Goal: Task Accomplishment & Management: Complete application form

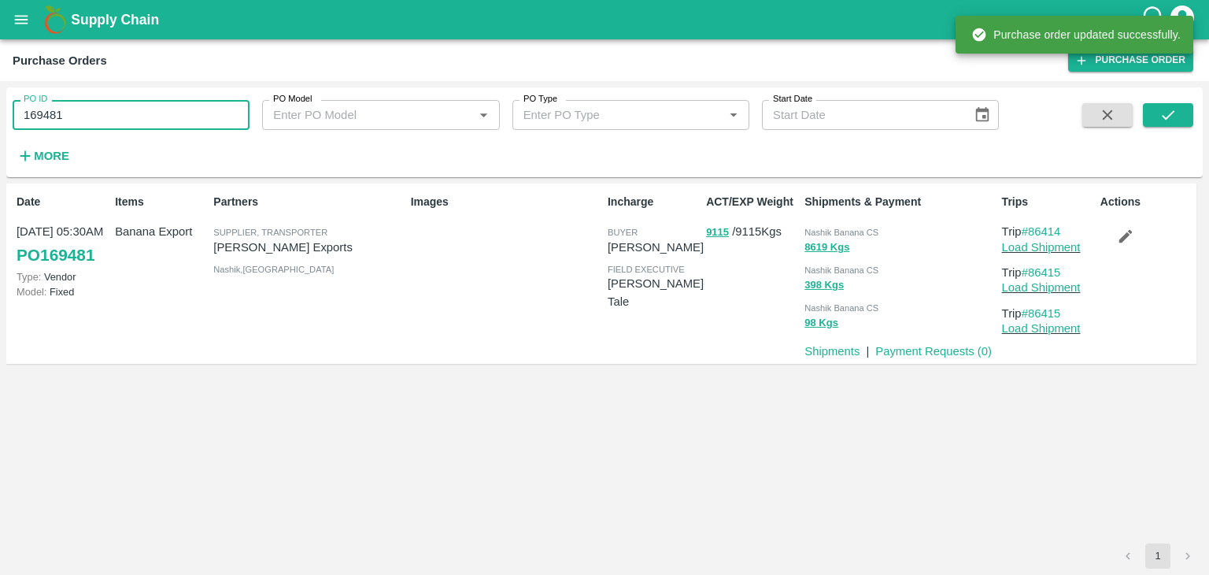
click at [91, 126] on input "169481" at bounding box center [131, 115] width 237 height 30
paste input "text"
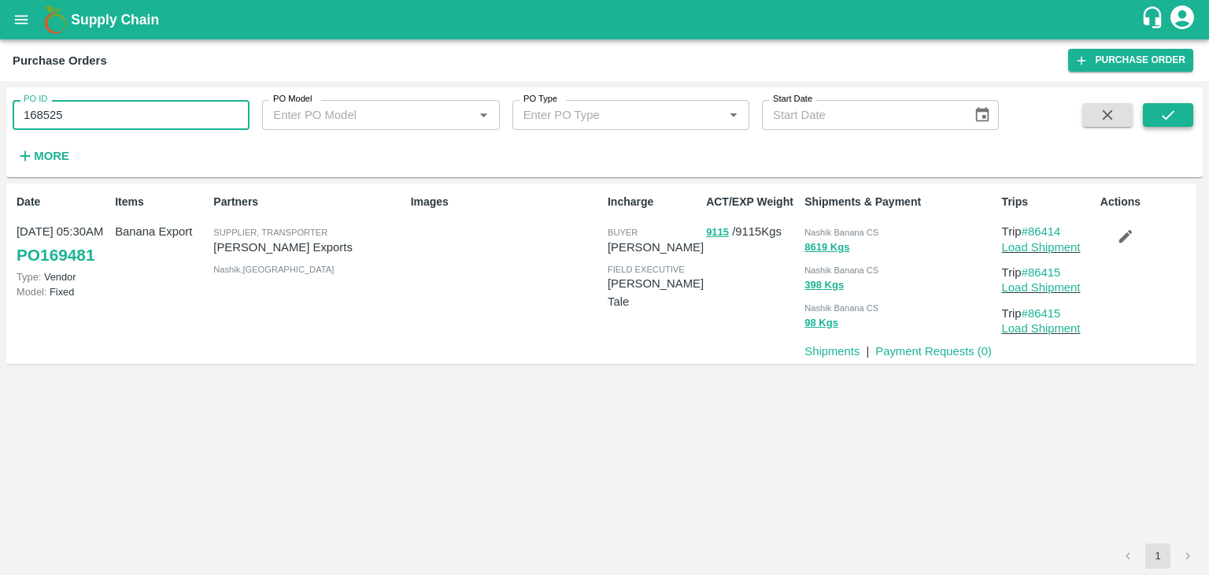
type input "168525"
click at [1180, 114] on button "submit" at bounding box center [1168, 115] width 50 height 24
click at [961, 354] on link "Payment Requests ( 0 )" at bounding box center [934, 351] width 117 height 13
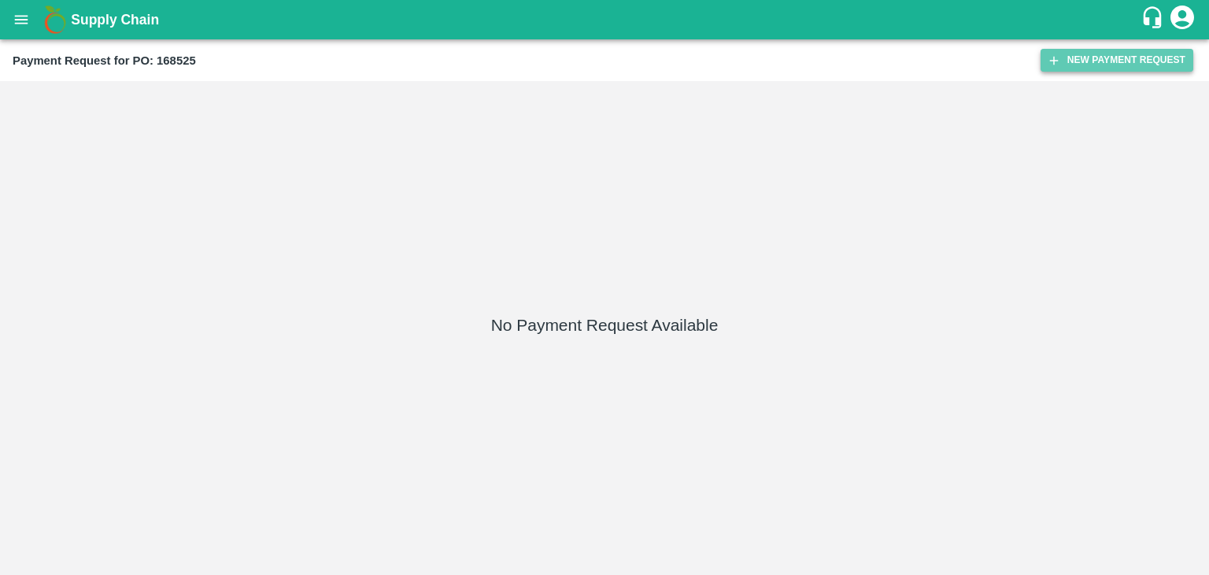
click at [1114, 57] on button "New Payment Request" at bounding box center [1117, 60] width 153 height 23
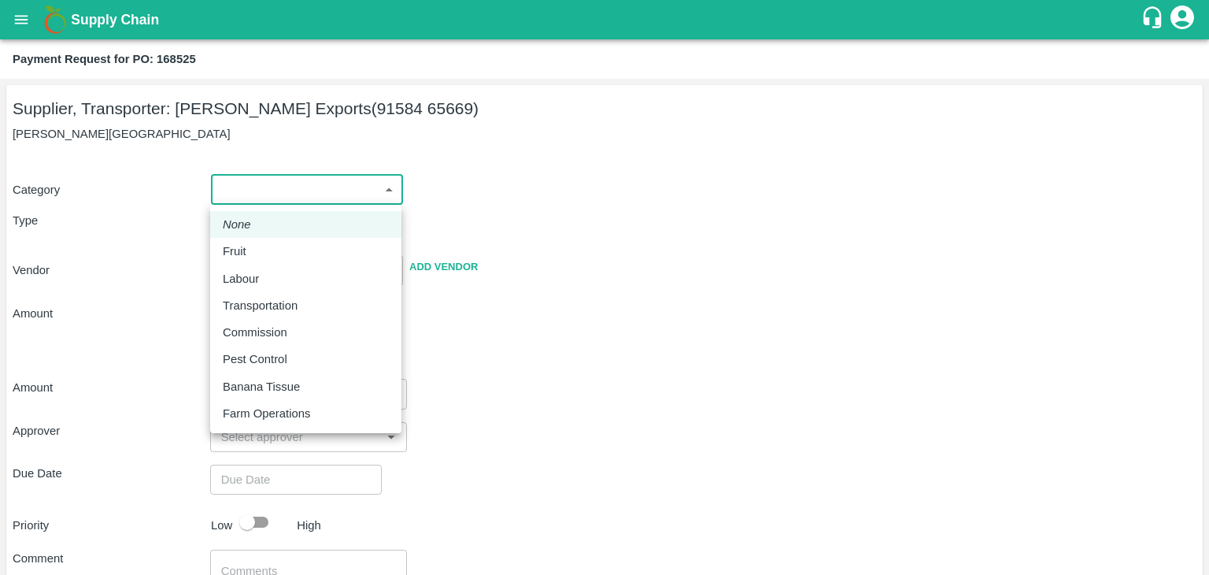
click at [240, 190] on body "Supply Chain Payment Request for PO: 168525 Supplier, Transporter: Shreyansh Ex…" at bounding box center [604, 287] width 1209 height 575
click at [246, 250] on div "Fruit" at bounding box center [238, 251] width 31 height 17
type input "1"
type input "[PERSON_NAME] Exports - 91584 65669(Supplier, Transporter)"
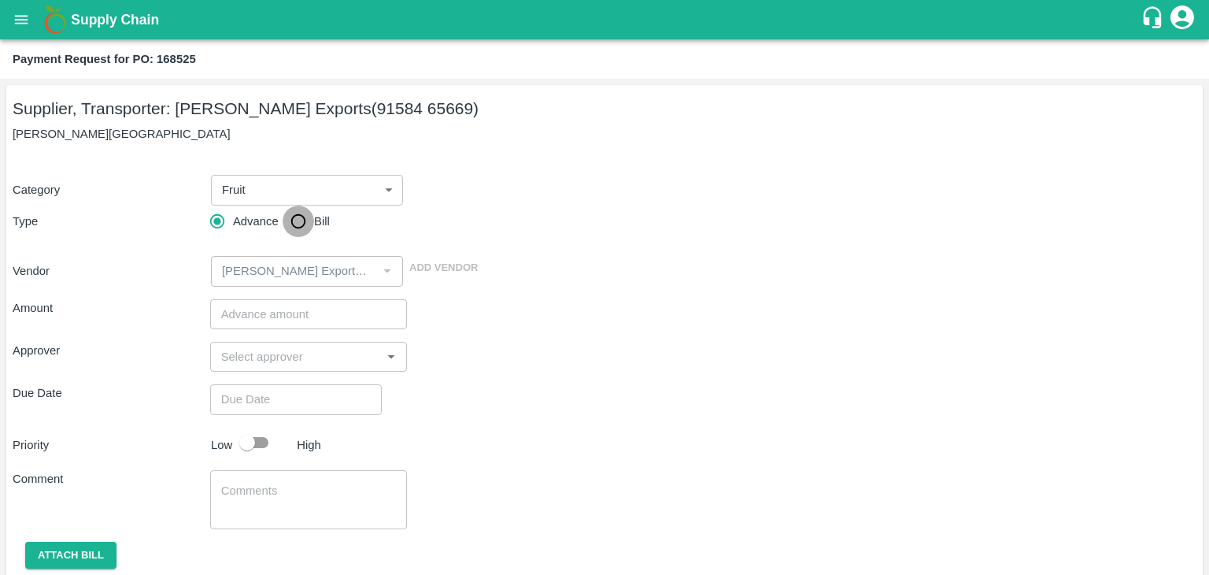
click at [284, 225] on input "Bill" at bounding box center [298, 221] width 31 height 31
radio input "true"
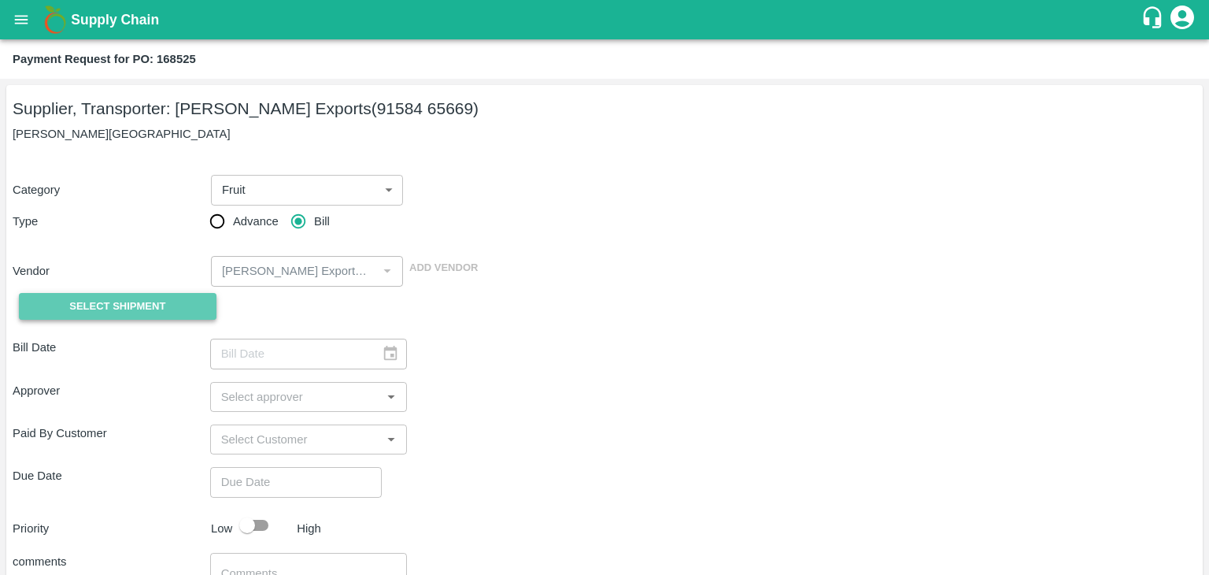
click at [126, 303] on span "Select Shipment" at bounding box center [117, 307] width 96 height 18
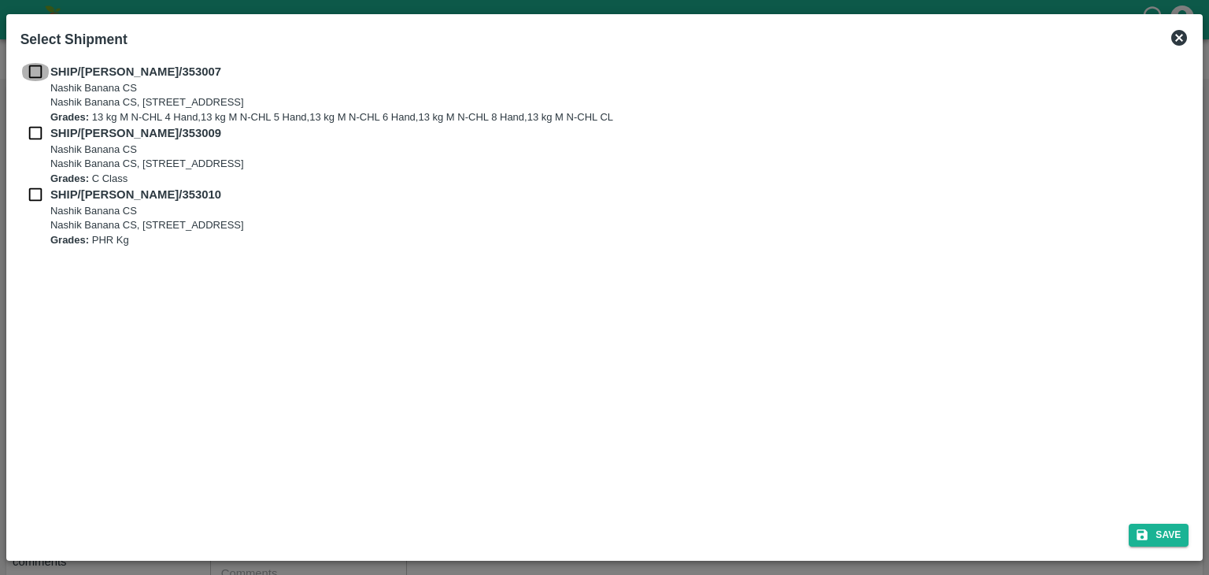
click at [31, 70] on input "checkbox" at bounding box center [35, 71] width 30 height 17
checkbox input "true"
click at [31, 140] on input "checkbox" at bounding box center [35, 132] width 30 height 17
checkbox input "true"
click at [34, 188] on input "checkbox" at bounding box center [35, 194] width 30 height 17
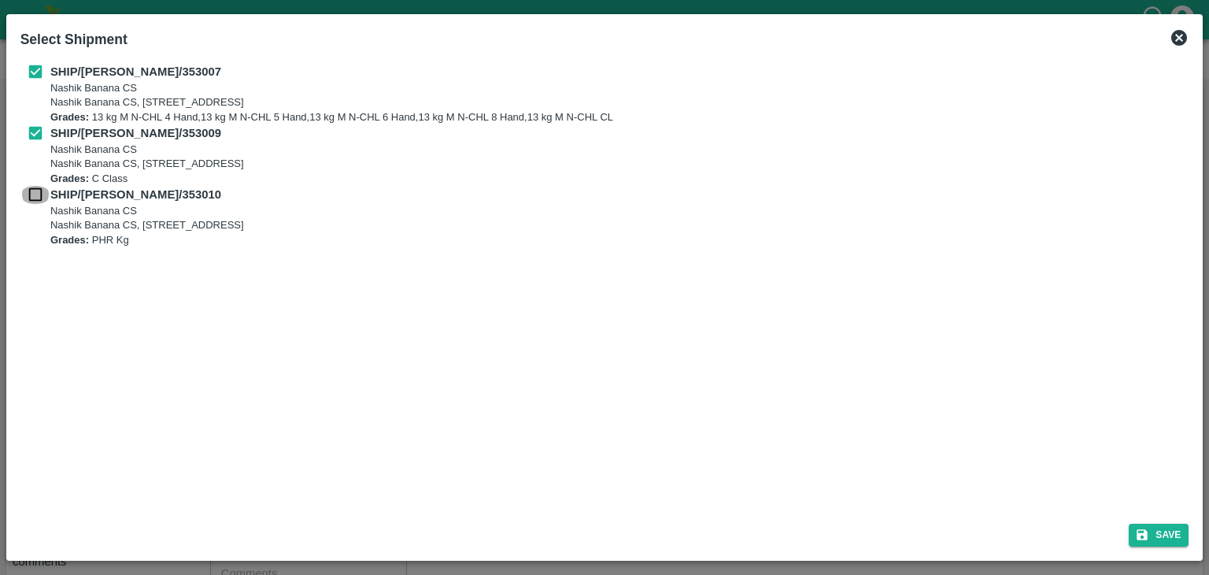
checkbox input "true"
click at [1161, 527] on button "Save" at bounding box center [1159, 535] width 60 height 23
type input "[DATE]"
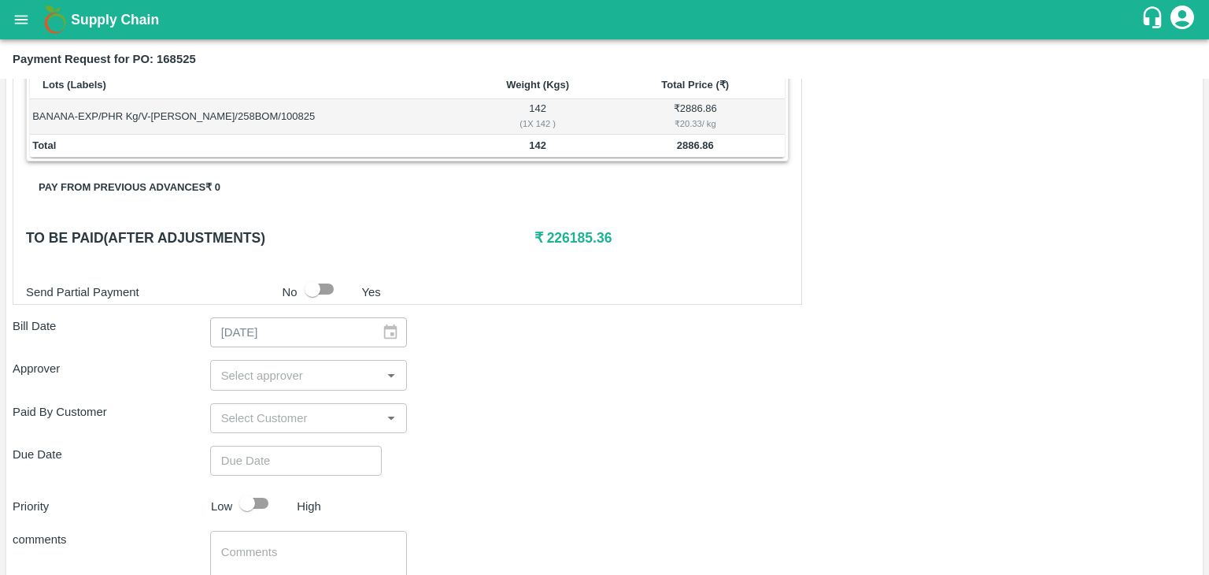
scroll to position [772, 0]
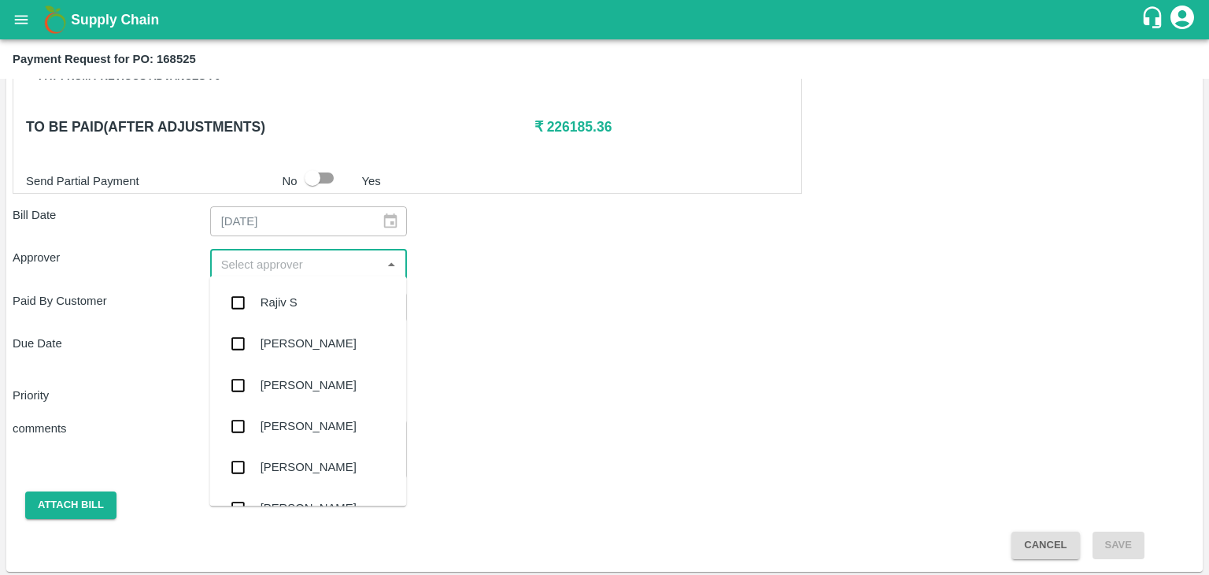
click at [280, 262] on input "input" at bounding box center [296, 264] width 162 height 20
type input "Ajit"
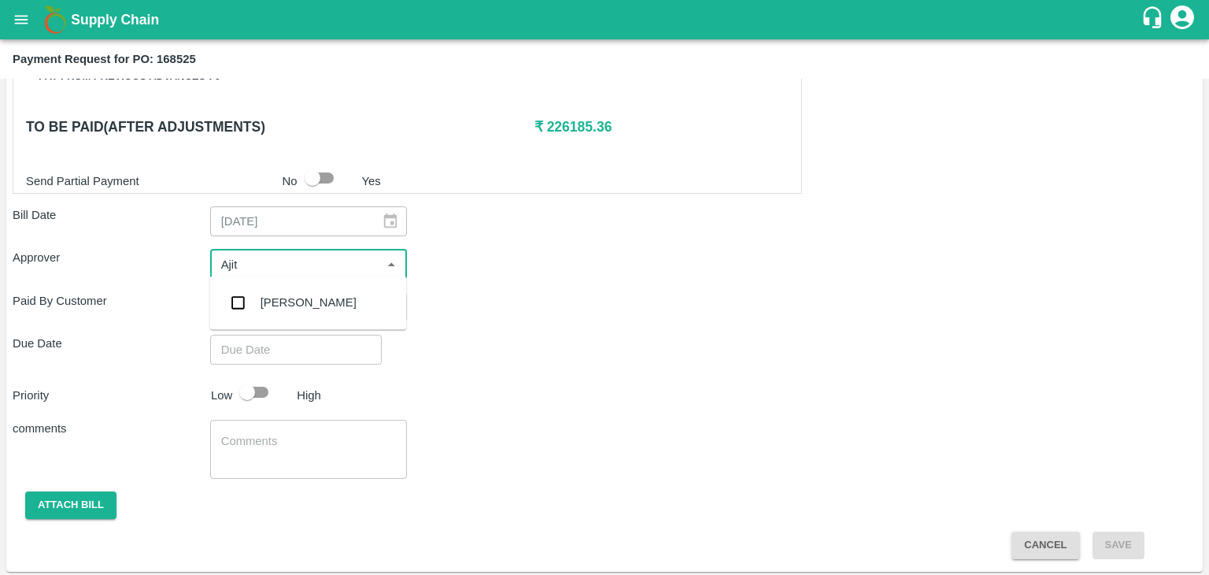
click at [293, 283] on div "[PERSON_NAME]" at bounding box center [307, 302] width 197 height 41
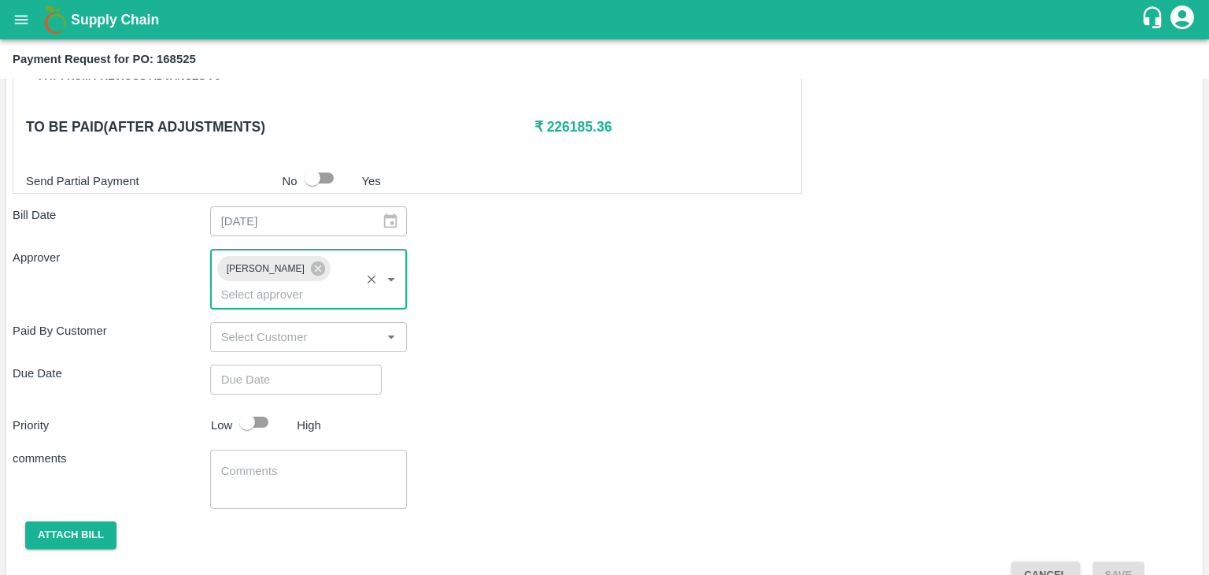
type input "DD/MM/YYYY hh:mm aa"
click at [334, 367] on input "DD/MM/YYYY hh:mm aa" at bounding box center [290, 380] width 161 height 30
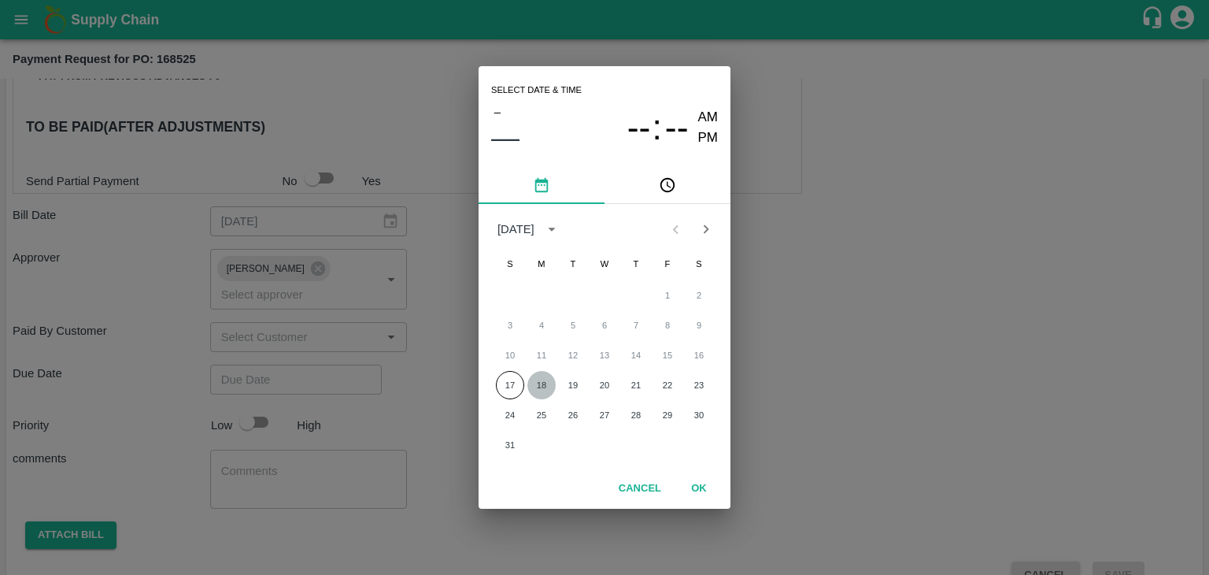
click at [535, 376] on button "18" at bounding box center [542, 385] width 28 height 28
type input "[DATE] 12:00 AM"
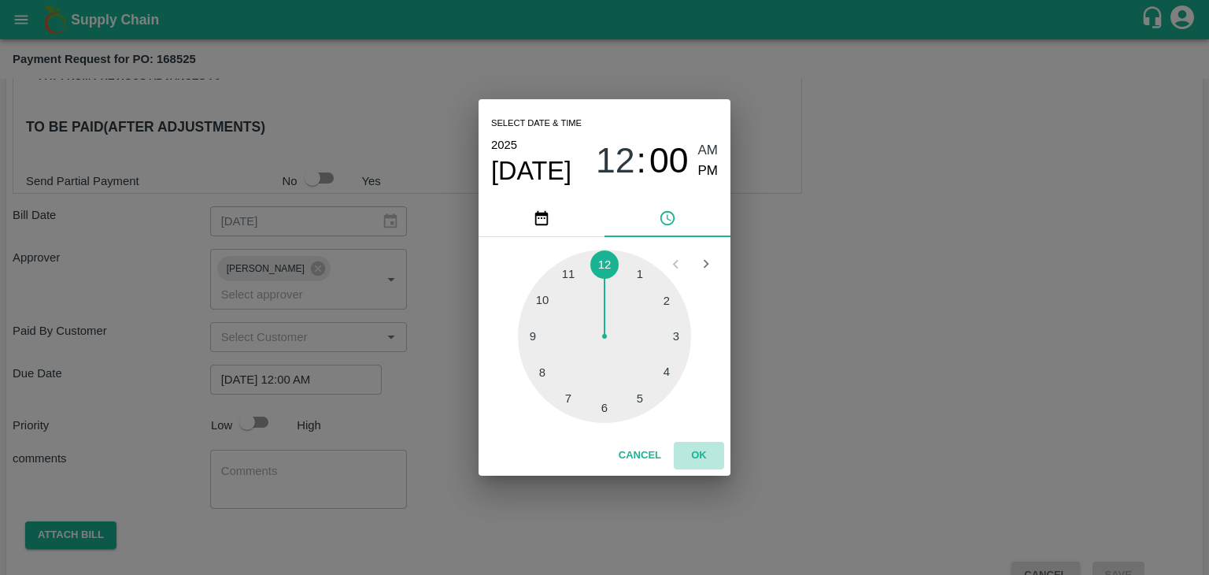
click at [705, 459] on button "OK" at bounding box center [699, 456] width 50 height 28
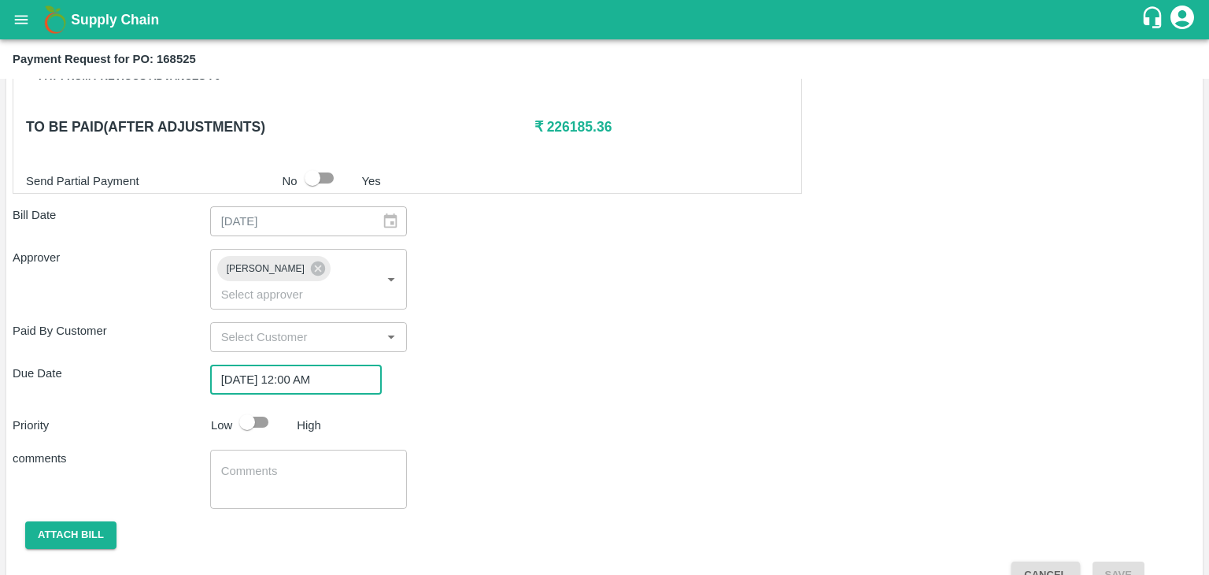
click at [259, 407] on input "checkbox" at bounding box center [247, 422] width 90 height 30
checkbox input "true"
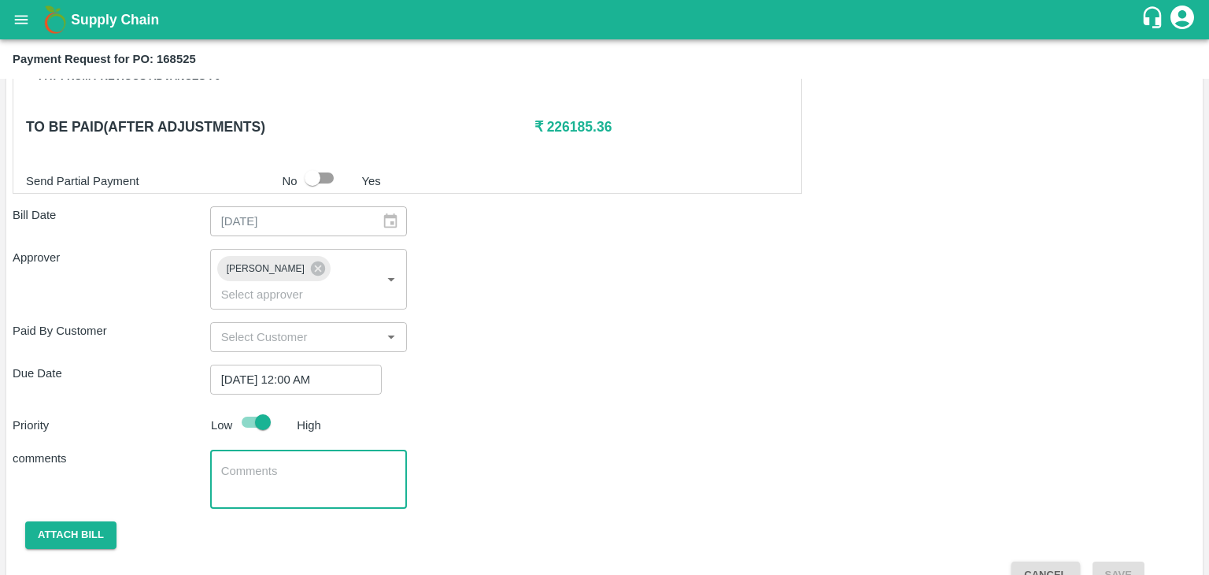
click at [293, 463] on textarea at bounding box center [309, 479] width 176 height 33
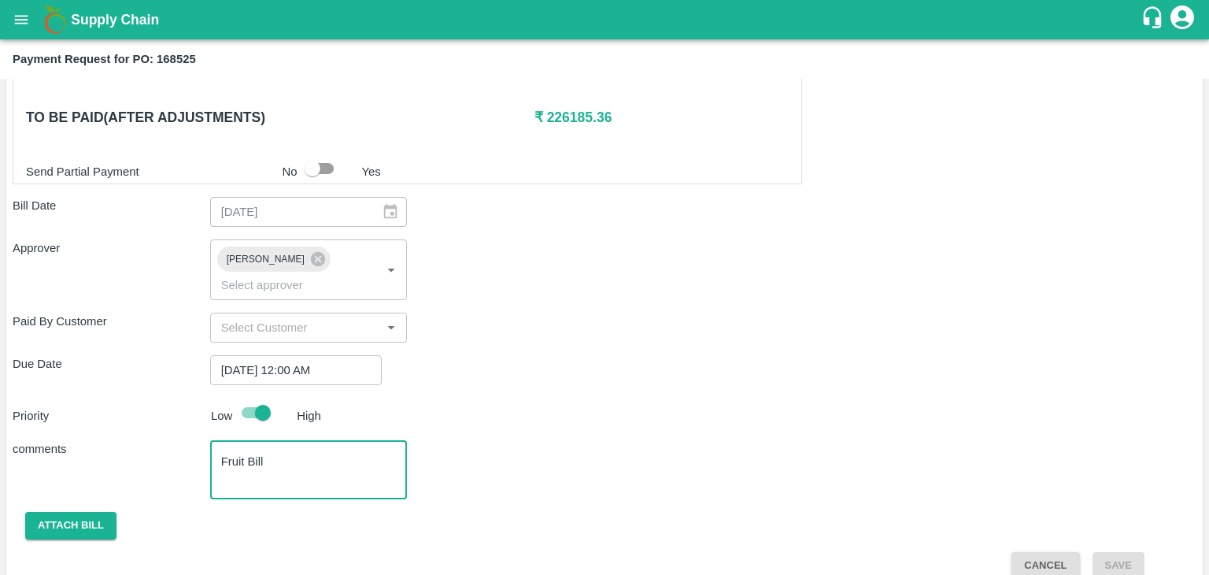
type textarea "Fruit Bill"
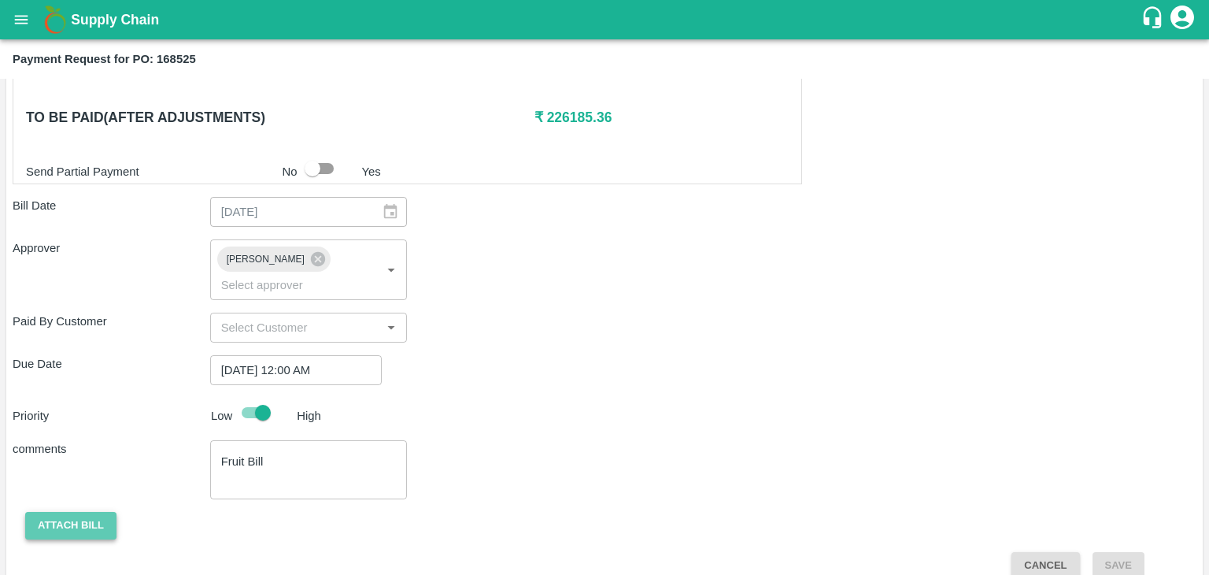
click at [65, 512] on button "Attach bill" at bounding box center [70, 526] width 91 height 28
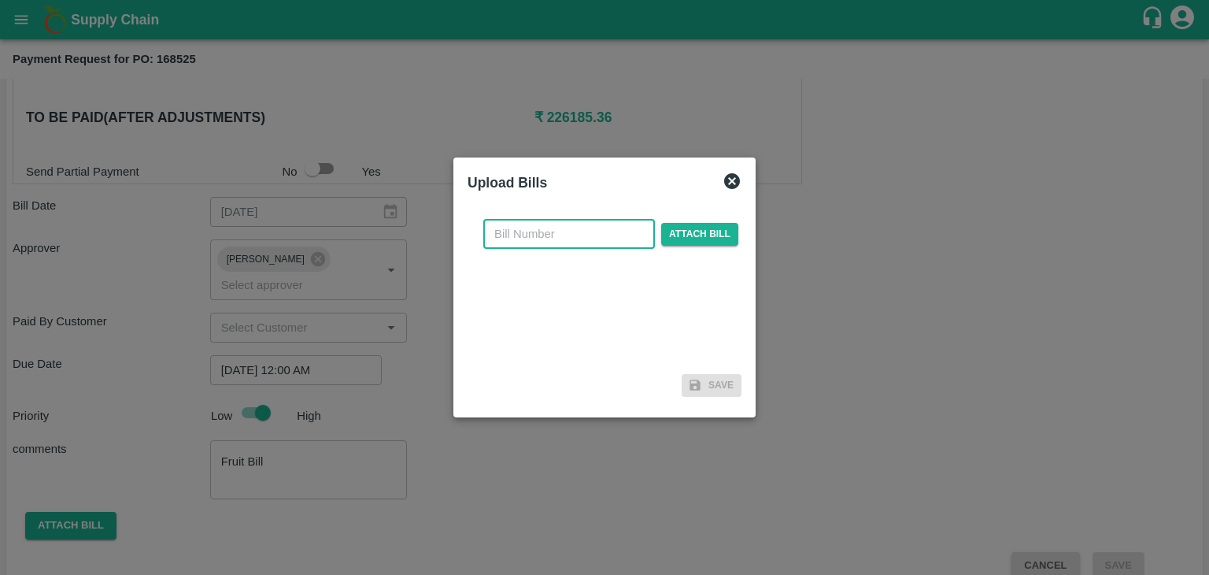
click at [636, 224] on input "text" at bounding box center [569, 234] width 172 height 30
click at [598, 240] on input "SE/25-26/971" at bounding box center [569, 234] width 172 height 30
type input "SE/25-26/1255"
click at [690, 235] on span "Attach bill" at bounding box center [699, 234] width 77 height 23
click at [0, 0] on input "Attach bill" at bounding box center [0, 0] width 0 height 0
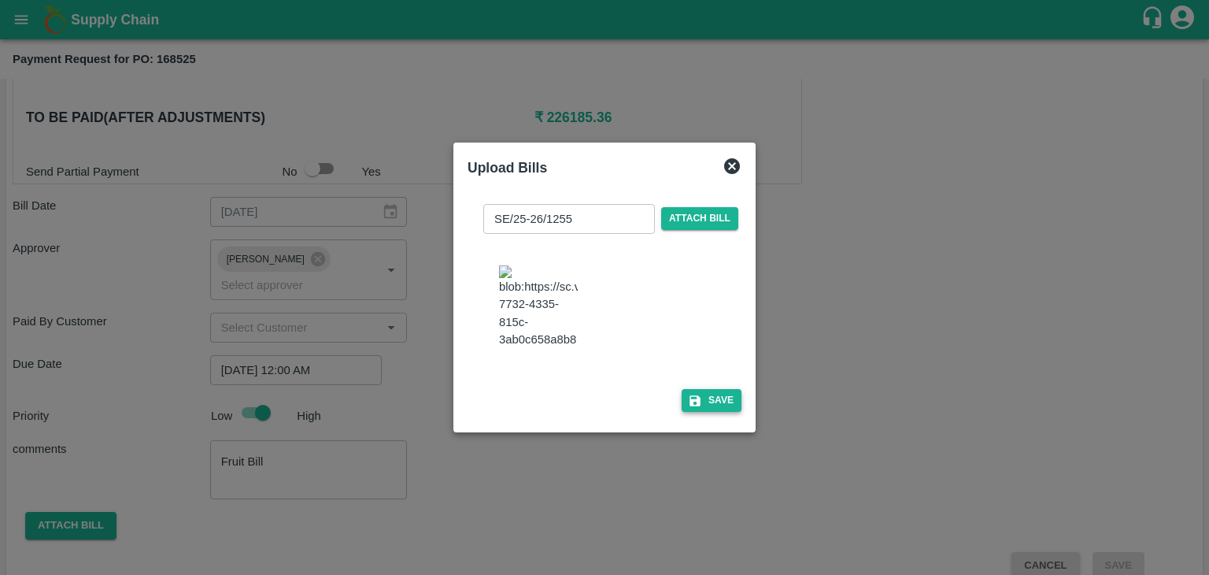
click at [708, 412] on button "Save" at bounding box center [712, 400] width 60 height 23
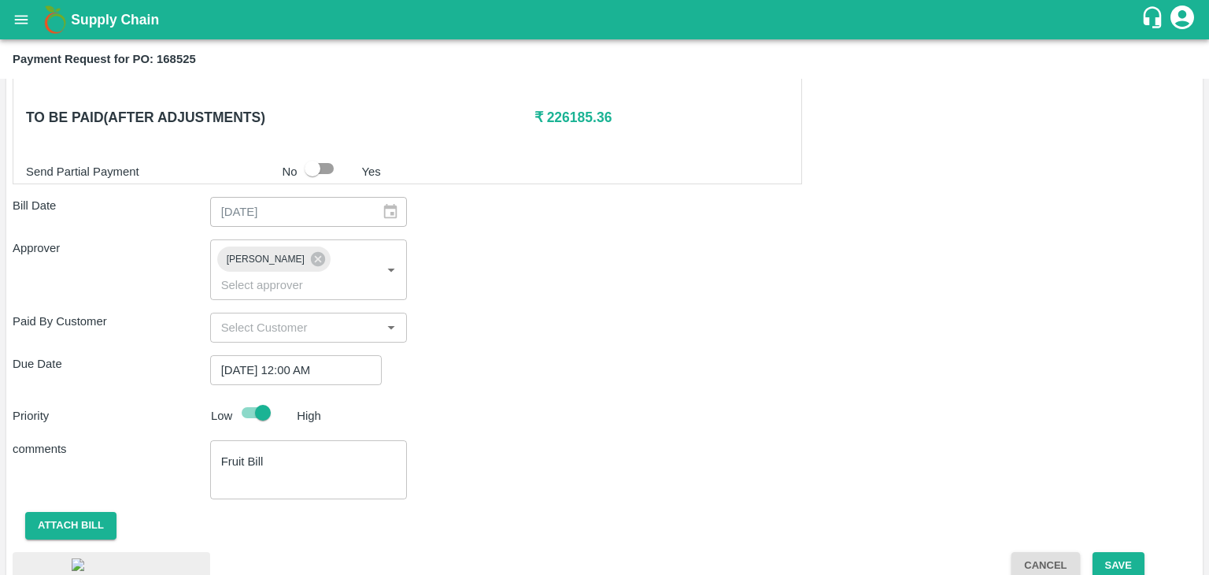
scroll to position [887, 0]
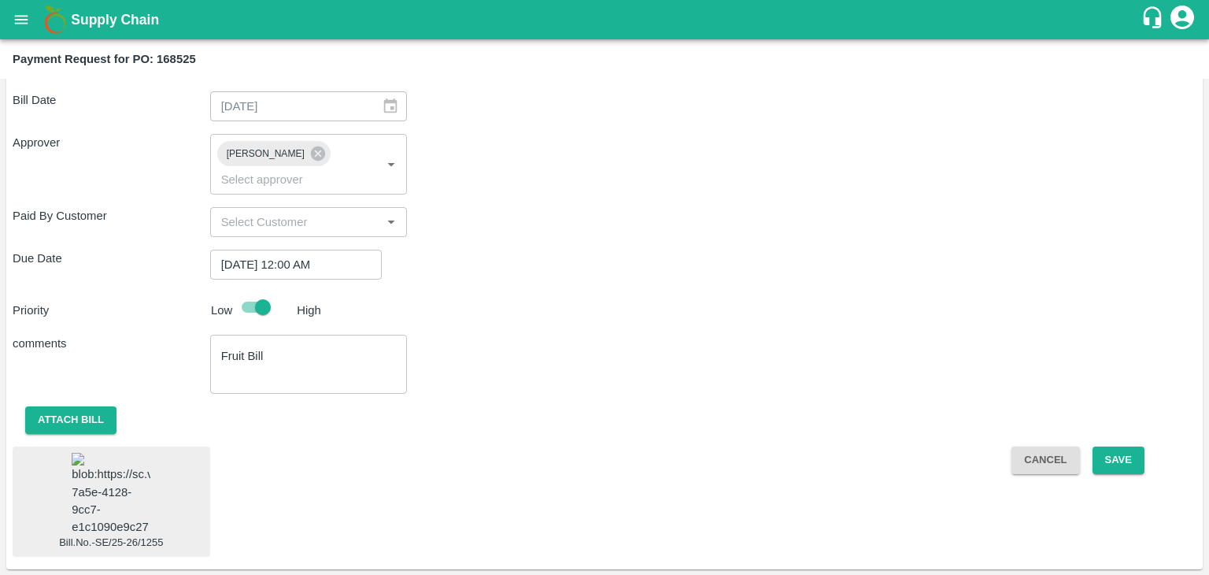
click at [128, 508] on img at bounding box center [111, 494] width 79 height 83
click at [1121, 446] on button "Save" at bounding box center [1119, 460] width 52 height 28
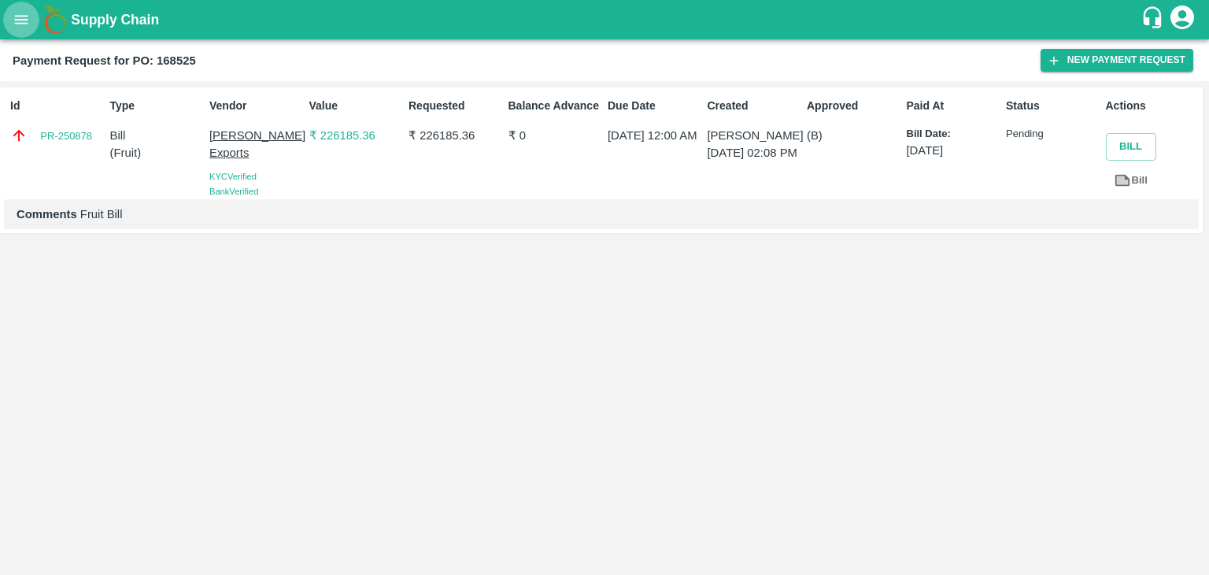
click at [27, 26] on icon "open drawer" at bounding box center [21, 19] width 17 height 17
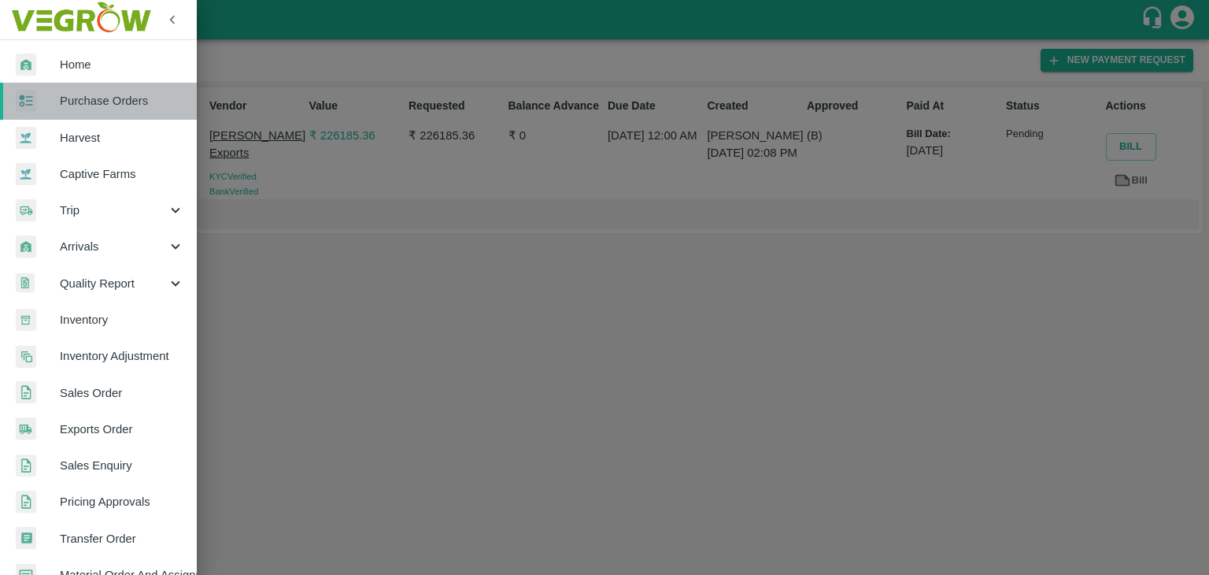
click at [104, 108] on span "Purchase Orders" at bounding box center [122, 100] width 124 height 17
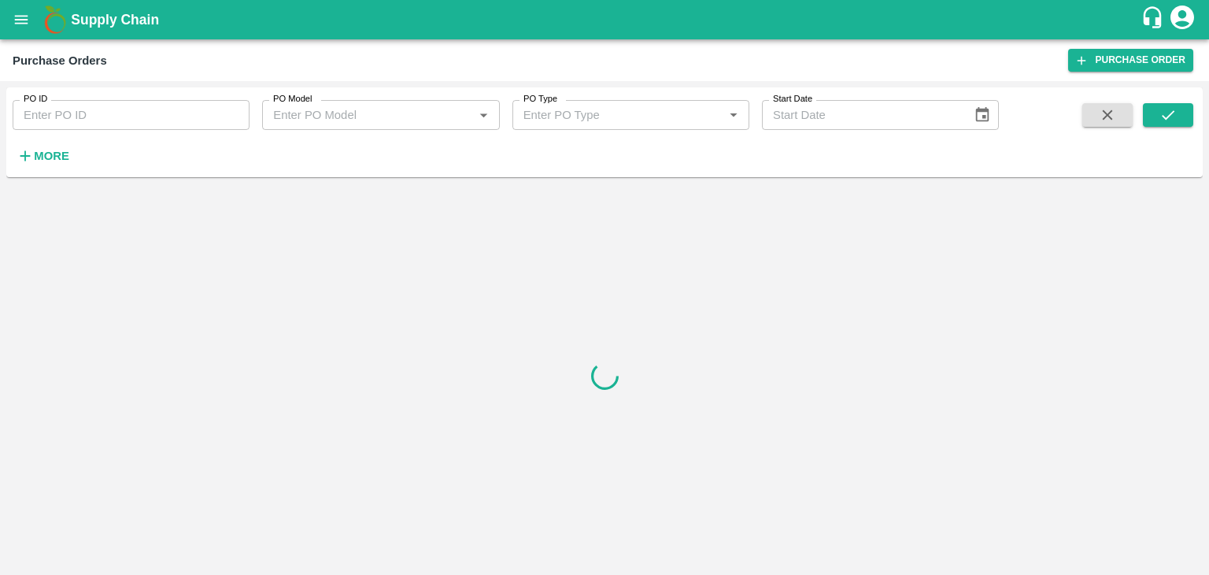
click at [136, 109] on input "PO ID" at bounding box center [131, 115] width 237 height 30
paste input "168530"
type input "168530"
click at [1162, 113] on icon "submit" at bounding box center [1168, 114] width 17 height 17
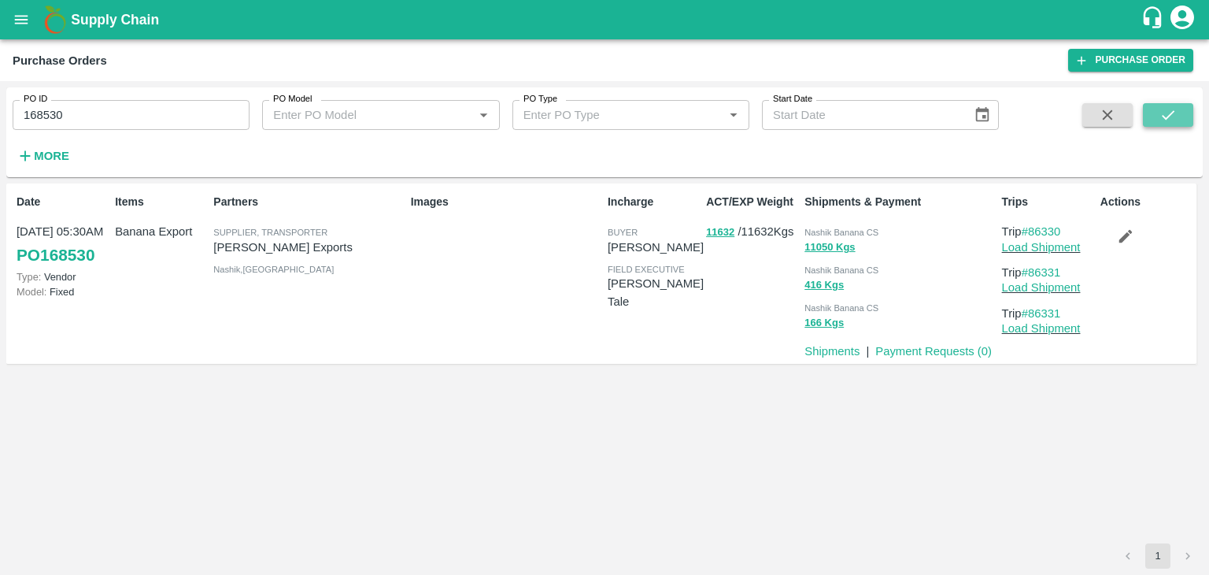
click at [1162, 113] on icon "submit" at bounding box center [1168, 114] width 17 height 17
click at [922, 350] on link "Payment Requests ( 0 )" at bounding box center [934, 351] width 117 height 13
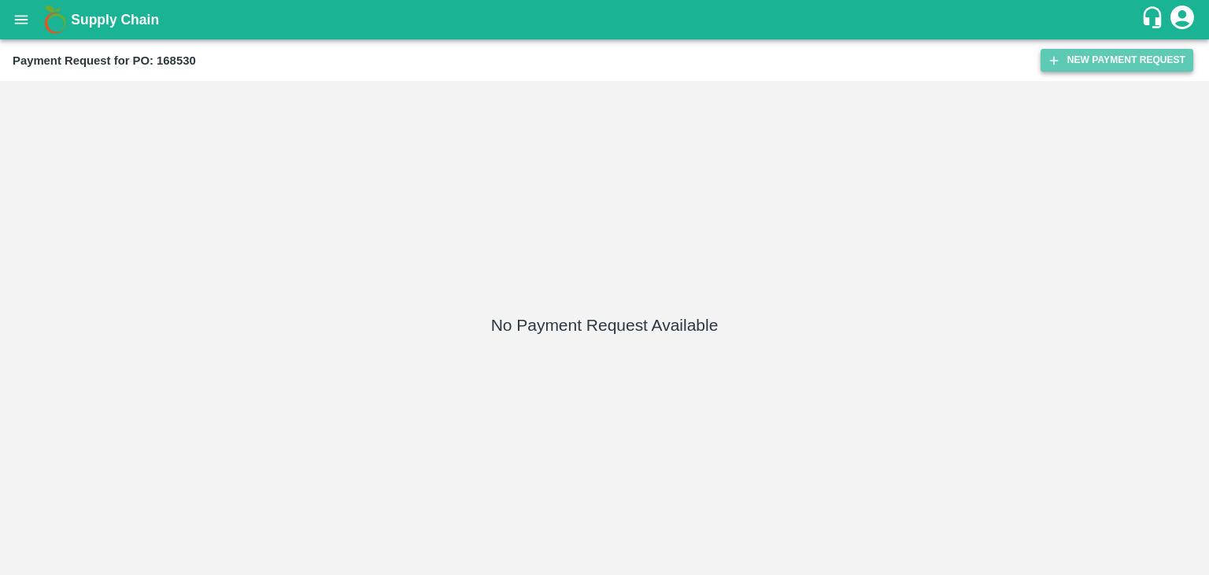
click at [1112, 61] on button "New Payment Request" at bounding box center [1117, 60] width 153 height 23
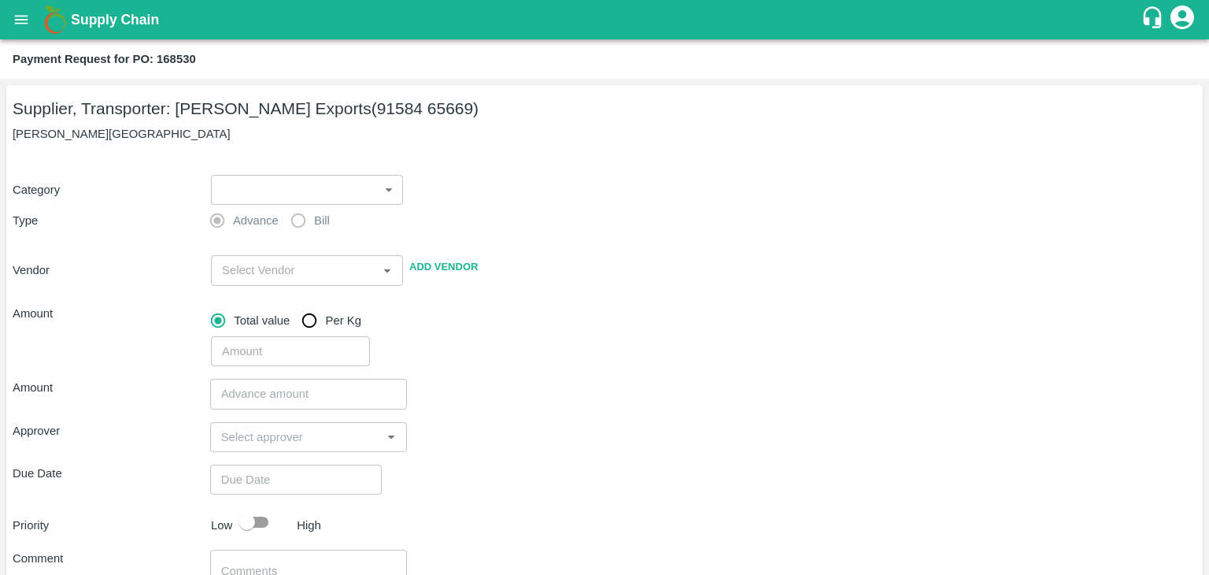
click at [253, 202] on body "Supply Chain Payment Request for PO: 168530 Supplier, Transporter: [PERSON_NAME…" at bounding box center [604, 287] width 1209 height 575
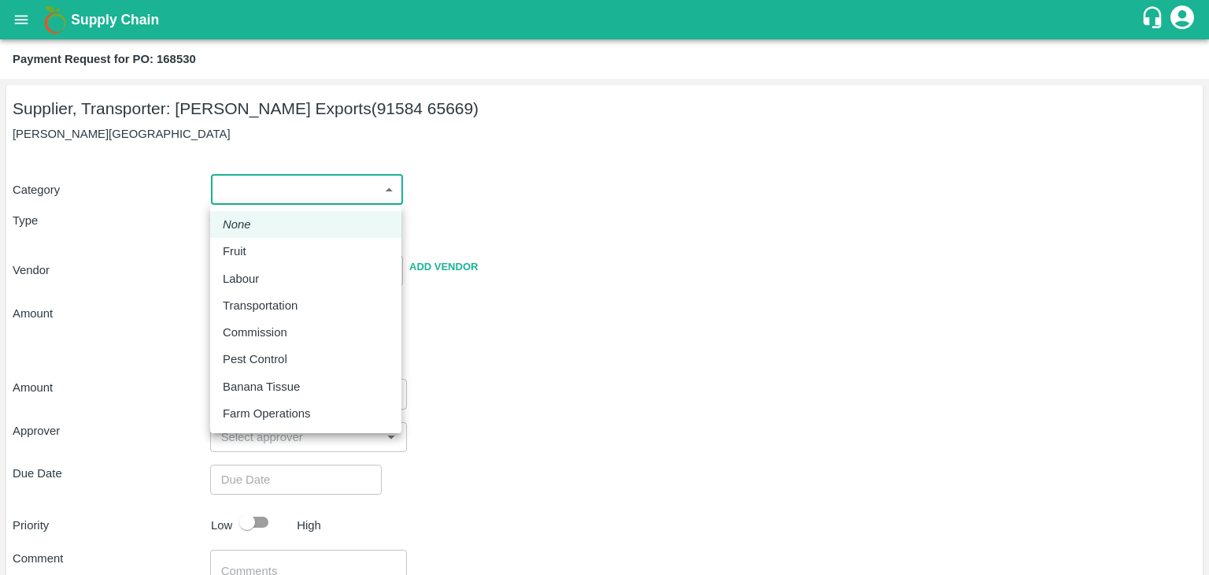
click at [257, 250] on div "Fruit" at bounding box center [306, 251] width 166 height 17
type input "1"
type input "[PERSON_NAME] Exports - 91584 65669(Supplier, Transporter)"
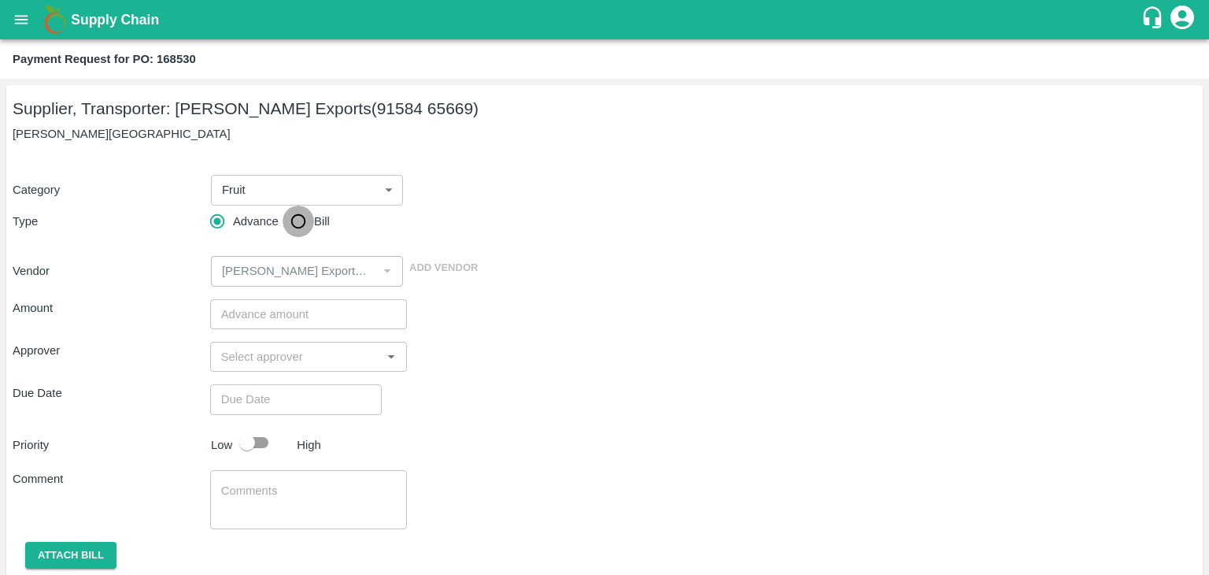
click at [309, 215] on input "Bill" at bounding box center [298, 221] width 31 height 31
radio input "true"
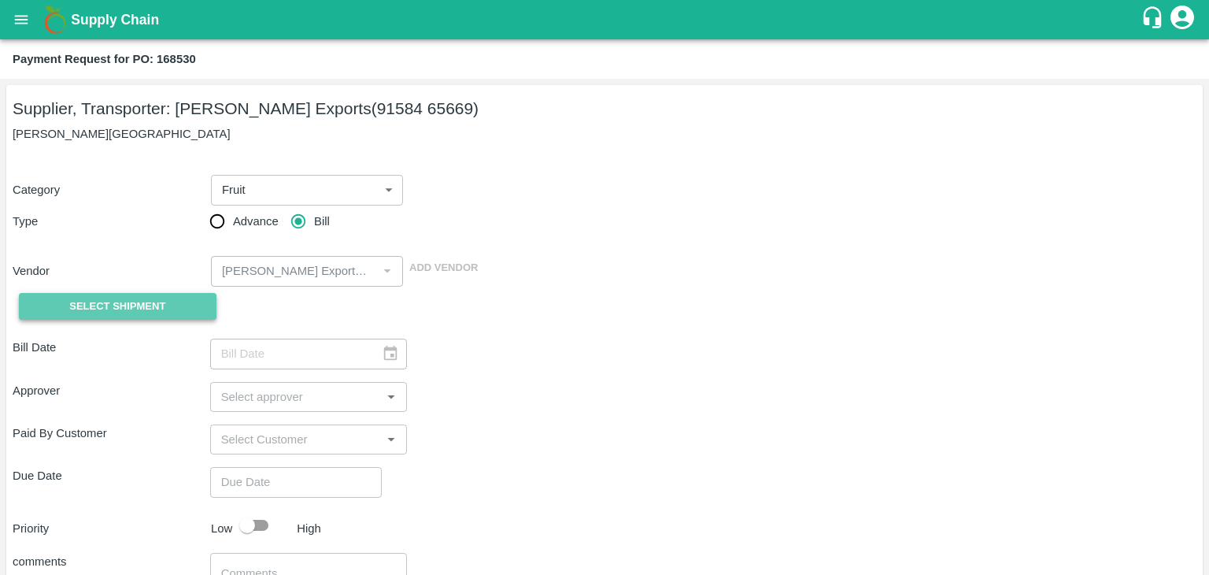
click at [135, 311] on span "Select Shipment" at bounding box center [117, 307] width 96 height 18
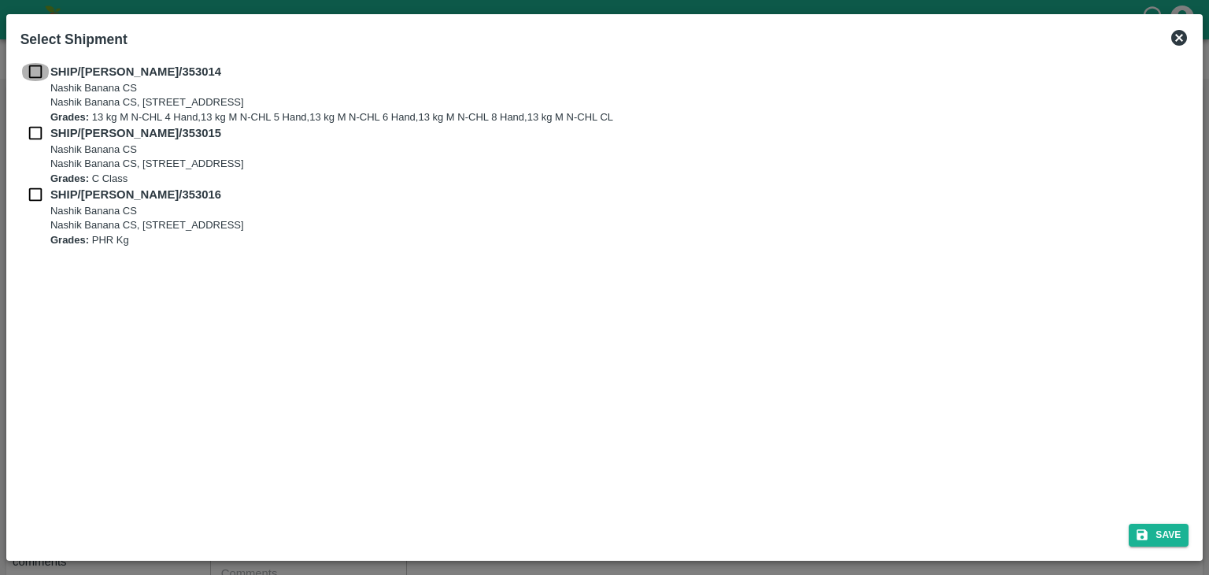
click at [31, 73] on input "checkbox" at bounding box center [35, 71] width 30 height 17
checkbox input "true"
click at [31, 139] on input "checkbox" at bounding box center [35, 132] width 30 height 17
checkbox input "true"
click at [29, 196] on input "checkbox" at bounding box center [35, 194] width 30 height 17
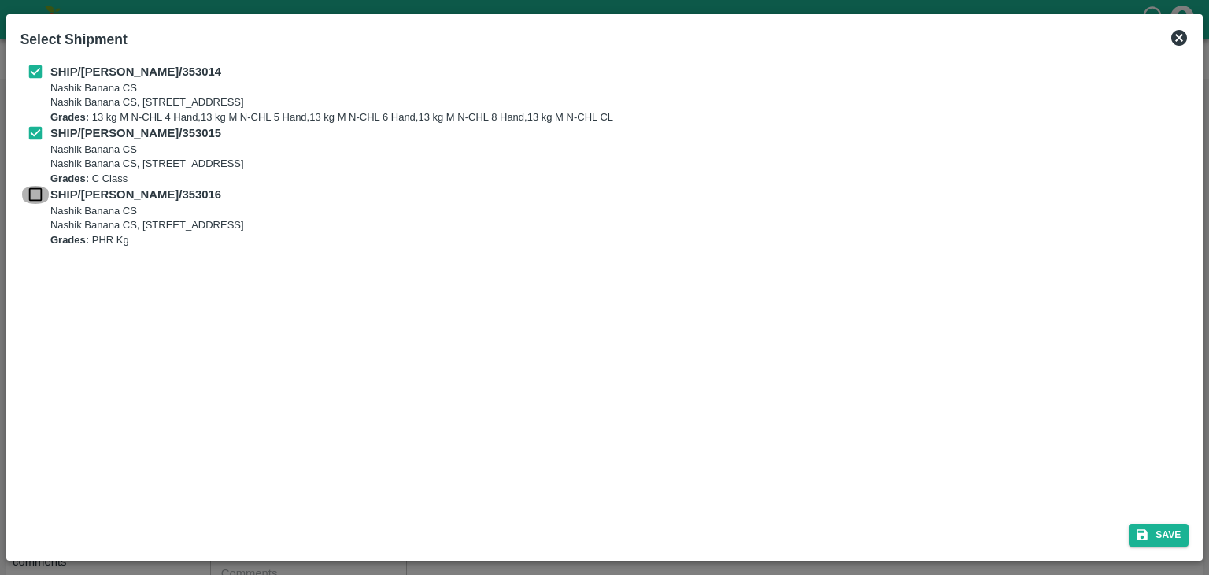
checkbox input "true"
click at [1166, 532] on button "Save" at bounding box center [1159, 535] width 60 height 23
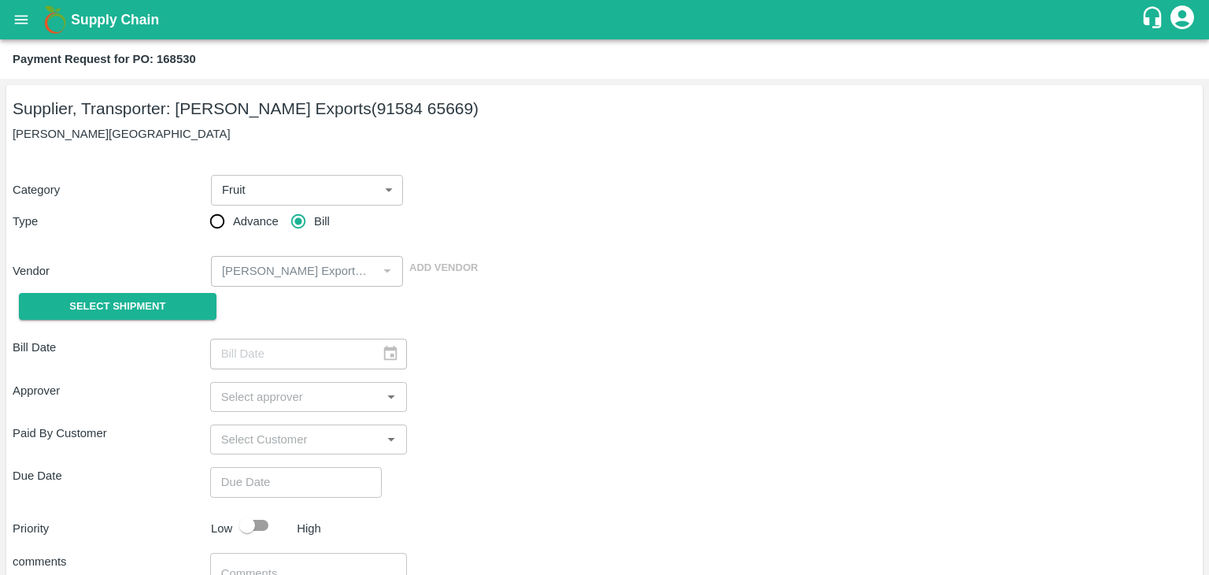
type input "11/08/2025"
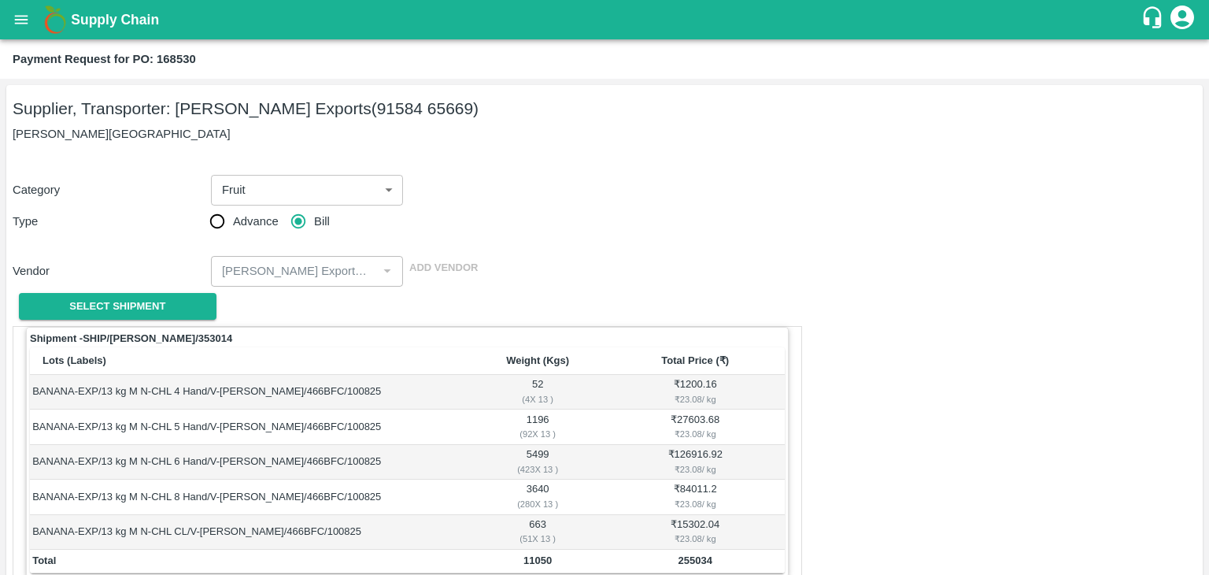
scroll to position [772, 0]
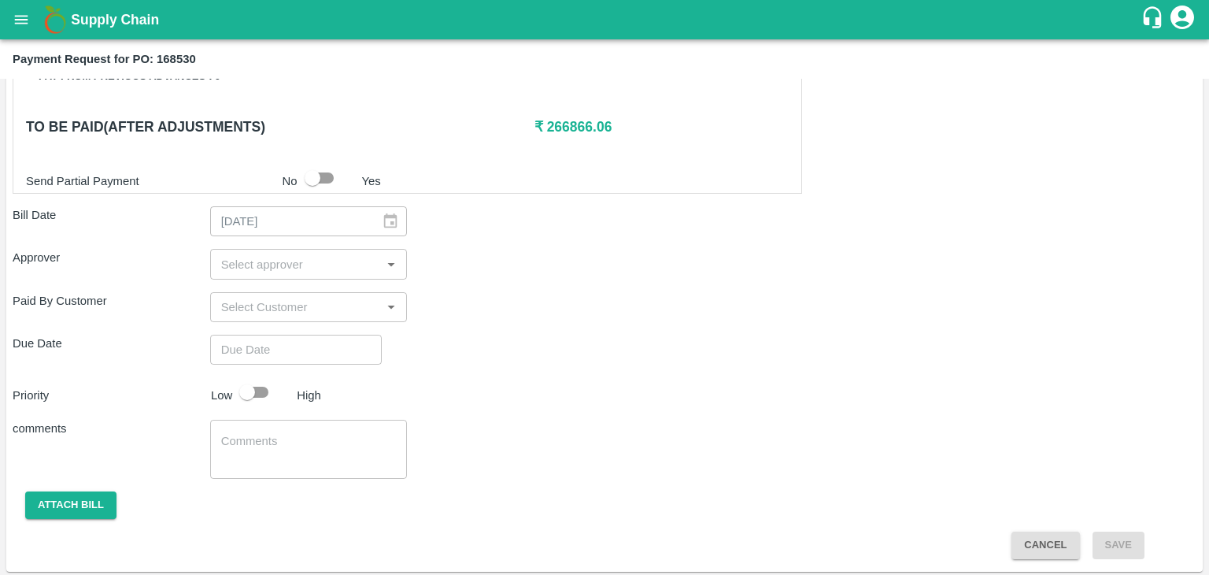
click at [283, 274] on div "​" at bounding box center [309, 264] width 198 height 30
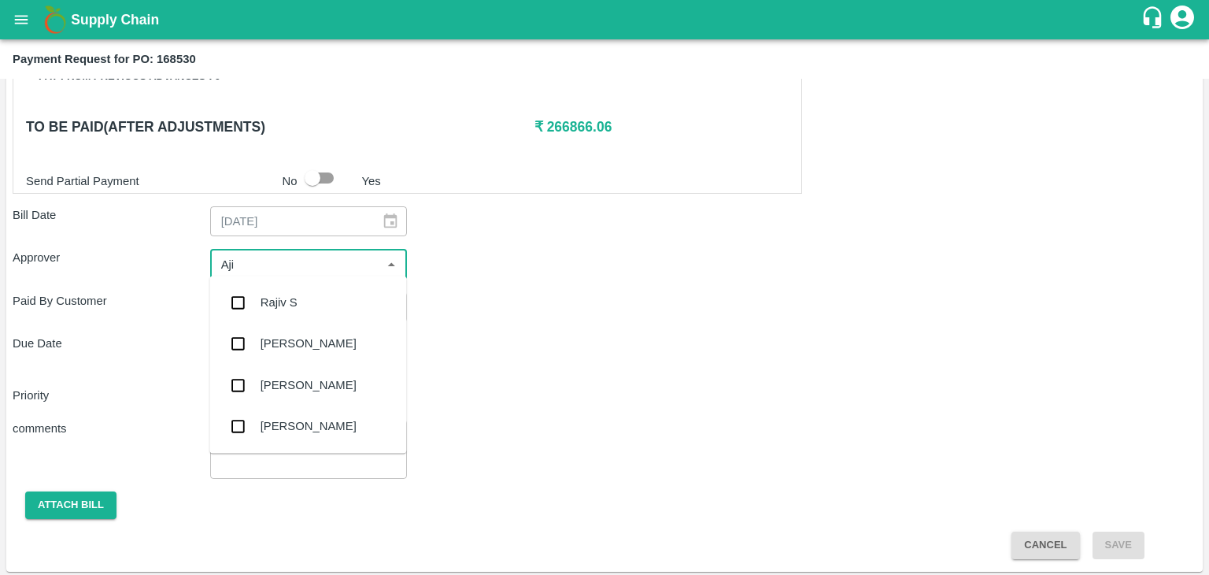
type input "Ajit"
click at [337, 303] on div "[PERSON_NAME]" at bounding box center [307, 302] width 197 height 41
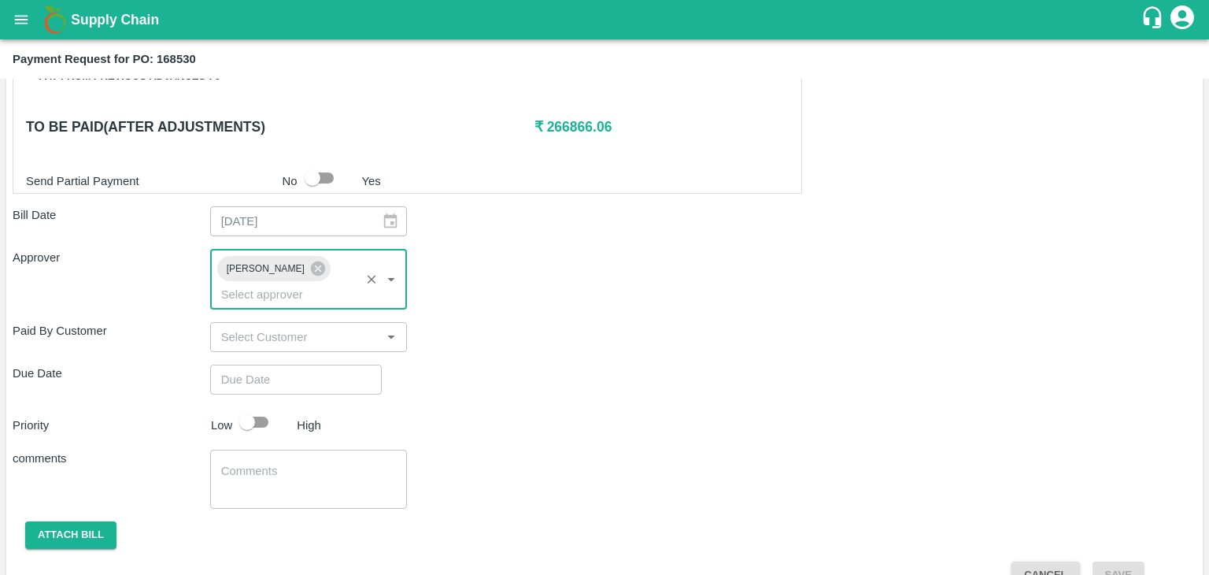
type input "DD/MM/YYYY hh:mm aa"
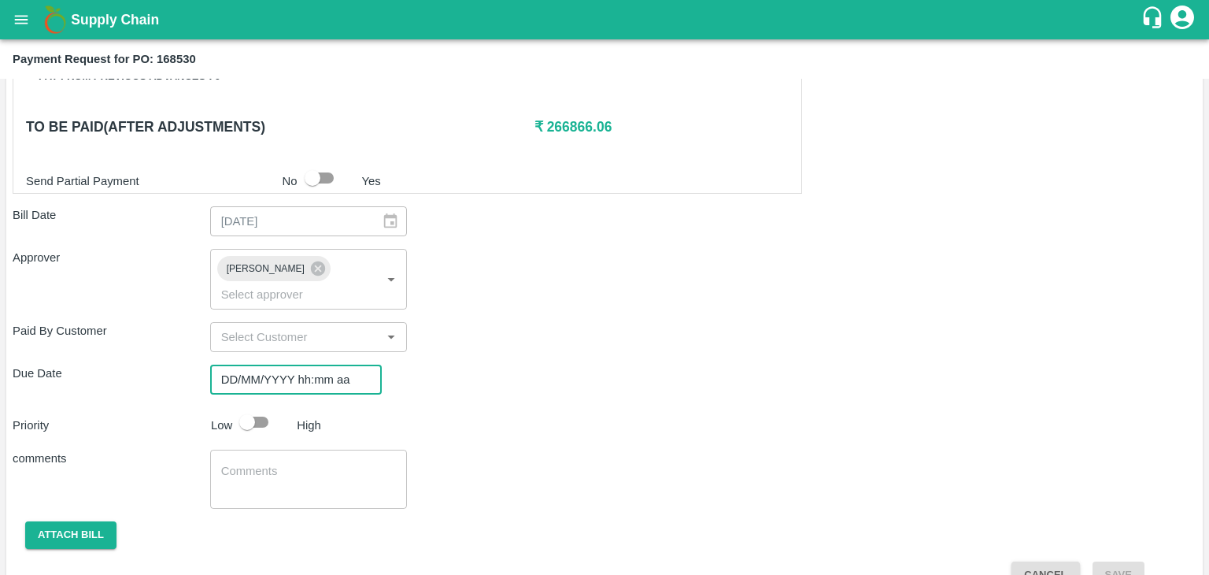
click at [317, 365] on input "DD/MM/YYYY hh:mm aa" at bounding box center [290, 380] width 161 height 30
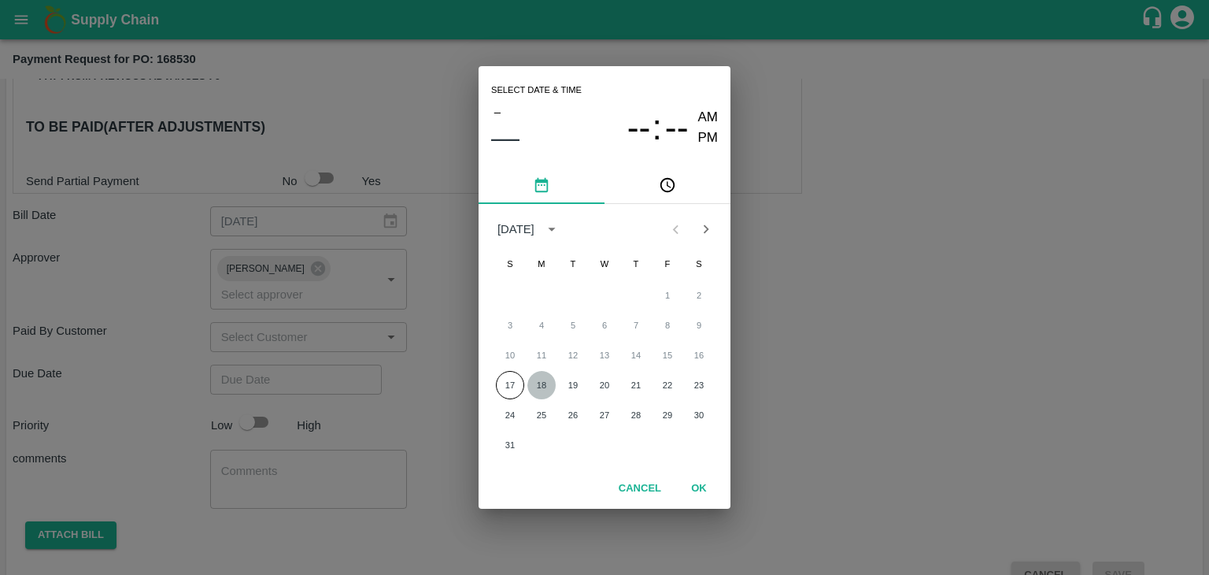
click at [546, 396] on button "18" at bounding box center [542, 385] width 28 height 28
type input "[DATE] 12:00 AM"
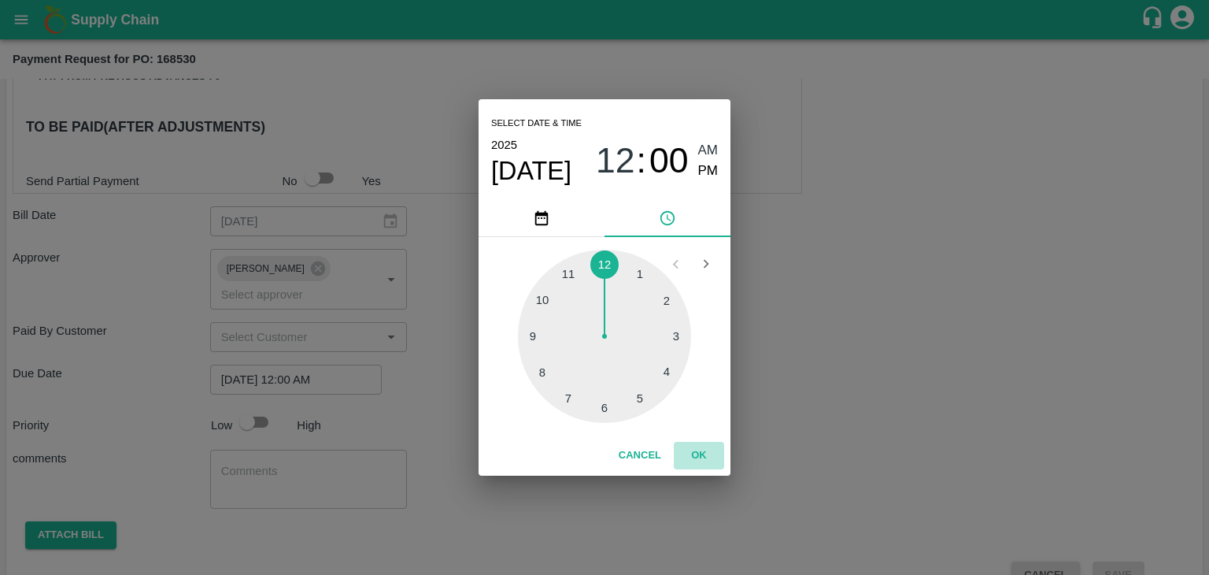
click at [678, 453] on button "OK" at bounding box center [699, 456] width 50 height 28
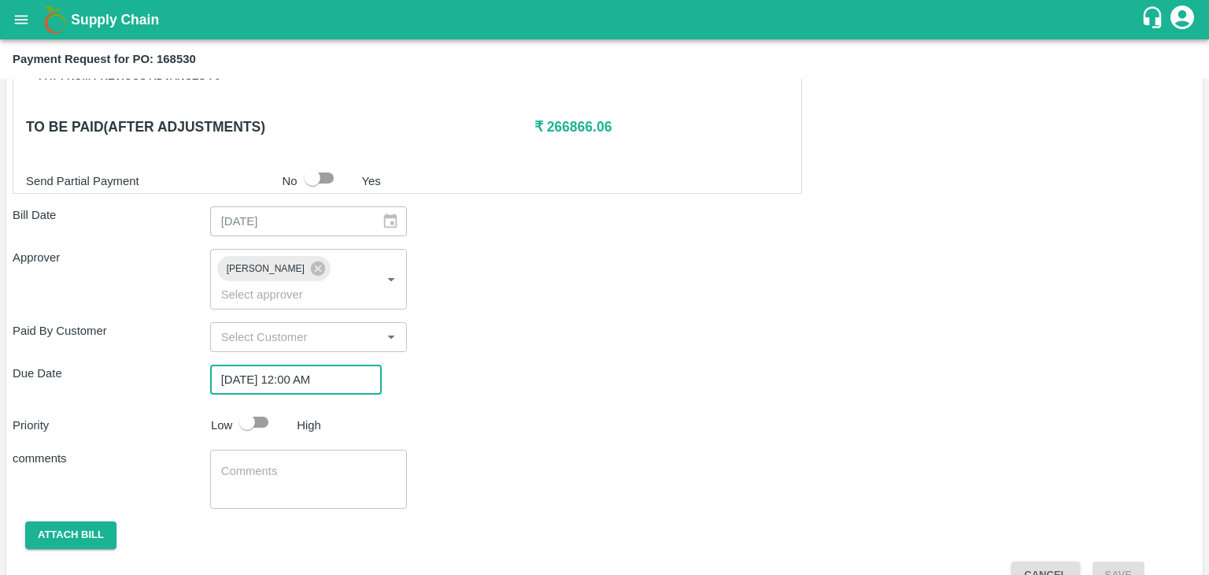
click at [251, 407] on input "checkbox" at bounding box center [247, 422] width 90 height 30
checkbox input "true"
click at [301, 463] on textarea at bounding box center [309, 479] width 176 height 33
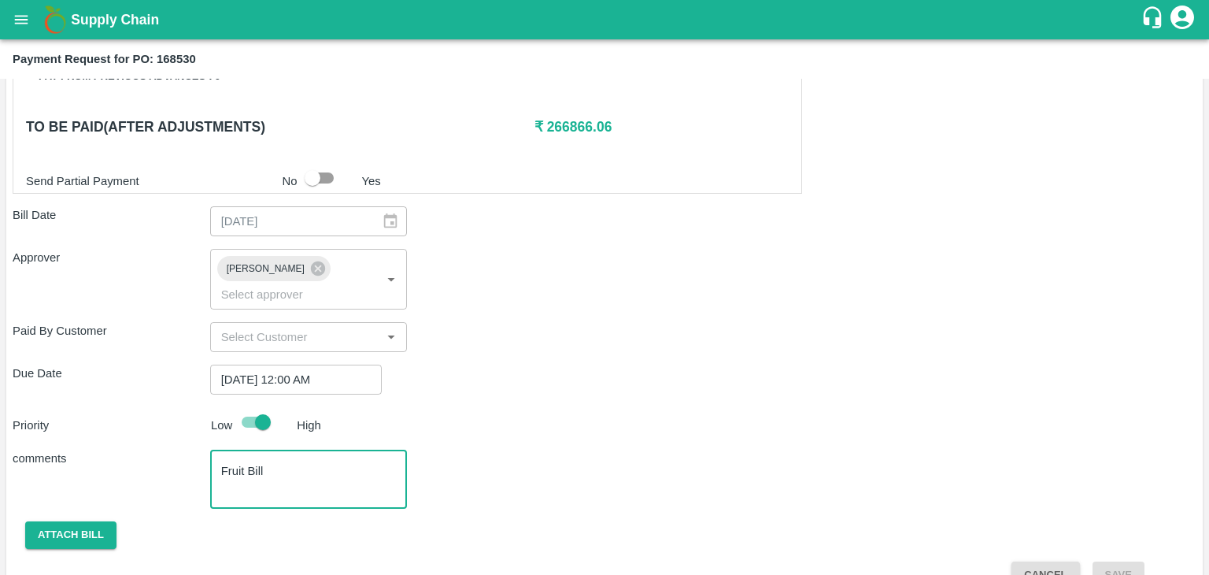
scroll to position [781, 0]
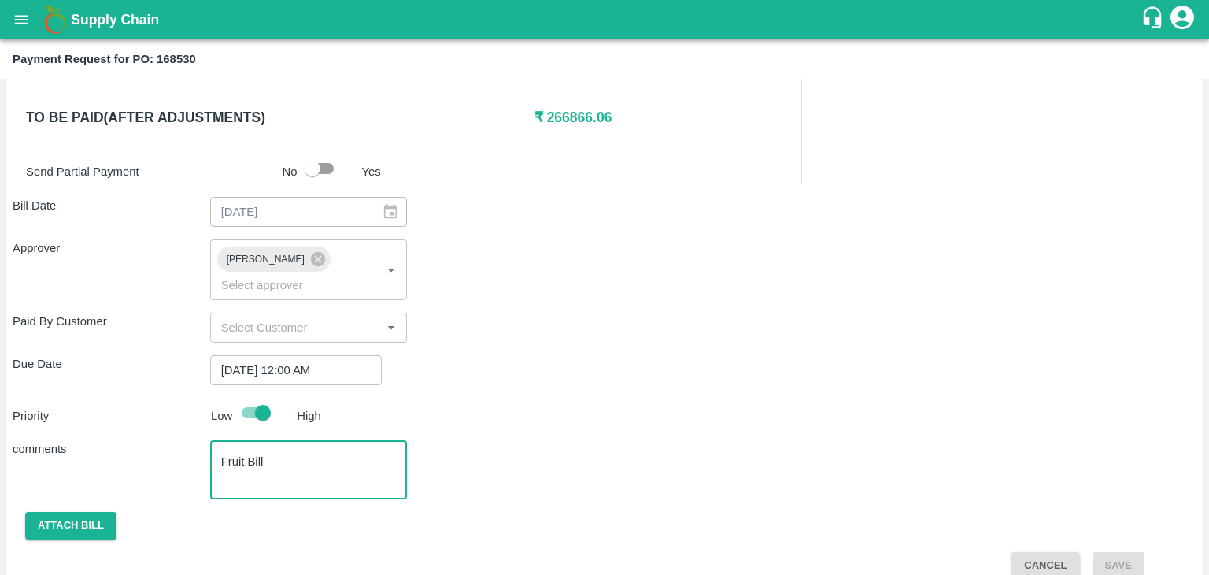
type textarea "Fruit Bill"
click at [73, 523] on div "Shipment - SHIP/NASH/353014 Lots (Labels) Weight (Kgs) Total Price (₹) BANANA-E…" at bounding box center [605, 62] width 1184 height 1035
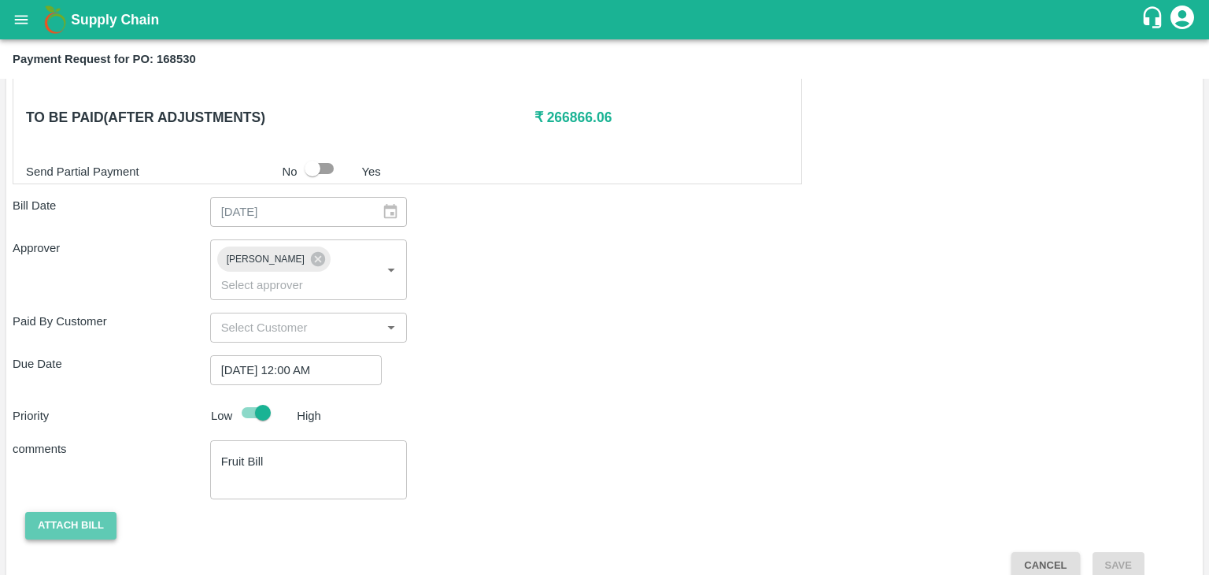
click at [82, 512] on button "Attach bill" at bounding box center [70, 526] width 91 height 28
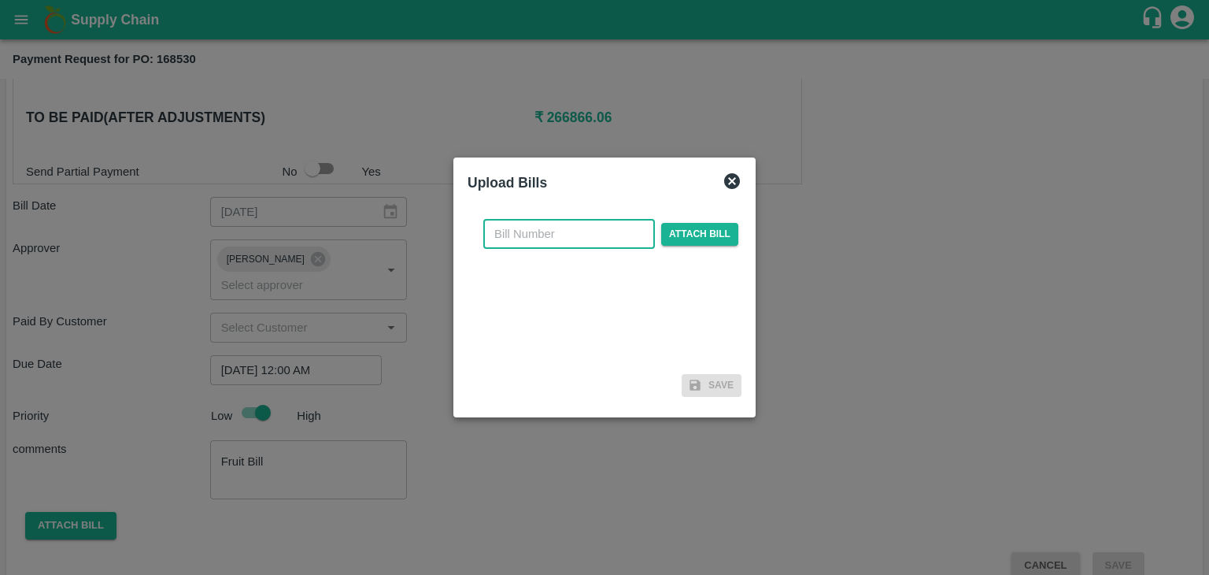
click at [561, 220] on input "text" at bounding box center [569, 234] width 172 height 30
click at [599, 242] on input "SE/25-26/971" at bounding box center [569, 234] width 172 height 30
type input "SE/25-26/1256"
click at [716, 227] on span "Attach bill" at bounding box center [699, 234] width 77 height 23
click at [0, 0] on input "Attach bill" at bounding box center [0, 0] width 0 height 0
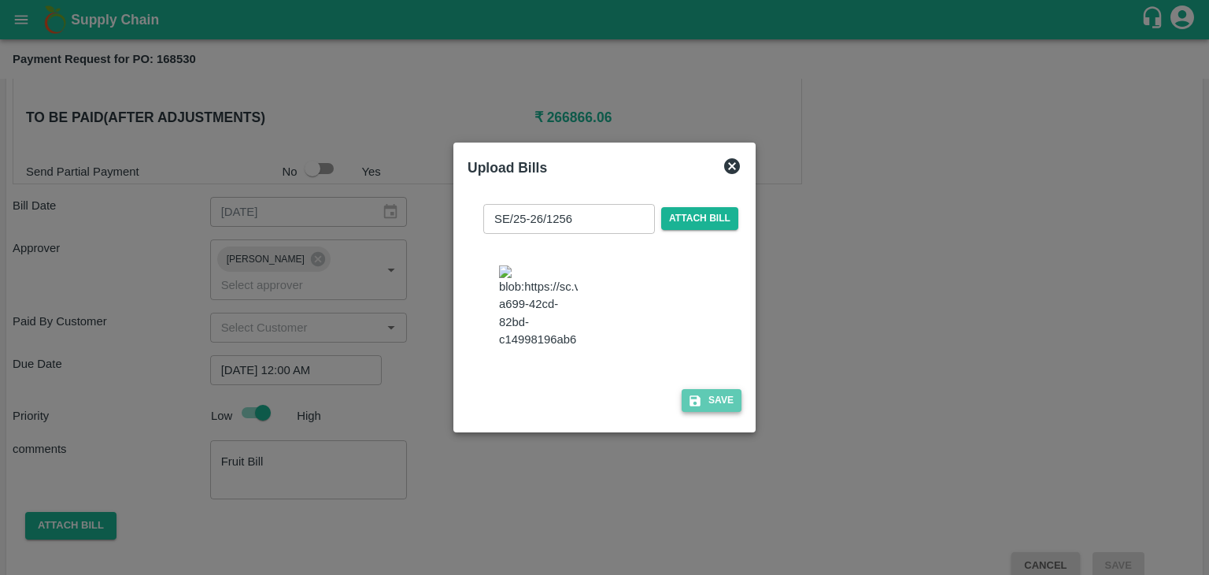
click at [699, 410] on button "Save" at bounding box center [712, 400] width 60 height 23
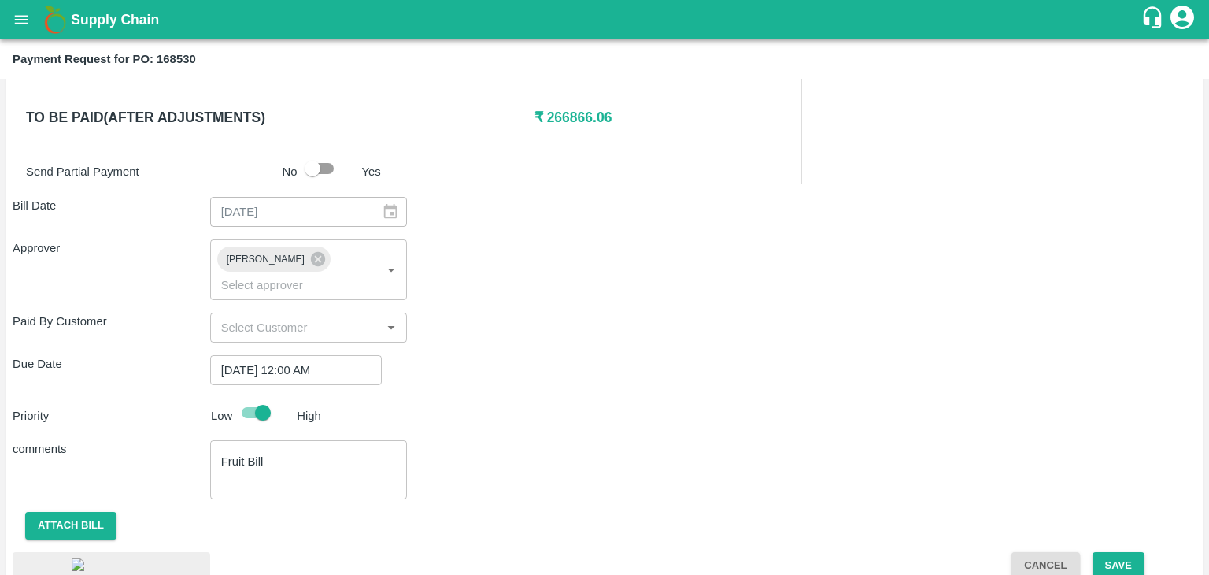
scroll to position [895, 0]
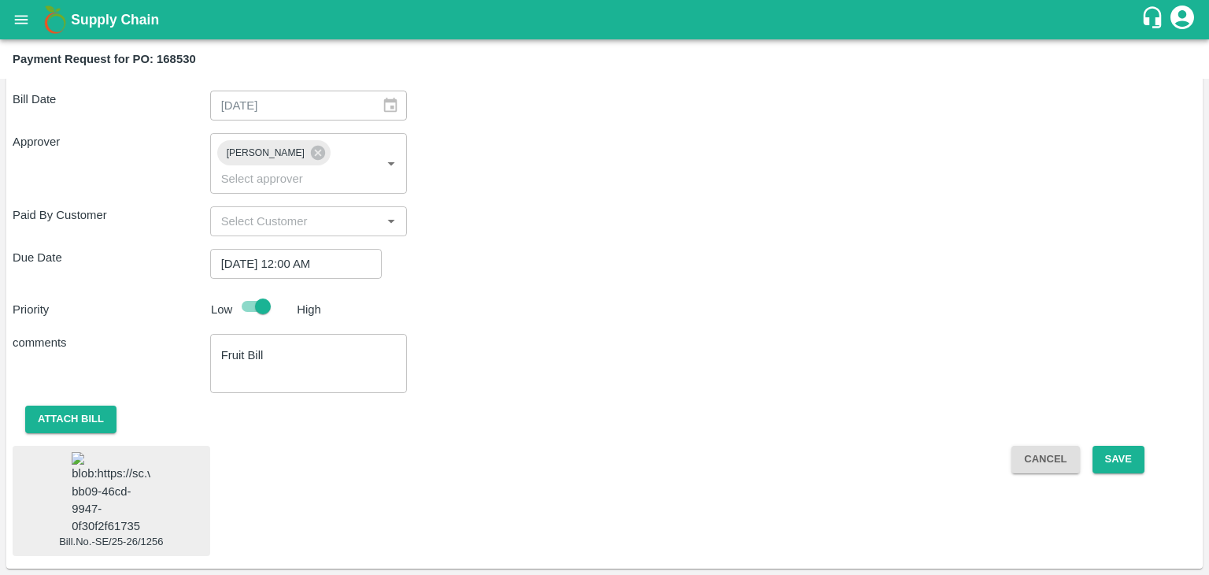
click at [142, 476] on img at bounding box center [111, 493] width 79 height 83
click at [1111, 446] on button "Save" at bounding box center [1119, 460] width 52 height 28
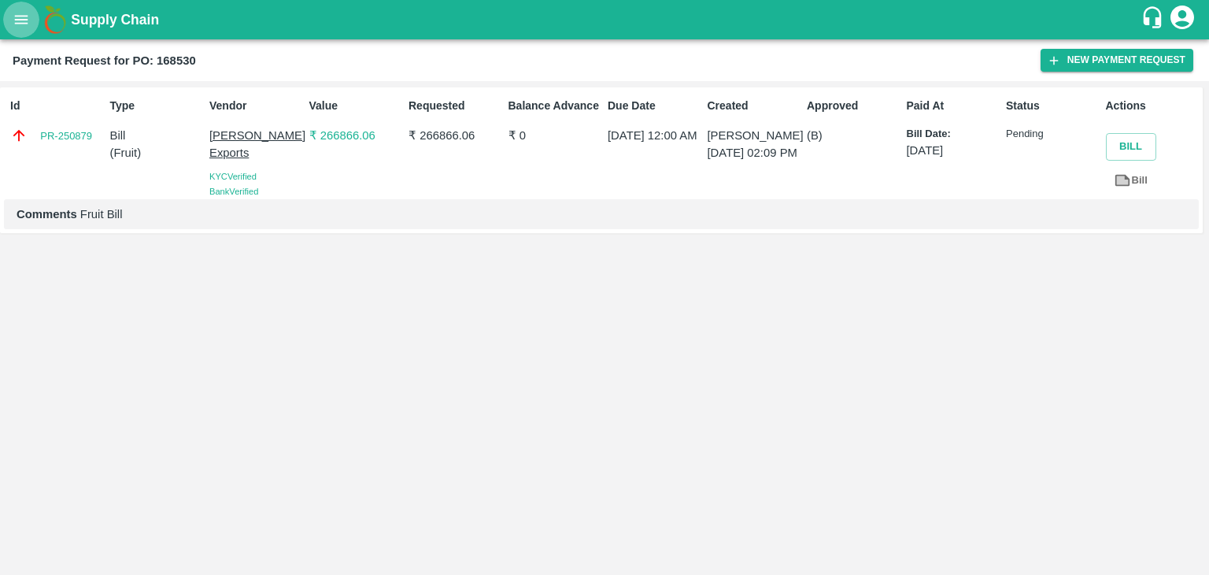
click at [24, 20] on icon "open drawer" at bounding box center [21, 19] width 13 height 9
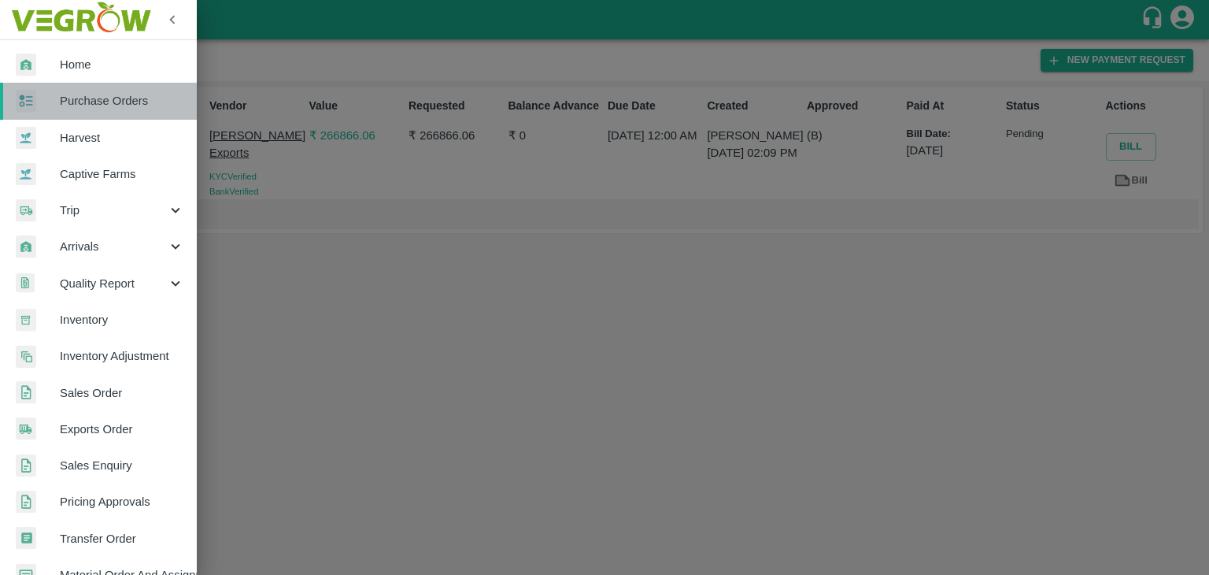
click at [104, 106] on span "Purchase Orders" at bounding box center [122, 100] width 124 height 17
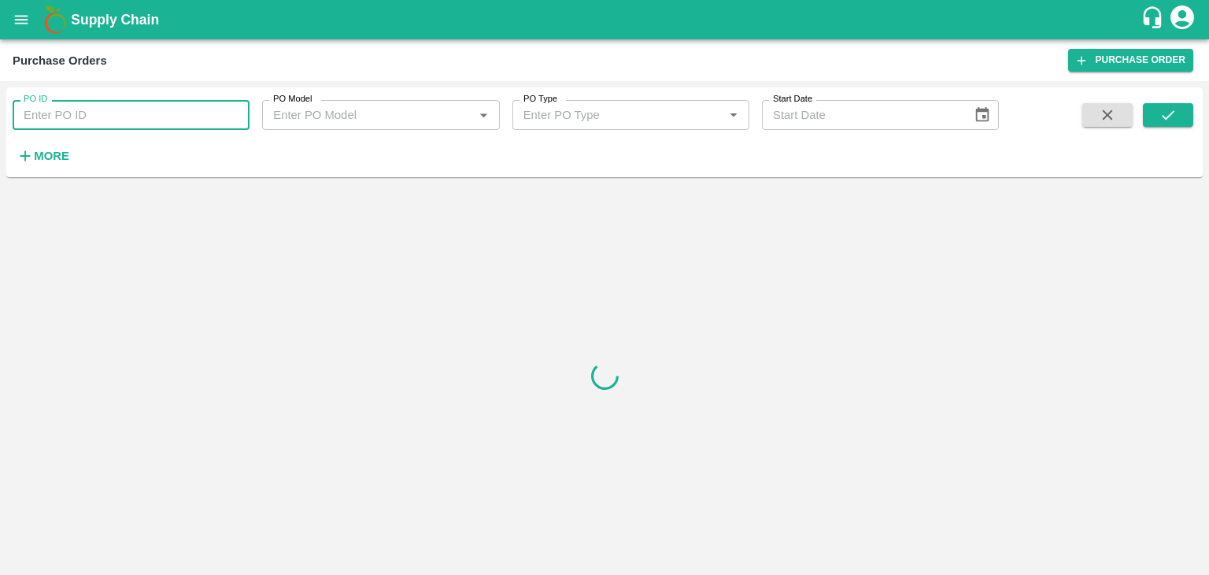
click at [139, 116] on input "PO ID" at bounding box center [131, 115] width 237 height 30
paste input "168528"
type input "168528"
click at [1150, 120] on button "submit" at bounding box center [1168, 115] width 50 height 24
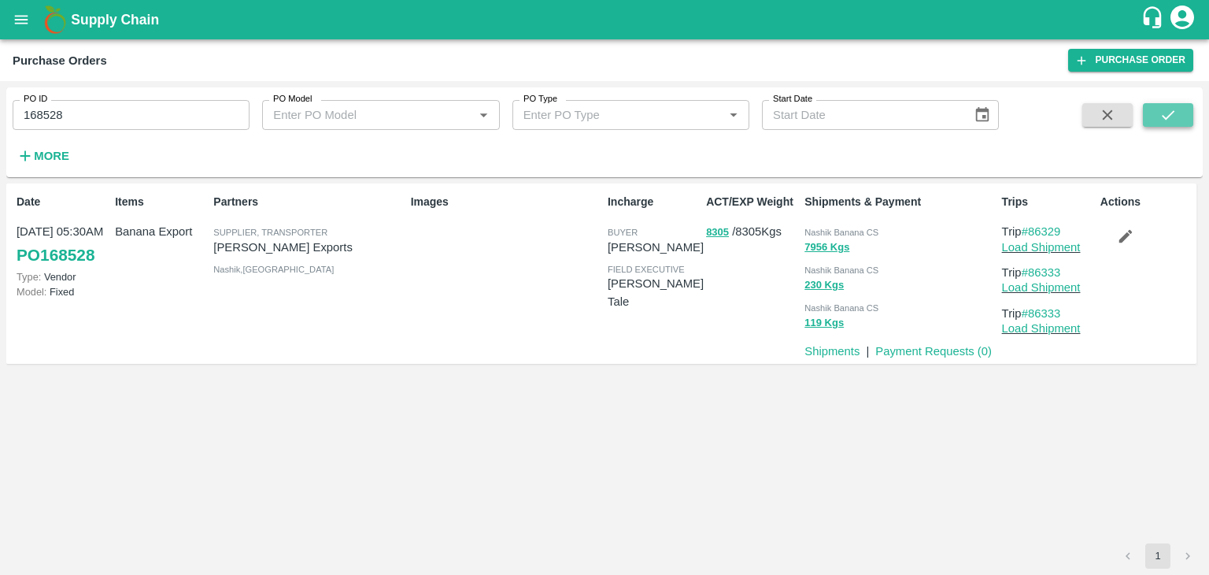
click at [1150, 120] on button "submit" at bounding box center [1168, 115] width 50 height 24
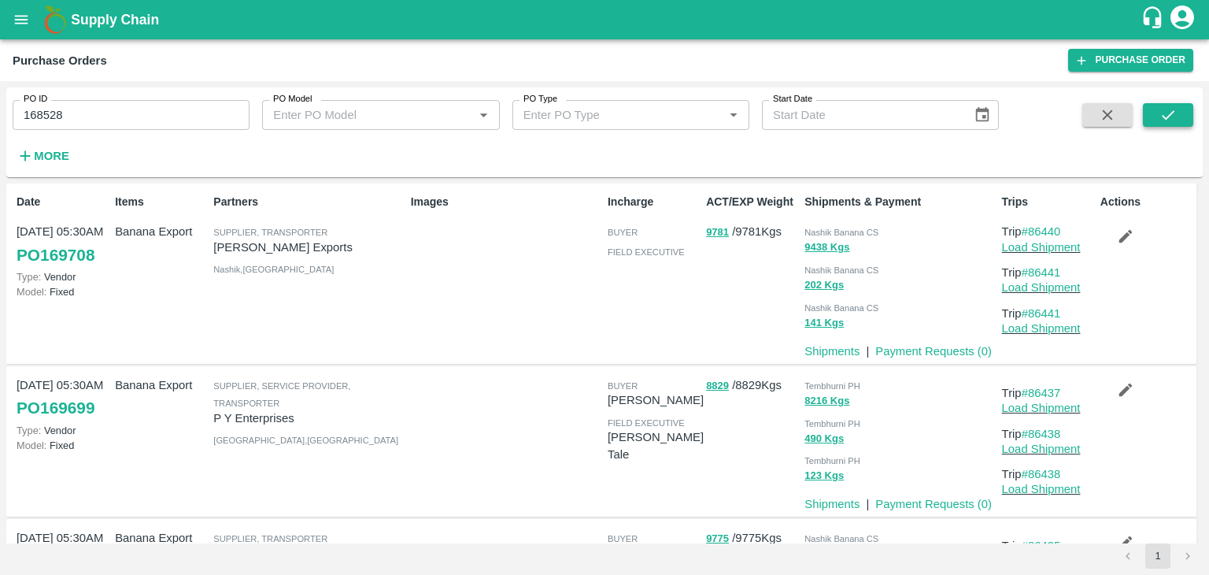
click at [1166, 111] on icon "submit" at bounding box center [1168, 114] width 17 height 17
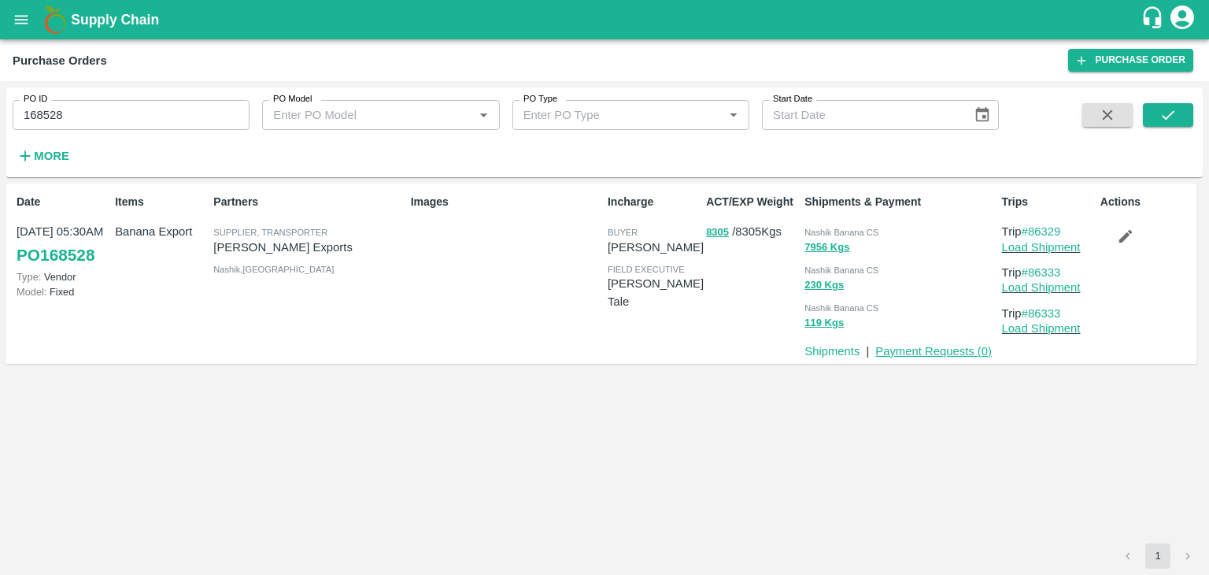
click at [915, 345] on link "Payment Requests ( 0 )" at bounding box center [934, 351] width 117 height 13
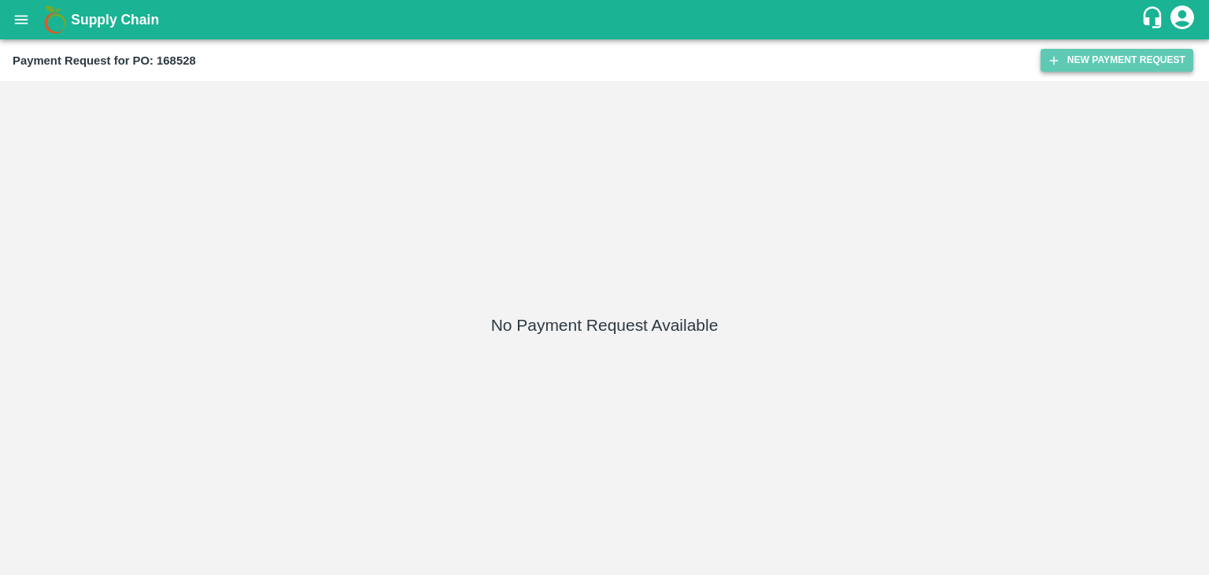
click at [1117, 57] on button "New Payment Request" at bounding box center [1117, 60] width 153 height 23
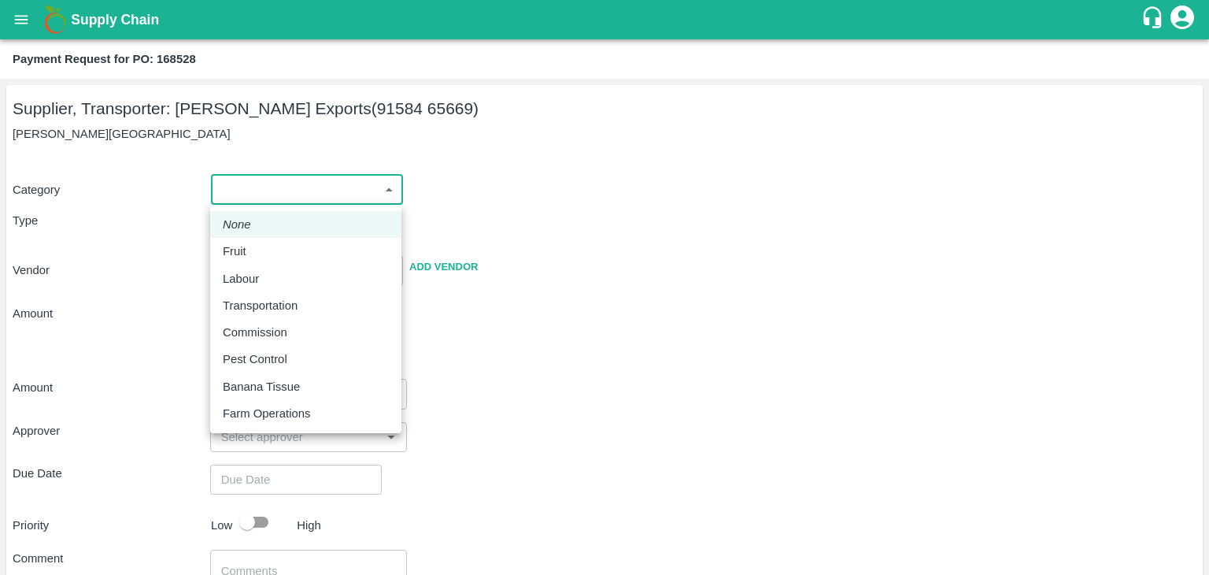
click at [227, 184] on body "Supply Chain Payment Request for PO: 168528 Supplier, Transporter: Shreyansh Ex…" at bounding box center [604, 287] width 1209 height 575
click at [243, 246] on p "Fruit" at bounding box center [235, 251] width 24 height 17
type input "1"
type input "[PERSON_NAME] Exports - 91584 65669(Supplier, Transporter)"
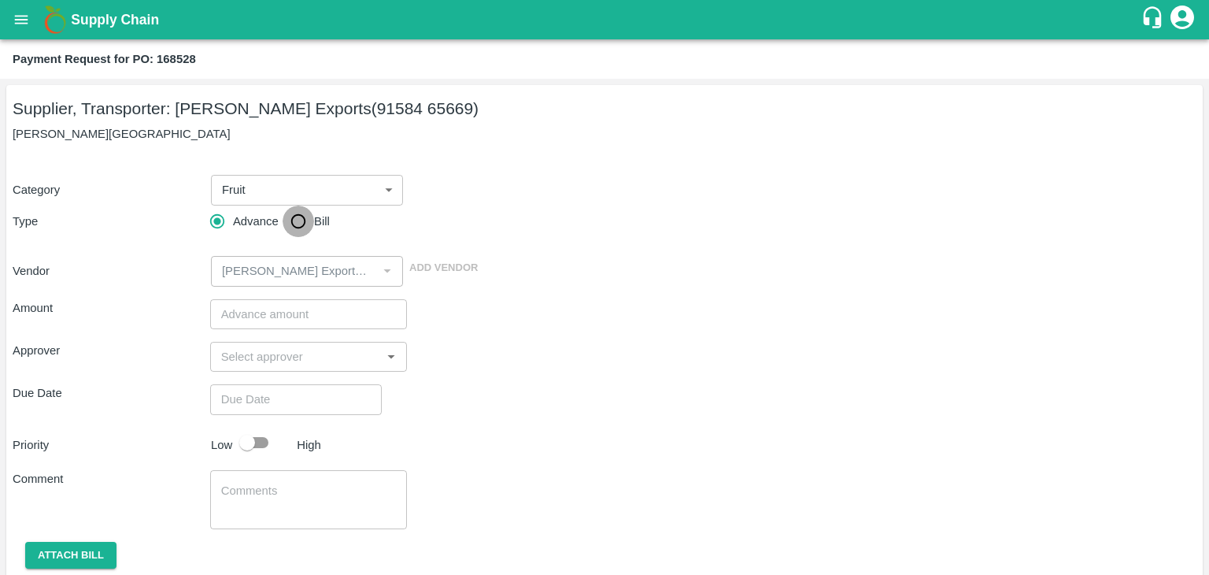
click at [306, 212] on input "Bill" at bounding box center [298, 221] width 31 height 31
radio input "true"
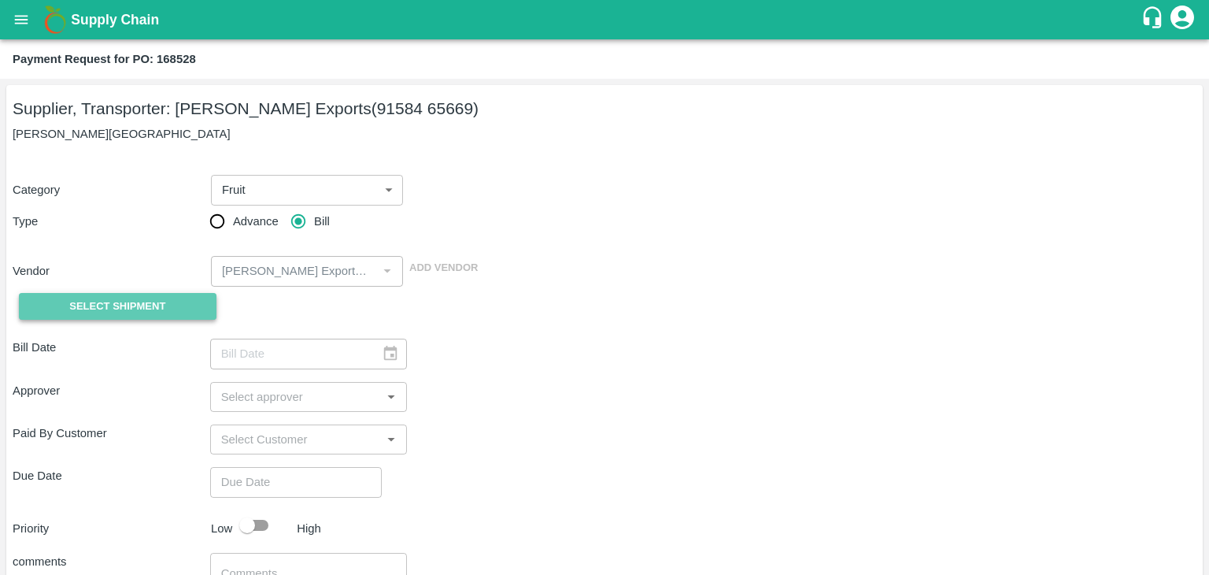
click at [134, 304] on span "Select Shipment" at bounding box center [117, 307] width 96 height 18
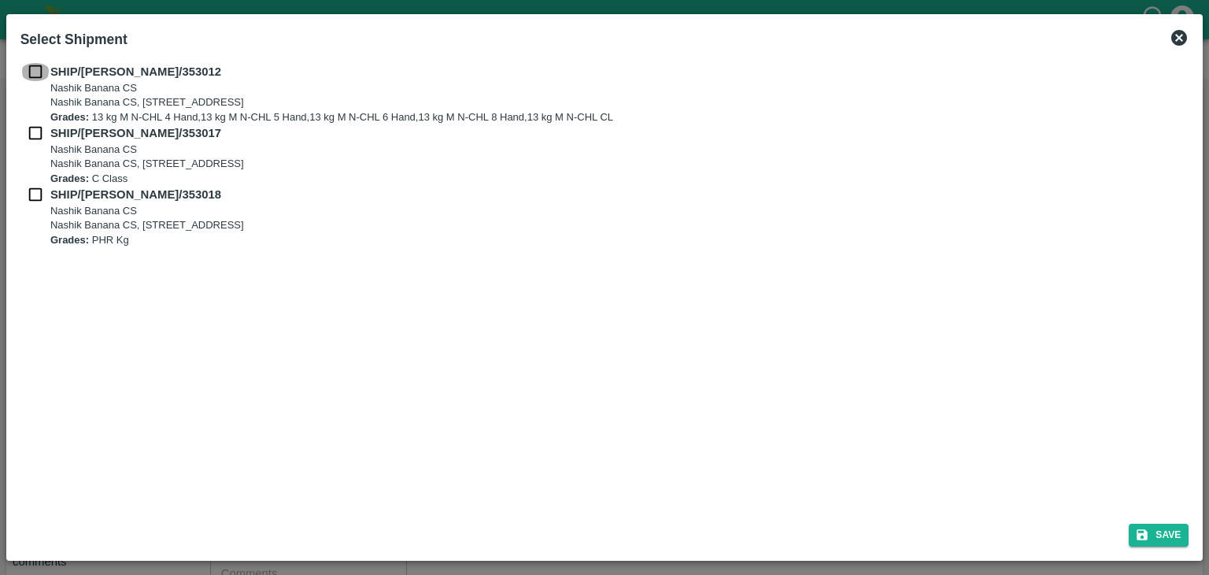
click at [38, 68] on input "checkbox" at bounding box center [35, 71] width 30 height 17
checkbox input "true"
click at [34, 127] on input "checkbox" at bounding box center [35, 132] width 30 height 17
checkbox input "true"
click at [31, 188] on input "checkbox" at bounding box center [35, 194] width 30 height 17
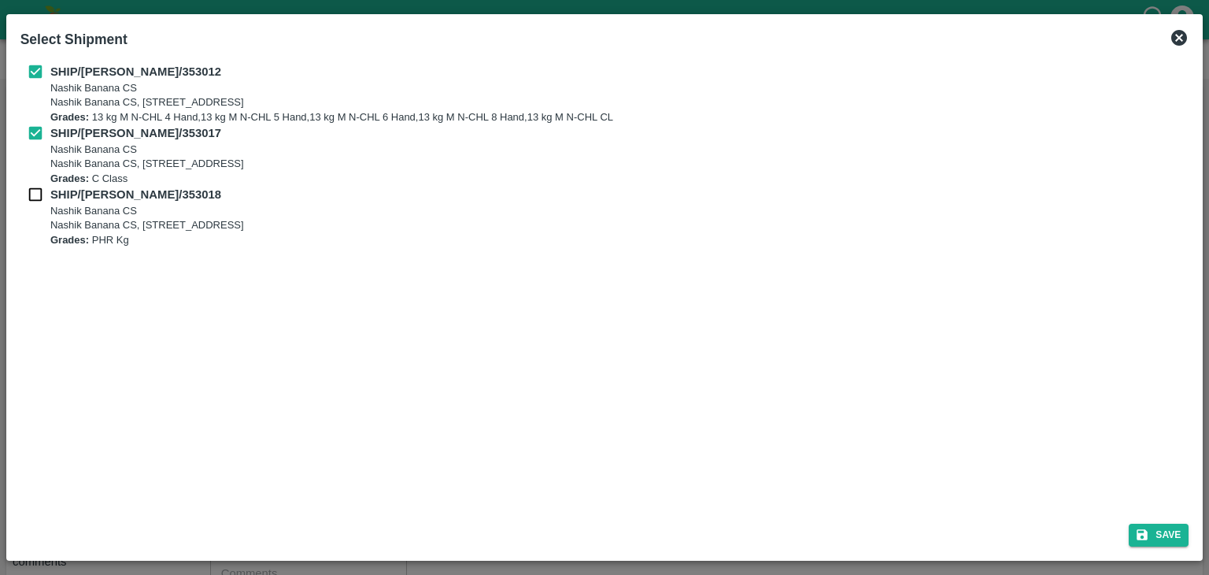
checkbox input "true"
click at [1160, 528] on button "Save" at bounding box center [1159, 535] width 60 height 23
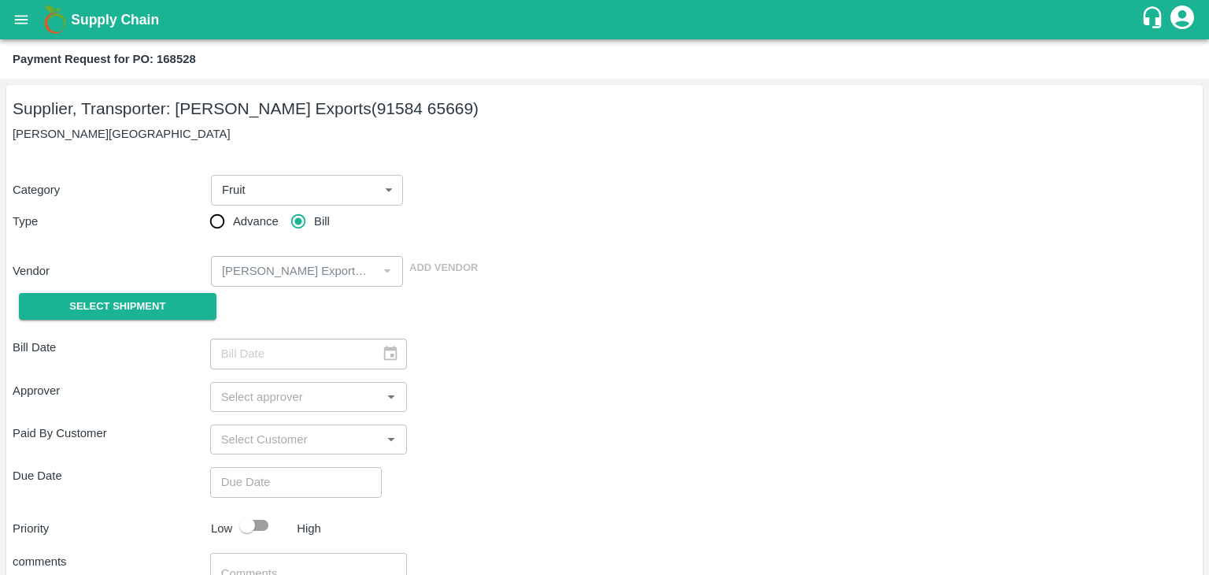
type input "11/08/2025"
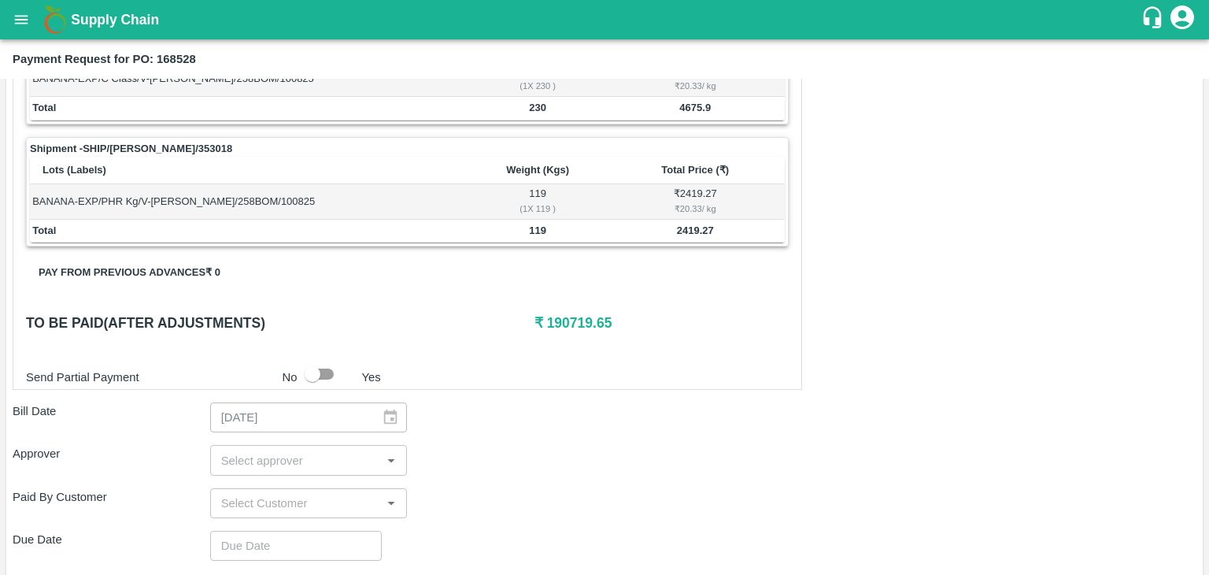
scroll to position [772, 0]
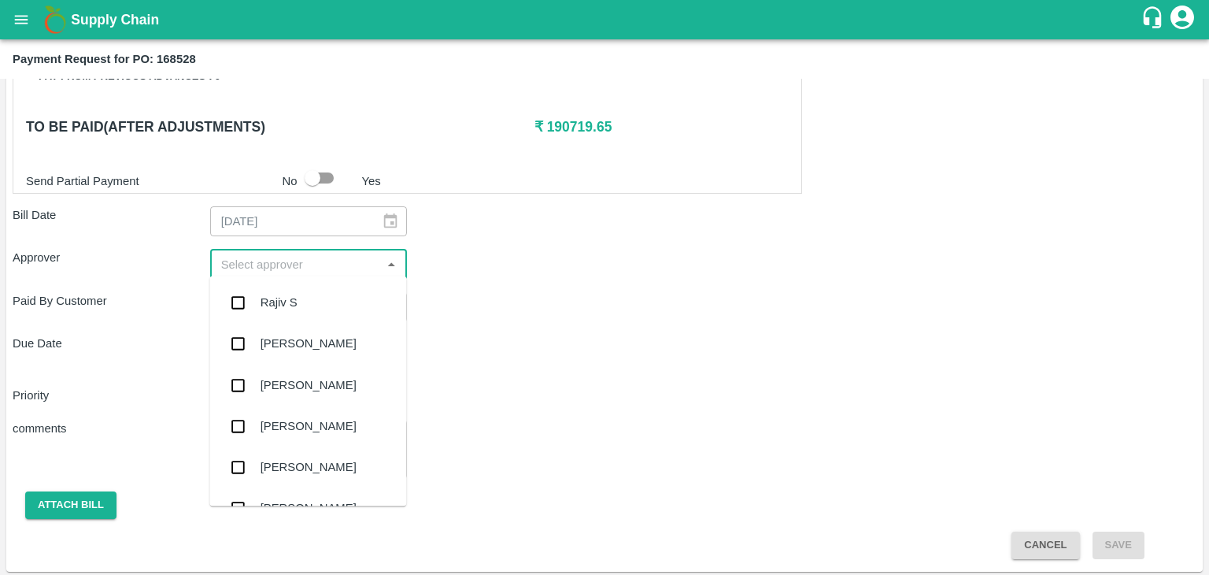
click at [319, 264] on input "input" at bounding box center [296, 264] width 162 height 20
type input "Ajit"
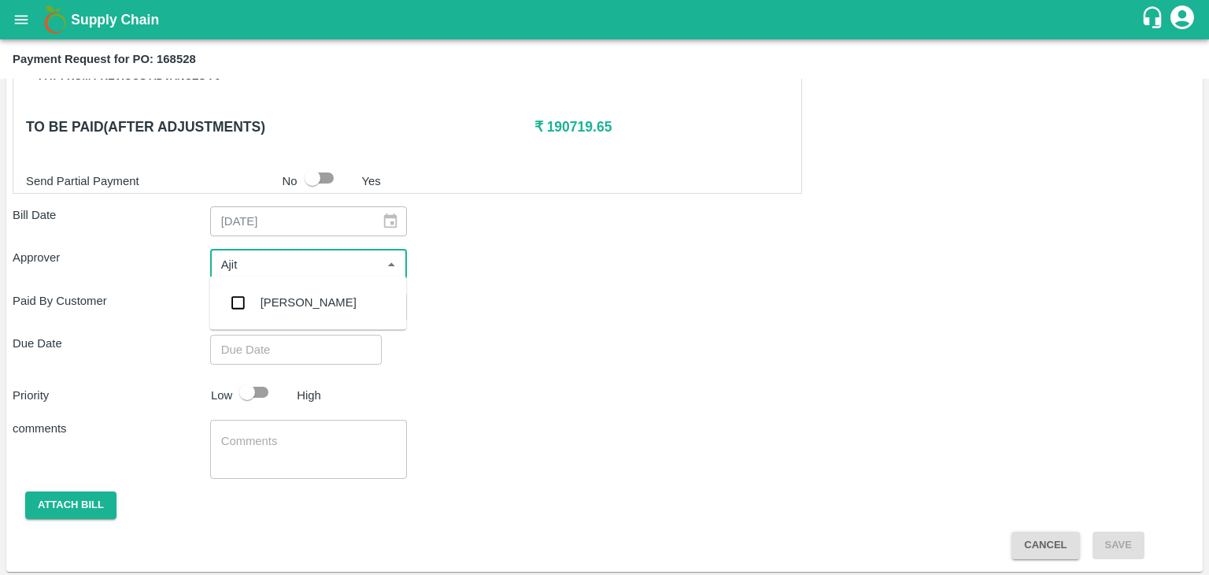
click at [345, 306] on div "[PERSON_NAME]" at bounding box center [307, 302] width 197 height 41
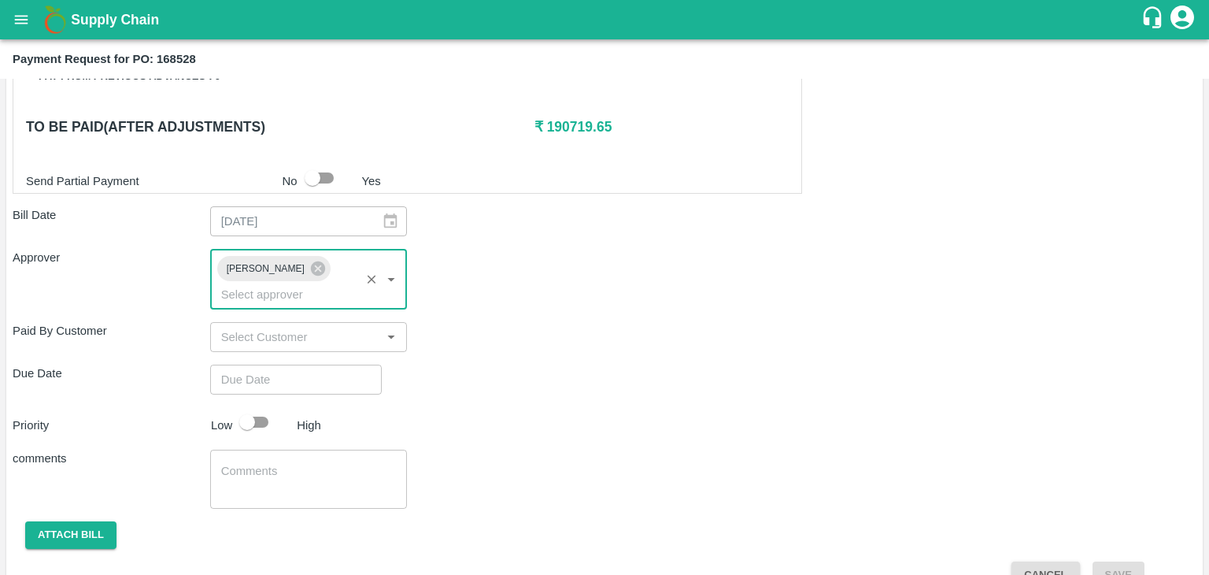
type input "DD/MM/YYYY hh:mm aa"
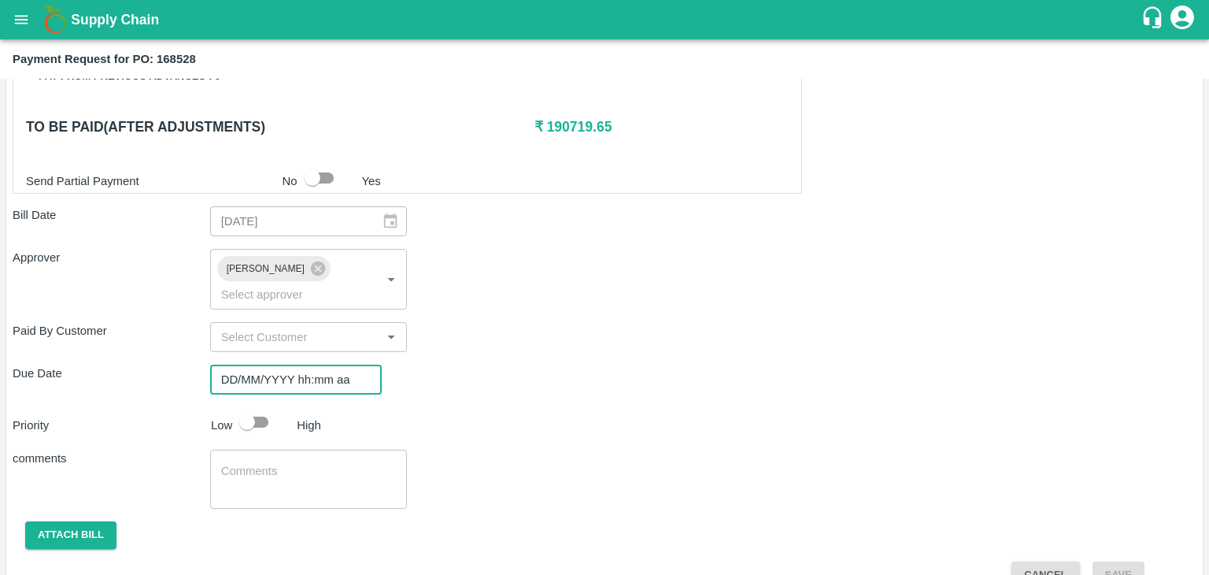
click at [328, 365] on input "DD/MM/YYYY hh:mm aa" at bounding box center [290, 380] width 161 height 30
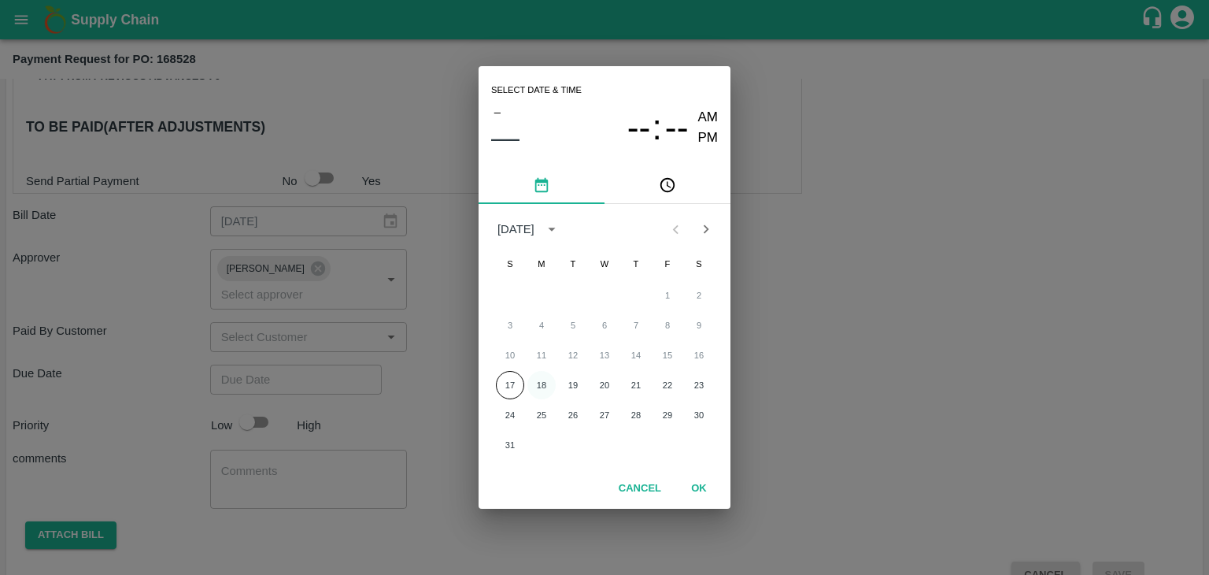
click at [544, 387] on button "18" at bounding box center [542, 385] width 28 height 28
type input "[DATE] 12:00 AM"
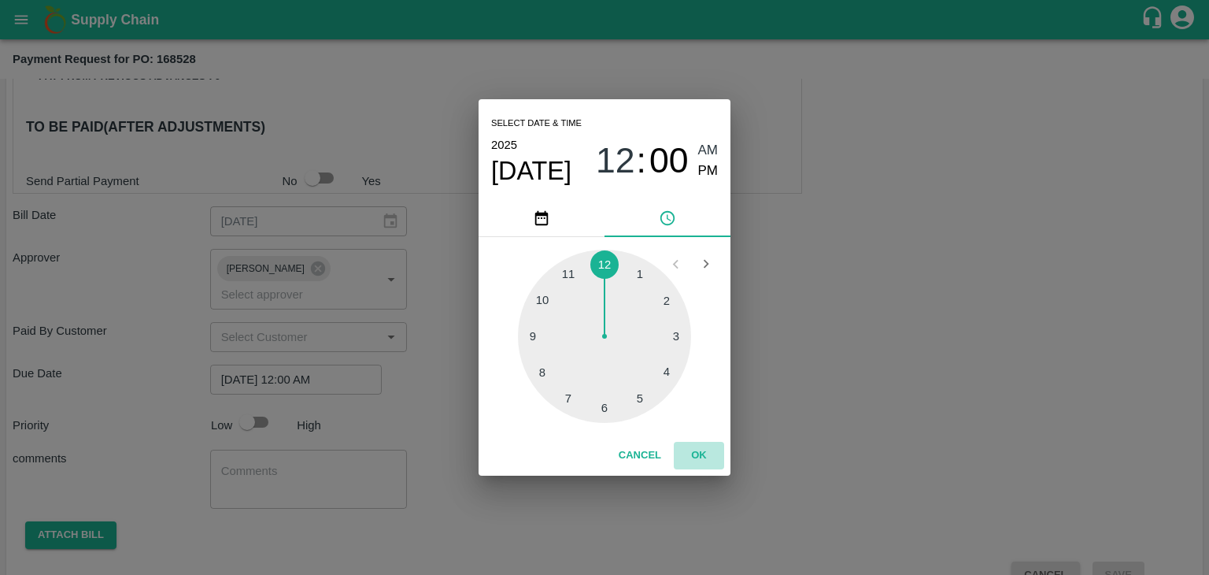
click at [705, 464] on button "OK" at bounding box center [699, 456] width 50 height 28
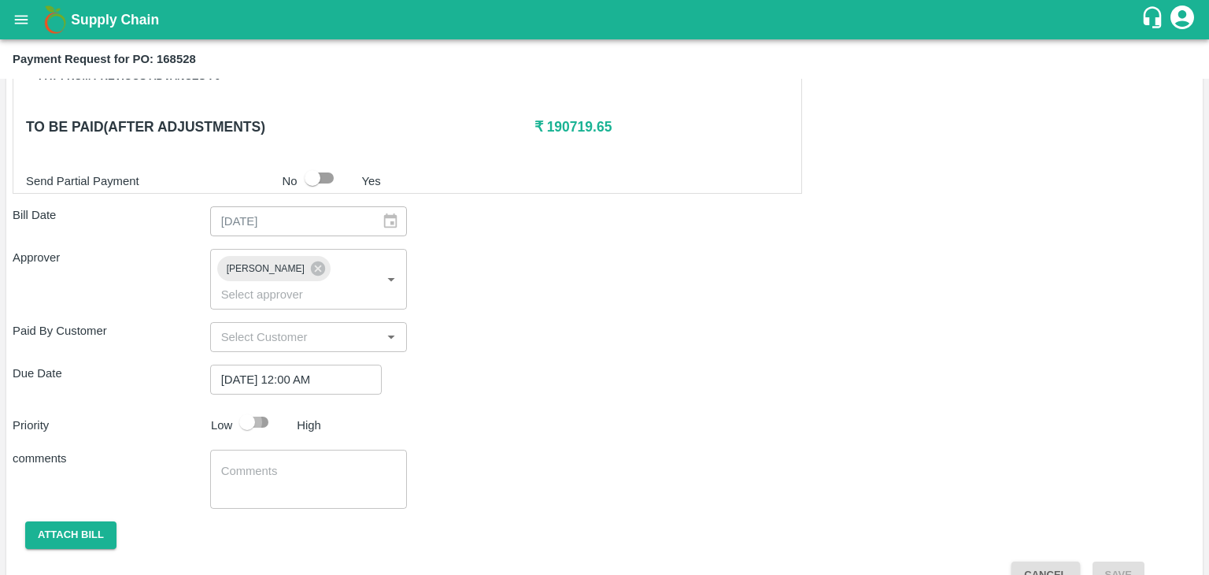
click at [268, 407] on input "checkbox" at bounding box center [247, 422] width 90 height 30
checkbox input "true"
click at [291, 463] on textarea at bounding box center [309, 479] width 176 height 33
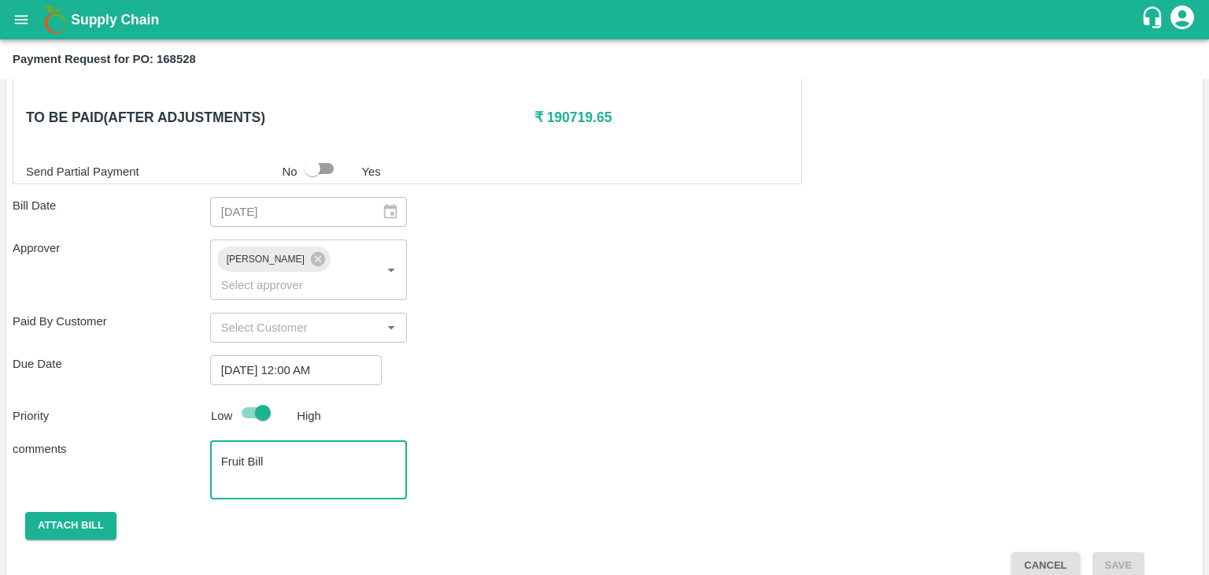
type textarea "Fruit Bill"
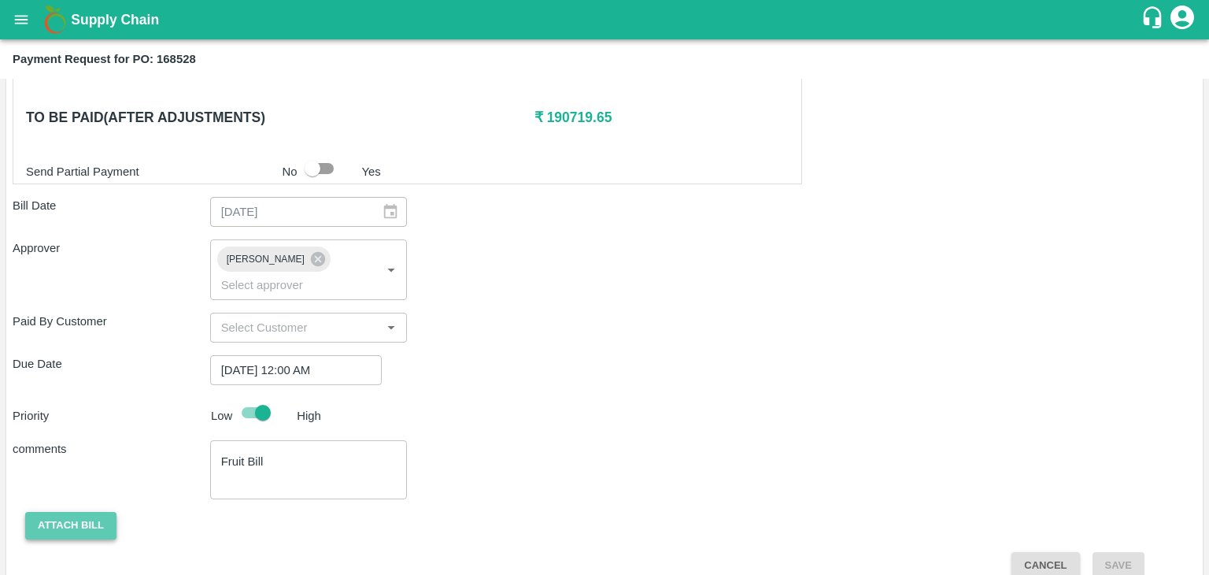
click at [72, 512] on button "Attach bill" at bounding box center [70, 526] width 91 height 28
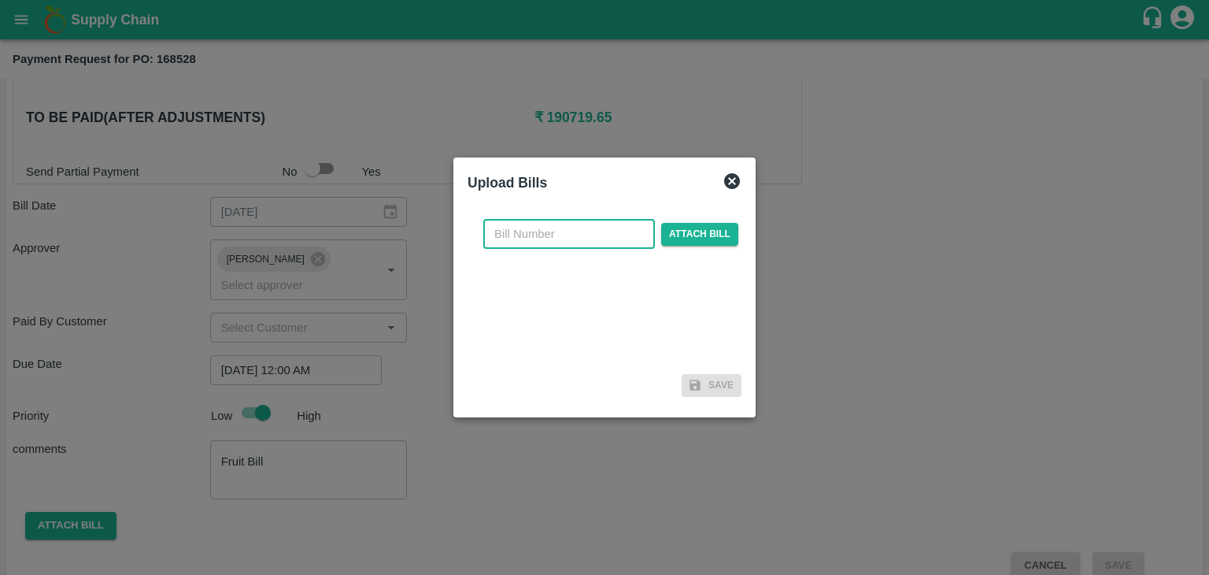
click at [564, 240] on input "text" at bounding box center [569, 234] width 172 height 30
click at [590, 231] on input "SE/25-26/971" at bounding box center [569, 234] width 172 height 30
type input "SE/25-26/1257"
click at [720, 240] on span "Attach bill" at bounding box center [699, 234] width 77 height 23
click at [0, 0] on input "Attach bill" at bounding box center [0, 0] width 0 height 0
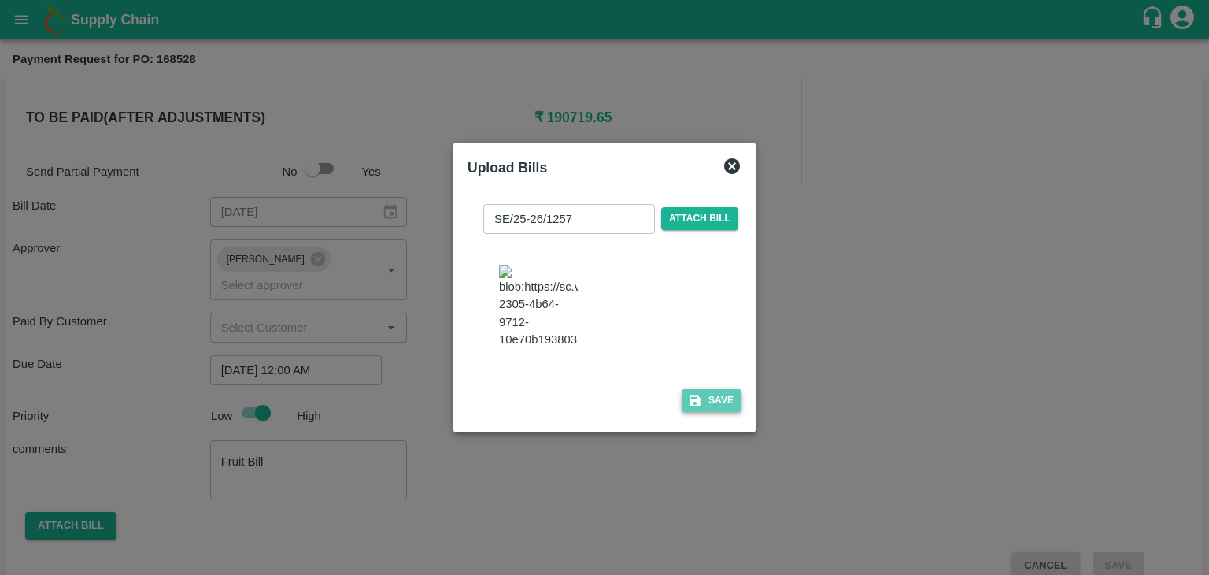
click at [708, 412] on button "Save" at bounding box center [712, 400] width 60 height 23
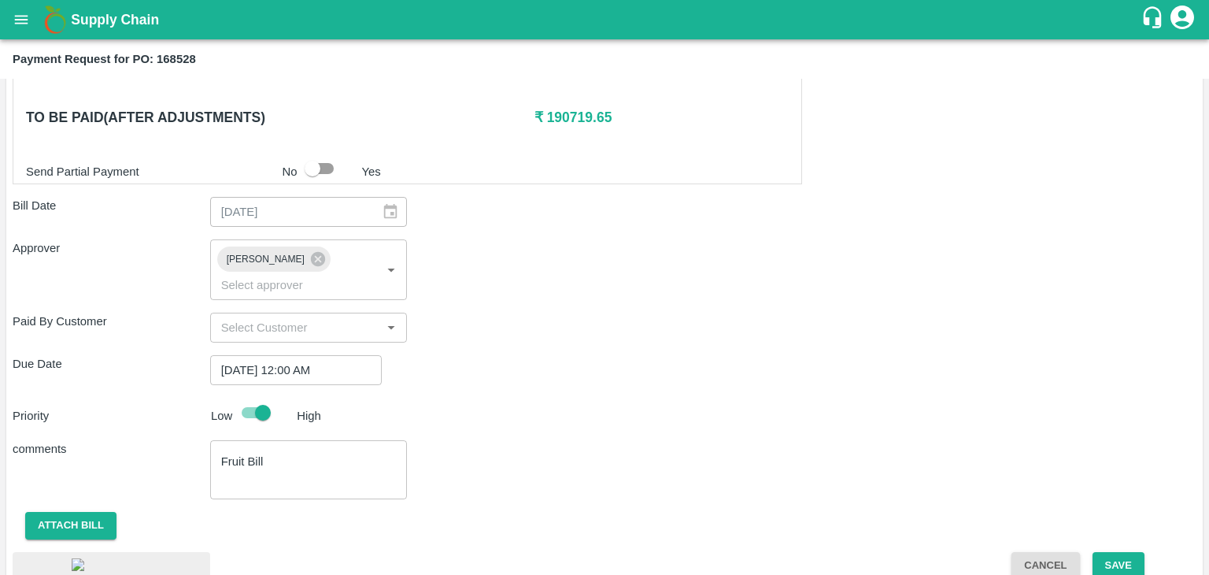
scroll to position [889, 0]
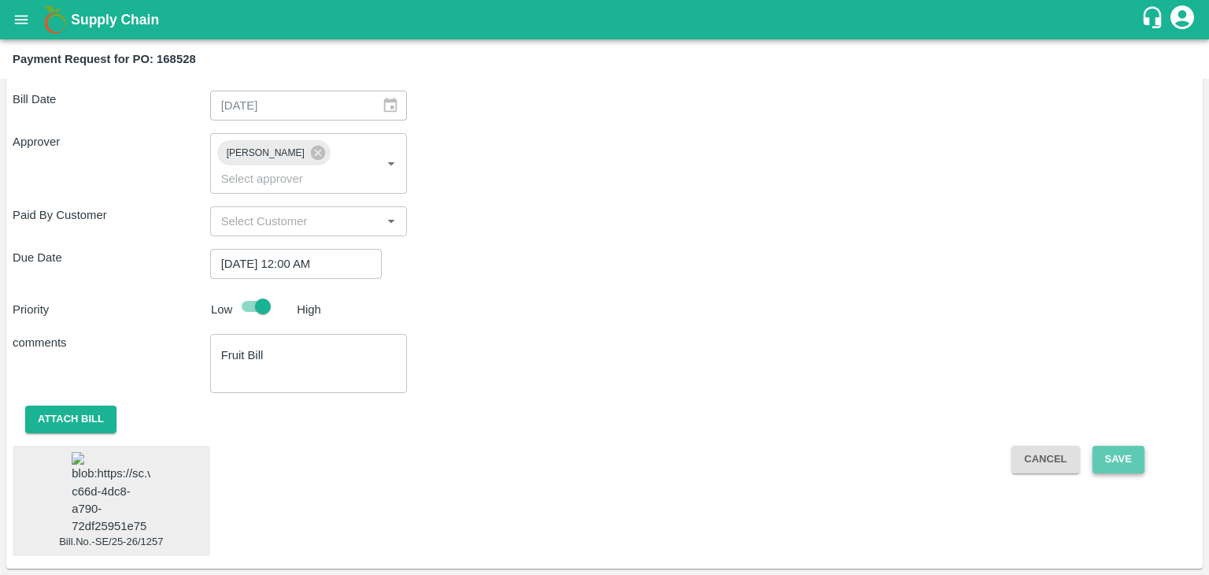
click at [1118, 446] on button "Save" at bounding box center [1119, 460] width 52 height 28
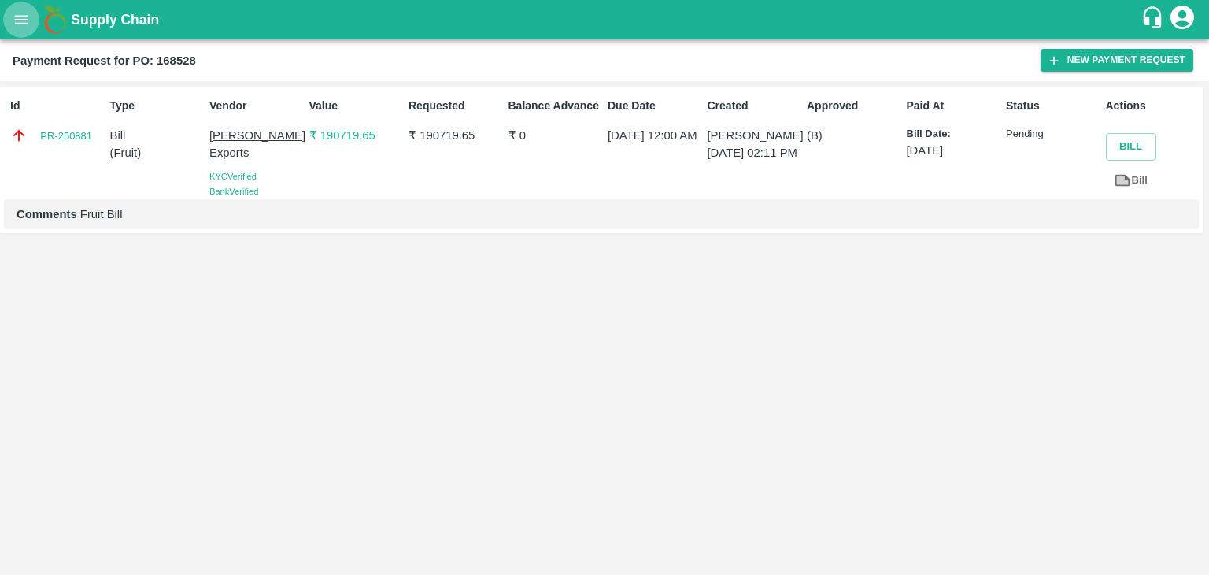
click at [13, 29] on button "open drawer" at bounding box center [21, 20] width 36 height 36
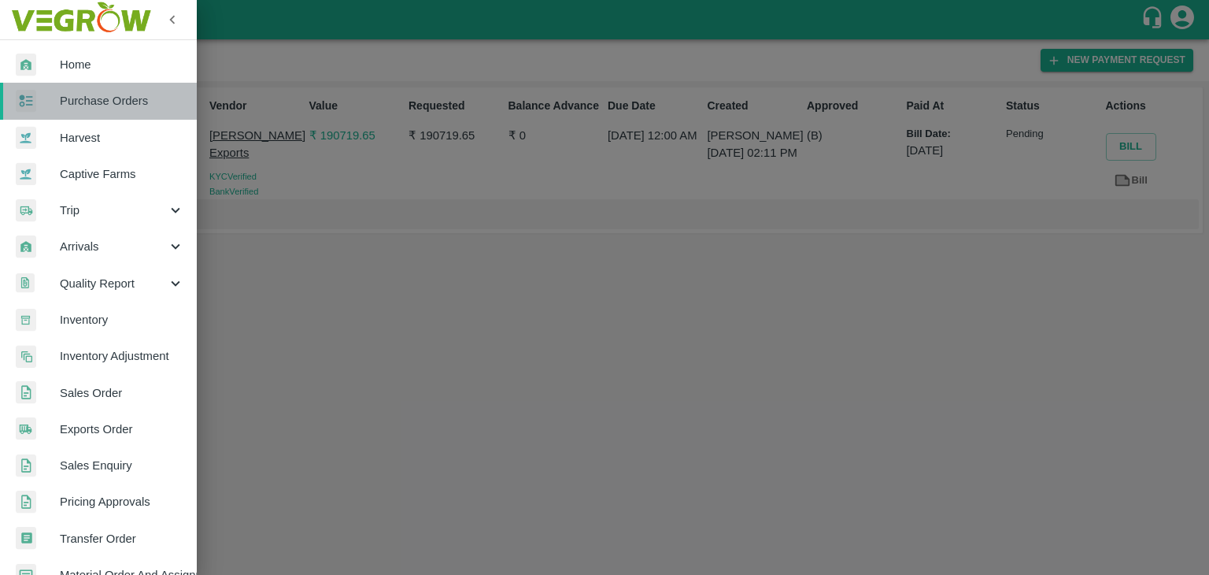
click at [129, 109] on link "Purchase Orders" at bounding box center [98, 101] width 197 height 36
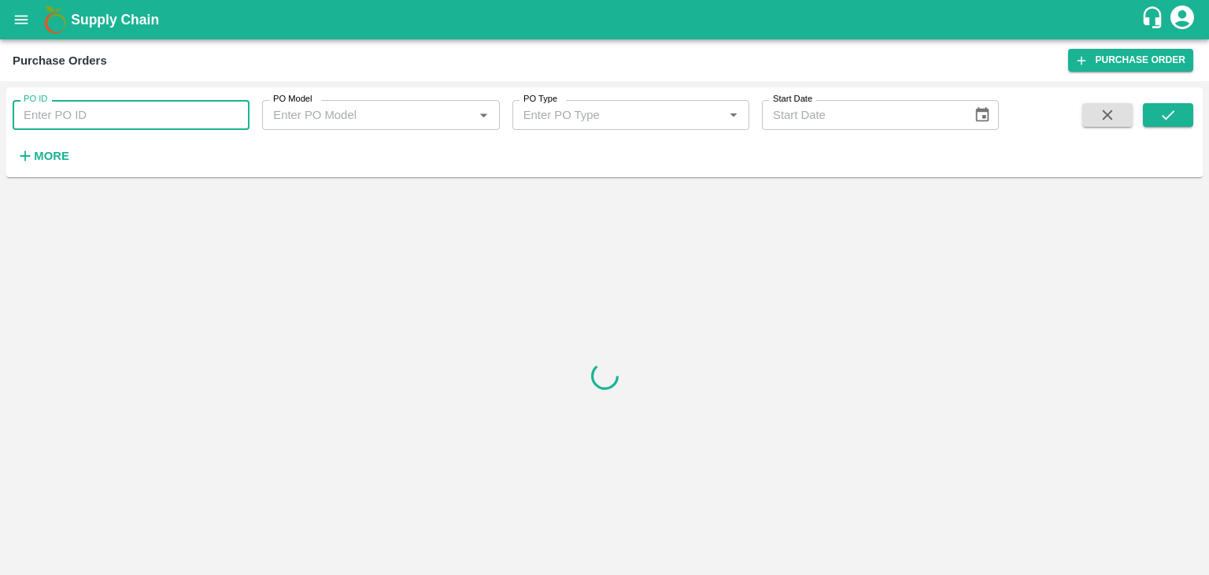
click at [172, 113] on input "PO ID" at bounding box center [131, 115] width 237 height 30
paste input "168420"
type input "168420"
click at [1163, 115] on icon "submit" at bounding box center [1168, 114] width 13 height 9
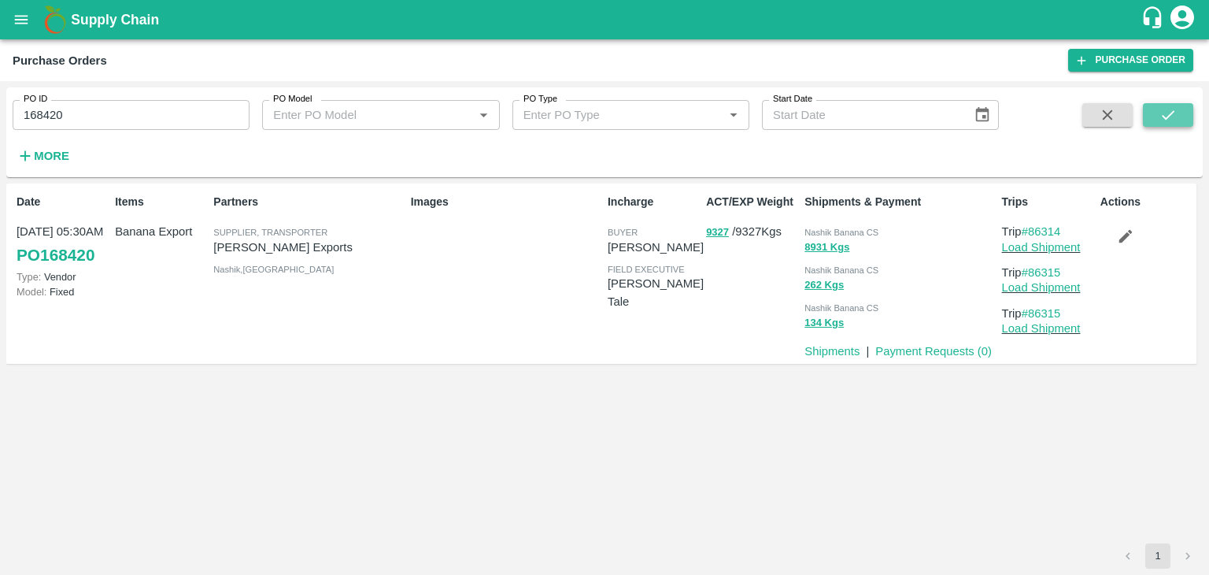
click at [1163, 115] on icon "submit" at bounding box center [1168, 114] width 13 height 9
click at [945, 356] on link "Payment Requests ( 0 )" at bounding box center [934, 351] width 117 height 13
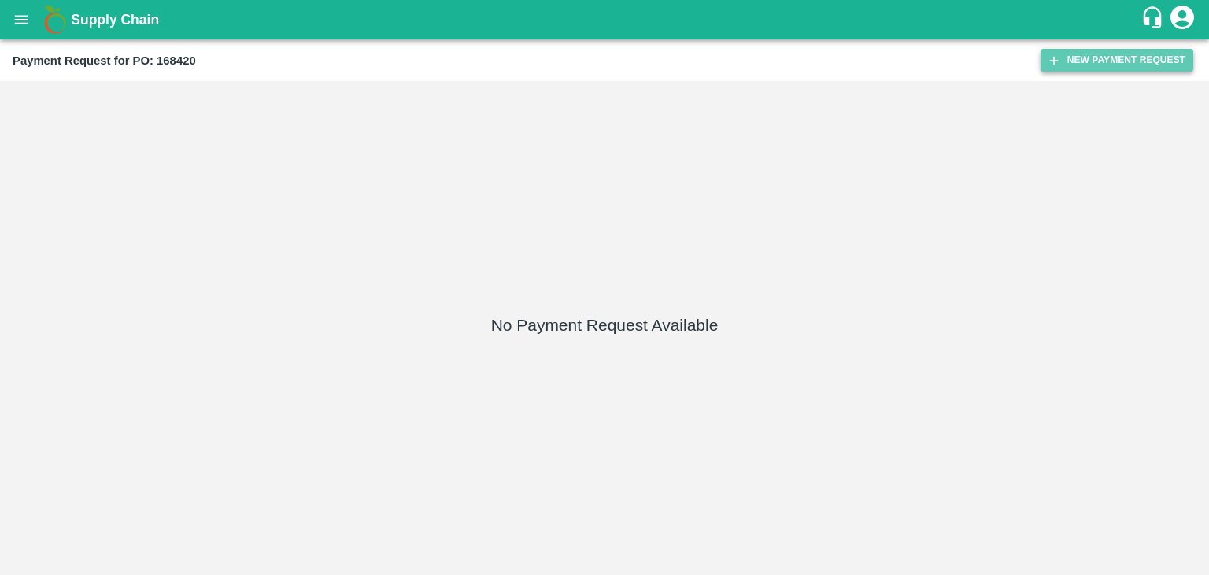
click at [1098, 57] on button "New Payment Request" at bounding box center [1117, 60] width 153 height 23
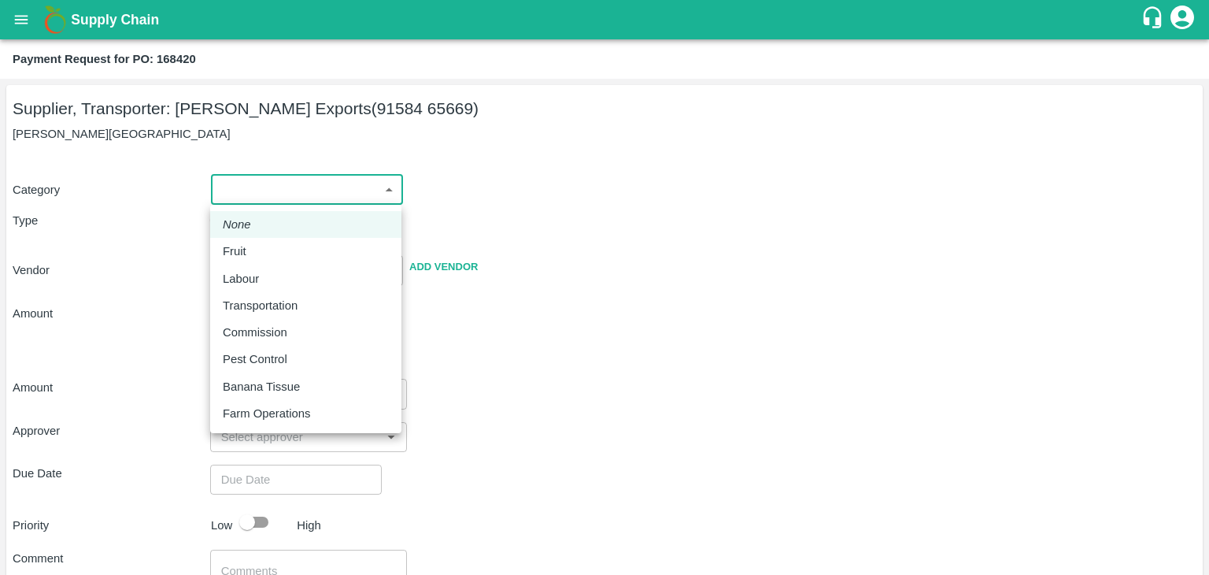
drag, startPoint x: 220, startPoint y: 187, endPoint x: 272, endPoint y: 257, distance: 86.8
click at [272, 257] on body "Supply Chain Payment Request for PO: 168420 Supplier, Transporter: Shreyansh Ex…" at bounding box center [604, 287] width 1209 height 575
click at [272, 257] on div "Fruit" at bounding box center [306, 251] width 166 height 17
type input "1"
type input "[PERSON_NAME] Exports - 91584 65669(Supplier, Transporter)"
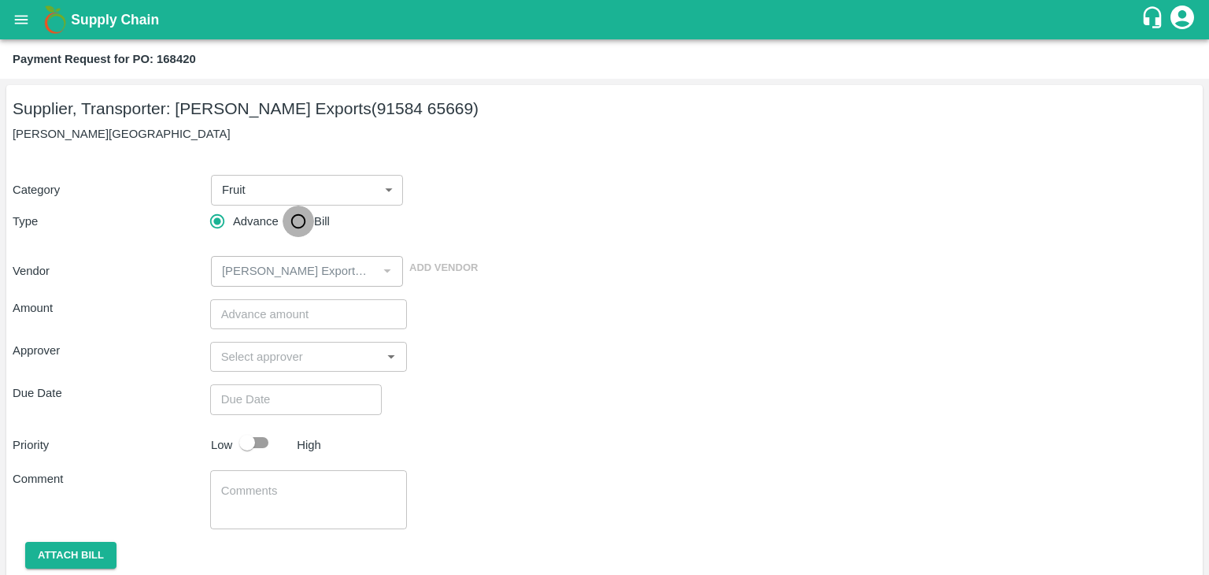
click at [296, 212] on input "Bill" at bounding box center [298, 221] width 31 height 31
radio input "true"
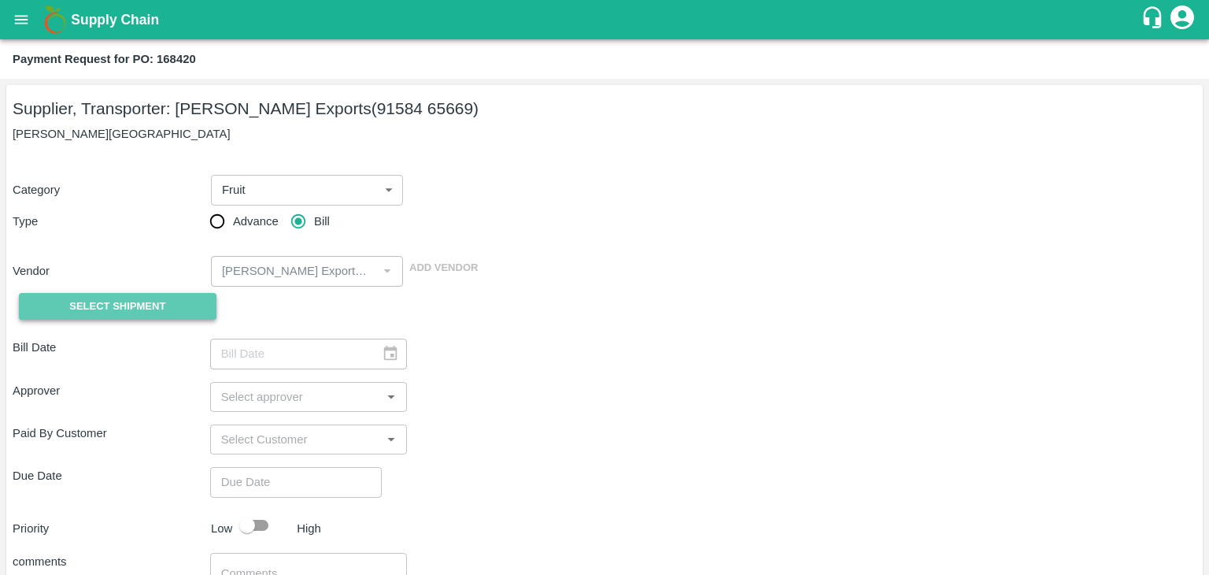
click at [122, 294] on button "Select Shipment" at bounding box center [118, 307] width 198 height 28
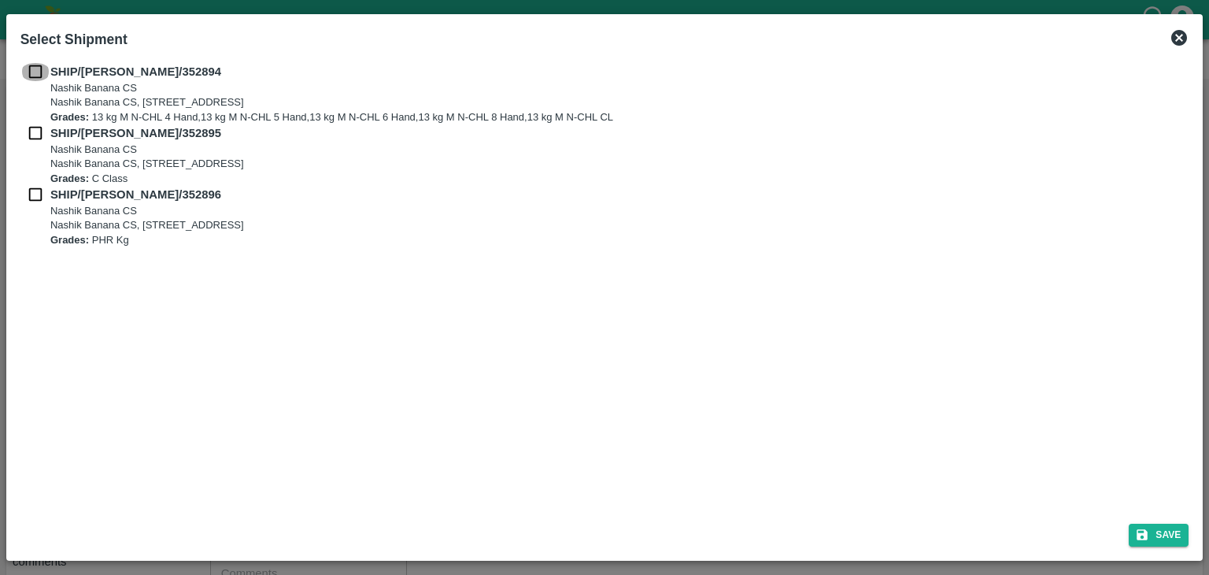
click at [31, 72] on input "checkbox" at bounding box center [35, 71] width 30 height 17
checkbox input "true"
click at [37, 135] on input "checkbox" at bounding box center [35, 132] width 30 height 17
checkbox input "true"
drag, startPoint x: 37, startPoint y: 208, endPoint x: 28, endPoint y: 188, distance: 21.8
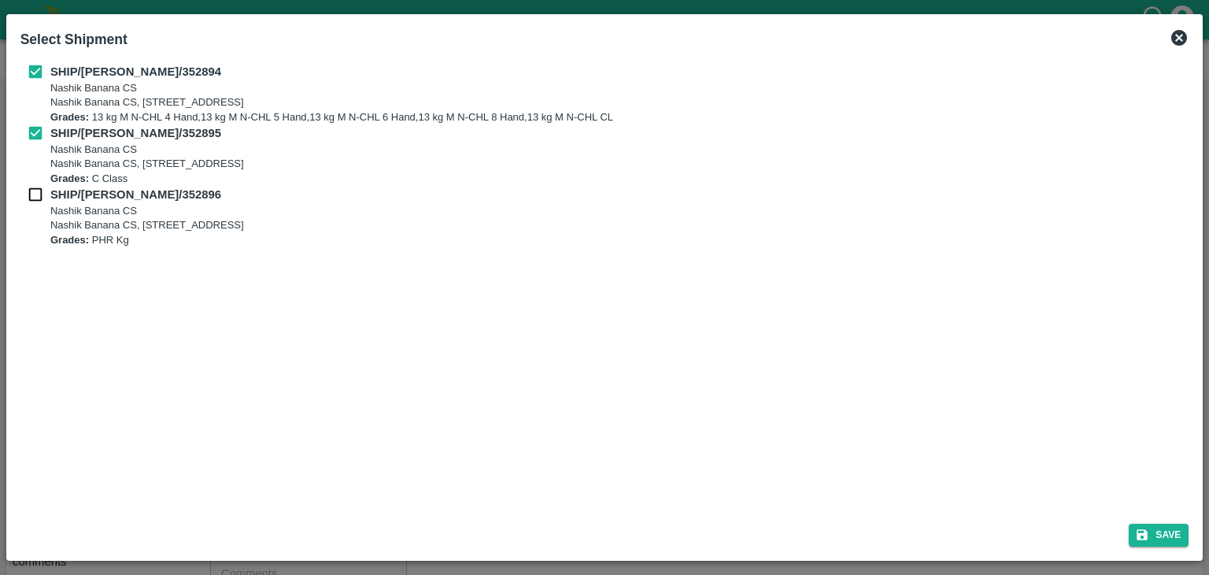
click at [28, 188] on div "SHIP/NASH/352896 Nashik Banana CS Nashik Banana CS, Gat No. 314/2/1, A/p- Mohad…" at bounding box center [604, 216] width 1169 height 61
click at [28, 188] on input "checkbox" at bounding box center [35, 194] width 30 height 17
checkbox input "true"
click at [1176, 527] on button "Save" at bounding box center [1159, 535] width 60 height 23
type input "10/08/2025"
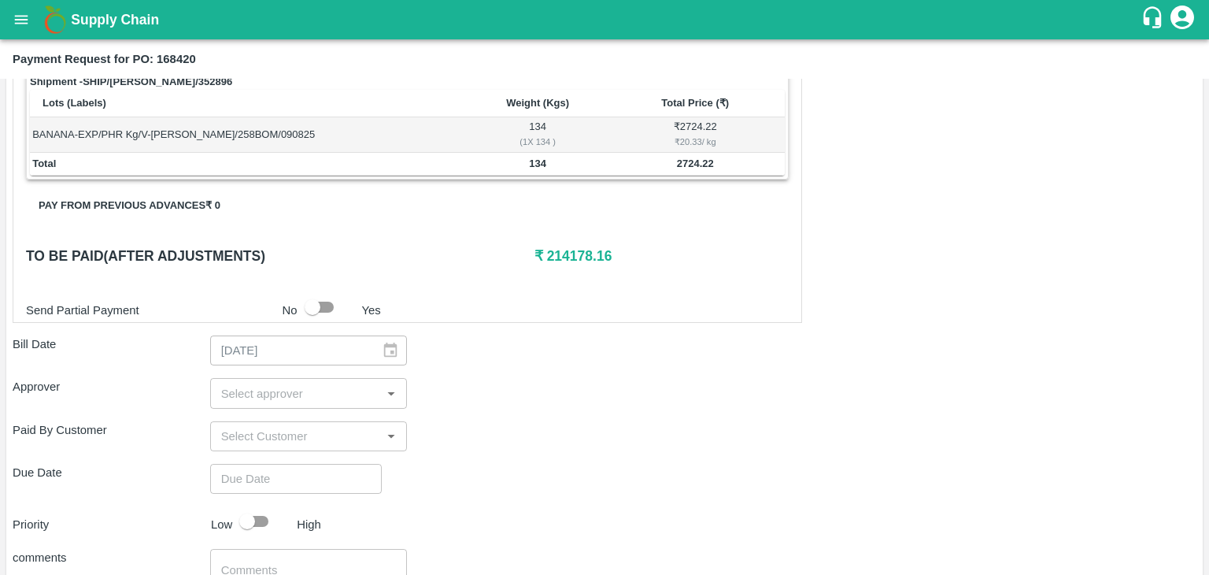
scroll to position [772, 0]
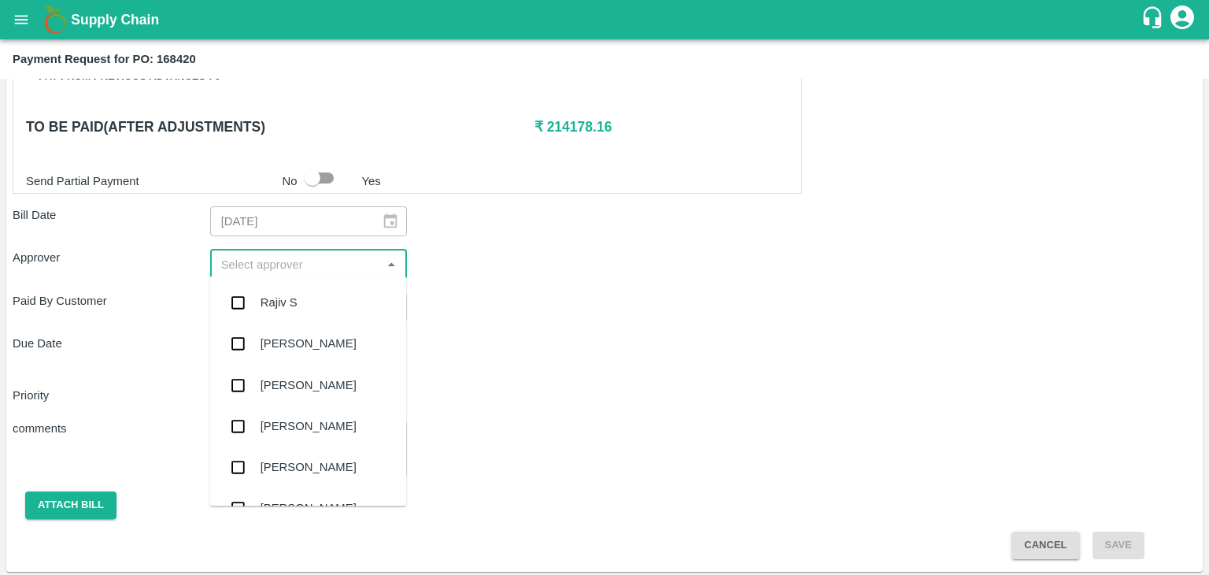
click at [268, 257] on input "input" at bounding box center [296, 264] width 162 height 20
type input "Ajit"
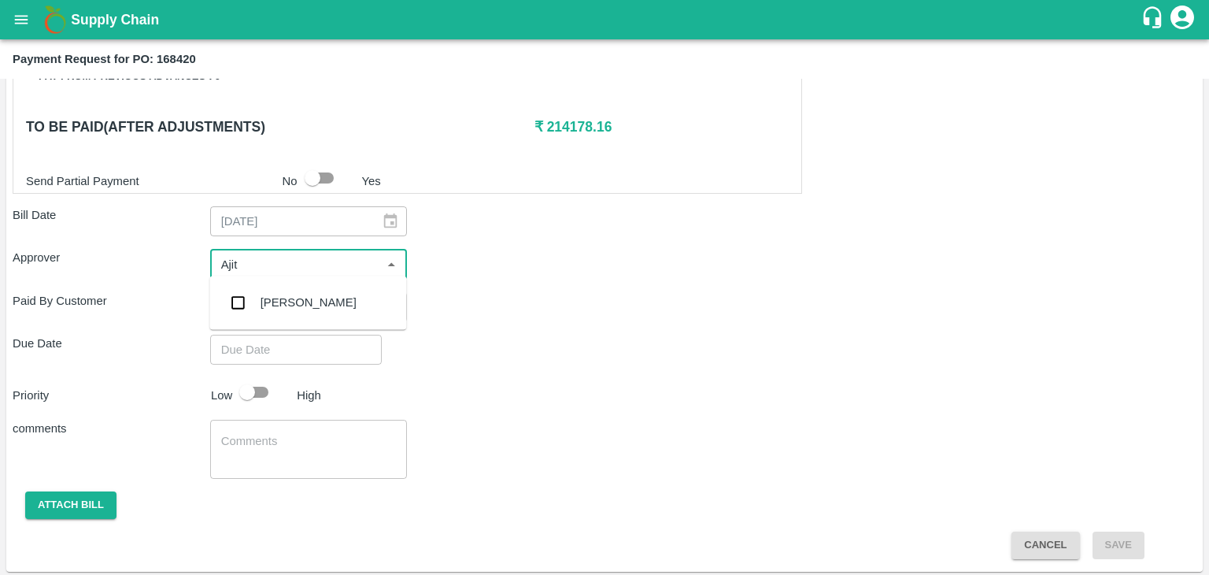
click at [324, 301] on div "[PERSON_NAME]" at bounding box center [307, 302] width 197 height 41
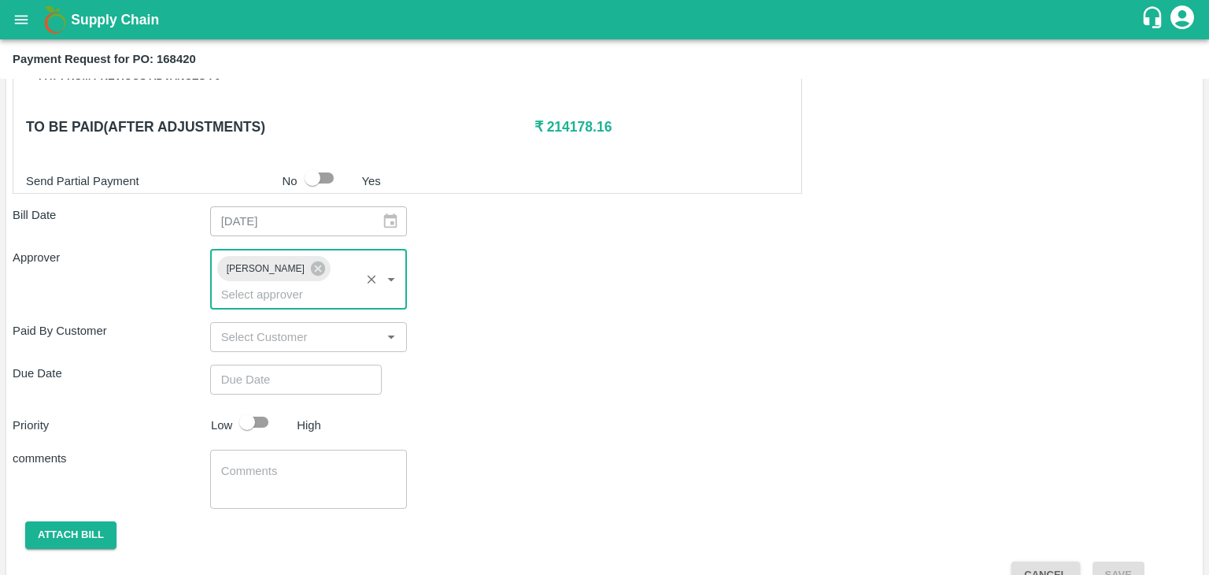
type input "DD/MM/YYYY hh:mm aa"
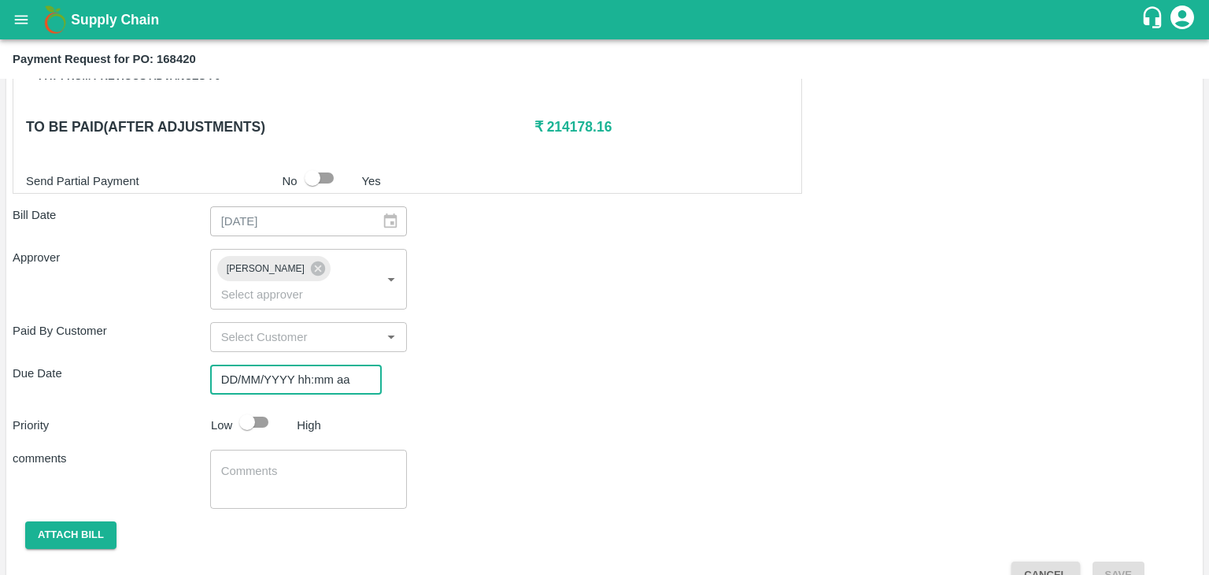
click at [328, 366] on input "DD/MM/YYYY hh:mm aa" at bounding box center [290, 380] width 161 height 30
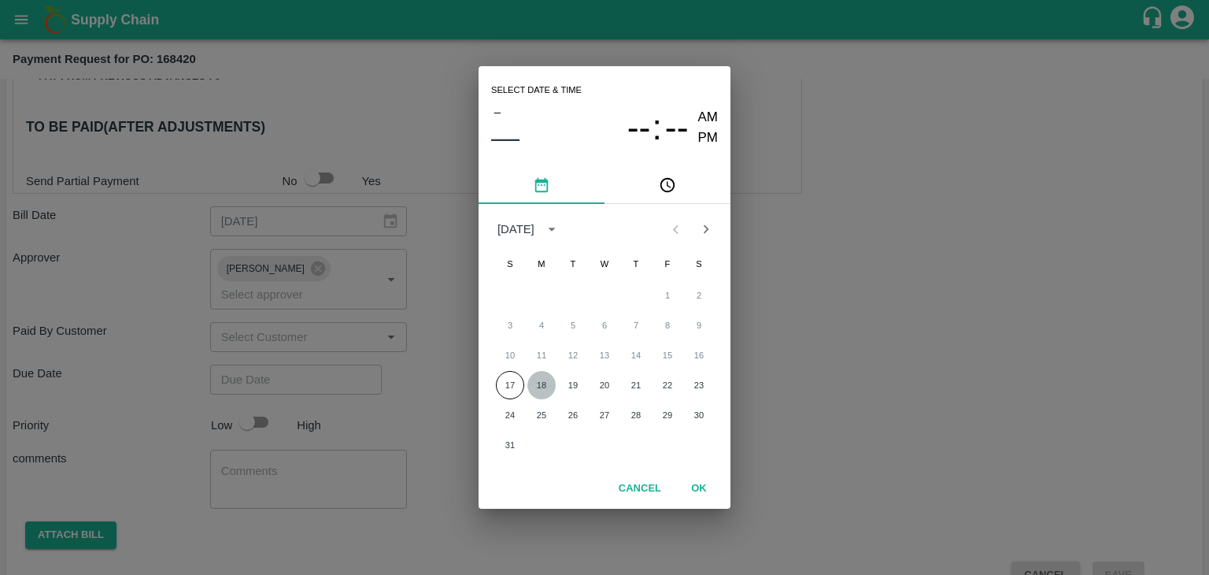
click at [543, 376] on button "18" at bounding box center [542, 385] width 28 height 28
type input "[DATE] 12:00 AM"
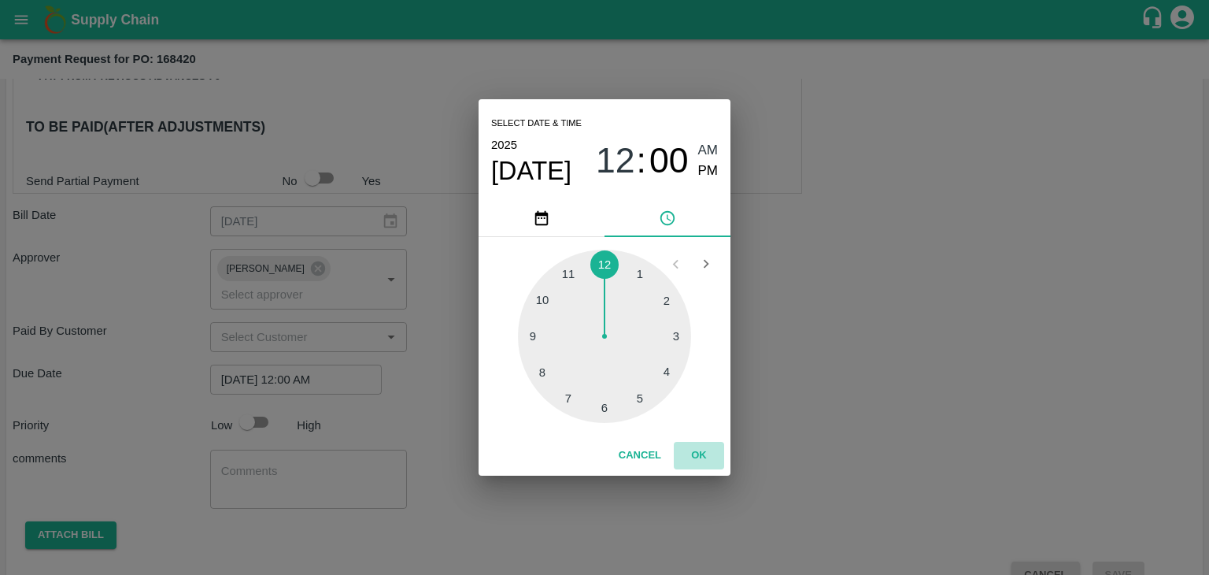
click at [709, 456] on button "OK" at bounding box center [699, 456] width 50 height 28
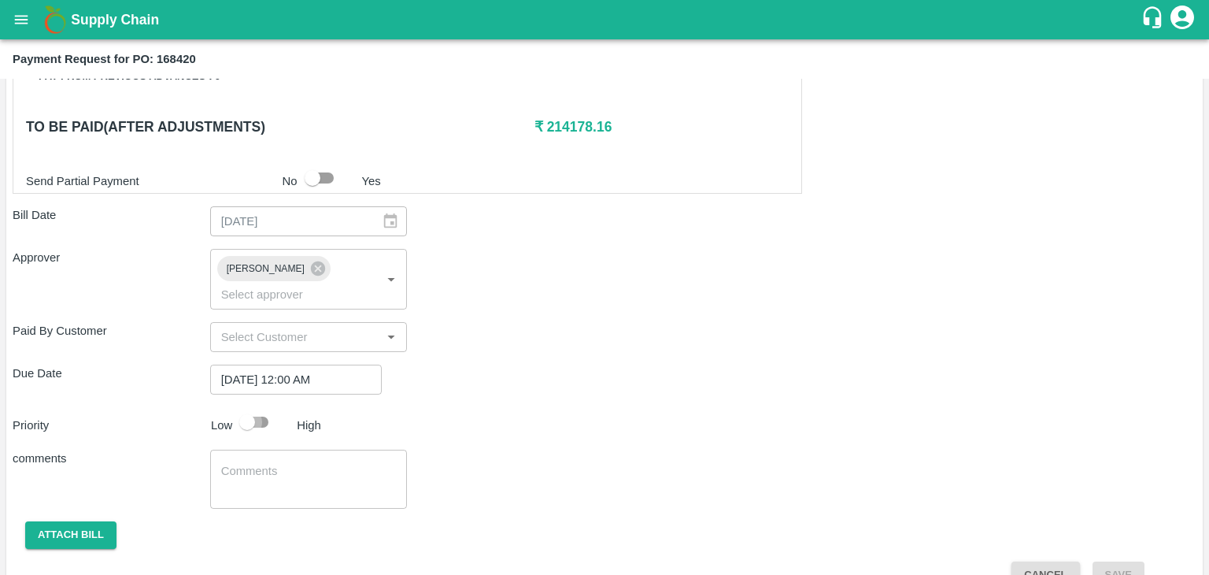
click at [257, 407] on input "checkbox" at bounding box center [247, 422] width 90 height 30
checkbox input "true"
click at [299, 463] on textarea at bounding box center [309, 479] width 176 height 33
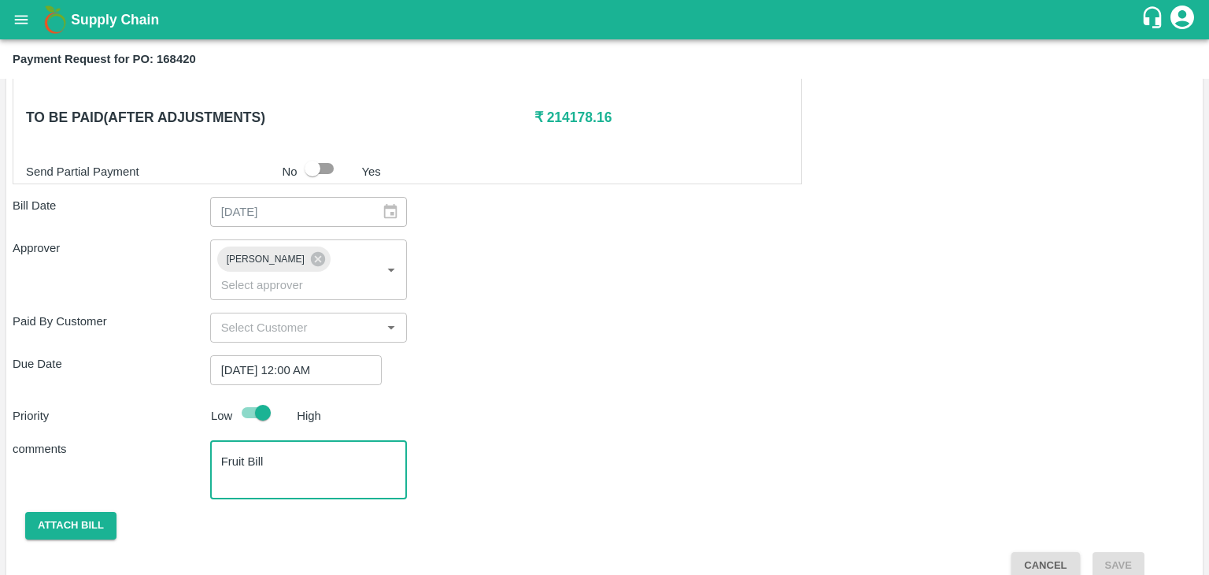
type textarea "Fruit Bill"
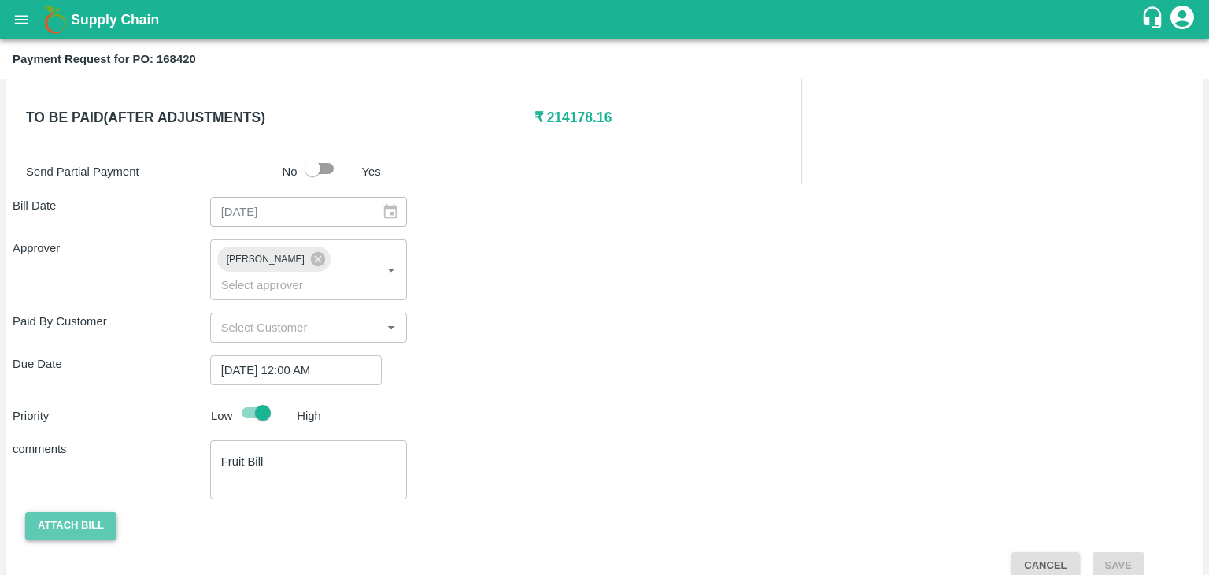
click at [79, 512] on button "Attach bill" at bounding box center [70, 526] width 91 height 28
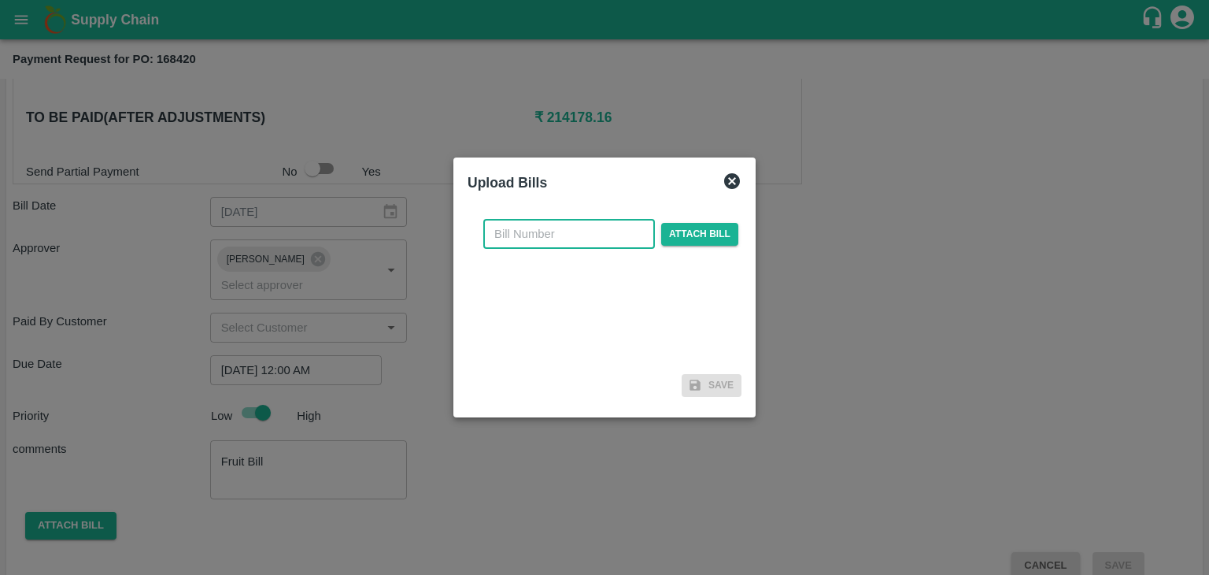
click at [595, 237] on input "text" at bounding box center [569, 234] width 172 height 30
click at [592, 240] on input "SE/25-26/971" at bounding box center [569, 234] width 172 height 30
type input "SE/25-26/1252"
click at [723, 235] on span "Attach bill" at bounding box center [699, 234] width 77 height 23
click at [0, 0] on input "Attach bill" at bounding box center [0, 0] width 0 height 0
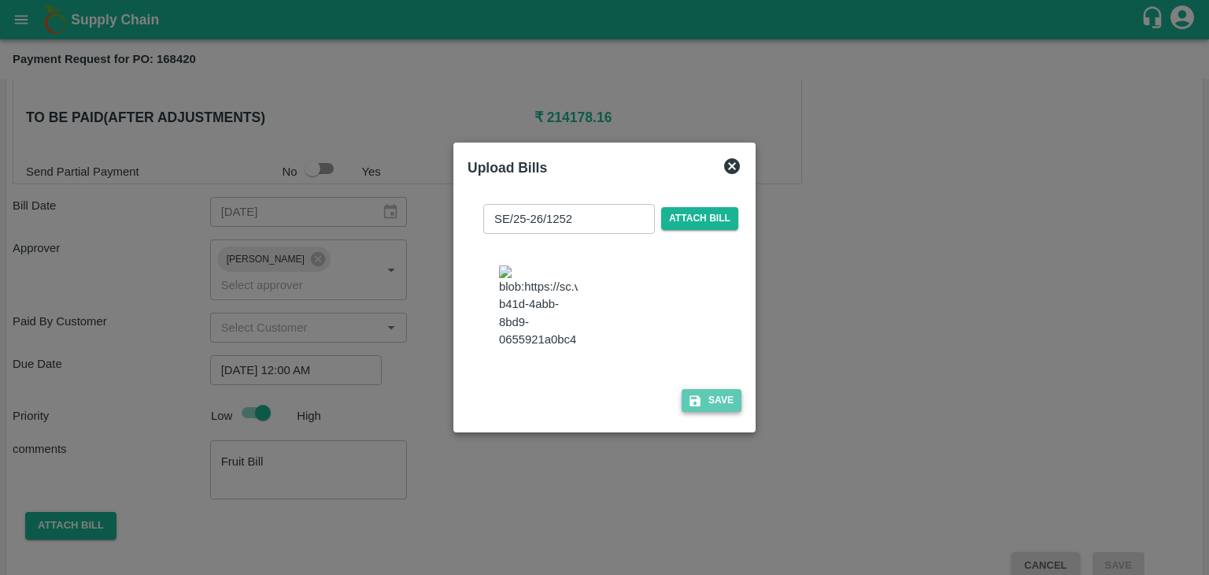
click at [717, 412] on button "Save" at bounding box center [712, 400] width 60 height 23
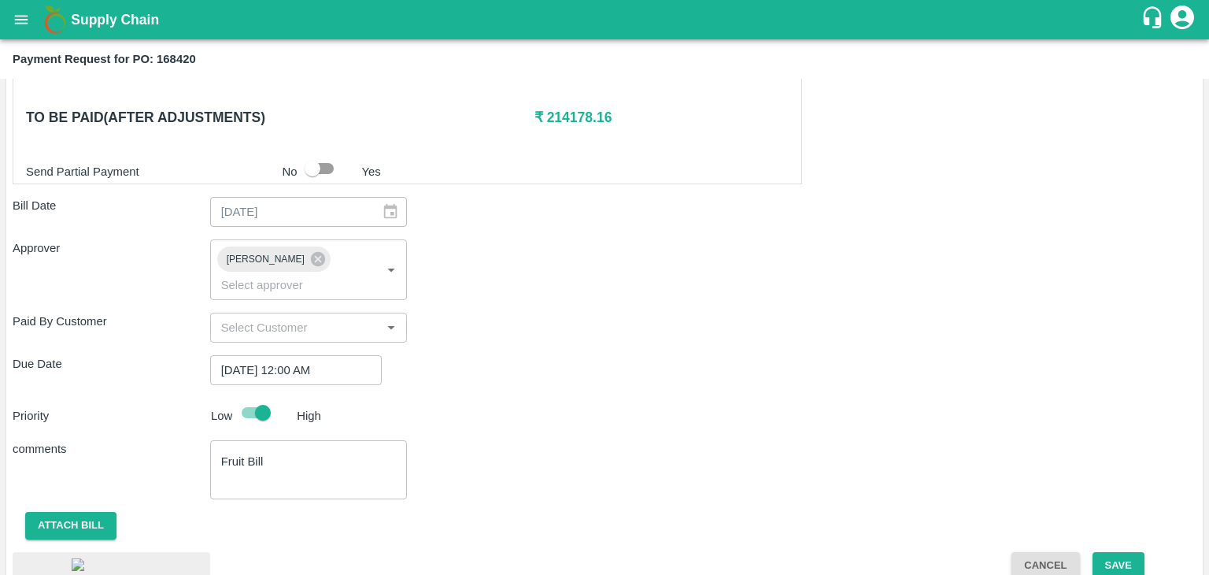
scroll to position [887, 0]
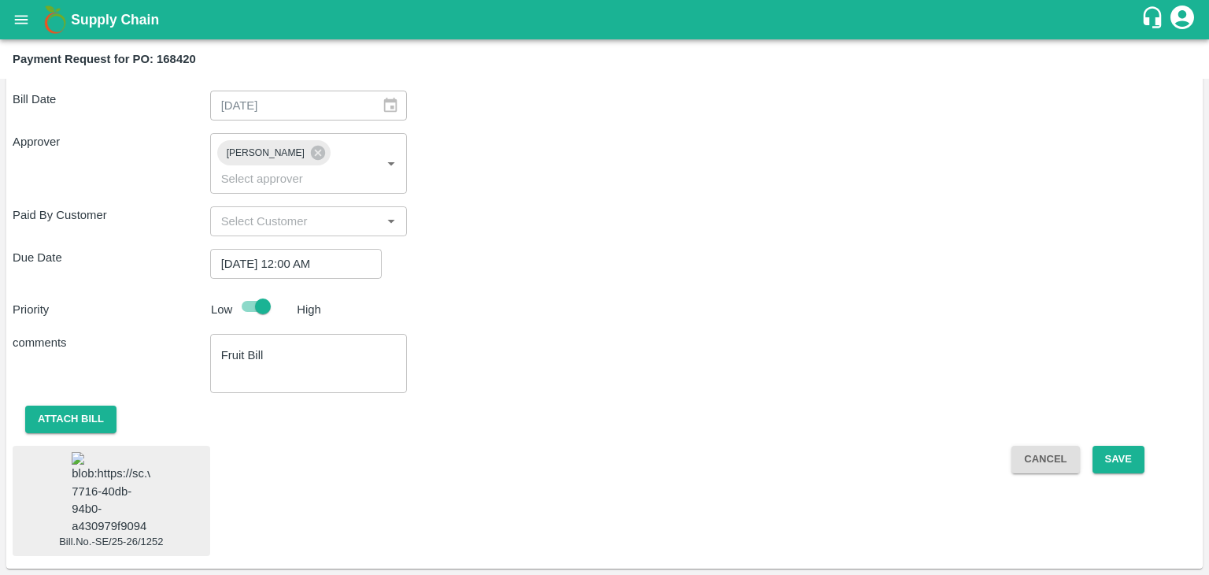
click at [98, 459] on img at bounding box center [111, 493] width 79 height 83
click at [1112, 446] on button "Save" at bounding box center [1119, 460] width 52 height 28
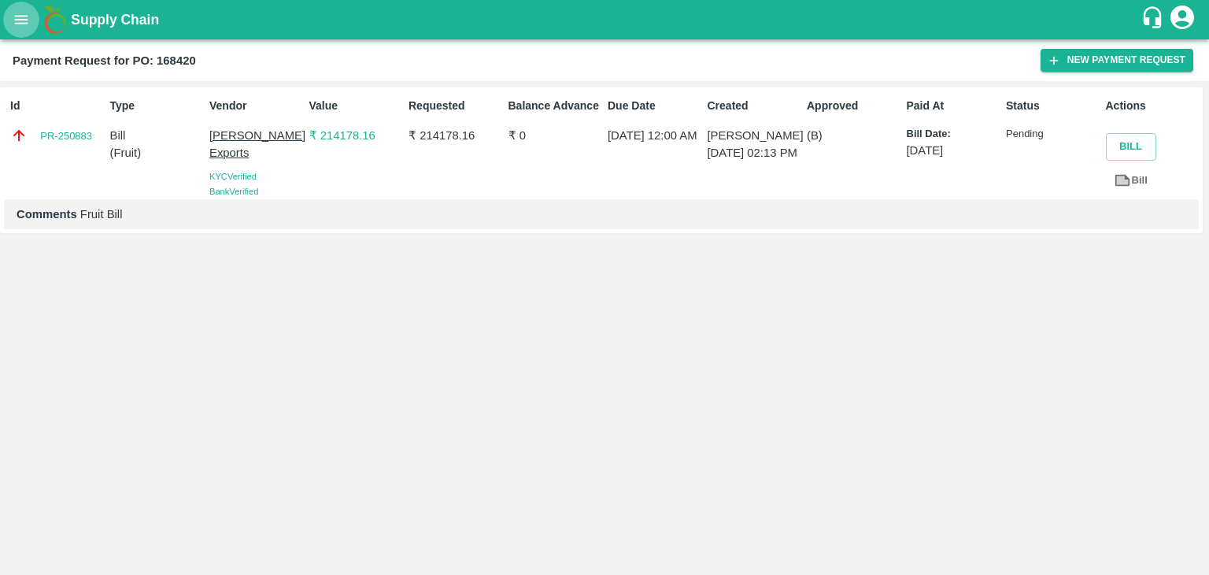
click at [24, 19] on icon "open drawer" at bounding box center [21, 19] width 13 height 9
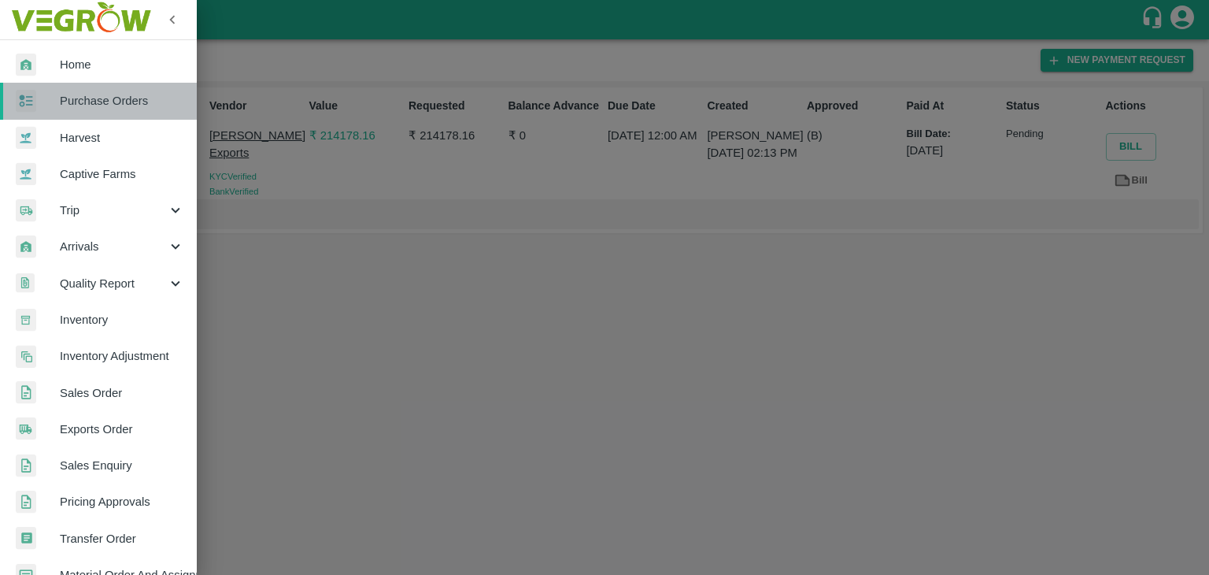
click at [102, 106] on span "Purchase Orders" at bounding box center [122, 100] width 124 height 17
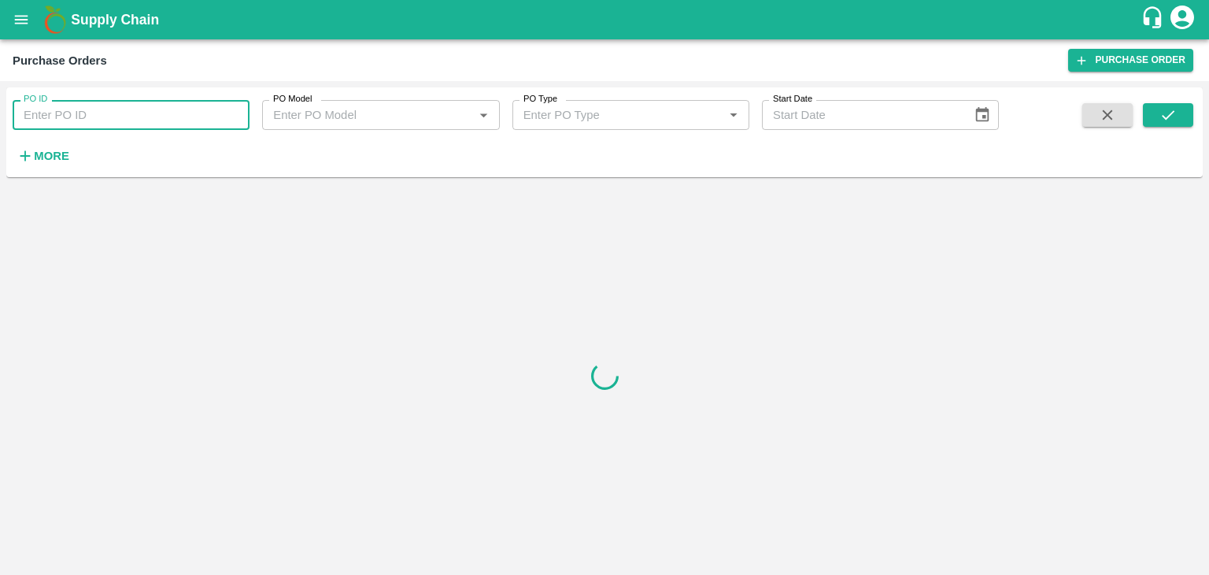
click at [143, 113] on input "PO ID" at bounding box center [131, 115] width 237 height 30
paste input "168424"
type input "168424"
click at [1154, 108] on button "submit" at bounding box center [1168, 115] width 50 height 24
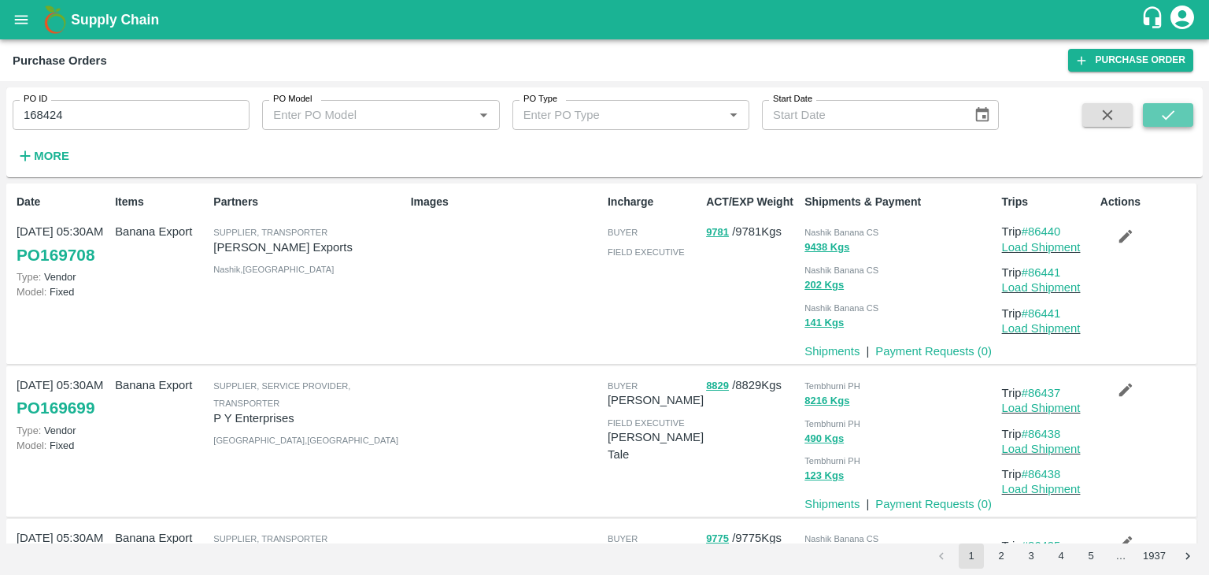
click at [1183, 124] on button "submit" at bounding box center [1168, 115] width 50 height 24
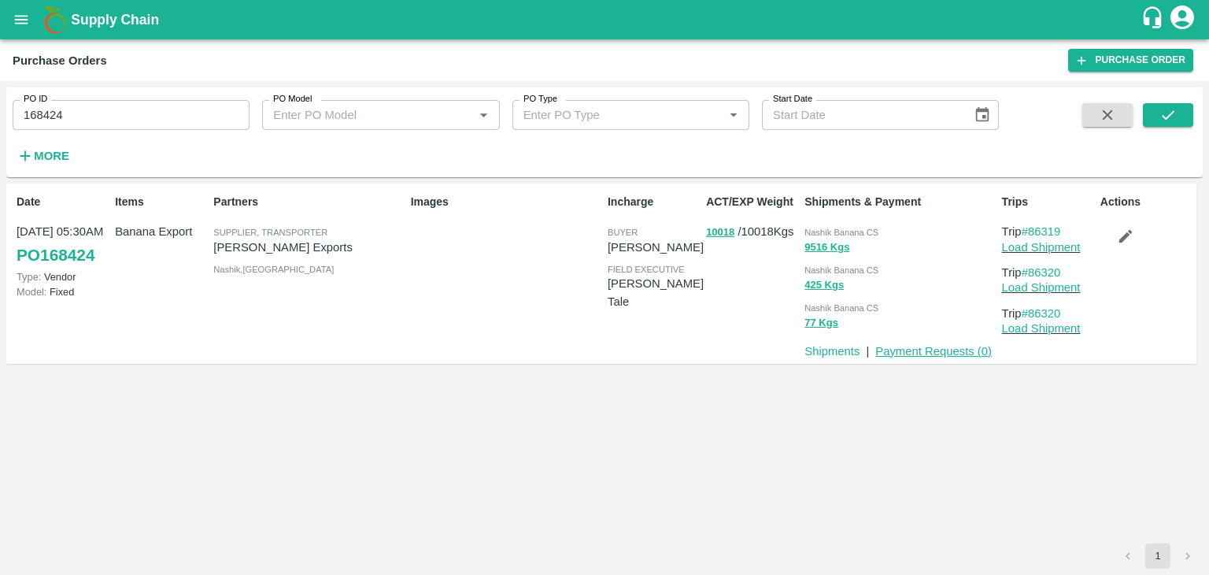
click at [932, 345] on link "Payment Requests ( 0 )" at bounding box center [934, 351] width 117 height 13
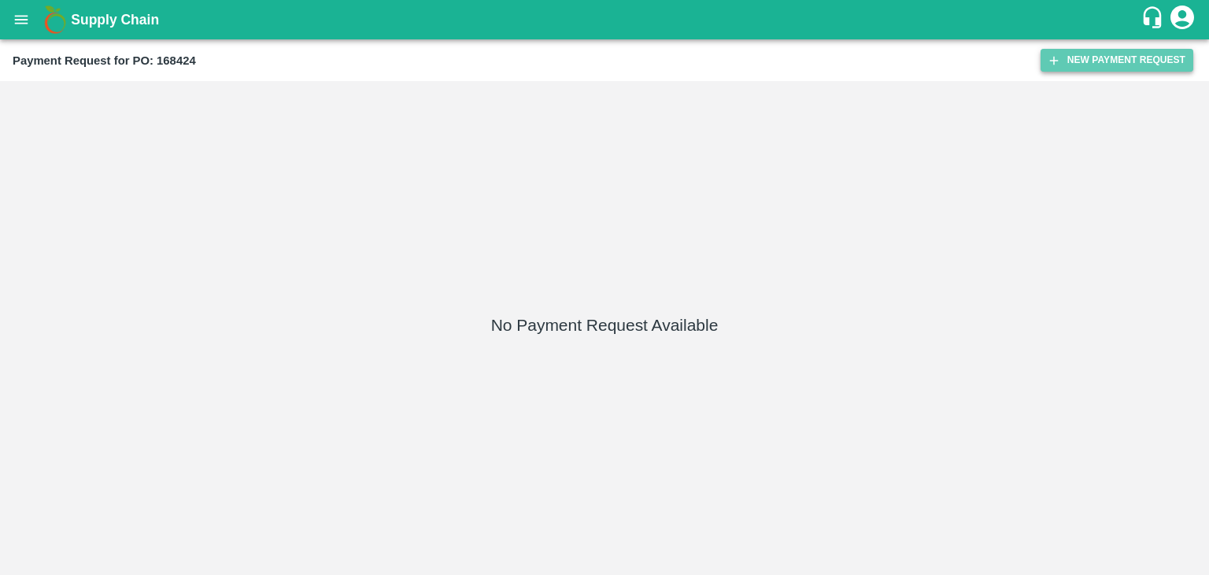
click at [1111, 61] on button "New Payment Request" at bounding box center [1117, 60] width 153 height 23
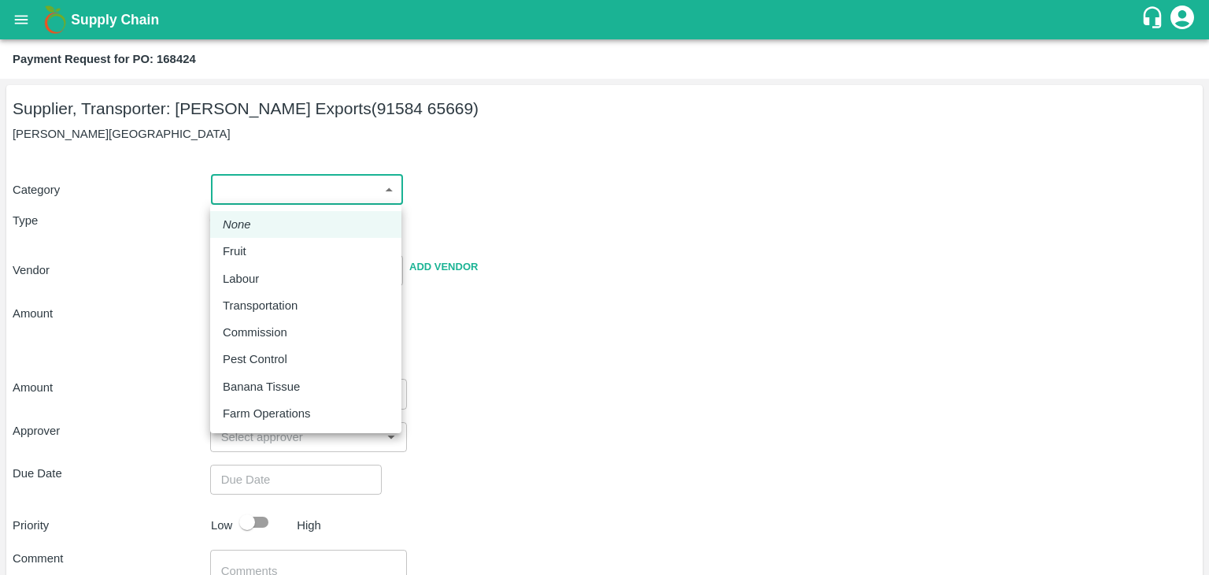
drag, startPoint x: 254, startPoint y: 193, endPoint x: 261, endPoint y: 246, distance: 53.9
click at [261, 246] on body "Supply Chain Payment Request for PO: 168424 Supplier, Transporter: Shreyansh Ex…" at bounding box center [604, 287] width 1209 height 575
click at [261, 246] on div "Fruit" at bounding box center [306, 251] width 166 height 17
type input "1"
type input "[PERSON_NAME] Exports - 91584 65669(Supplier, Transporter)"
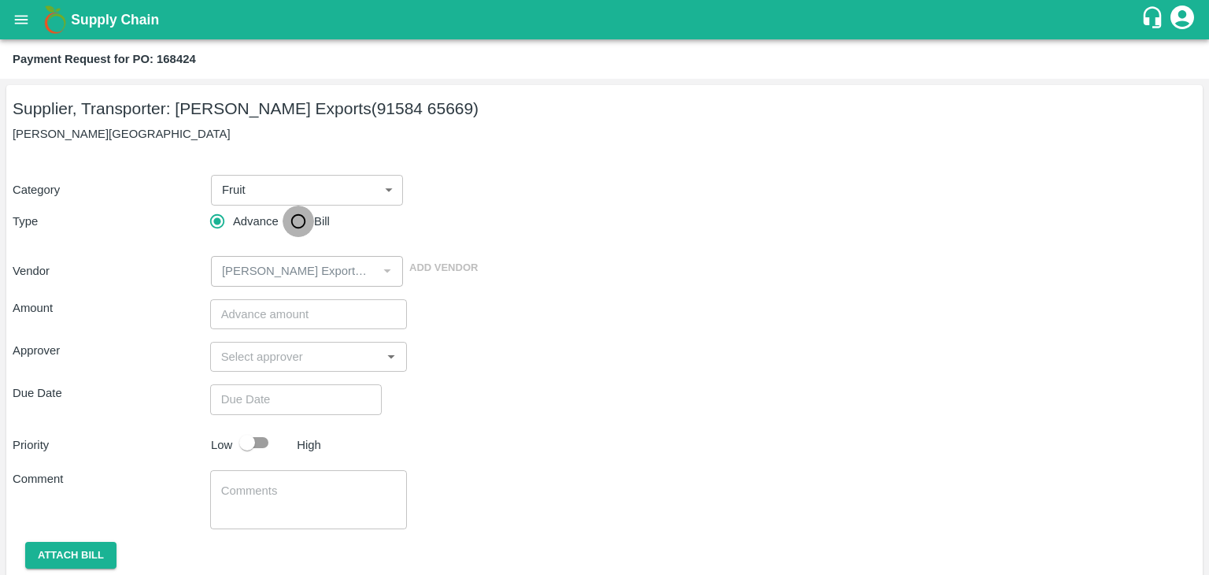
click at [292, 228] on input "Bill" at bounding box center [298, 221] width 31 height 31
radio input "true"
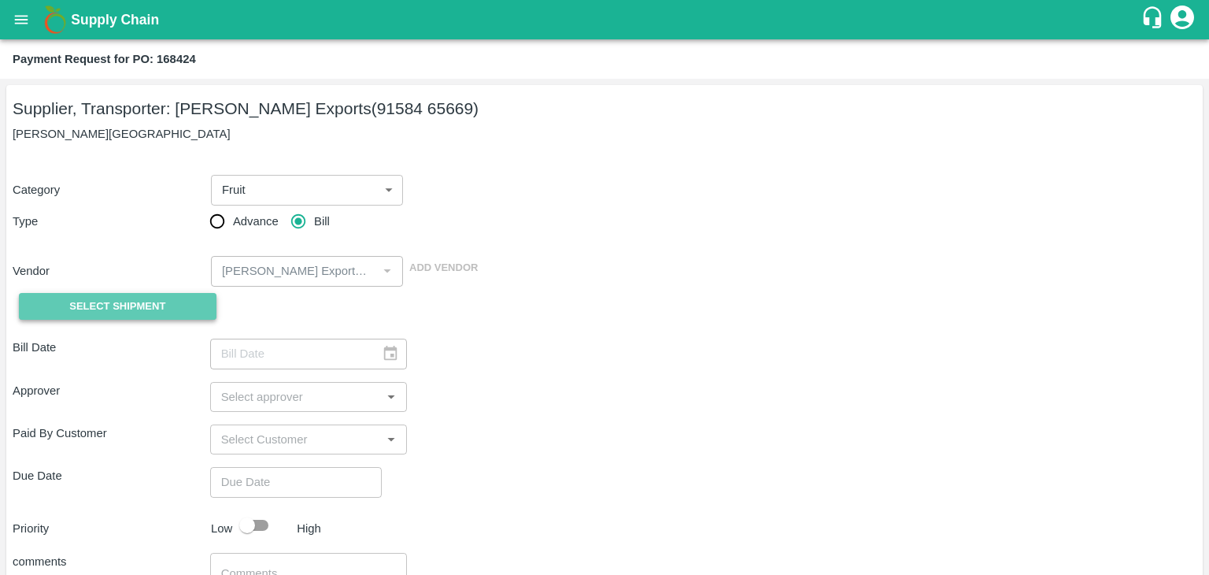
click at [119, 314] on span "Select Shipment" at bounding box center [117, 307] width 96 height 18
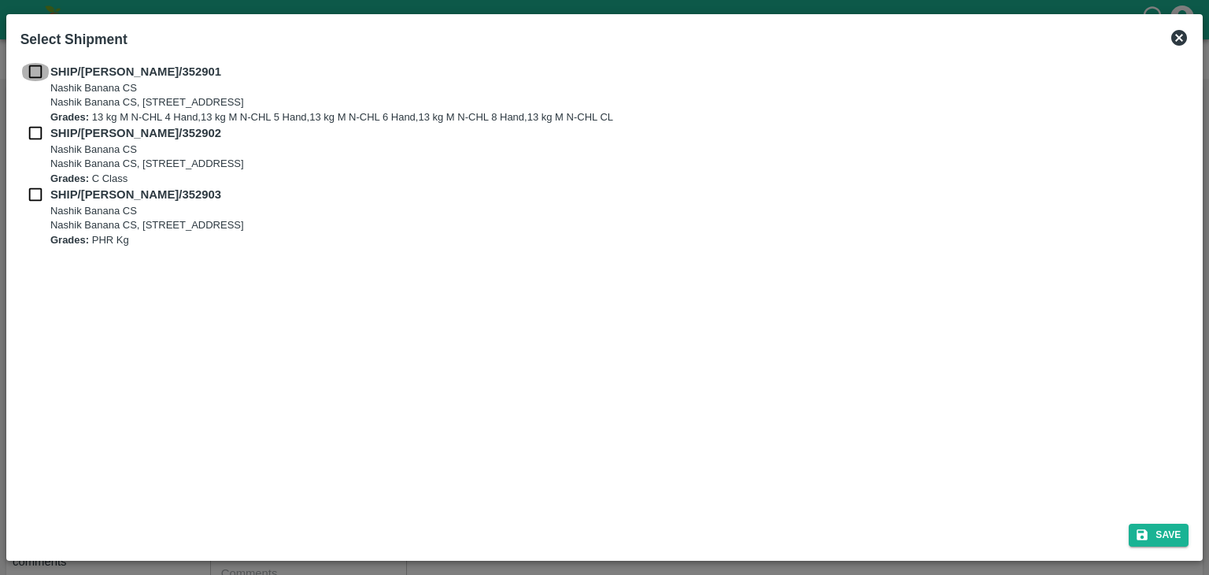
click at [25, 71] on input "checkbox" at bounding box center [35, 71] width 30 height 17
checkbox input "true"
click at [31, 126] on input "checkbox" at bounding box center [35, 132] width 30 height 17
checkbox input "true"
click at [30, 188] on input "checkbox" at bounding box center [35, 194] width 30 height 17
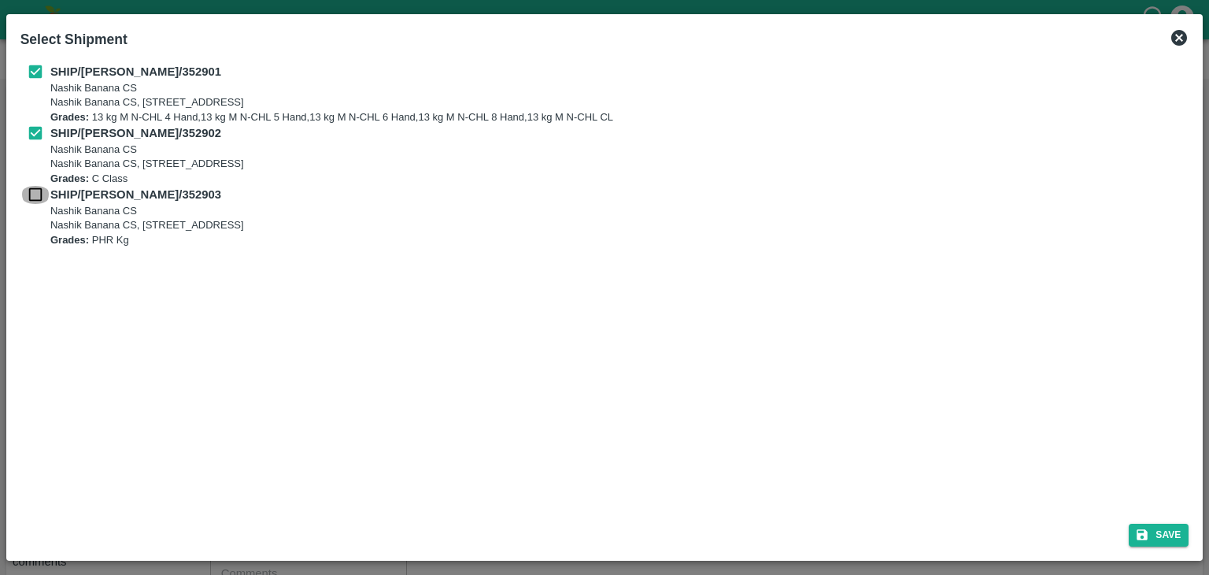
checkbox input "true"
click at [1180, 534] on button "Save" at bounding box center [1159, 535] width 60 height 23
type input "[DATE]"
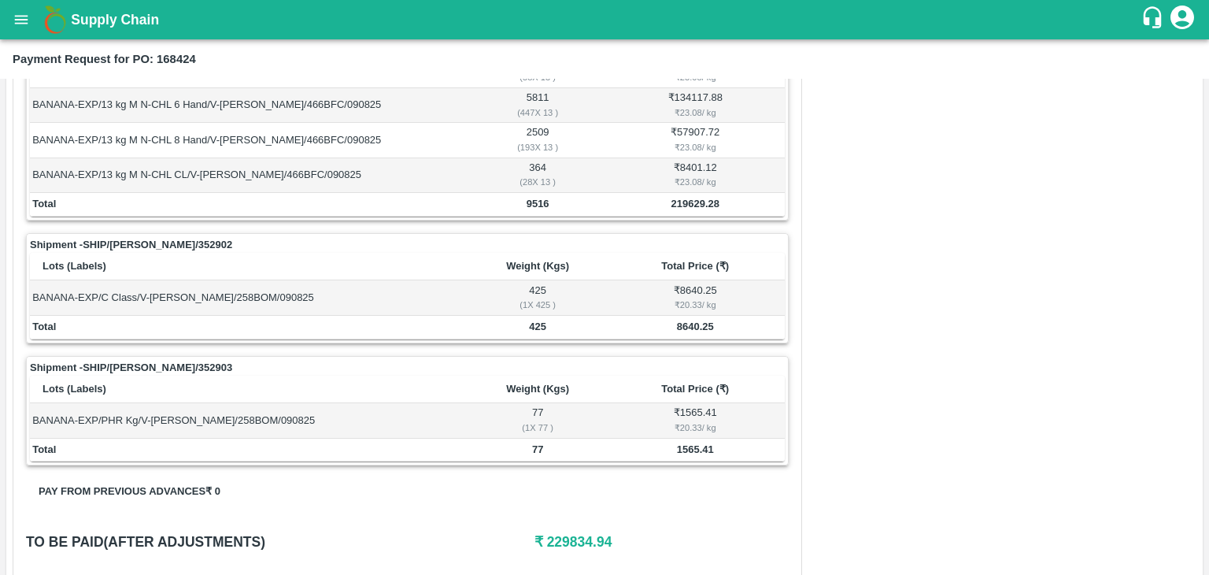
scroll to position [772, 0]
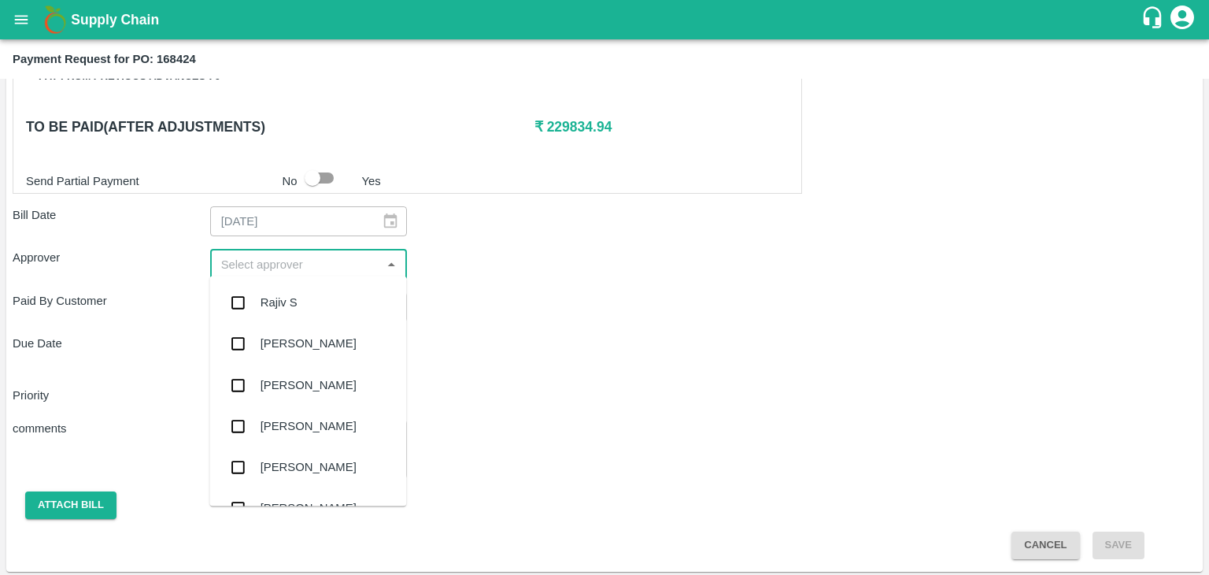
click at [258, 260] on input "input" at bounding box center [296, 264] width 162 height 20
type input "Ajit"
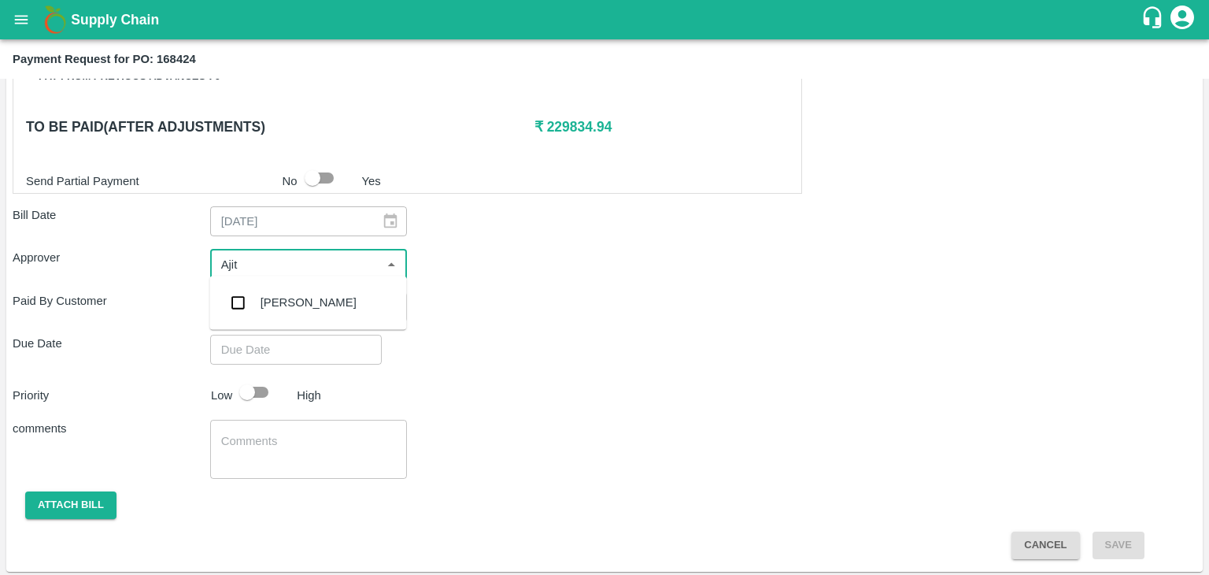
click at [293, 302] on div "[PERSON_NAME]" at bounding box center [309, 302] width 96 height 17
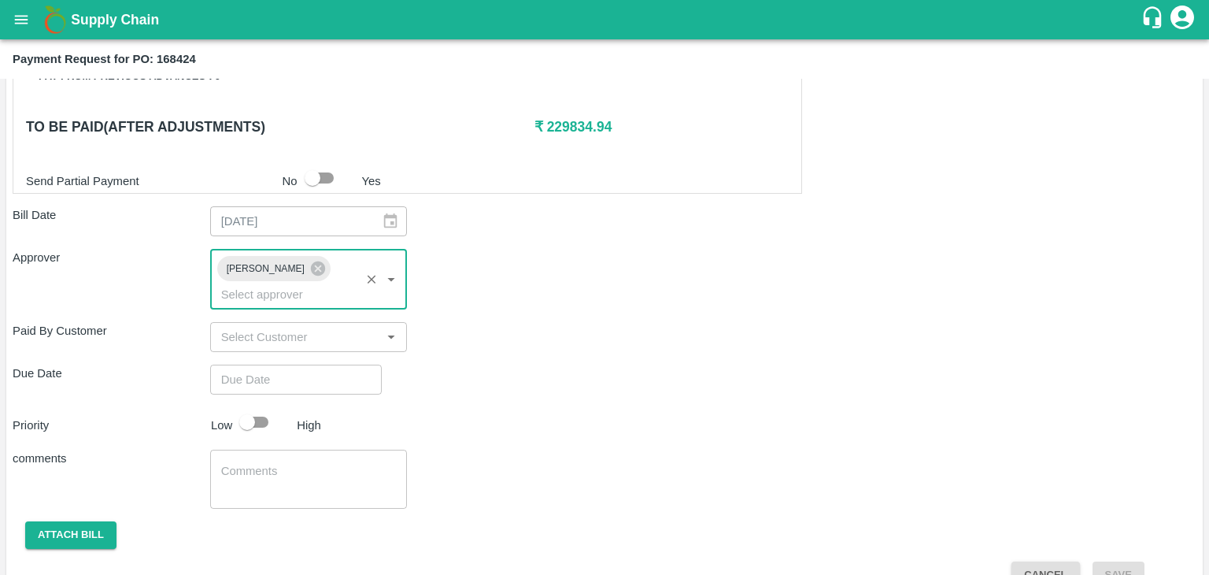
type input "DD/MM/YYYY hh:mm aa"
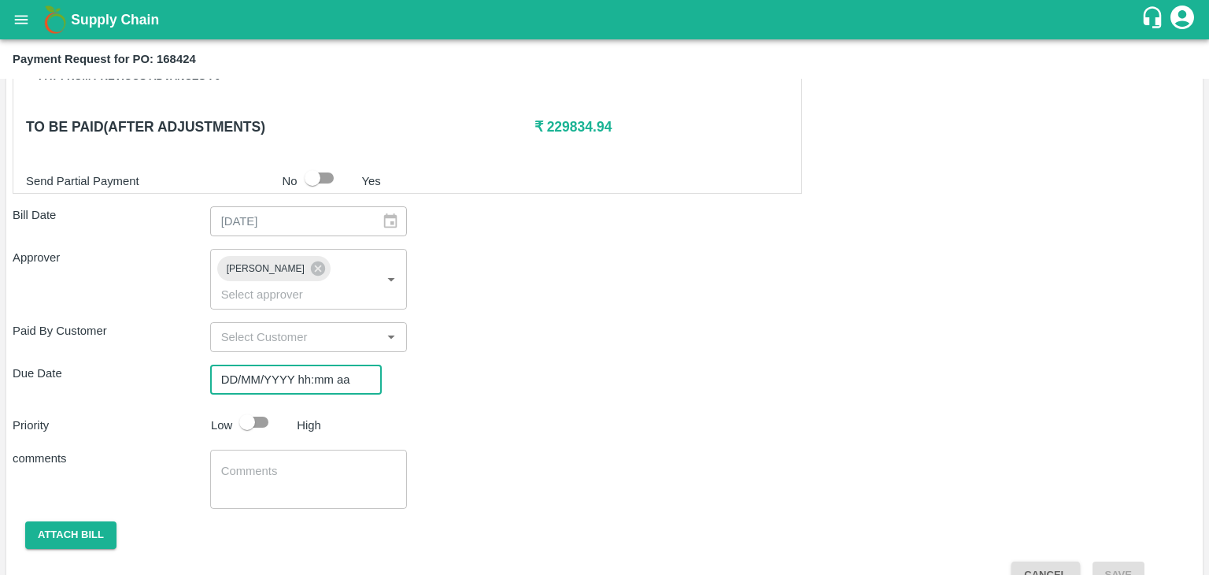
click at [328, 366] on input "DD/MM/YYYY hh:mm aa" at bounding box center [290, 380] width 161 height 30
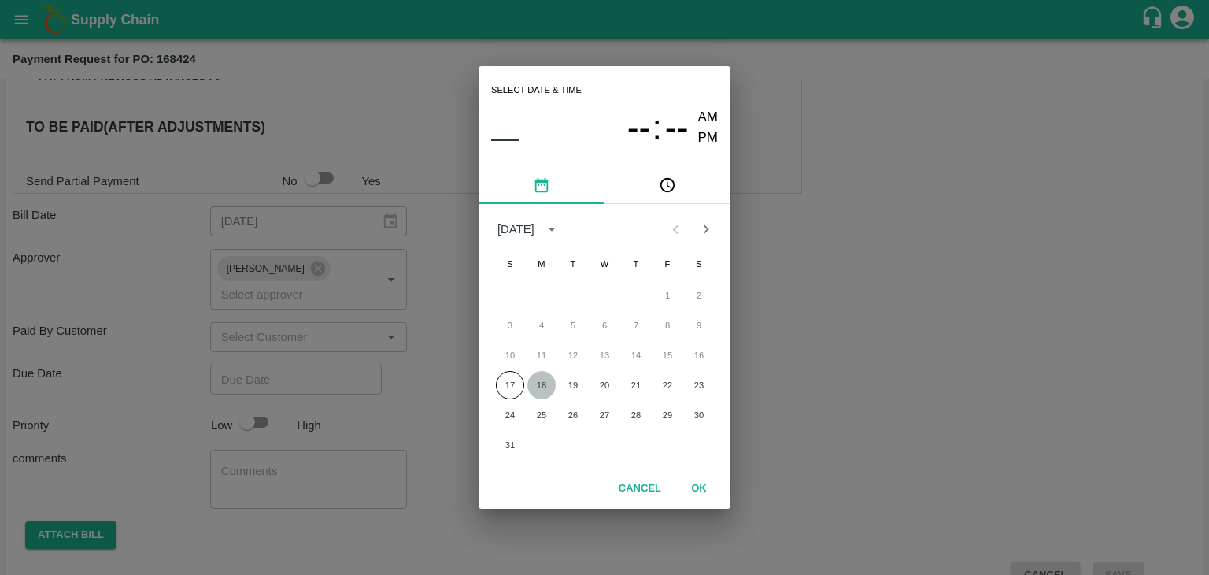
click at [551, 376] on button "18" at bounding box center [542, 385] width 28 height 28
type input "[DATE] 12:00 AM"
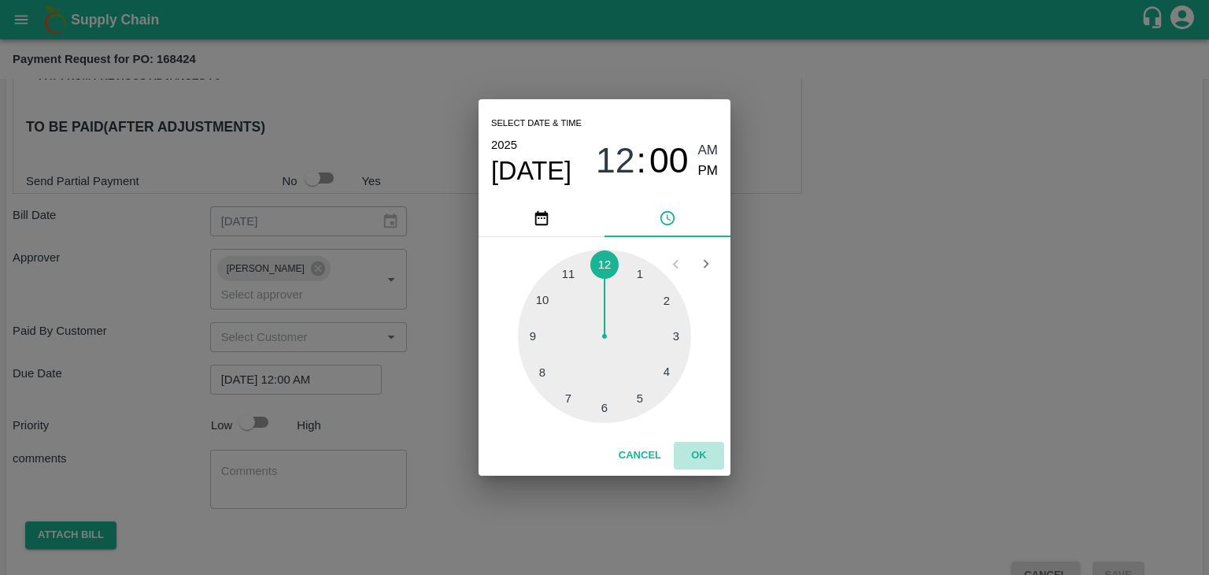
click at [716, 464] on button "OK" at bounding box center [699, 456] width 50 height 28
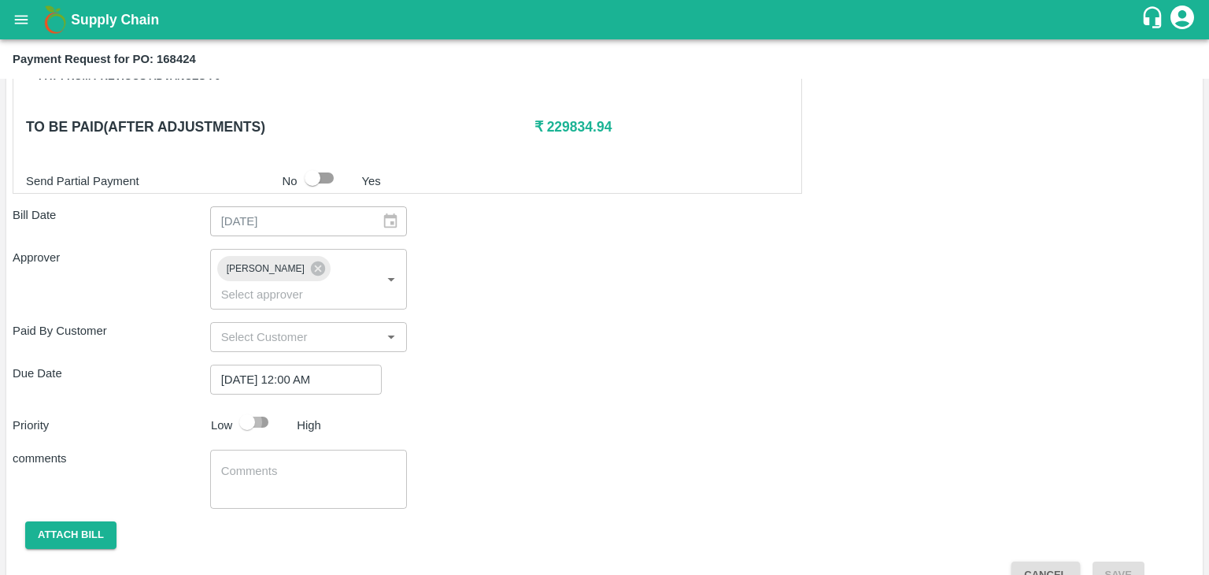
click at [250, 407] on input "checkbox" at bounding box center [247, 422] width 90 height 30
checkbox input "true"
click at [326, 463] on textarea at bounding box center [309, 479] width 176 height 33
type textarea "D"
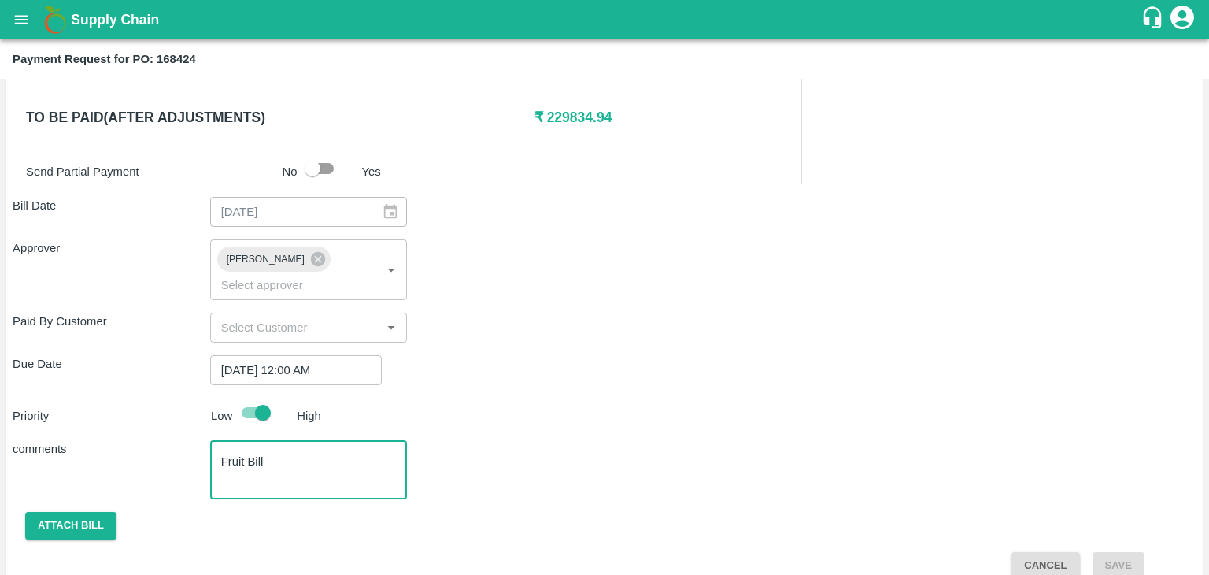
type textarea "Fruit Bill"
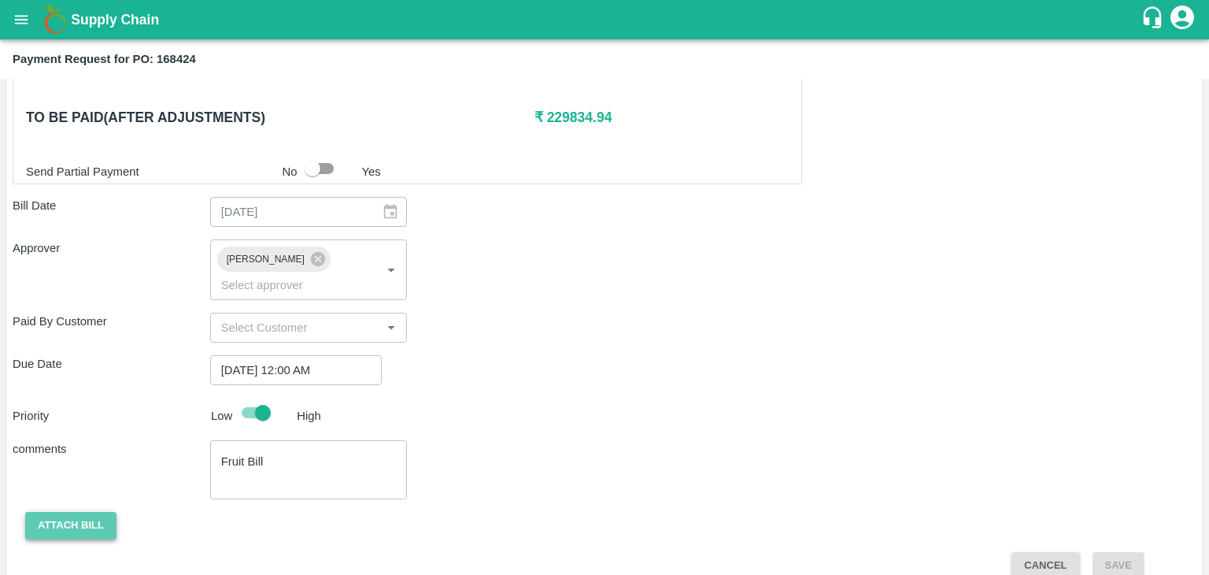
click at [79, 512] on button "Attach bill" at bounding box center [70, 526] width 91 height 28
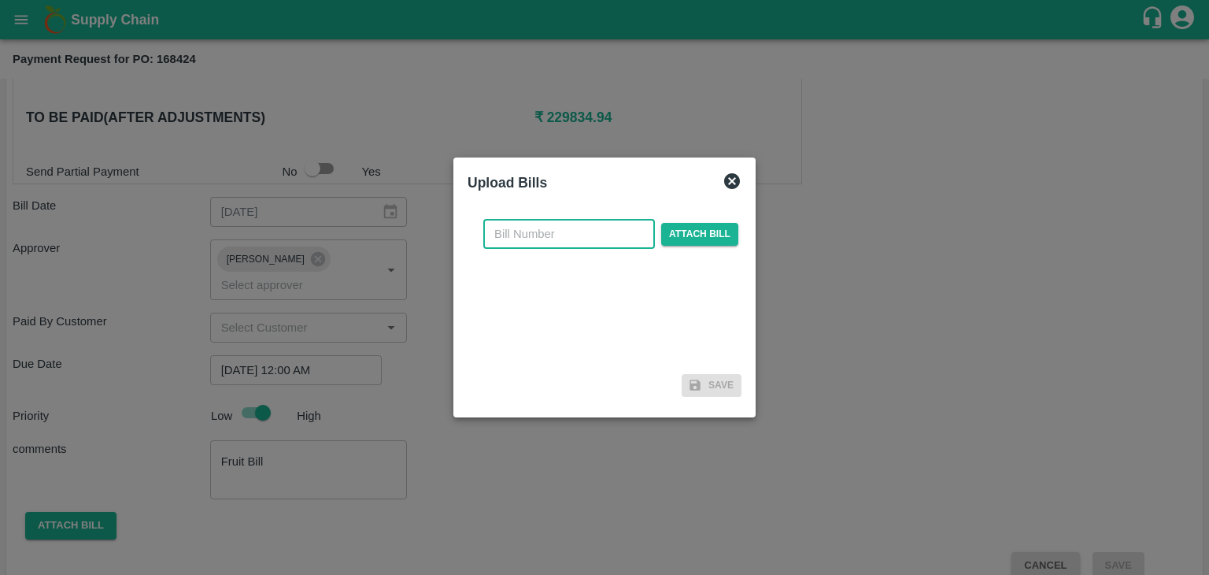
click at [581, 229] on input "text" at bounding box center [569, 234] width 172 height 30
click at [599, 228] on input "SE/25-26/971" at bounding box center [569, 234] width 172 height 30
click at [599, 228] on input "SE/25-26/" at bounding box center [569, 234] width 172 height 30
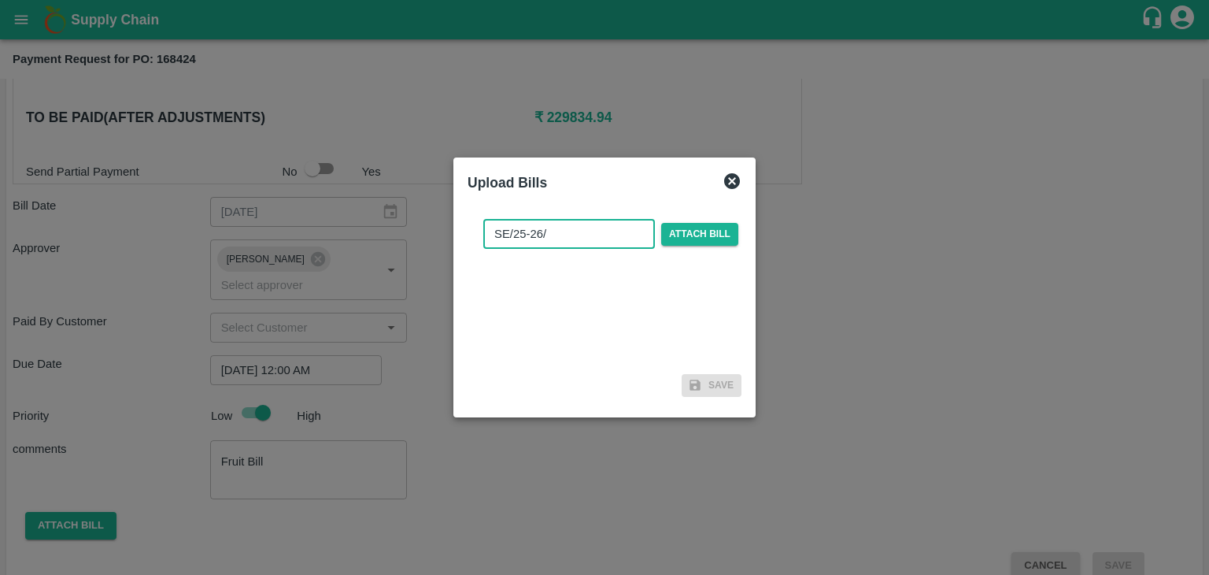
click at [599, 228] on input "SE/25-26/" at bounding box center [569, 234] width 172 height 30
click at [591, 235] on input "SE/25-26/971" at bounding box center [569, 234] width 172 height 30
click at [591, 235] on input "SE/25-26/" at bounding box center [569, 234] width 172 height 30
click at [605, 232] on input "SE/25-26/971" at bounding box center [569, 234] width 172 height 30
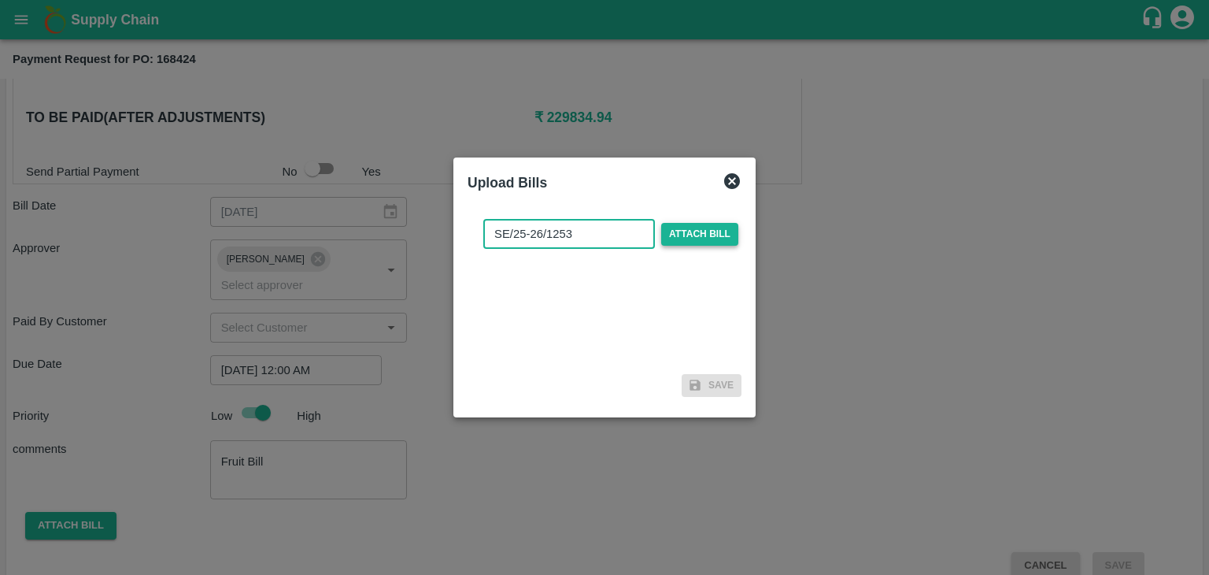
type input "SE/25-26/1253"
click at [683, 234] on span "Attach bill" at bounding box center [699, 234] width 77 height 23
click at [0, 0] on input "Attach bill" at bounding box center [0, 0] width 0 height 0
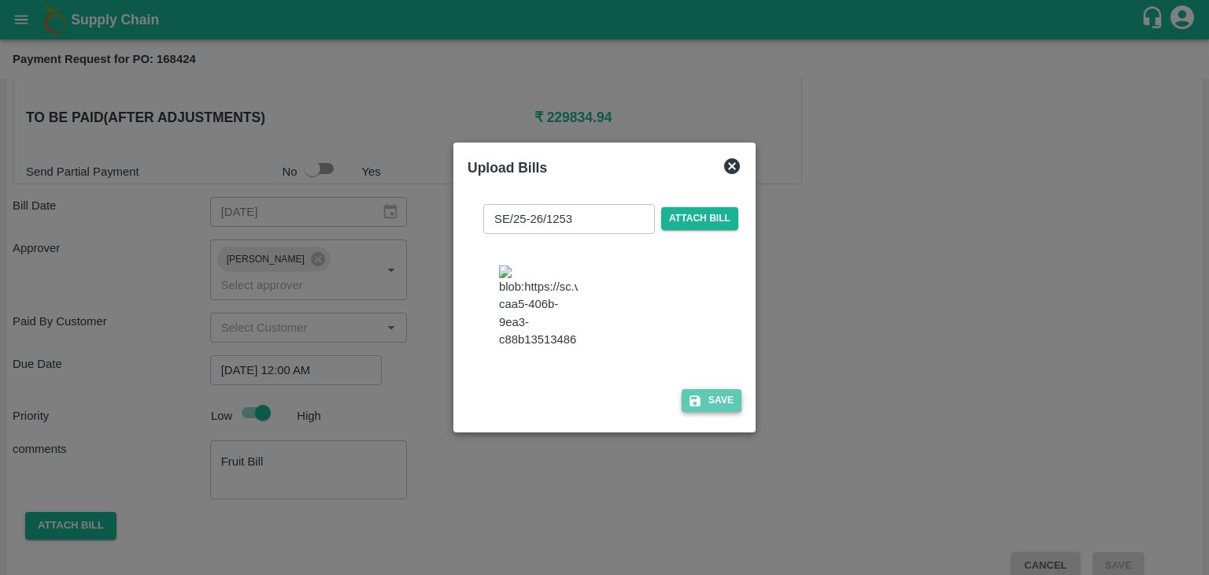
click at [702, 409] on button "Save" at bounding box center [712, 400] width 60 height 23
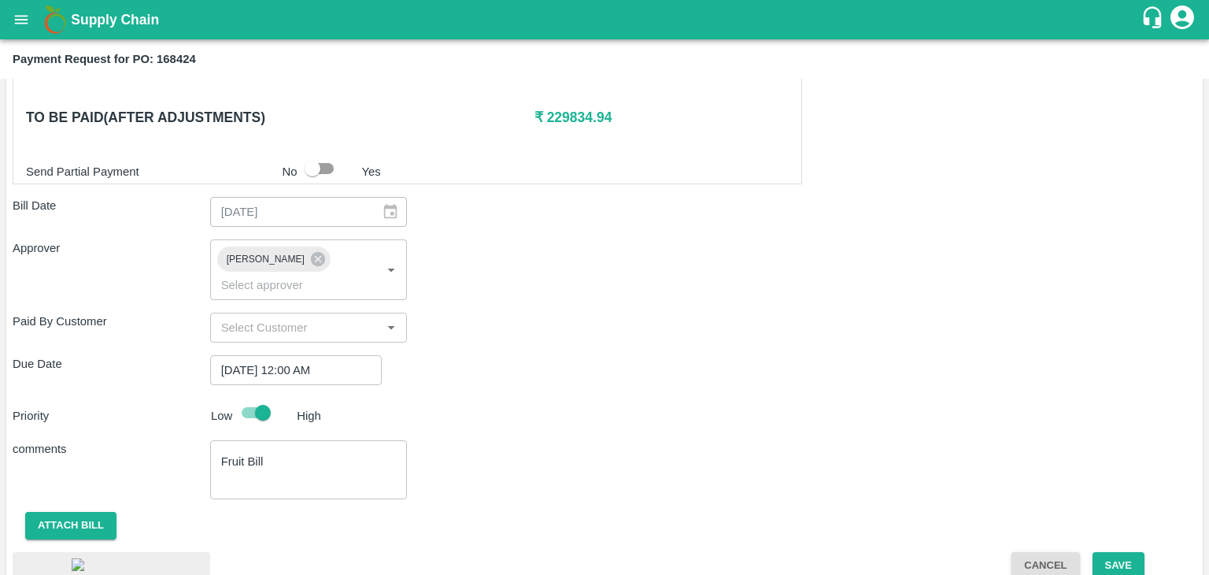
scroll to position [888, 0]
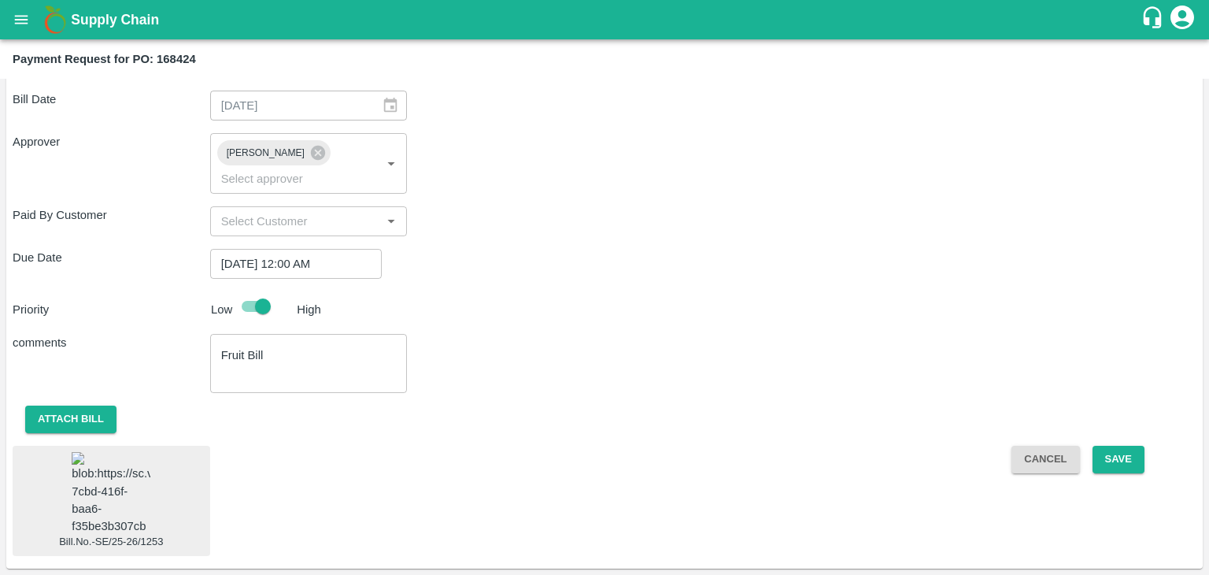
click at [102, 485] on img at bounding box center [111, 493] width 79 height 83
click at [1117, 446] on button "Save" at bounding box center [1119, 460] width 52 height 28
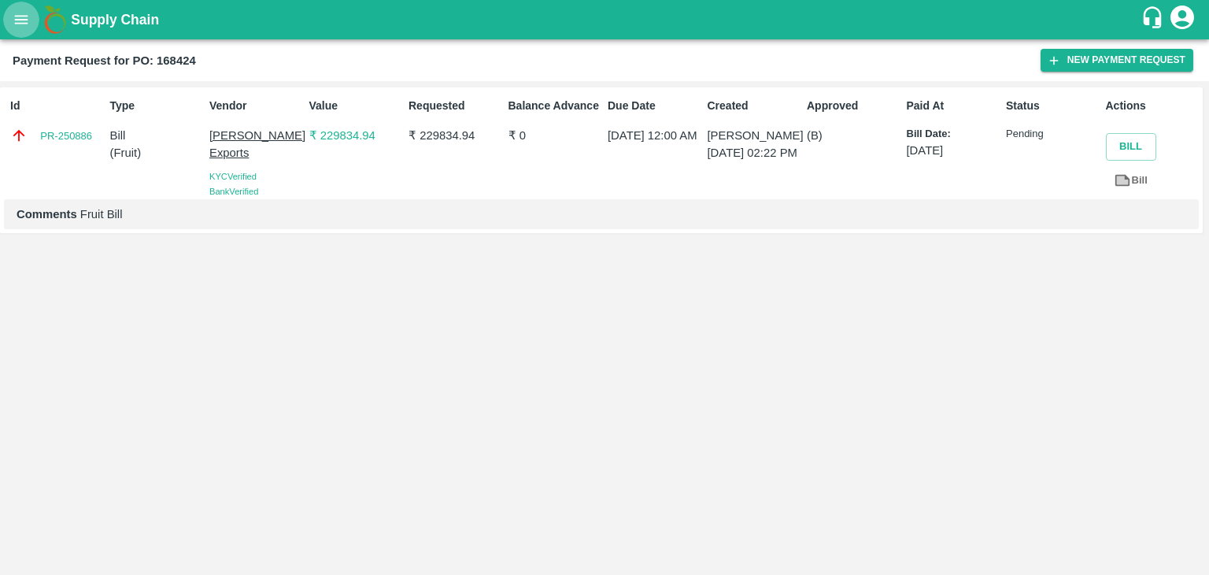
click at [15, 22] on icon "open drawer" at bounding box center [21, 19] width 17 height 17
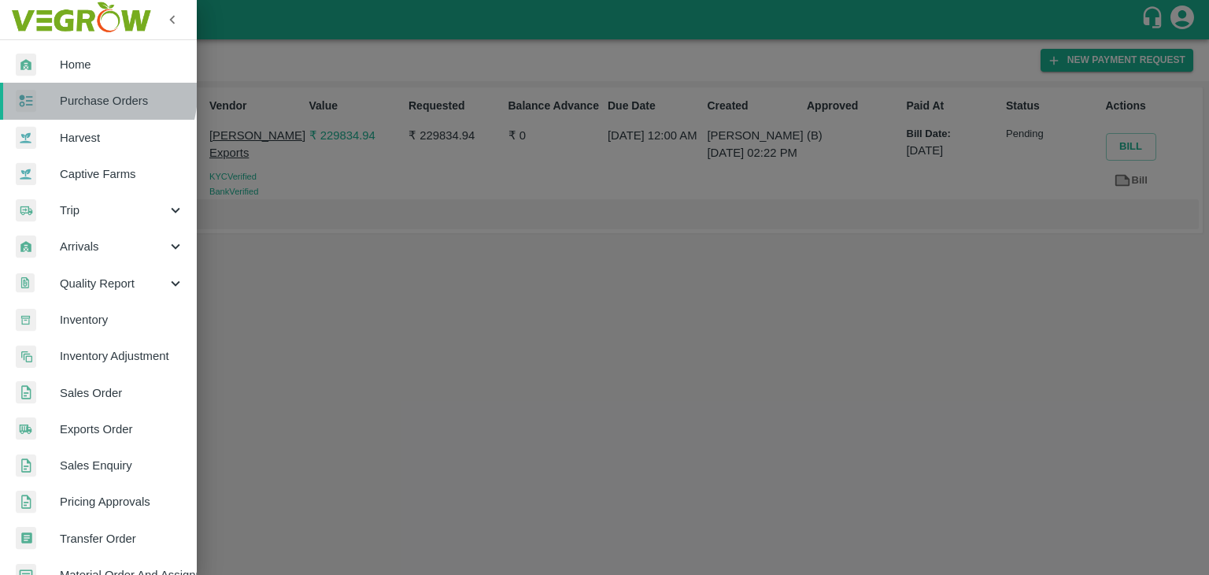
click at [91, 94] on span "Purchase Orders" at bounding box center [122, 100] width 124 height 17
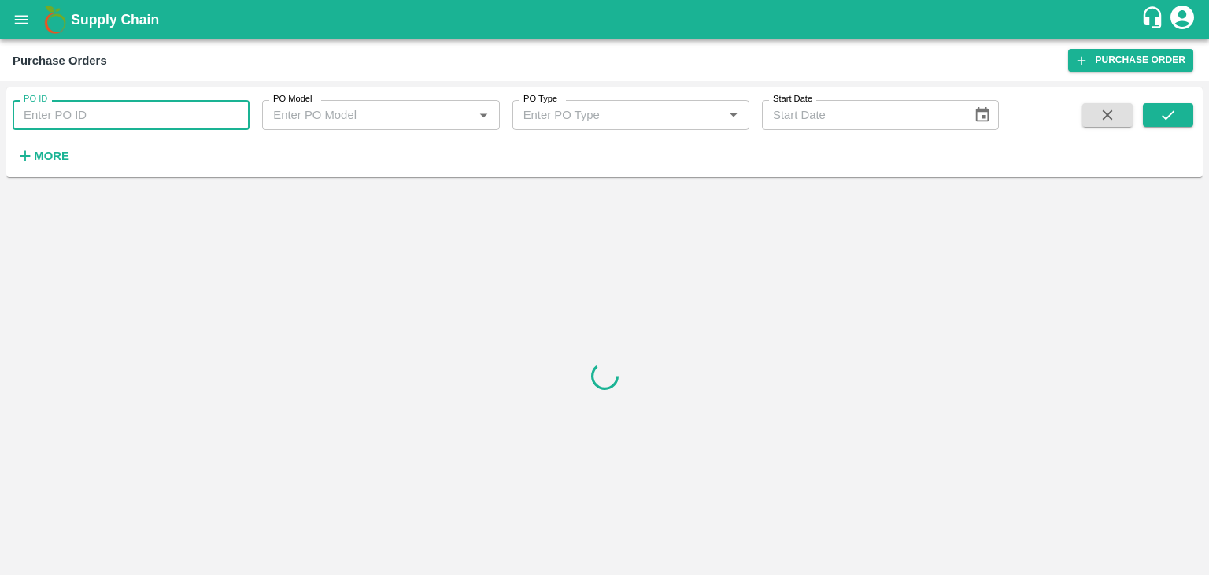
click at [148, 117] on input "PO ID" at bounding box center [131, 115] width 237 height 30
paste input "168421"
type input "168421"
click at [1164, 116] on icon "submit" at bounding box center [1168, 114] width 13 height 9
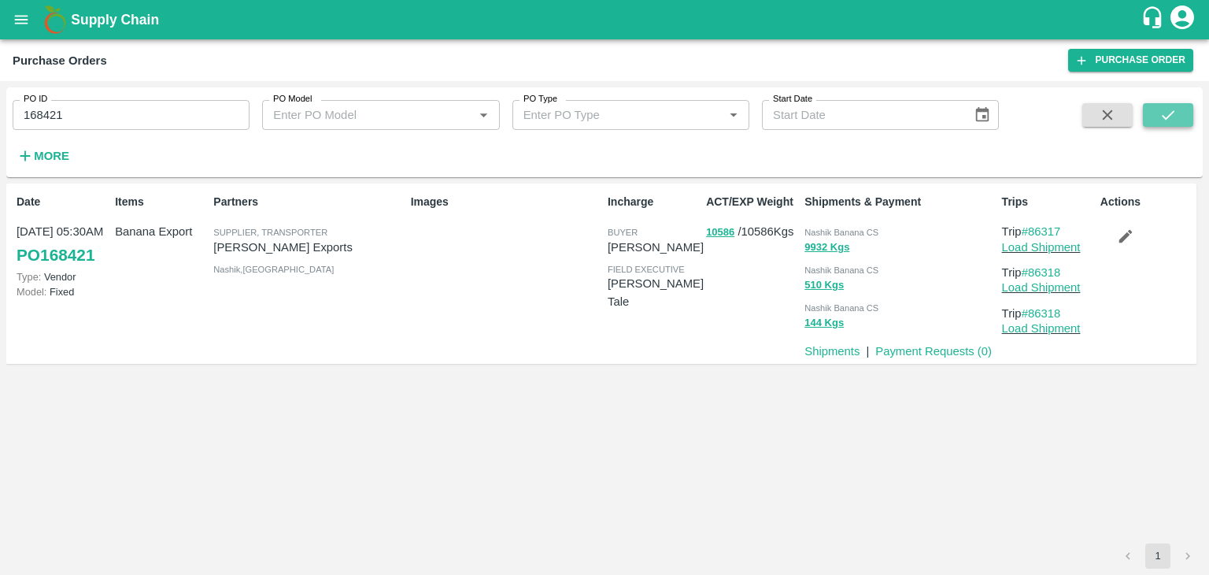
click at [1164, 116] on icon "submit" at bounding box center [1168, 114] width 13 height 9
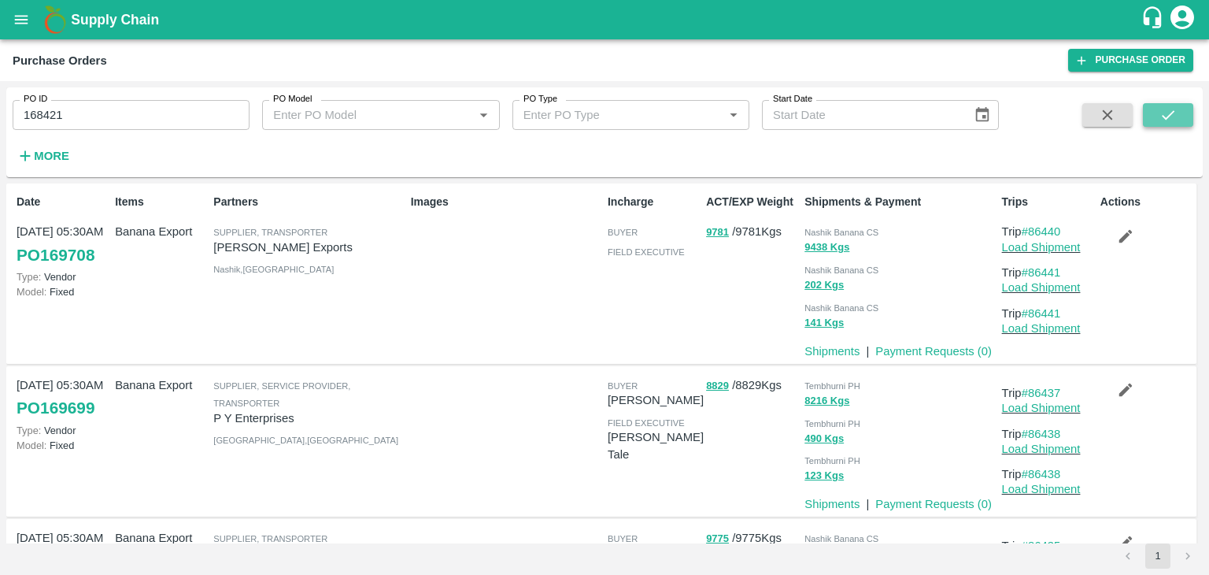
click at [1172, 116] on icon "submit" at bounding box center [1168, 114] width 17 height 17
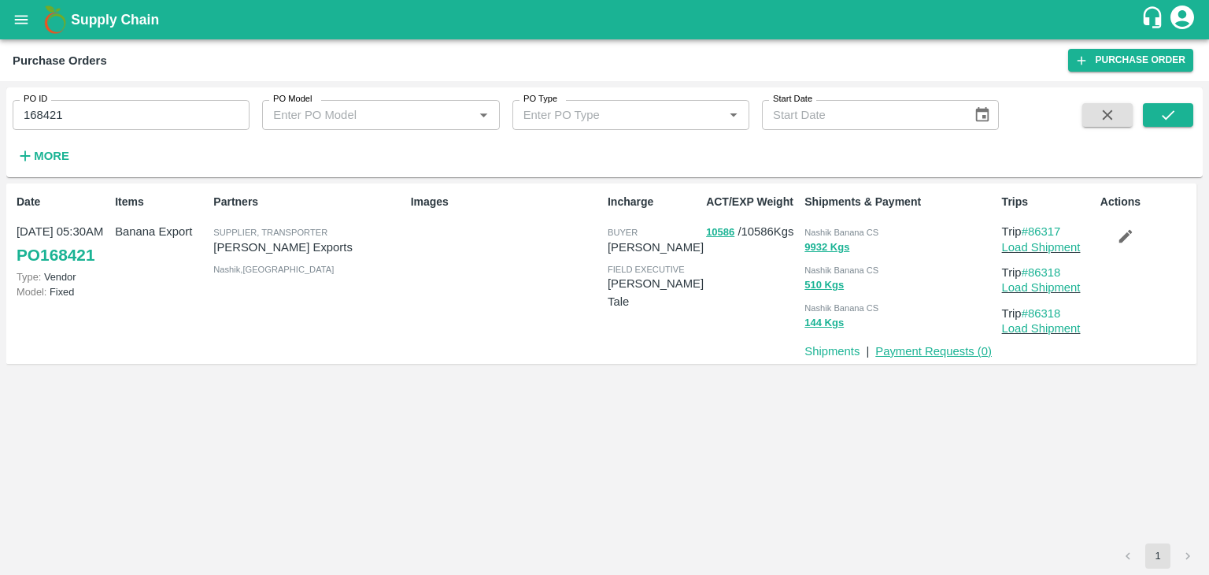
click at [932, 350] on link "Payment Requests ( 0 )" at bounding box center [934, 351] width 117 height 13
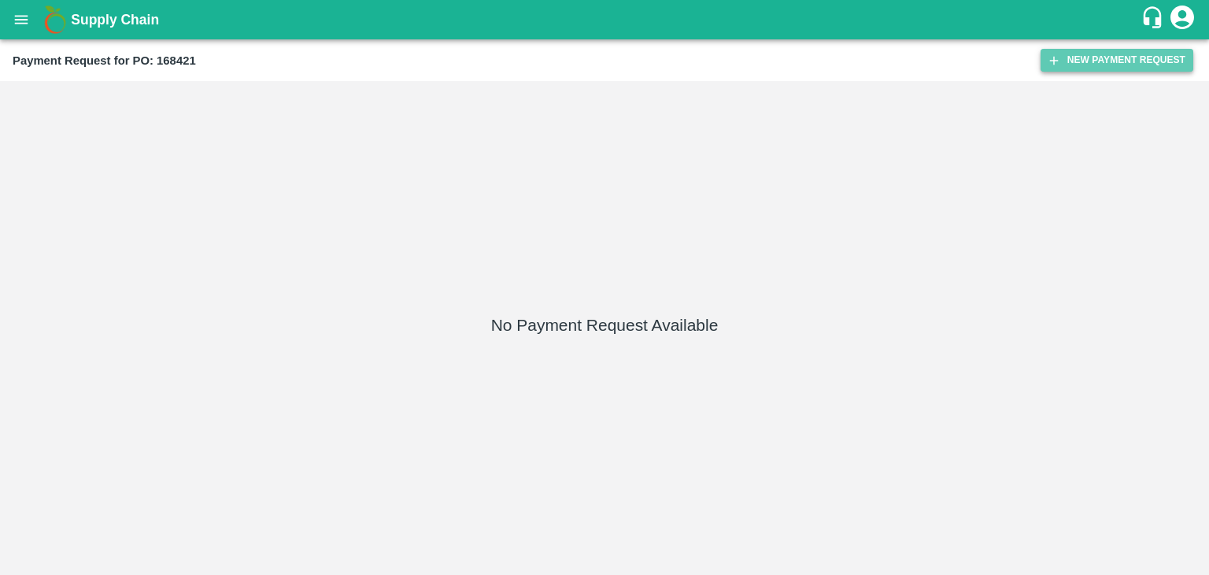
click at [1060, 56] on icon "button" at bounding box center [1054, 61] width 14 height 14
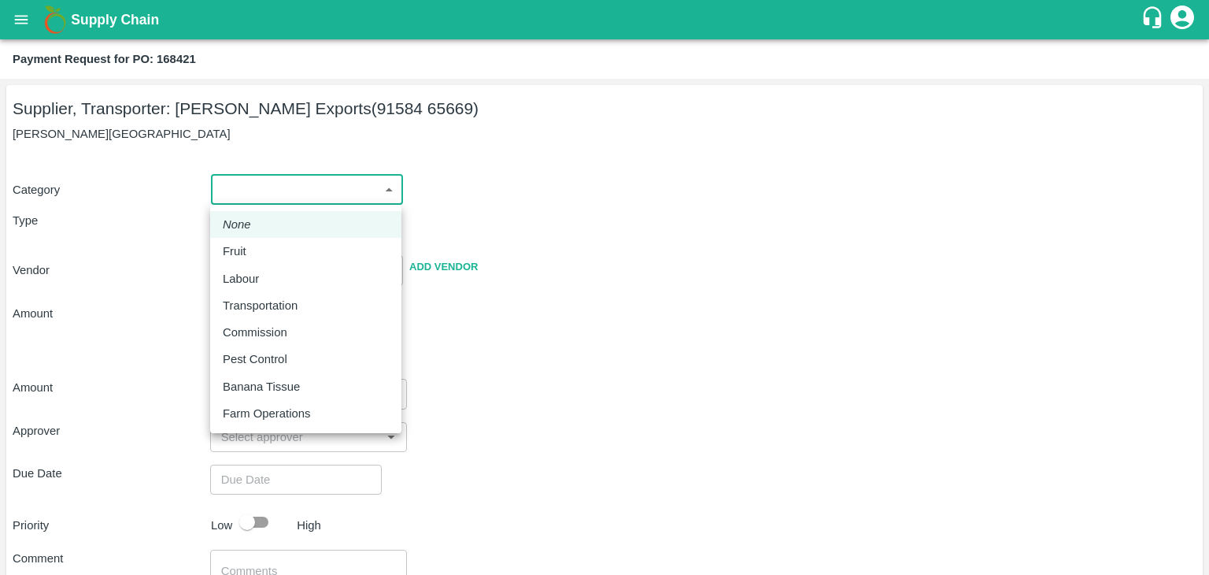
click at [231, 193] on body "Supply Chain Payment Request for PO: 168421 Supplier, Transporter: [PERSON_NAME…" at bounding box center [604, 287] width 1209 height 575
click at [257, 253] on div "Fruit" at bounding box center [306, 251] width 166 height 17
type input "1"
type input "[PERSON_NAME] Exports - 91584 65669(Supplier, Transporter)"
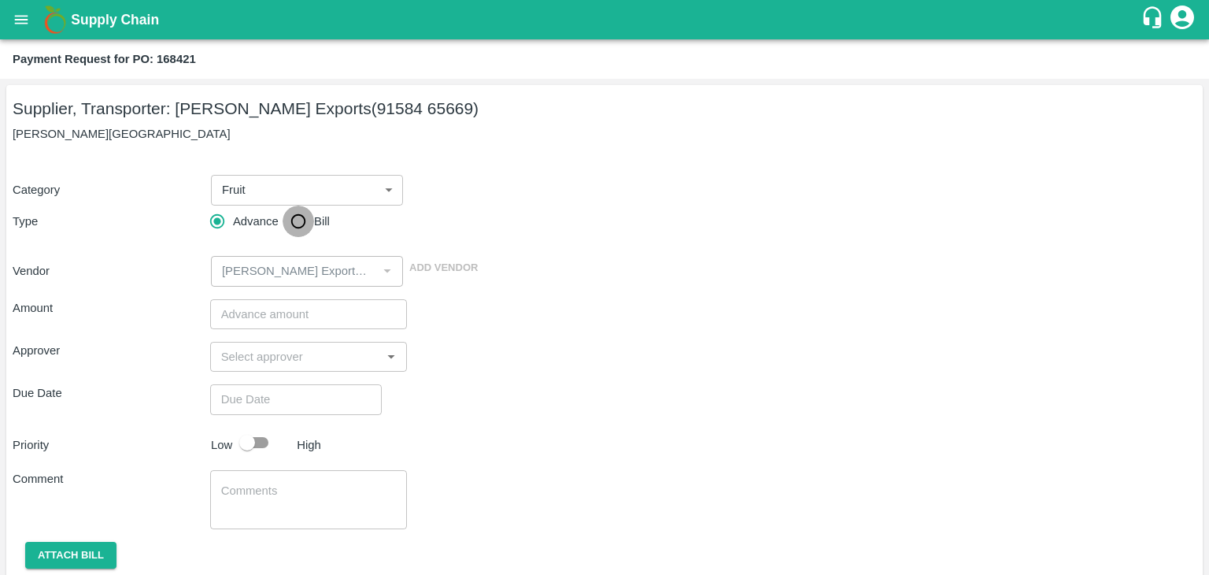
click at [302, 217] on input "Bill" at bounding box center [298, 221] width 31 height 31
radio input "true"
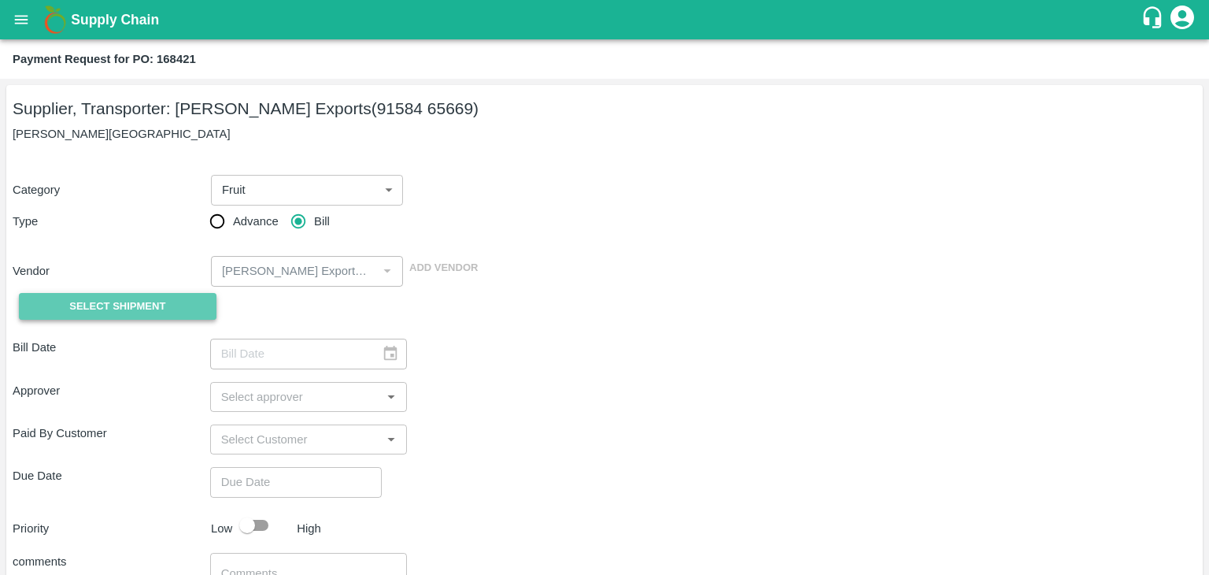
click at [113, 319] on button "Select Shipment" at bounding box center [118, 307] width 198 height 28
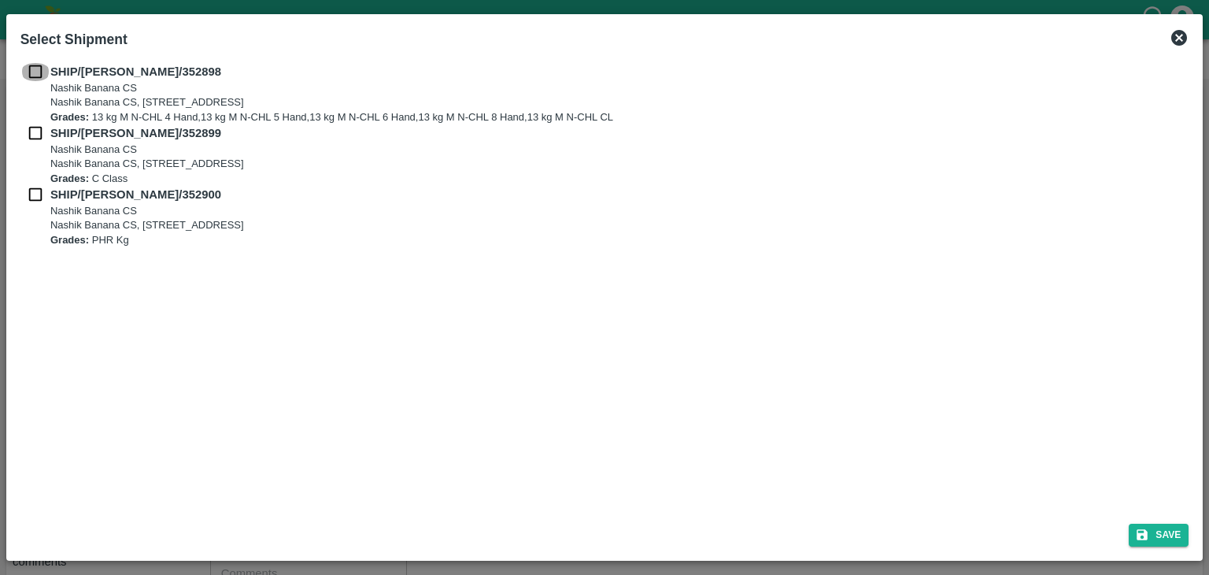
click at [35, 77] on input "checkbox" at bounding box center [35, 71] width 30 height 17
checkbox input "true"
click at [35, 130] on input "checkbox" at bounding box center [35, 132] width 30 height 17
checkbox input "true"
click at [35, 183] on div "SHIP/[PERSON_NAME]/352899 [STREET_ADDRESS] Grades: C Class" at bounding box center [604, 154] width 1169 height 61
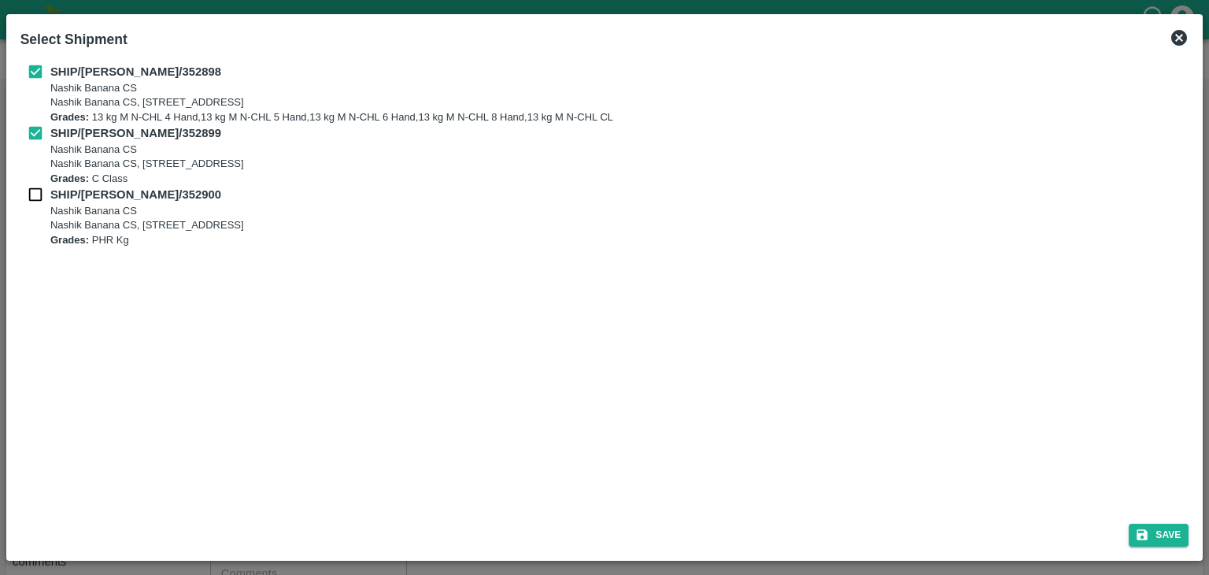
click at [34, 190] on input "checkbox" at bounding box center [35, 194] width 30 height 17
checkbox input "true"
click at [1157, 531] on button "Save" at bounding box center [1159, 535] width 60 height 23
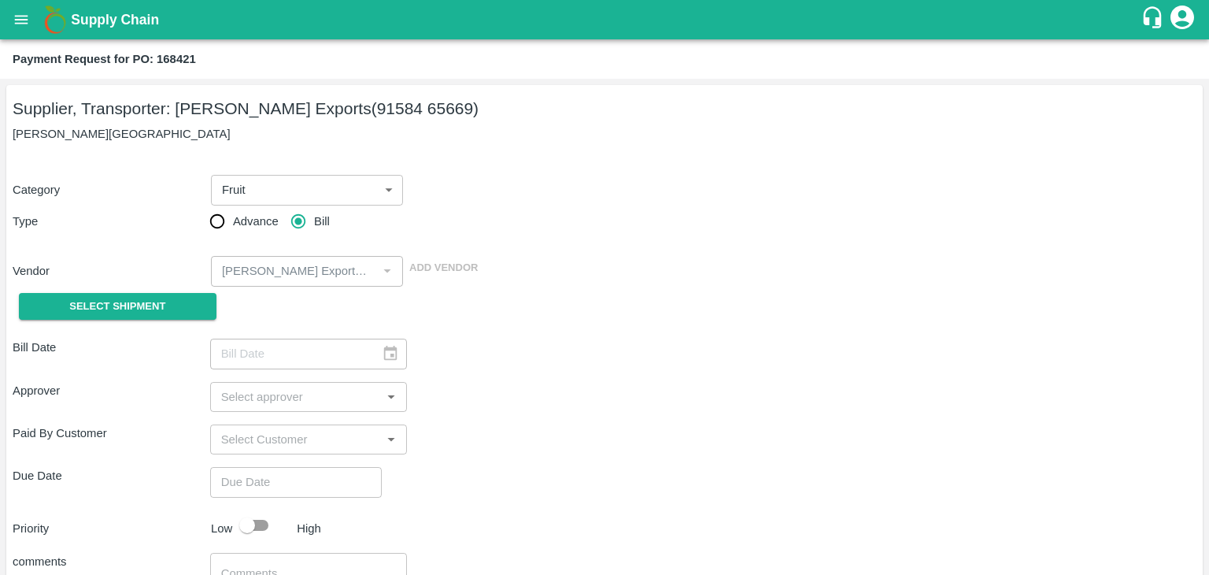
type input "[DATE]"
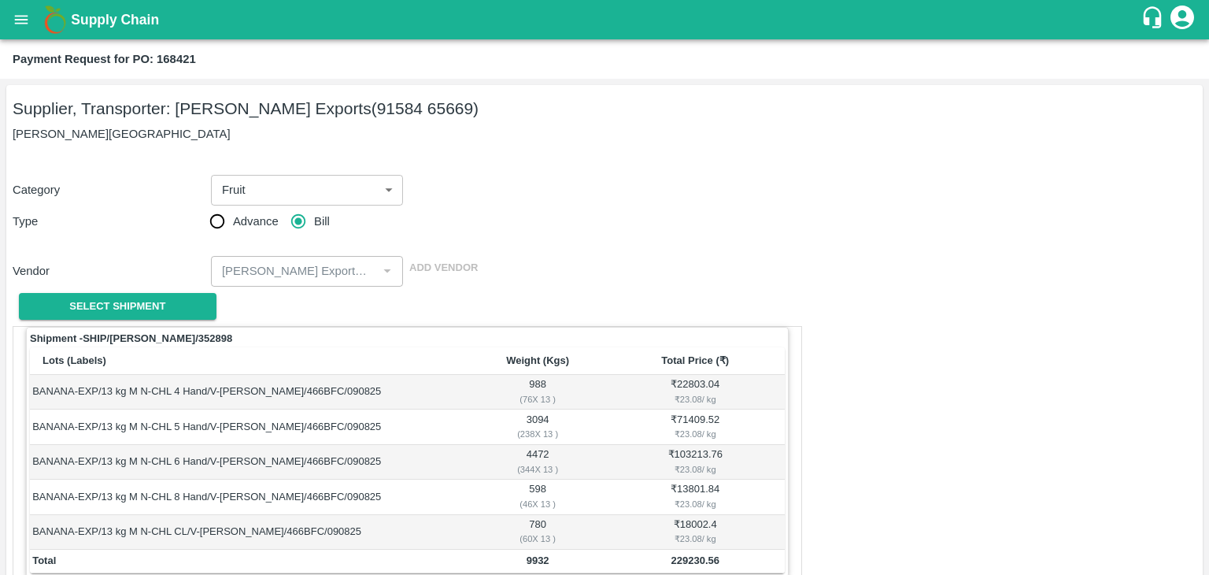
scroll to position [772, 0]
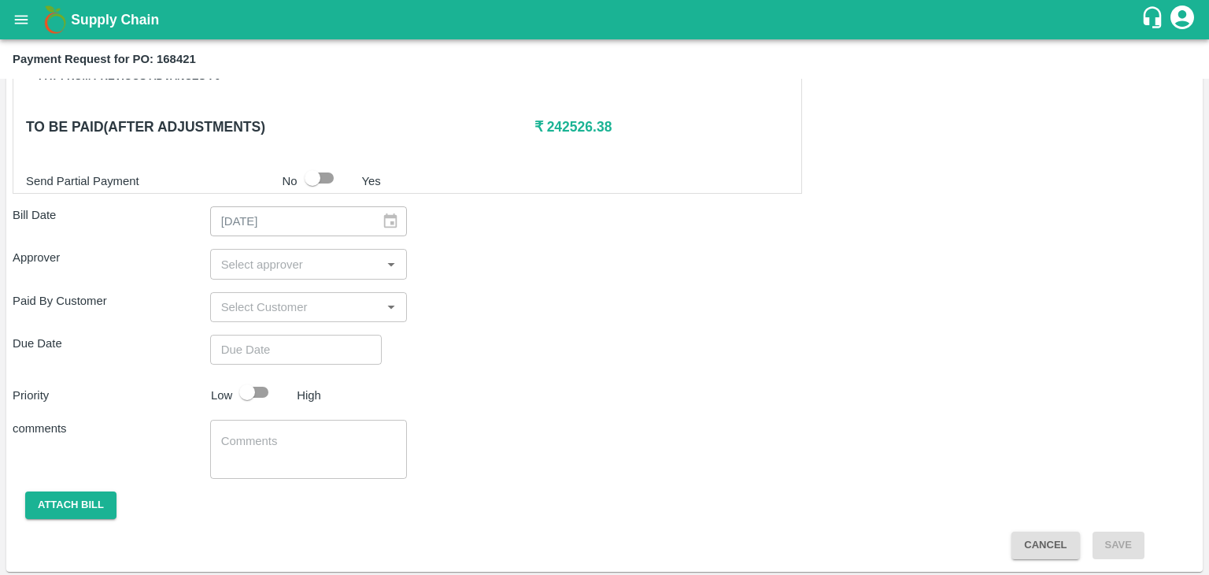
click at [329, 249] on div "​" at bounding box center [309, 264] width 198 height 30
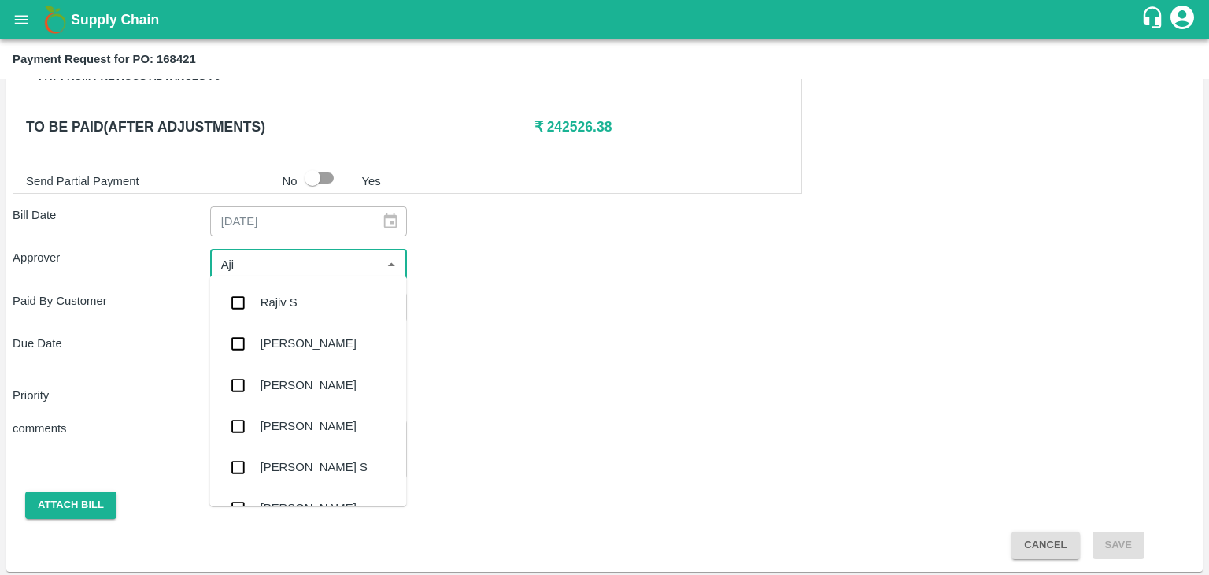
type input "Ajit"
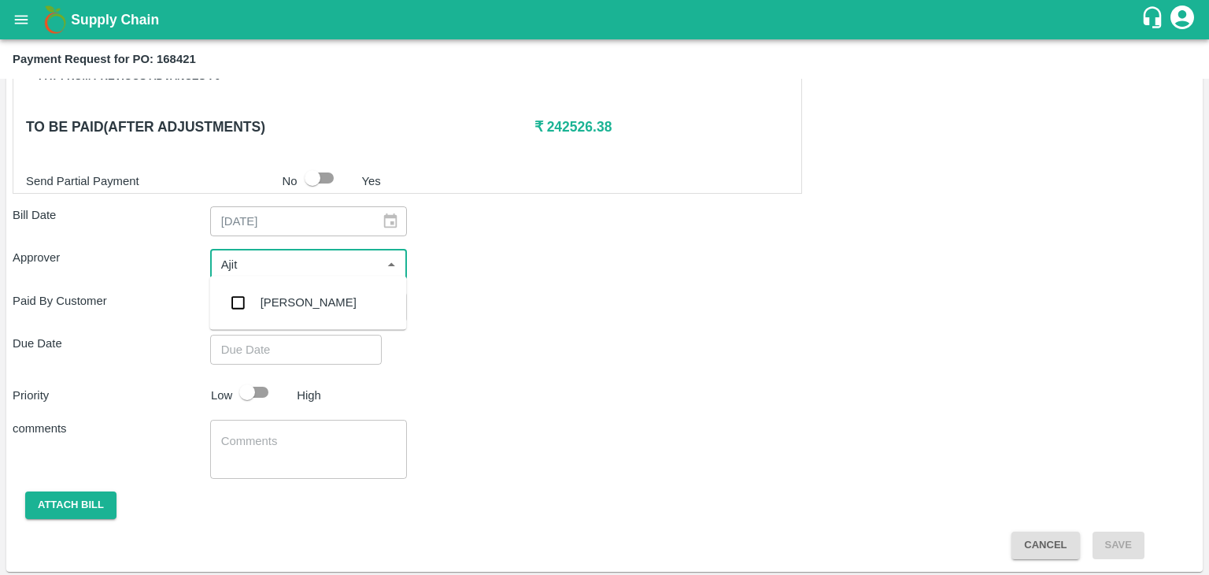
click at [293, 309] on div "[PERSON_NAME]" at bounding box center [309, 302] width 96 height 17
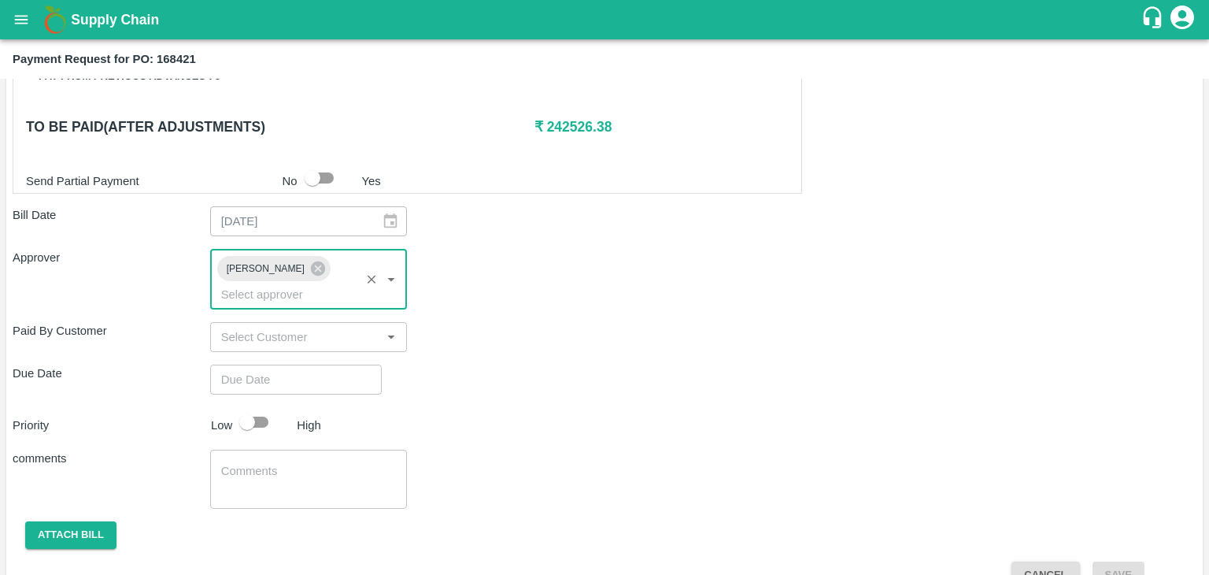
type input "DD/MM/YYYY hh:mm aa"
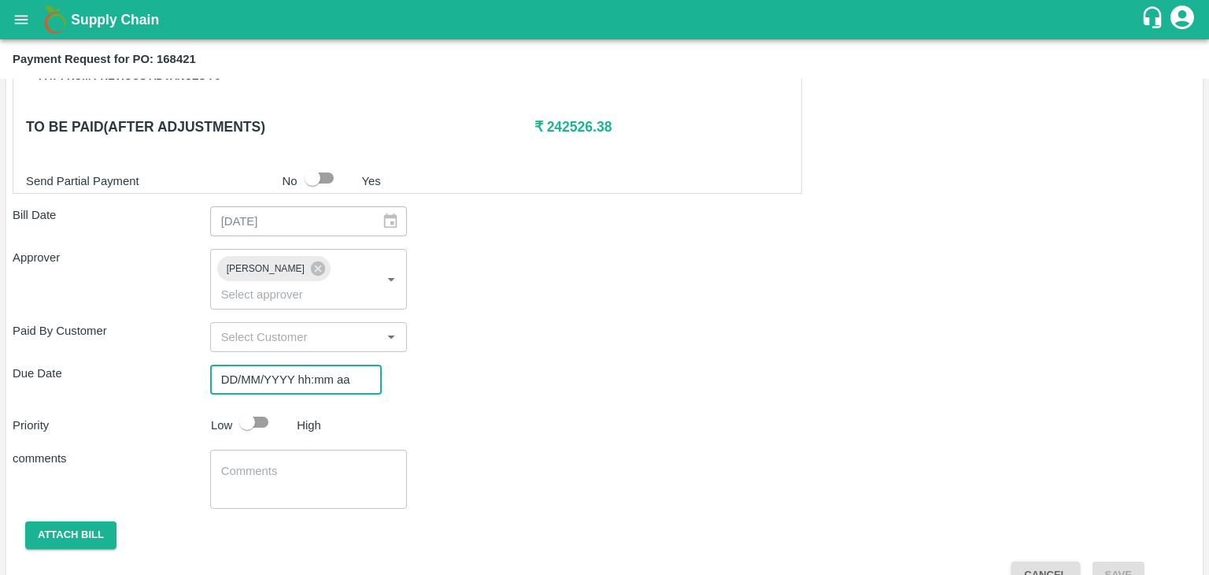
click at [309, 365] on input "DD/MM/YYYY hh:mm aa" at bounding box center [290, 380] width 161 height 30
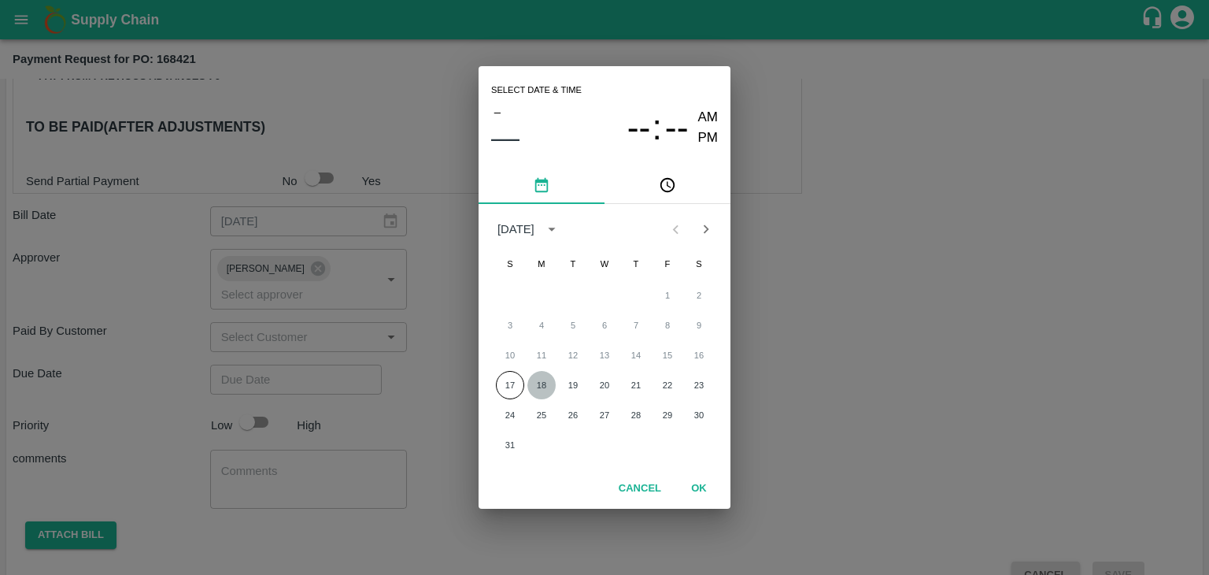
click at [554, 382] on button "18" at bounding box center [542, 385] width 28 height 28
type input "[DATE] 12:00 AM"
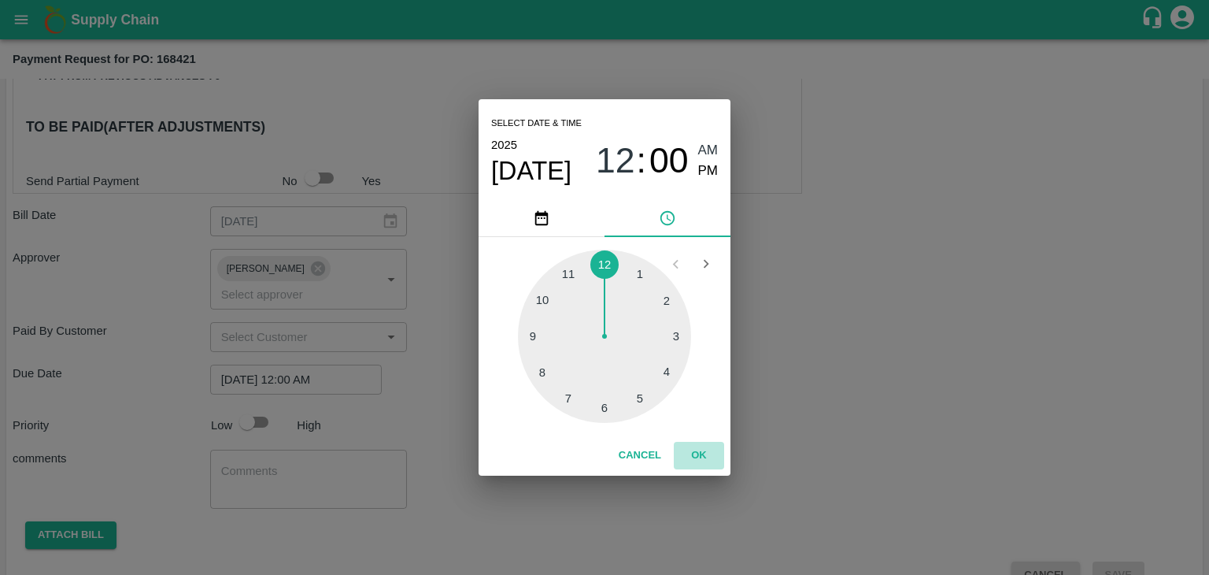
click at [710, 445] on button "OK" at bounding box center [699, 456] width 50 height 28
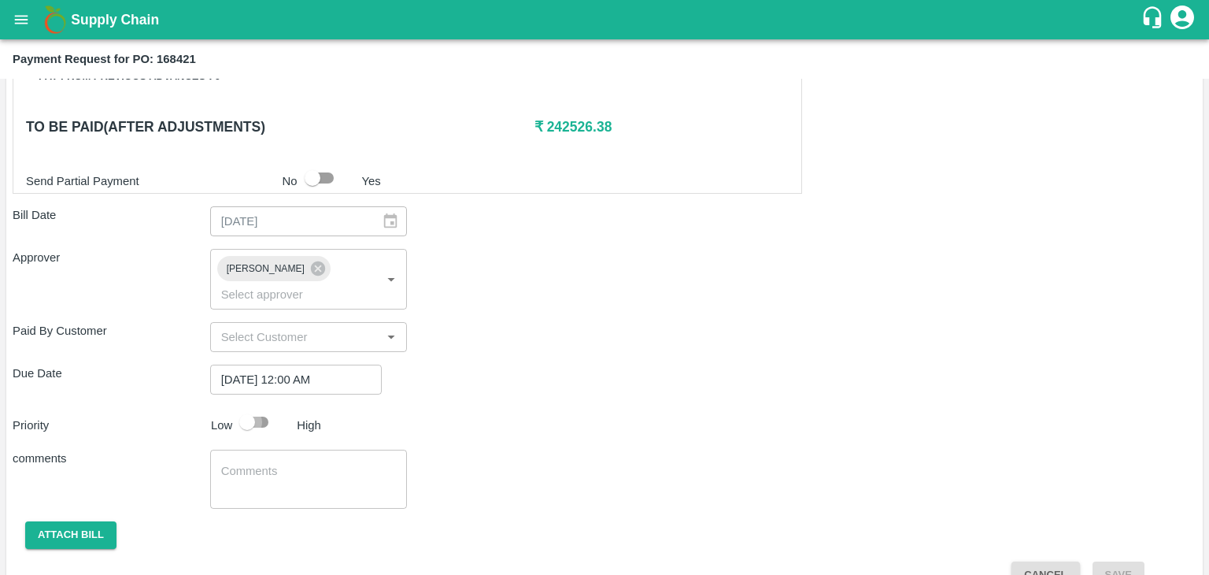
click at [250, 407] on input "checkbox" at bounding box center [247, 422] width 90 height 30
checkbox input "true"
click at [320, 476] on div "x ​" at bounding box center [309, 479] width 198 height 59
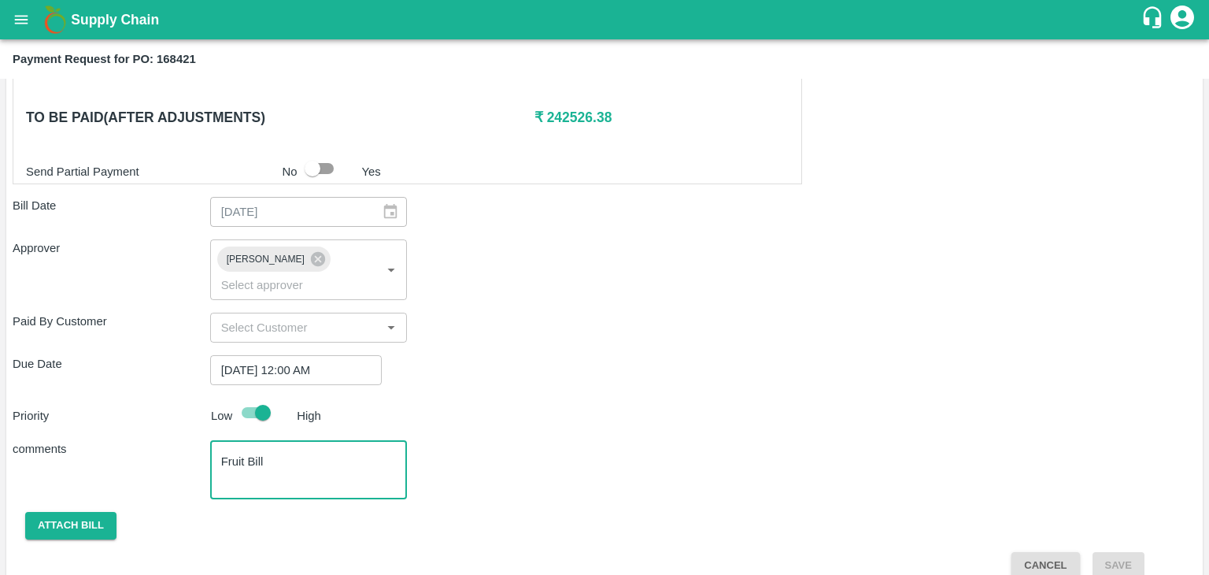
type textarea "Fruit Bill"
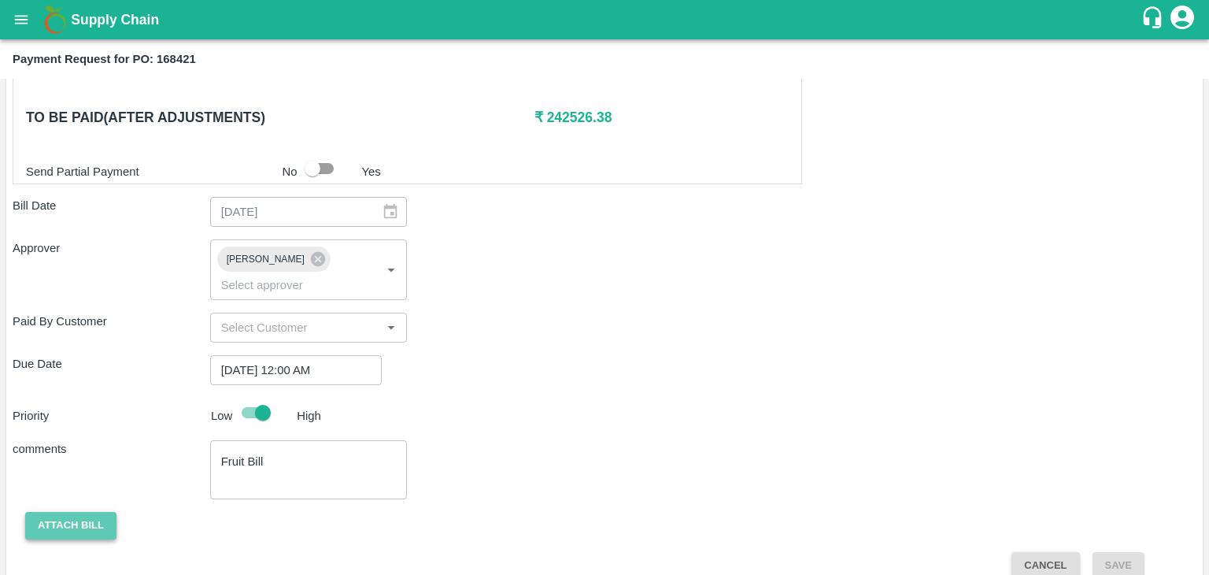
click at [81, 512] on button "Attach bill" at bounding box center [70, 526] width 91 height 28
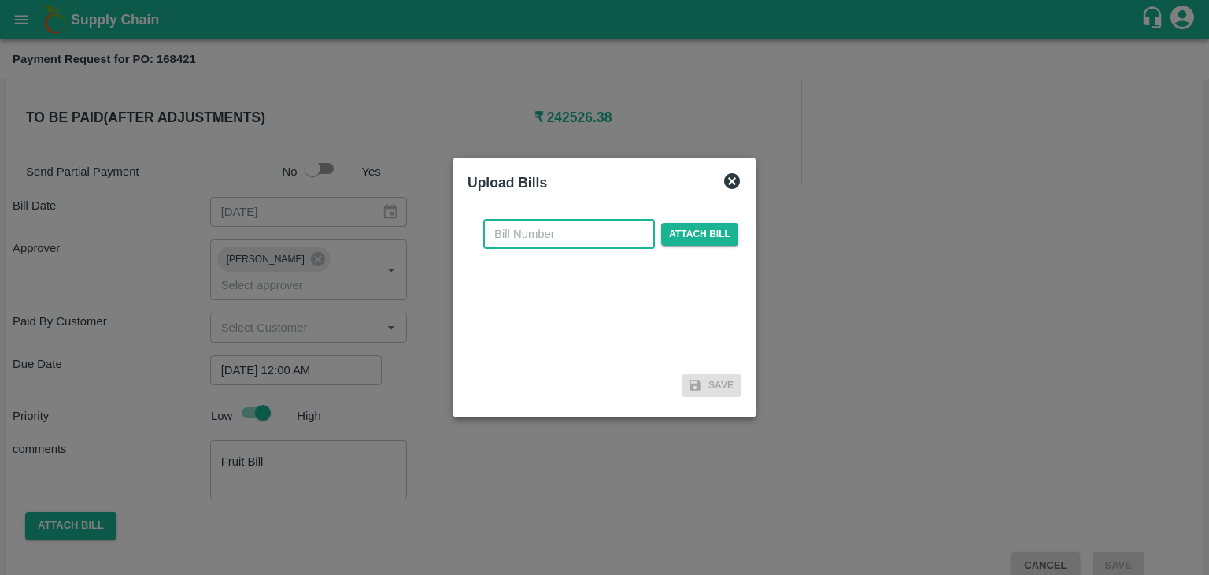
click at [550, 225] on input "text" at bounding box center [569, 234] width 172 height 30
click at [590, 230] on input "SE/25-26/971" at bounding box center [569, 234] width 172 height 30
type input "SE/25-26/1254"
click at [714, 231] on span "Attach bill" at bounding box center [699, 234] width 77 height 23
click at [0, 0] on input "Attach bill" at bounding box center [0, 0] width 0 height 0
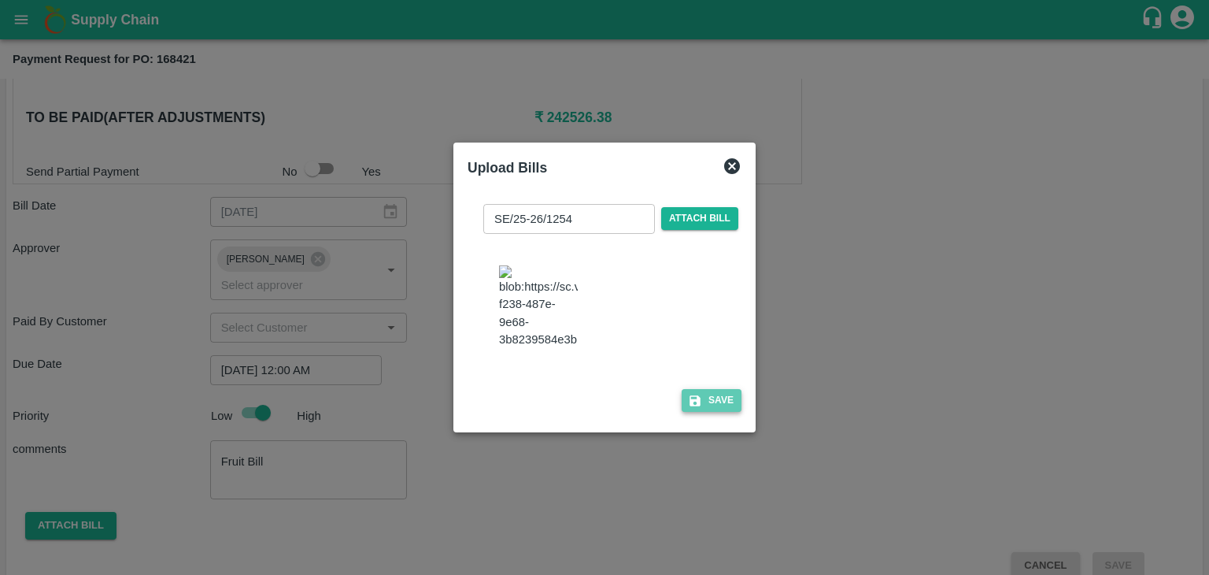
click at [697, 408] on icon "button" at bounding box center [695, 401] width 14 height 14
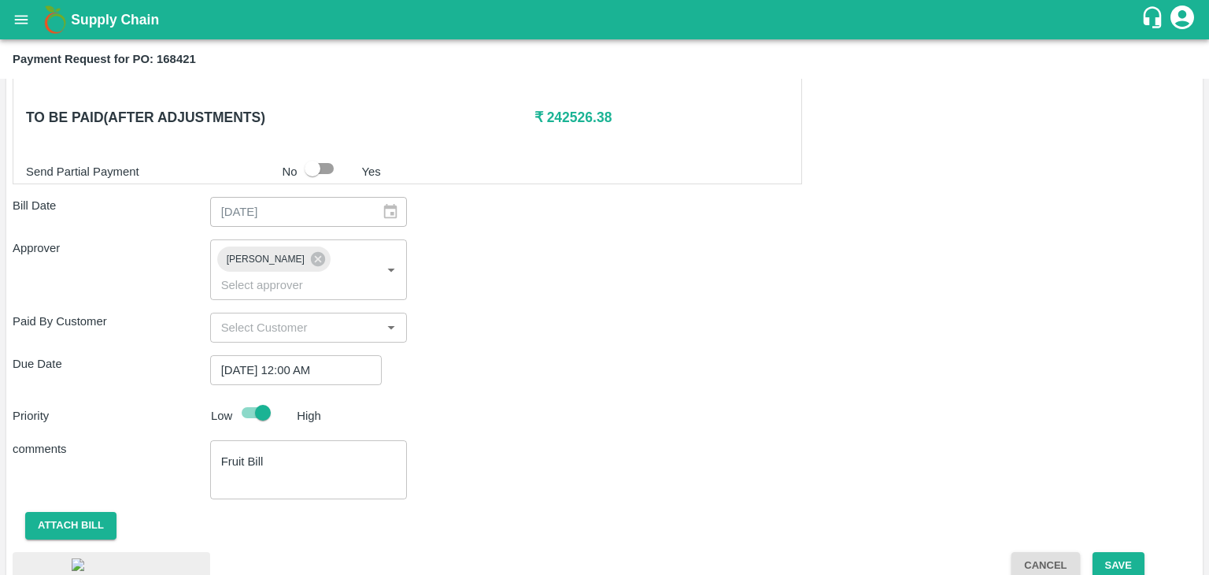
scroll to position [883, 0]
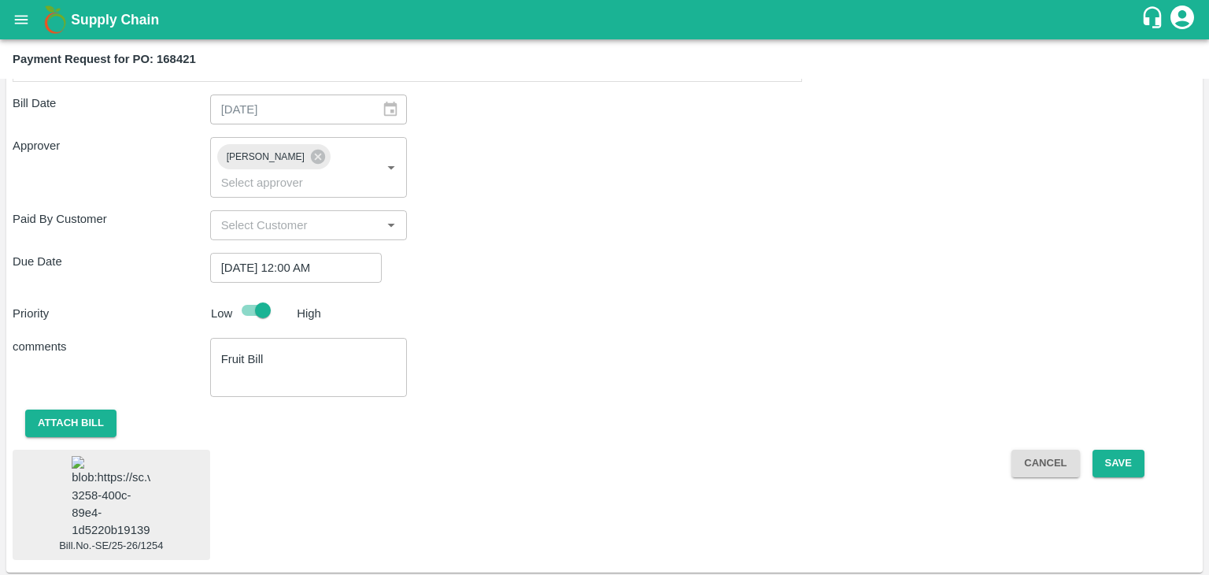
click at [82, 486] on img at bounding box center [111, 497] width 79 height 83
click at [1119, 450] on button "Save" at bounding box center [1119, 464] width 52 height 28
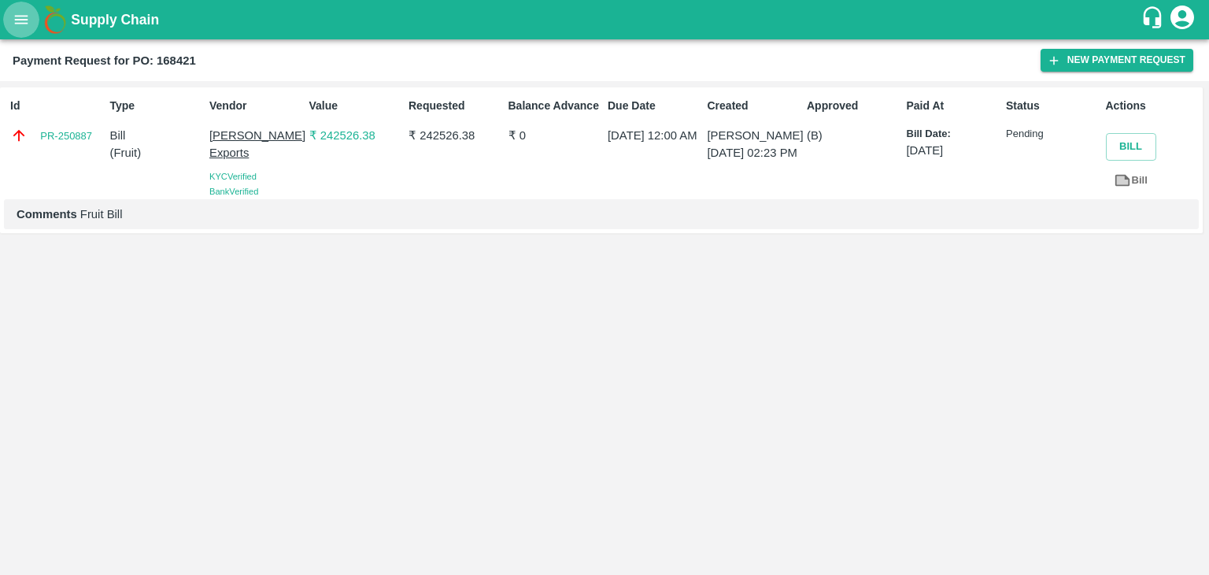
click at [31, 27] on button "open drawer" at bounding box center [21, 20] width 36 height 36
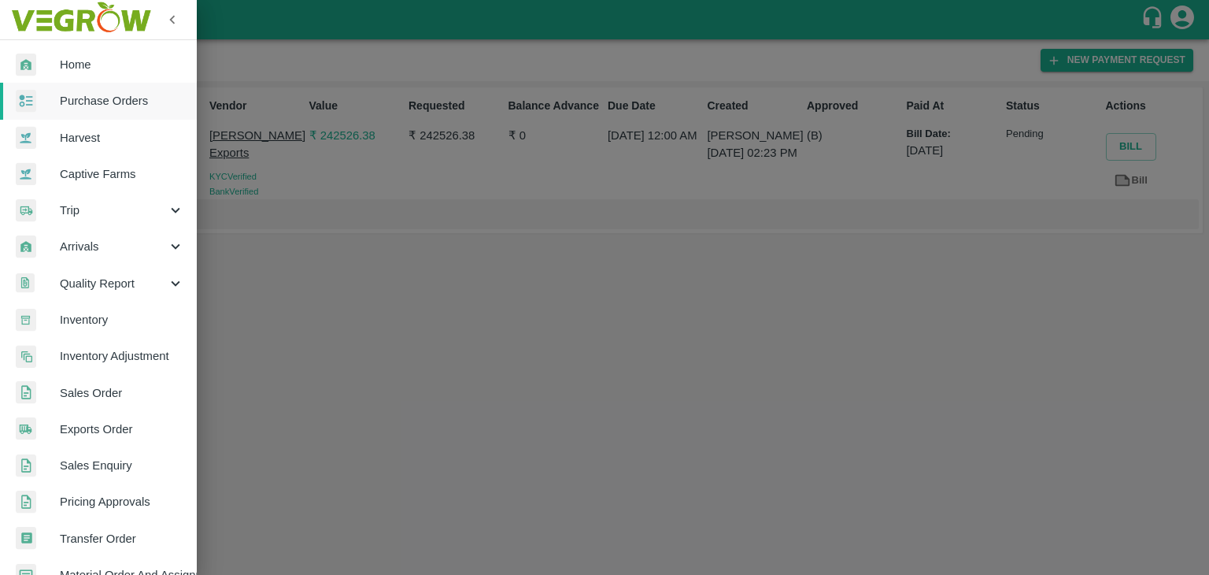
click at [113, 97] on span "Purchase Orders" at bounding box center [122, 100] width 124 height 17
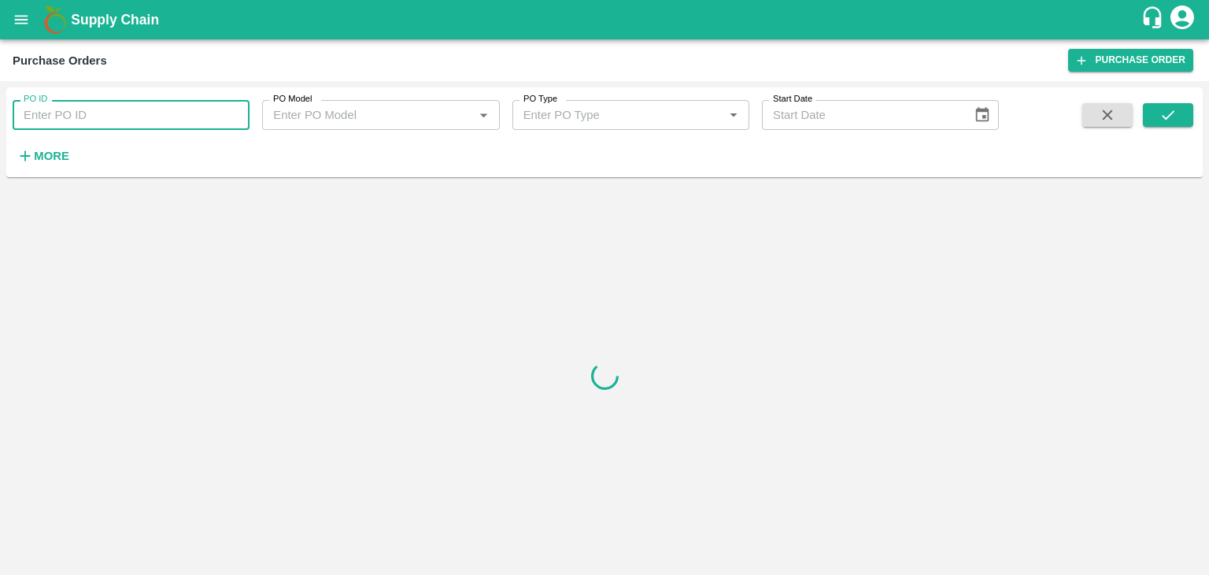
click at [161, 111] on input "PO ID" at bounding box center [131, 115] width 237 height 30
paste input "168710"
type input "168710"
click at [1181, 111] on button "submit" at bounding box center [1168, 115] width 50 height 24
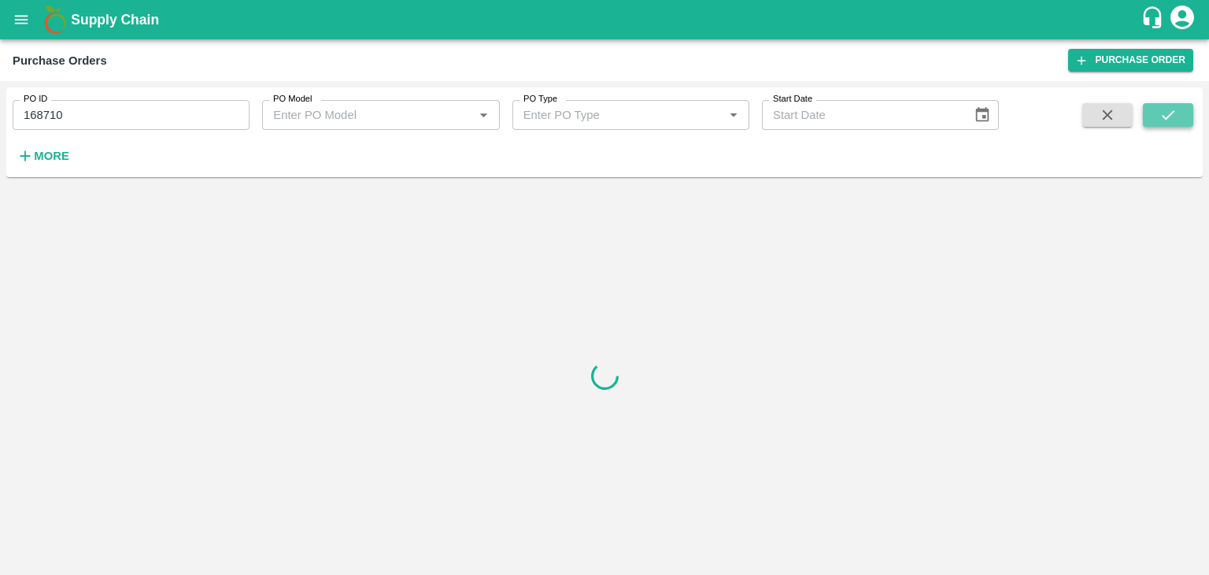
click at [1181, 111] on button "submit" at bounding box center [1168, 115] width 50 height 24
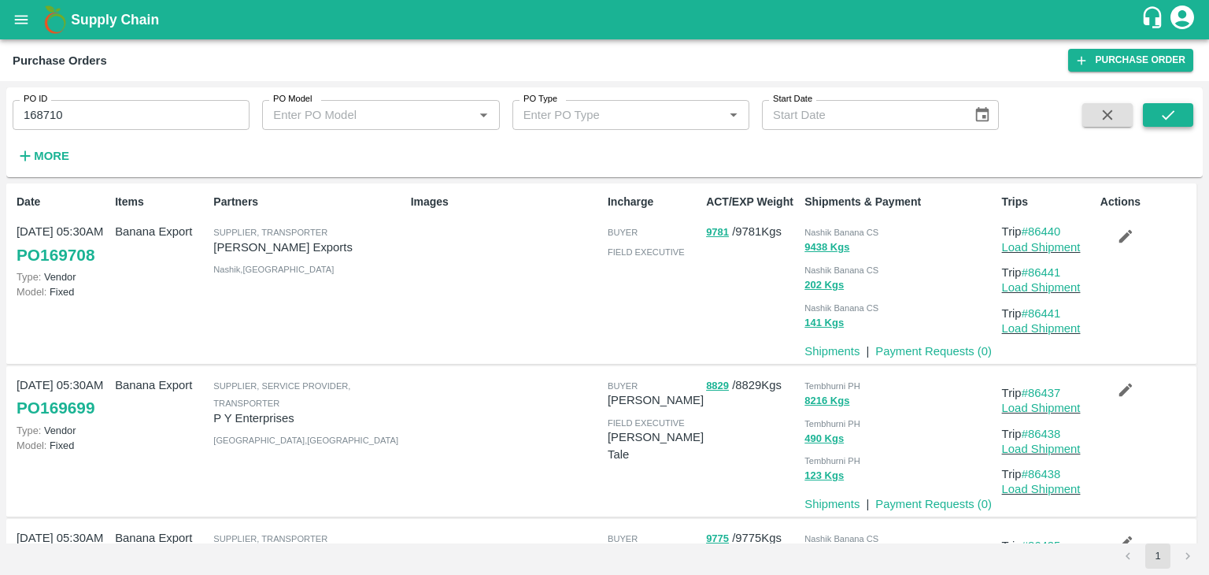
click at [1174, 112] on icon "submit" at bounding box center [1168, 114] width 13 height 9
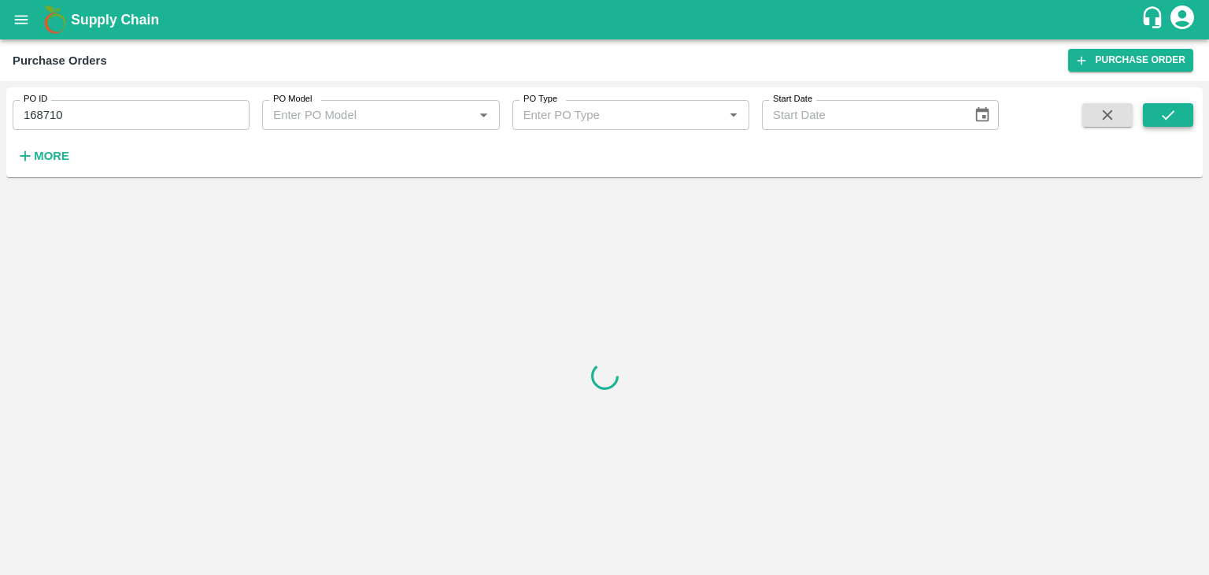
click at [1174, 112] on icon "submit" at bounding box center [1168, 114] width 13 height 9
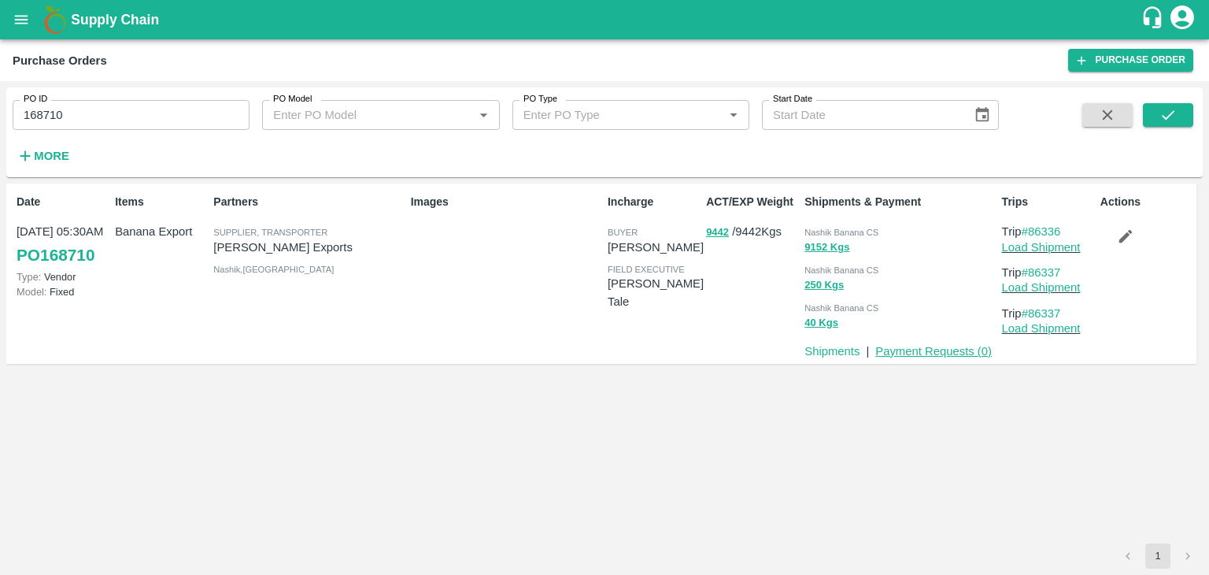
click at [952, 354] on link "Payment Requests ( 0 )" at bounding box center [934, 351] width 117 height 13
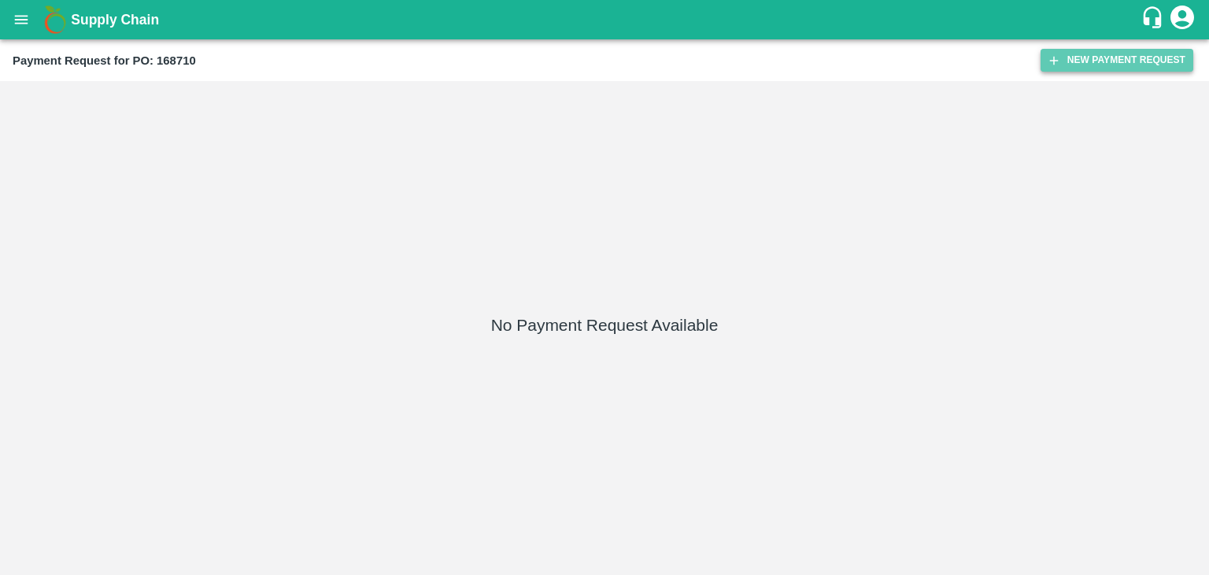
click at [1052, 69] on button "New Payment Request" at bounding box center [1117, 60] width 153 height 23
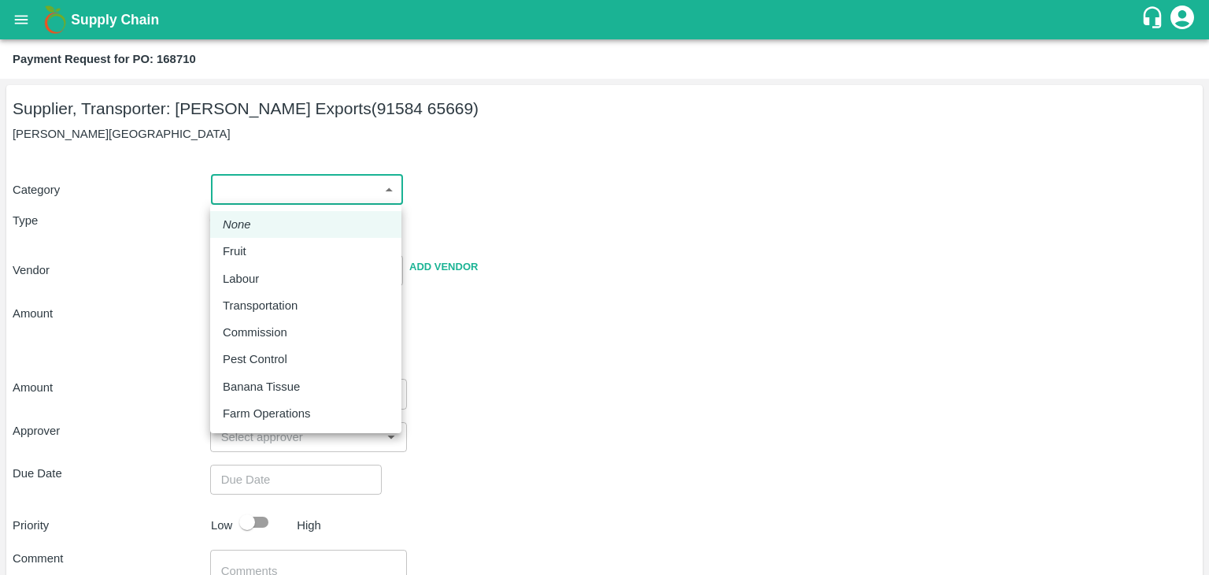
click at [273, 181] on body "Supply Chain Payment Request for PO: 168710 Supplier, Transporter: [PERSON_NAME…" at bounding box center [604, 287] width 1209 height 575
click at [256, 256] on div "Fruit" at bounding box center [306, 251] width 166 height 17
type input "1"
type input "[PERSON_NAME] Exports - 91584 65669(Supplier, Transporter)"
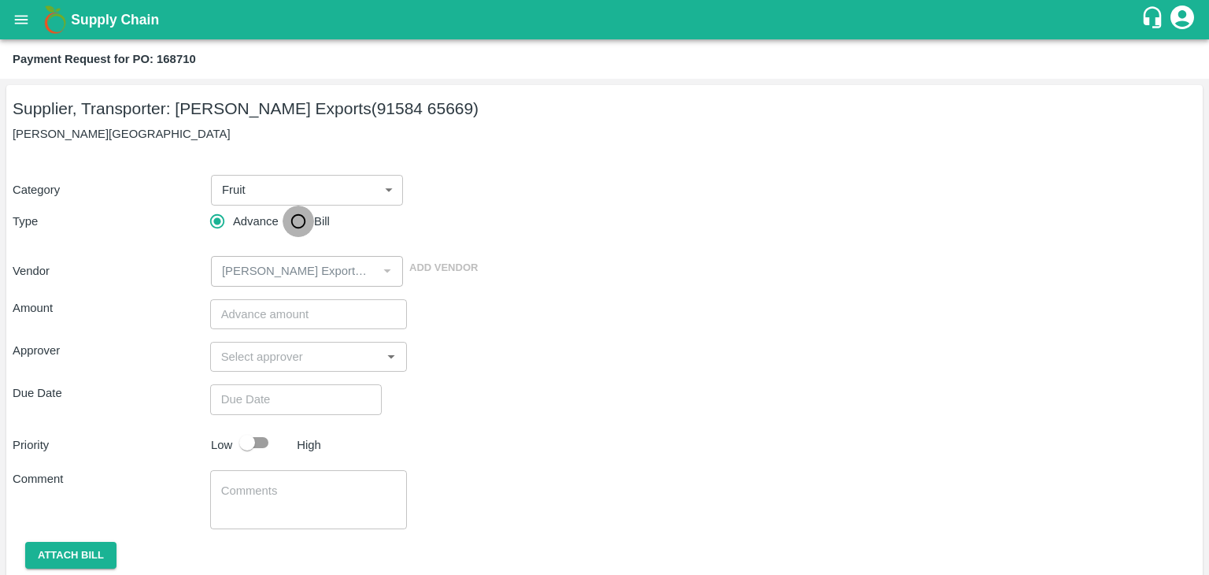
click at [309, 224] on input "Bill" at bounding box center [298, 221] width 31 height 31
radio input "true"
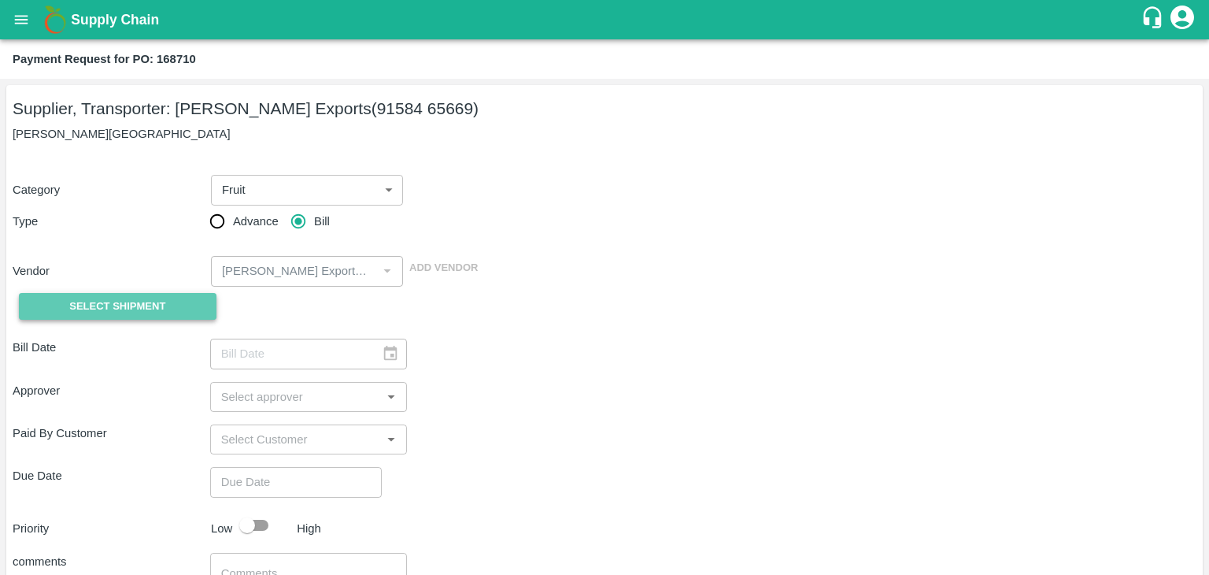
click at [91, 307] on span "Select Shipment" at bounding box center [117, 307] width 96 height 18
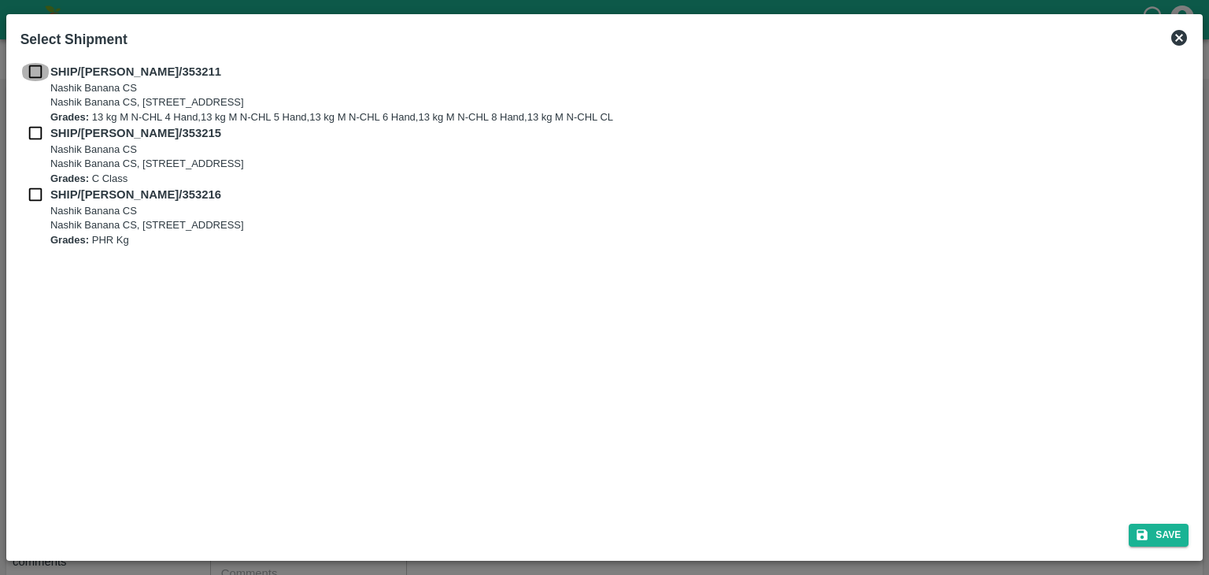
click at [31, 70] on input "checkbox" at bounding box center [35, 71] width 30 height 17
checkbox input "true"
click at [31, 136] on input "checkbox" at bounding box center [35, 132] width 30 height 17
checkbox input "true"
click at [35, 193] on input "checkbox" at bounding box center [35, 194] width 30 height 17
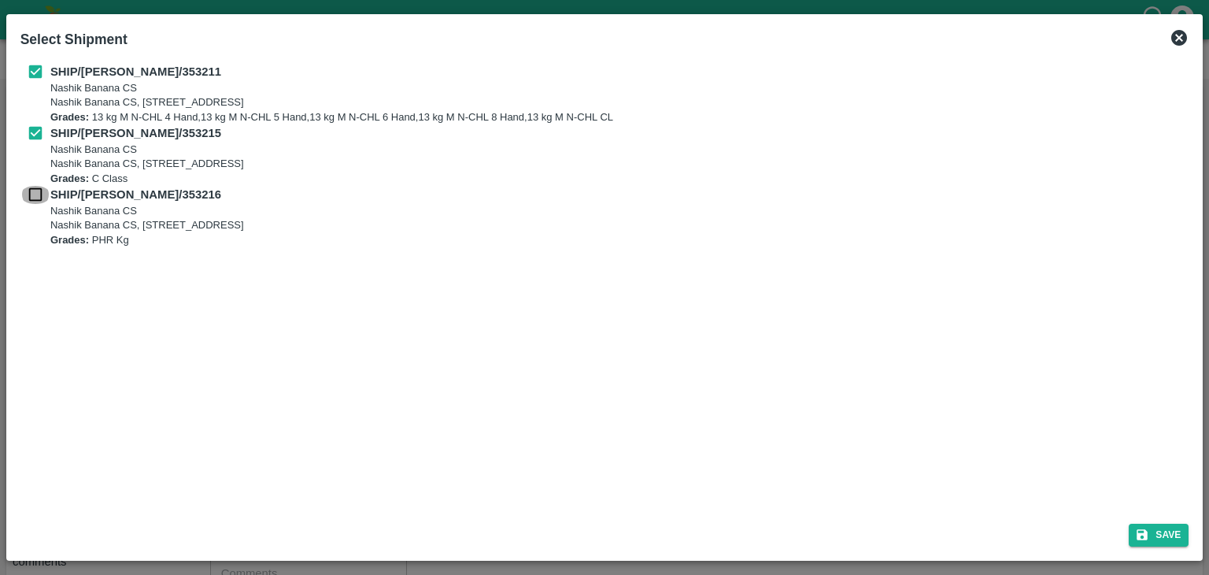
checkbox input "true"
click at [1193, 531] on div "Save" at bounding box center [605, 532] width 1182 height 42
click at [1157, 526] on button "Save" at bounding box center [1159, 535] width 60 height 23
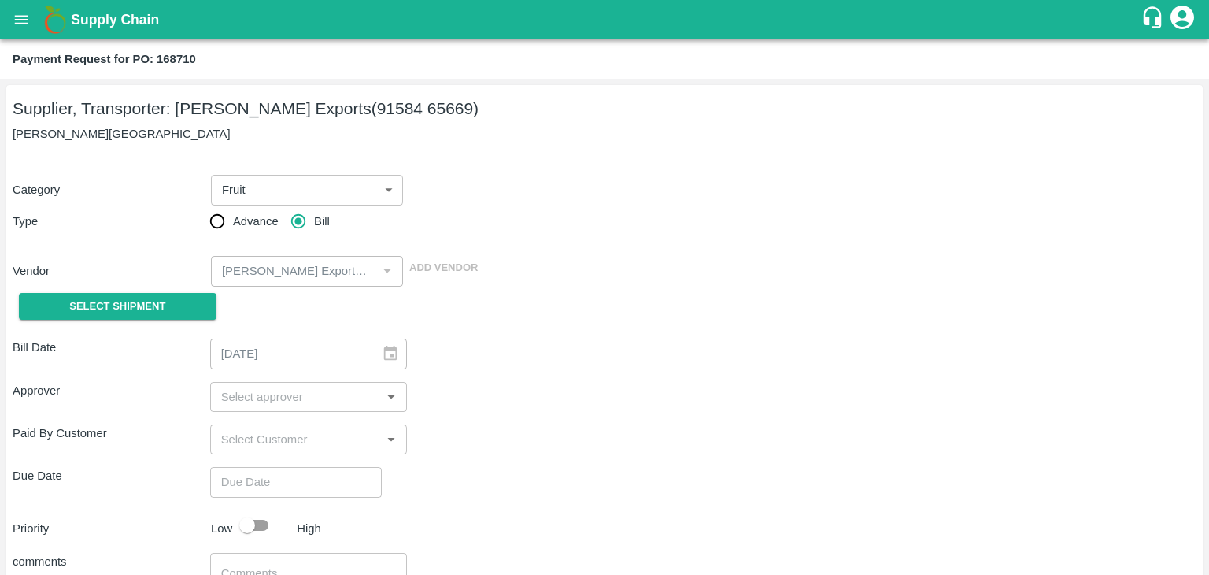
type input "[DATE]"
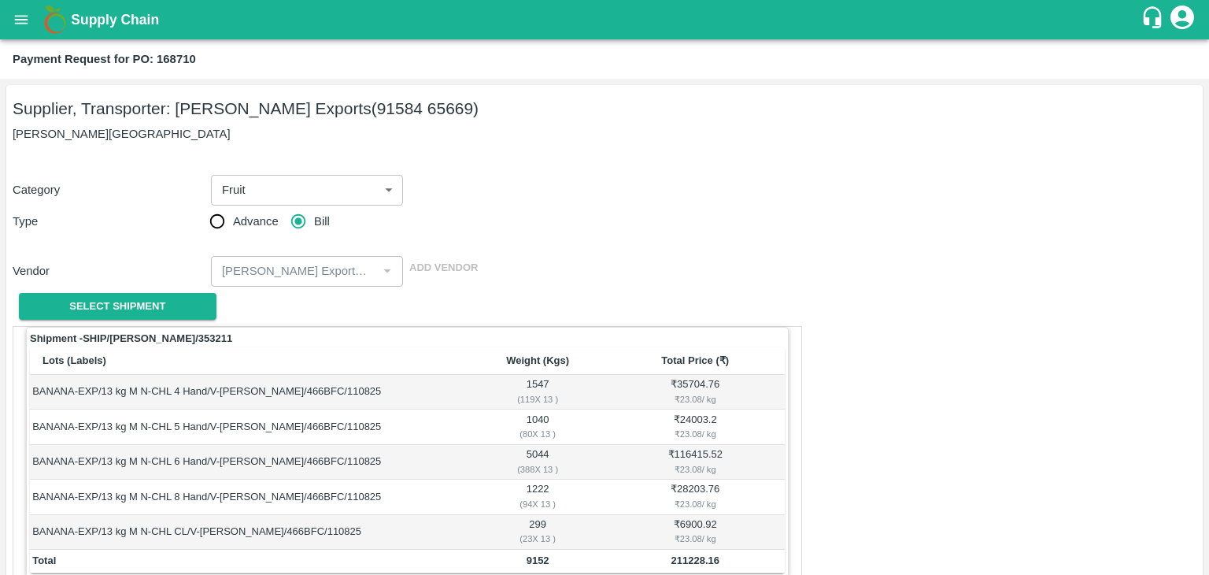
scroll to position [772, 0]
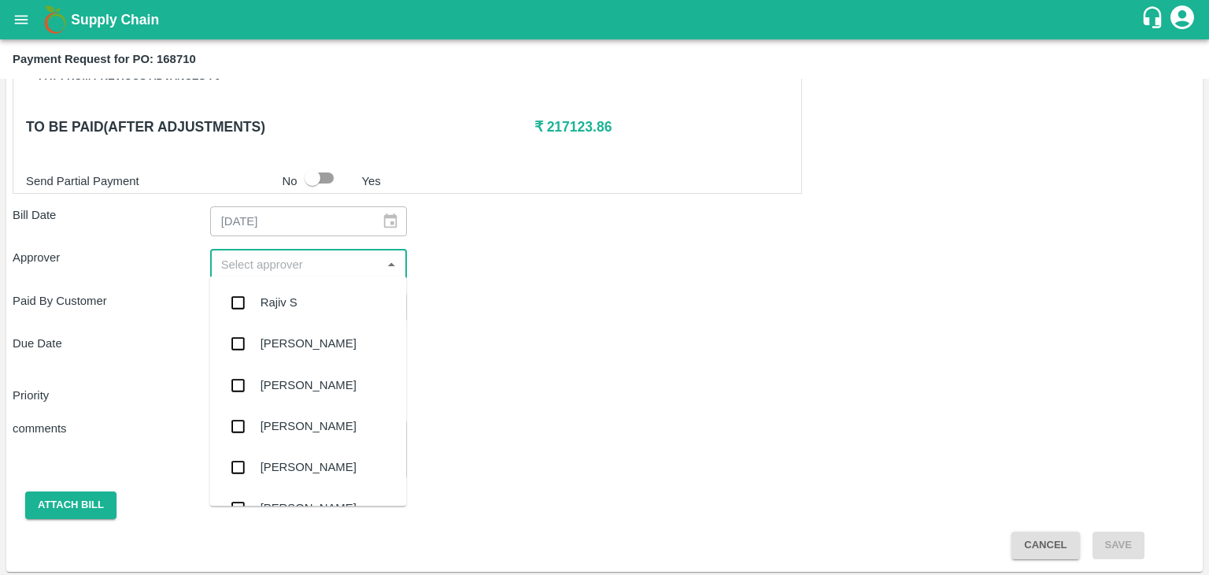
click at [273, 254] on input "input" at bounding box center [296, 264] width 162 height 20
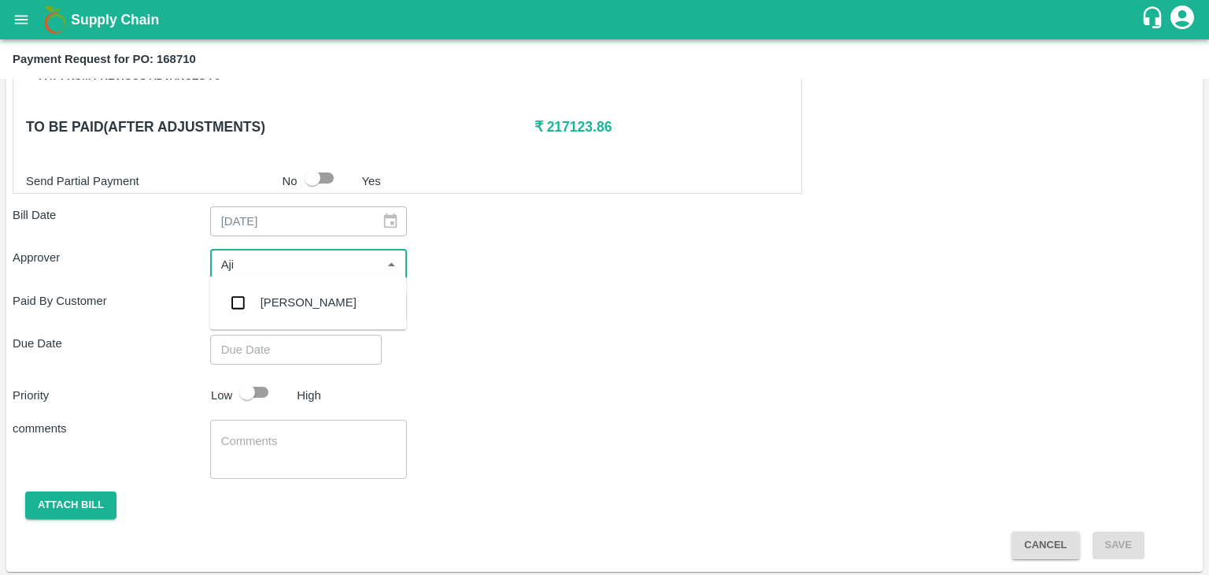
type input "Ajit"
click at [305, 317] on div "[PERSON_NAME]" at bounding box center [307, 302] width 197 height 41
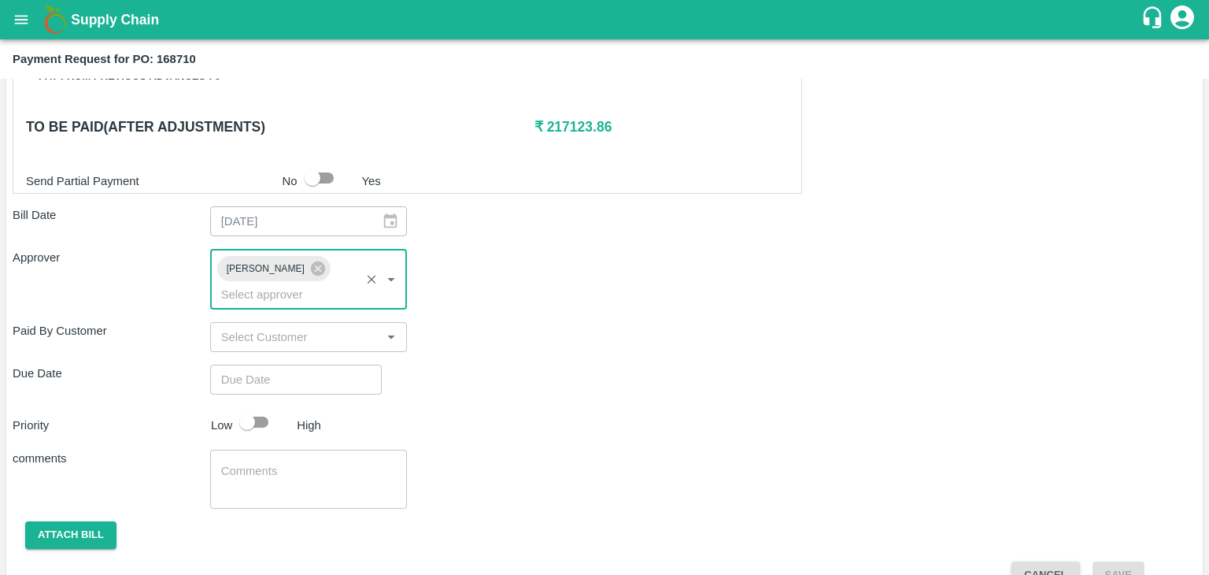
type input "DD/MM/YYYY hh:mm aa"
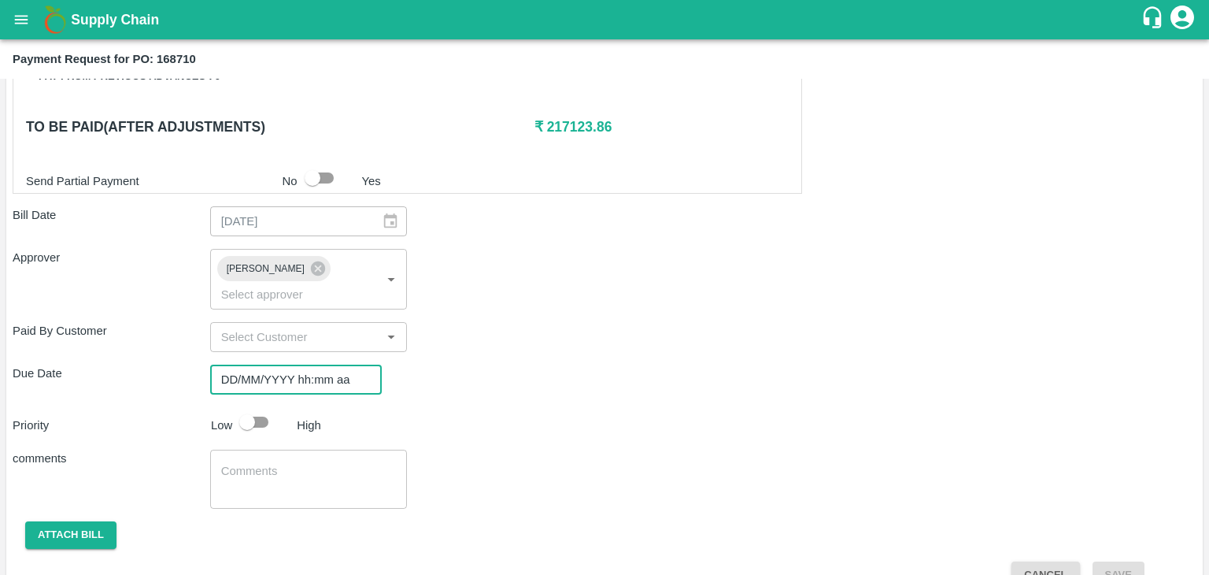
click at [324, 365] on input "DD/MM/YYYY hh:mm aa" at bounding box center [290, 380] width 161 height 30
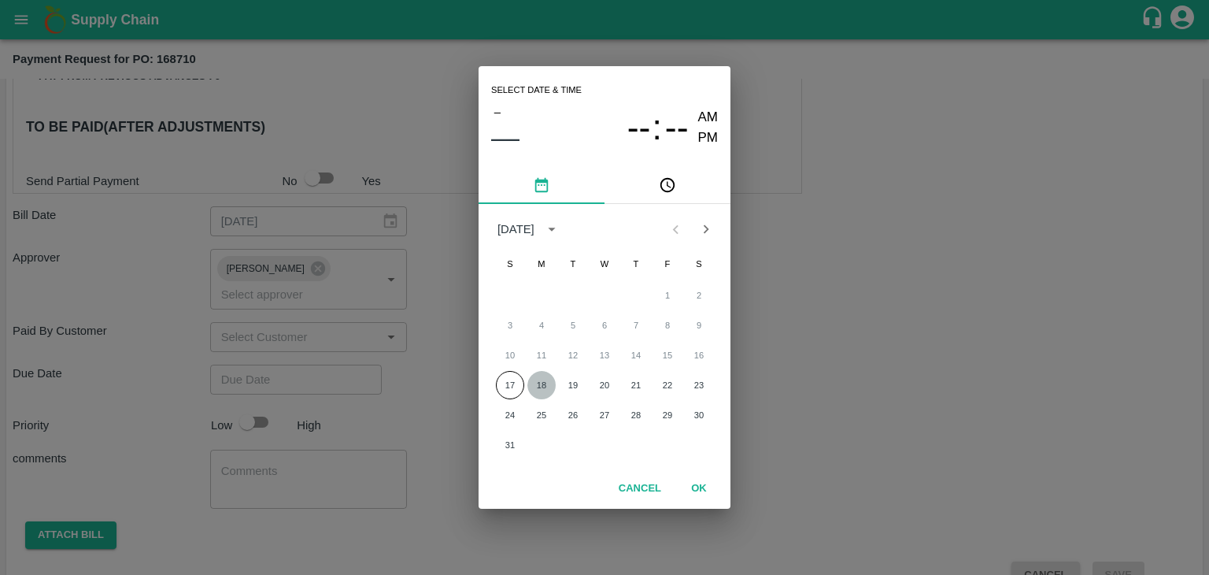
click at [541, 379] on button "18" at bounding box center [542, 385] width 28 height 28
type input "[DATE] 12:00 AM"
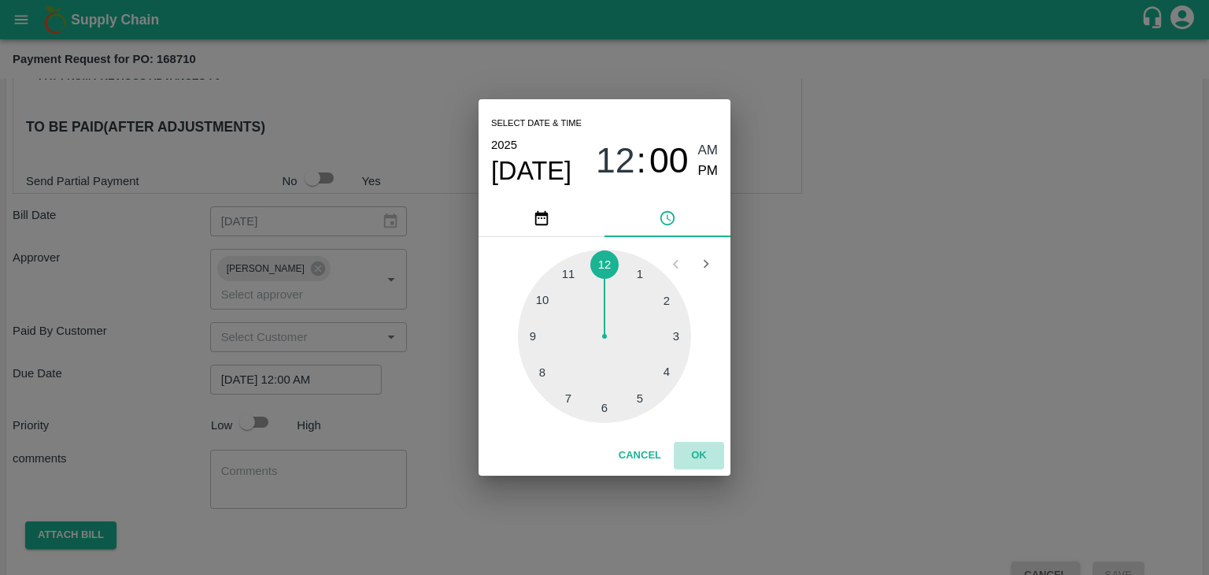
click at [708, 454] on button "OK" at bounding box center [699, 456] width 50 height 28
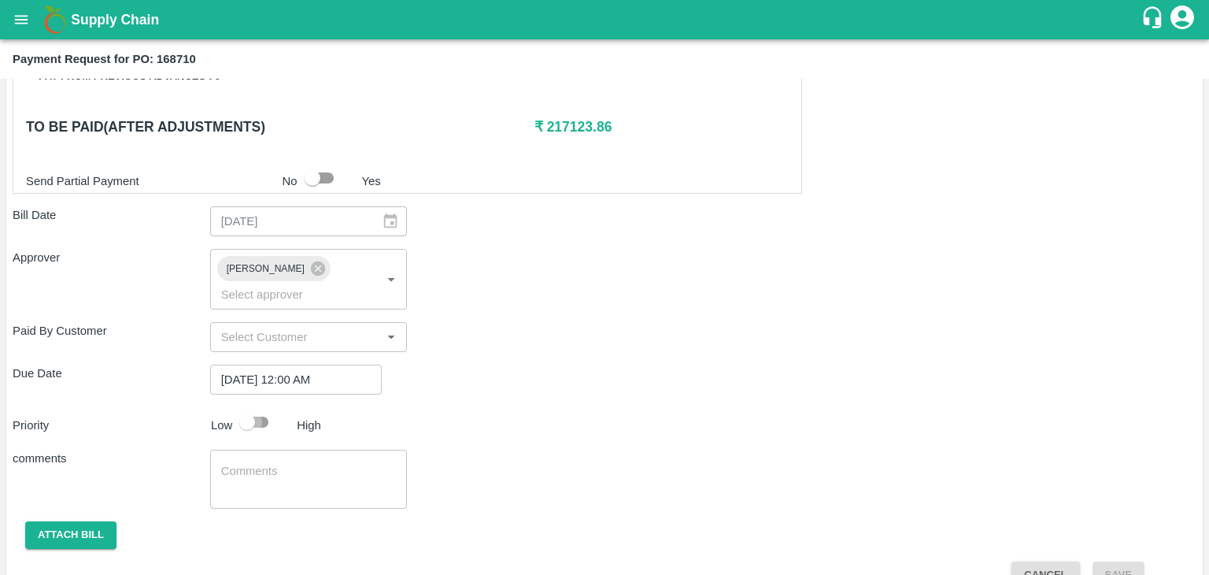
click at [264, 407] on input "checkbox" at bounding box center [247, 422] width 90 height 30
checkbox input "true"
click at [292, 463] on textarea at bounding box center [309, 479] width 176 height 33
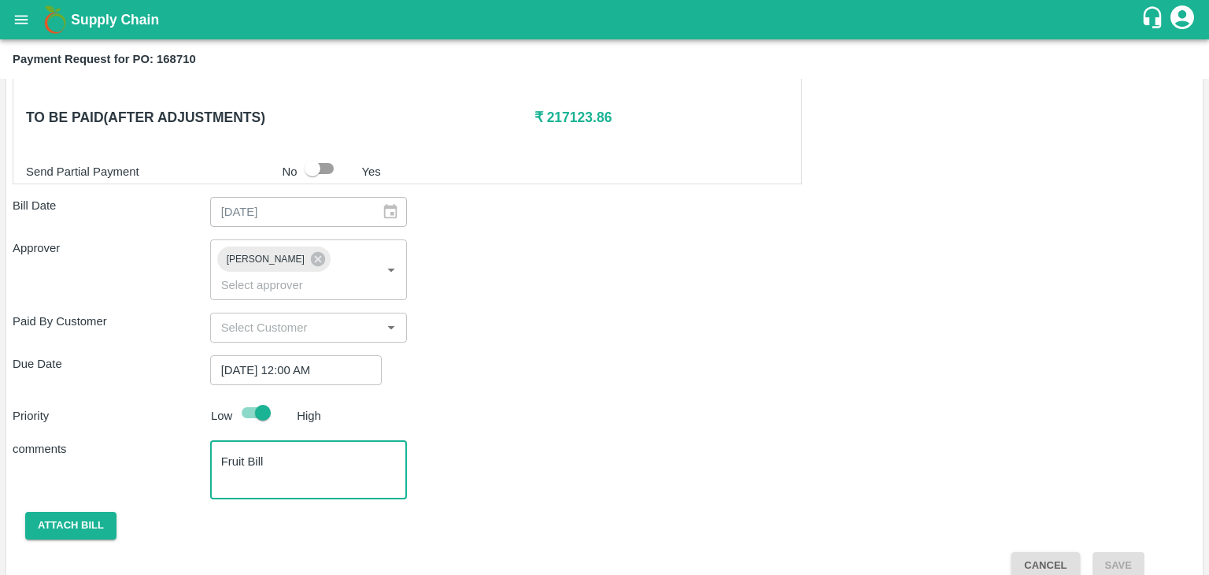
type textarea "Fruit Bill"
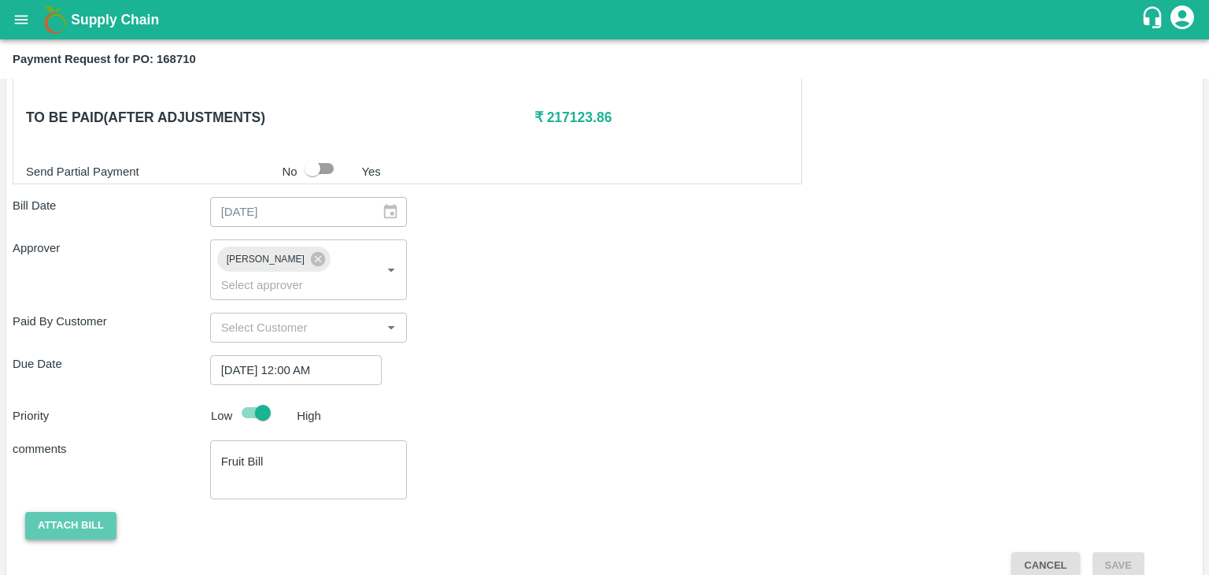
click at [81, 512] on button "Attach bill" at bounding box center [70, 526] width 91 height 28
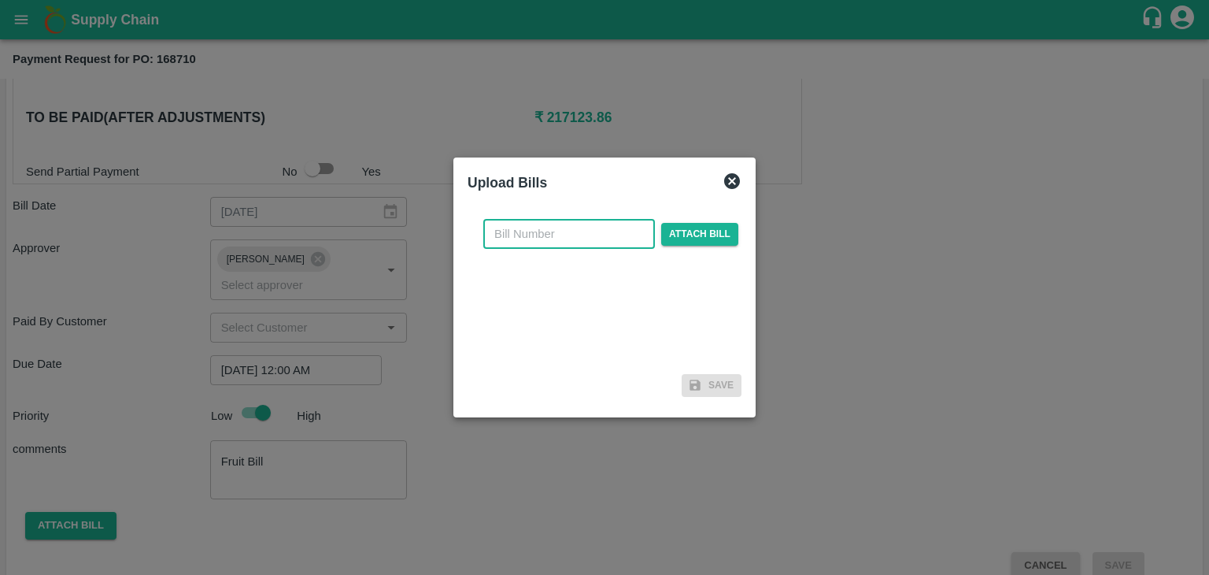
click at [595, 234] on input "text" at bounding box center [569, 234] width 172 height 30
click at [591, 227] on input "SE/25-26/971" at bounding box center [569, 234] width 172 height 30
type input "SE/25-26/1259"
click at [705, 229] on span "Attach bill" at bounding box center [699, 234] width 77 height 23
click at [0, 0] on input "Attach bill" at bounding box center [0, 0] width 0 height 0
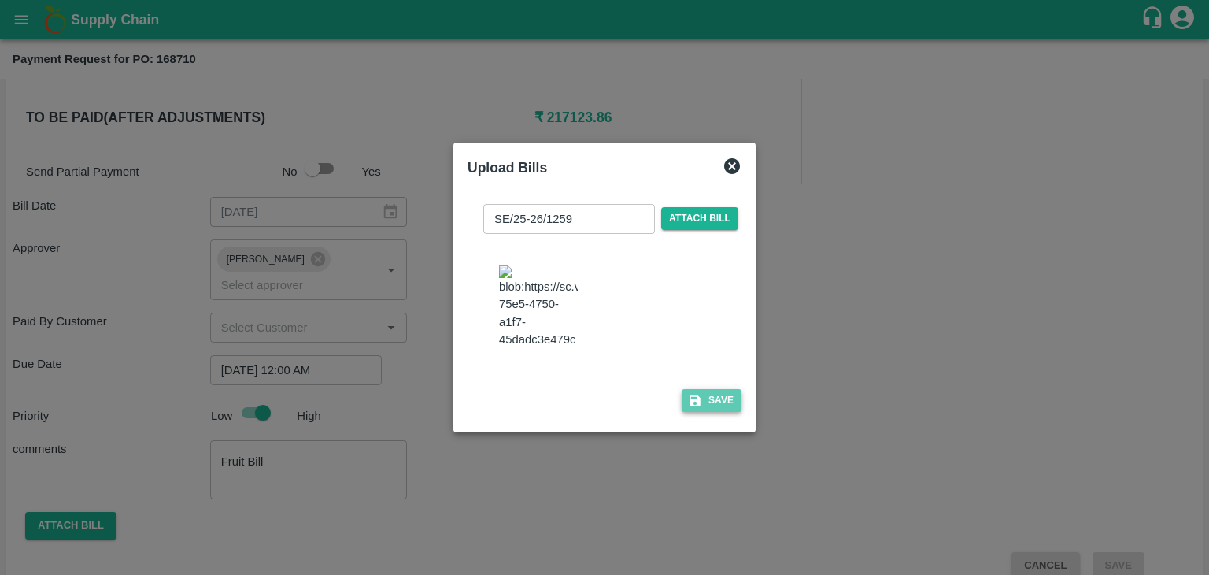
click at [694, 406] on icon "button" at bounding box center [695, 400] width 11 height 11
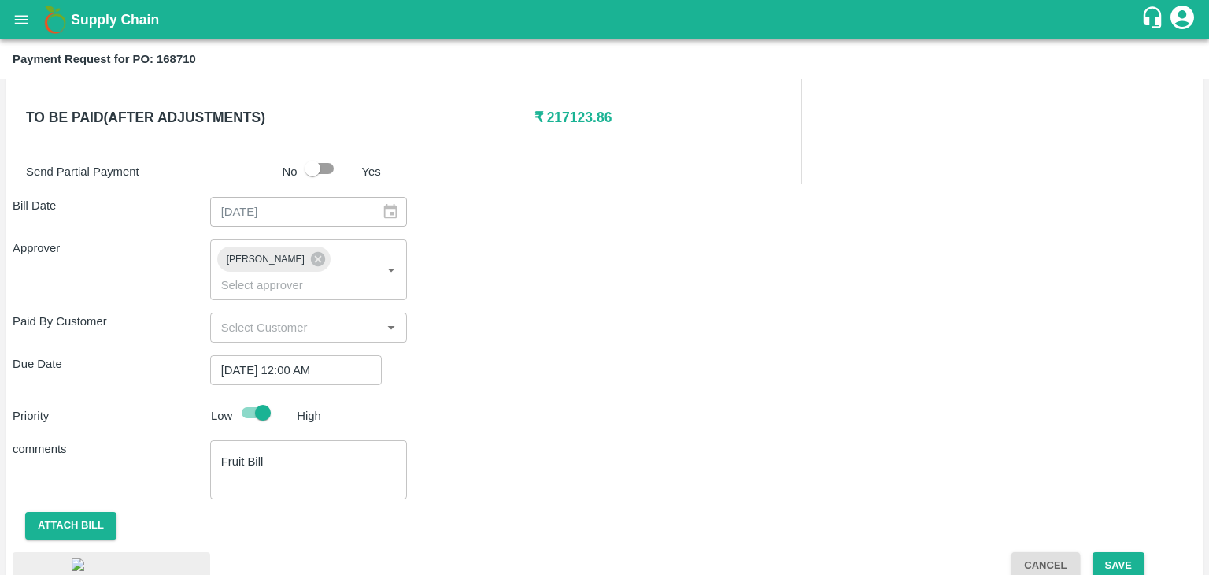
scroll to position [887, 0]
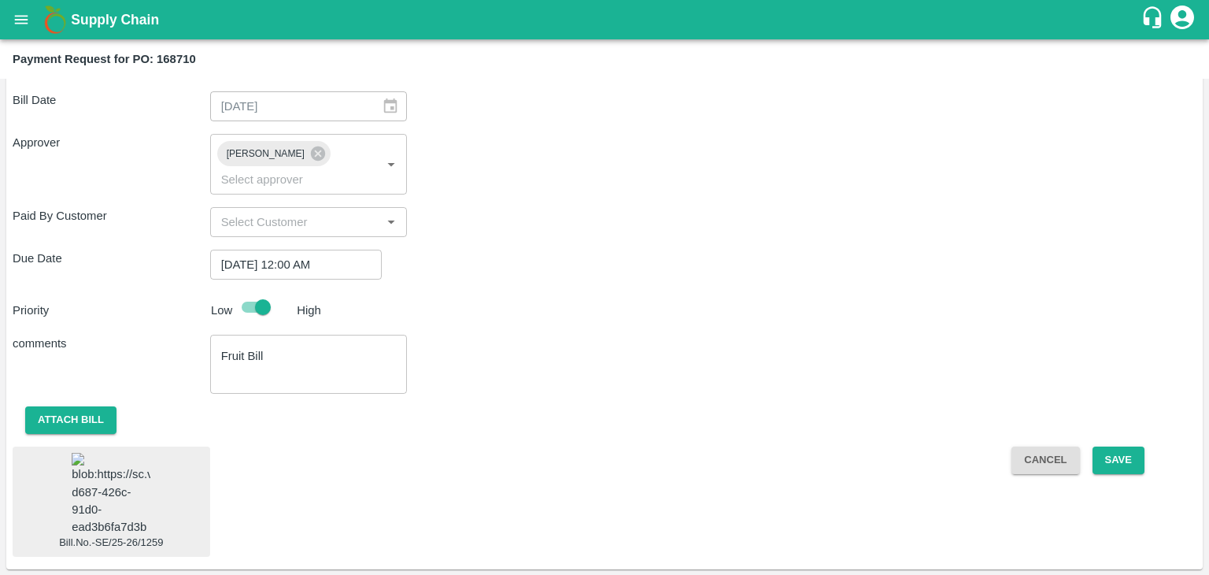
click at [90, 483] on img at bounding box center [111, 494] width 79 height 83
click at [1116, 446] on button "Save" at bounding box center [1119, 460] width 52 height 28
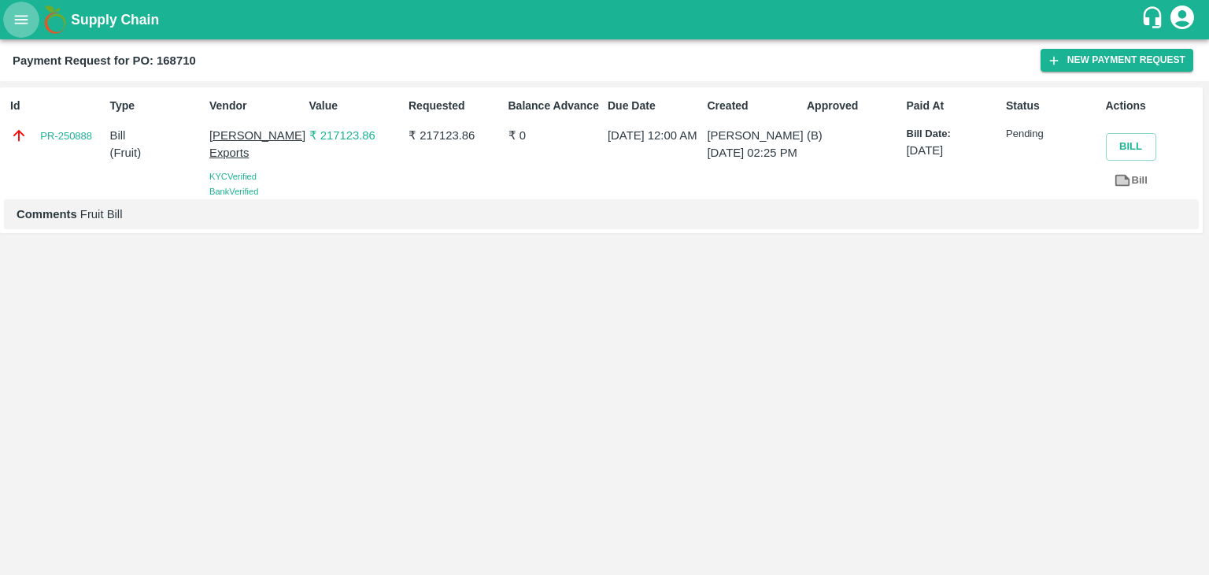
click at [15, 20] on icon "open drawer" at bounding box center [21, 19] width 13 height 9
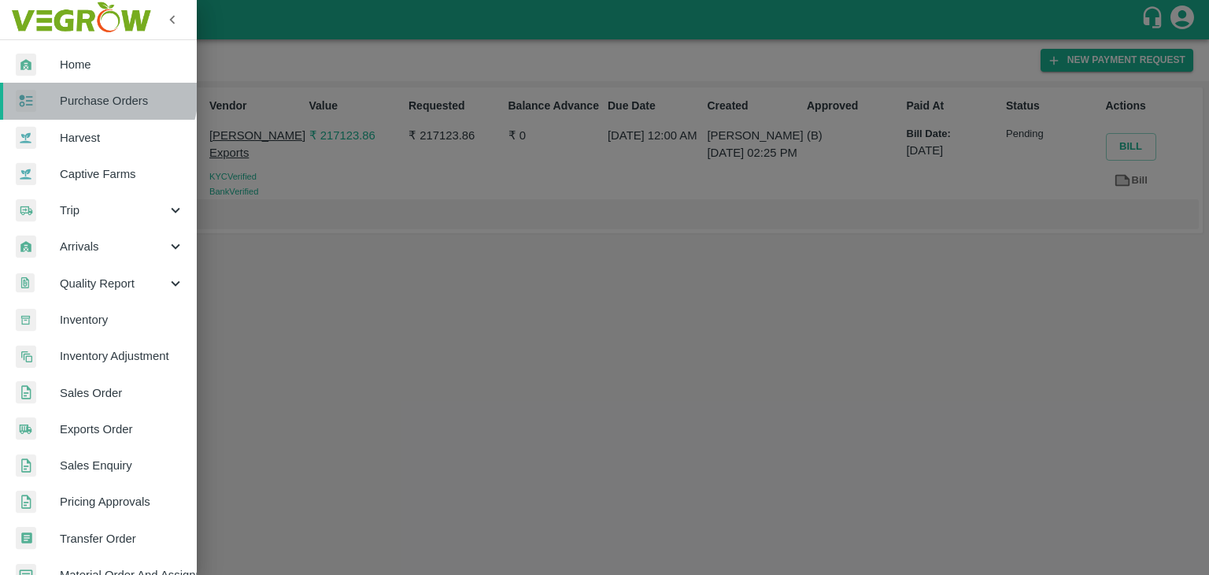
click at [93, 92] on span "Purchase Orders" at bounding box center [122, 100] width 124 height 17
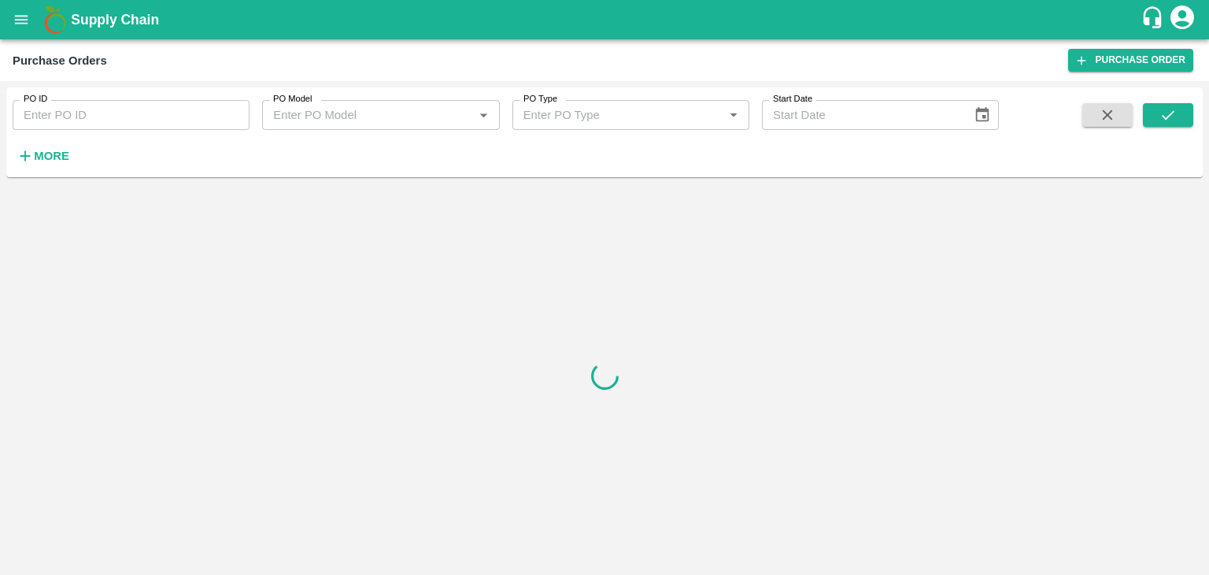
click at [150, 119] on input "PO ID" at bounding box center [131, 115] width 237 height 30
paste input "168741"
type input "168741"
click at [1171, 116] on icon "submit" at bounding box center [1168, 114] width 17 height 17
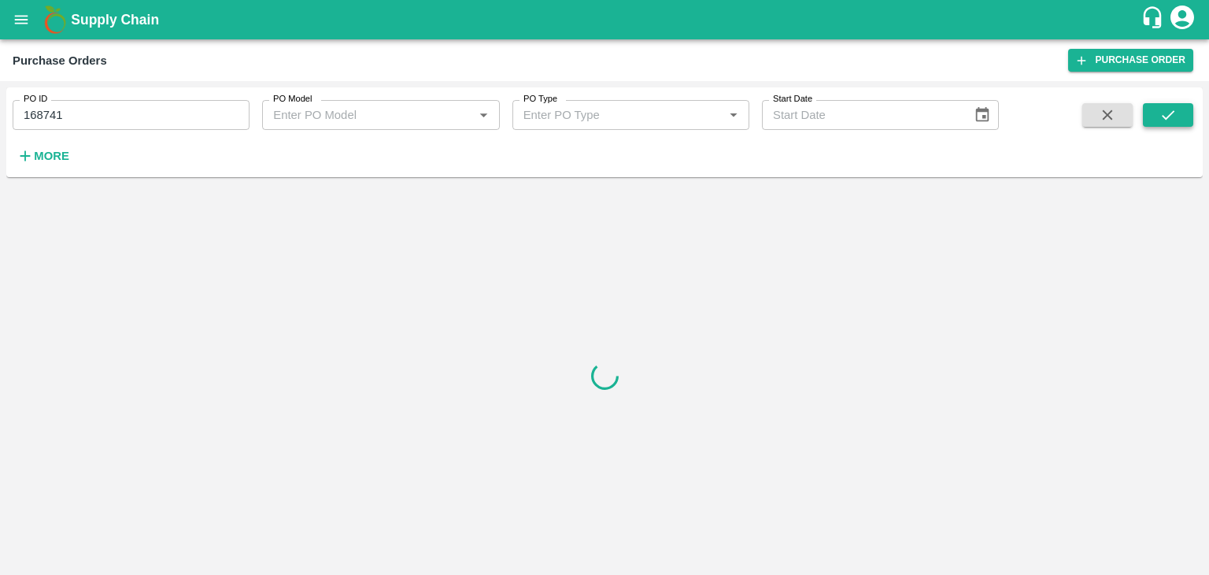
click at [1171, 116] on icon "submit" at bounding box center [1168, 114] width 17 height 17
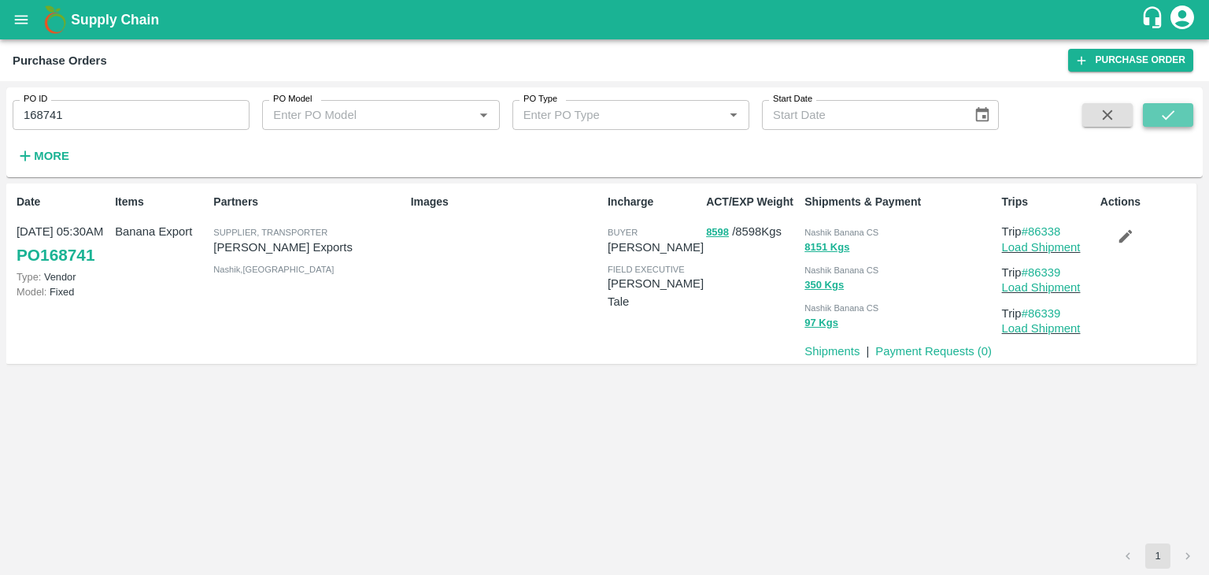
click at [1171, 116] on icon "submit" at bounding box center [1168, 114] width 17 height 17
click at [918, 352] on link "Payment Requests ( 0 )" at bounding box center [934, 351] width 117 height 13
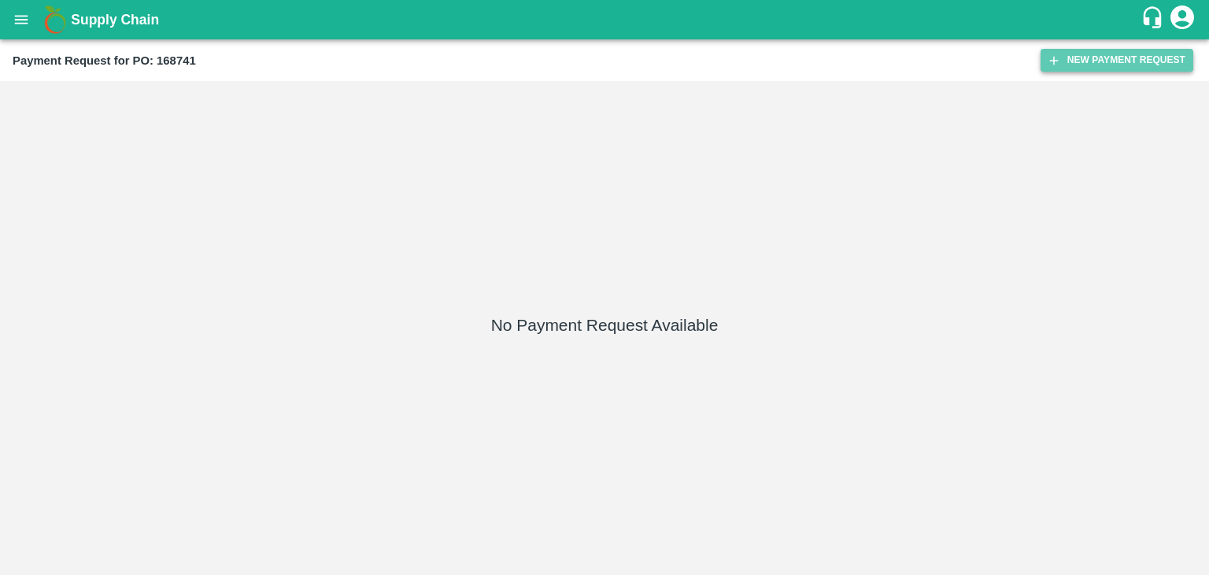
click at [1093, 56] on button "New Payment Request" at bounding box center [1117, 60] width 153 height 23
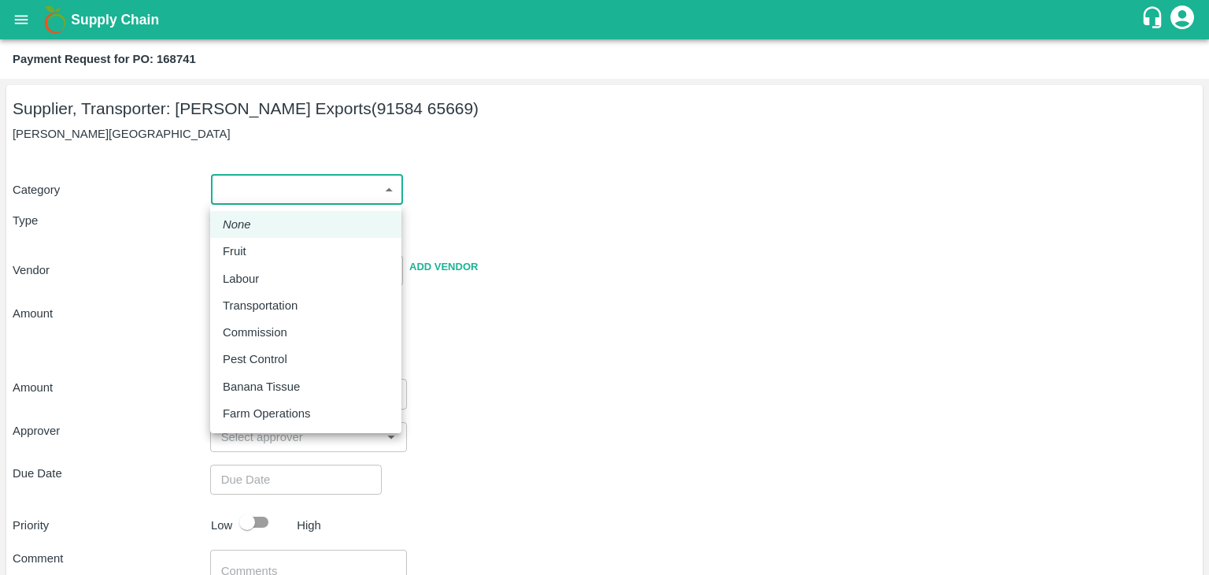
drag, startPoint x: 240, startPoint y: 195, endPoint x: 268, endPoint y: 249, distance: 60.2
click at [268, 249] on body "Supply Chain Payment Request for PO: 168741 Supplier, Transporter: [PERSON_NAME…" at bounding box center [604, 287] width 1209 height 575
click at [268, 249] on div "Fruit" at bounding box center [306, 251] width 166 height 17
type input "1"
type input "[PERSON_NAME] Exports - 91584 65669(Supplier, Transporter)"
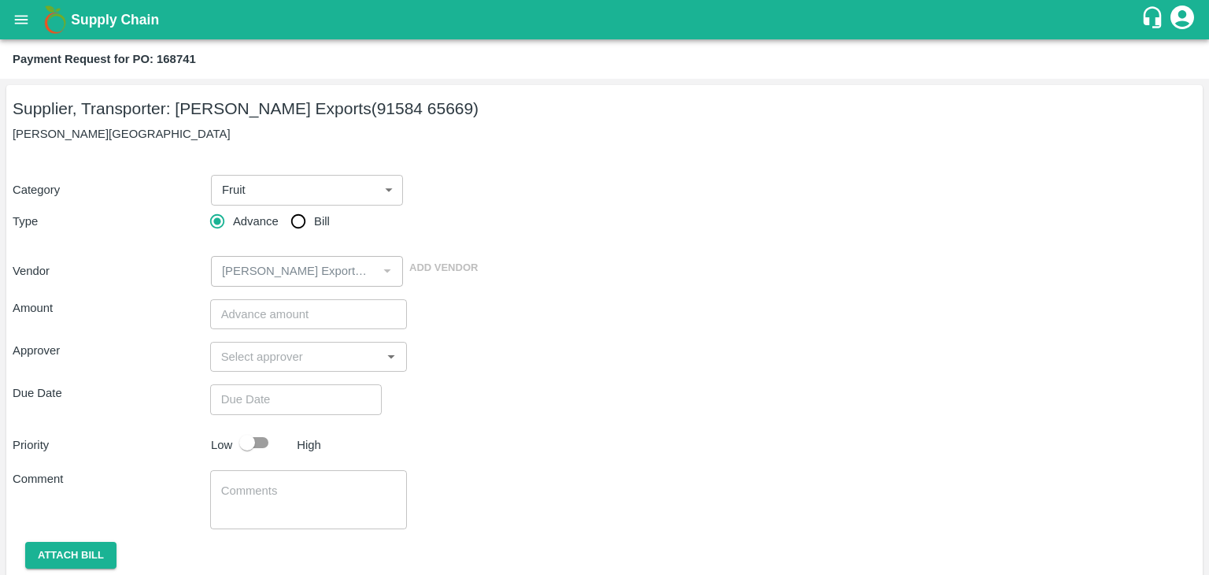
click at [317, 215] on span "Bill" at bounding box center [322, 221] width 16 height 17
click at [314, 215] on input "Bill" at bounding box center [298, 221] width 31 height 31
radio input "true"
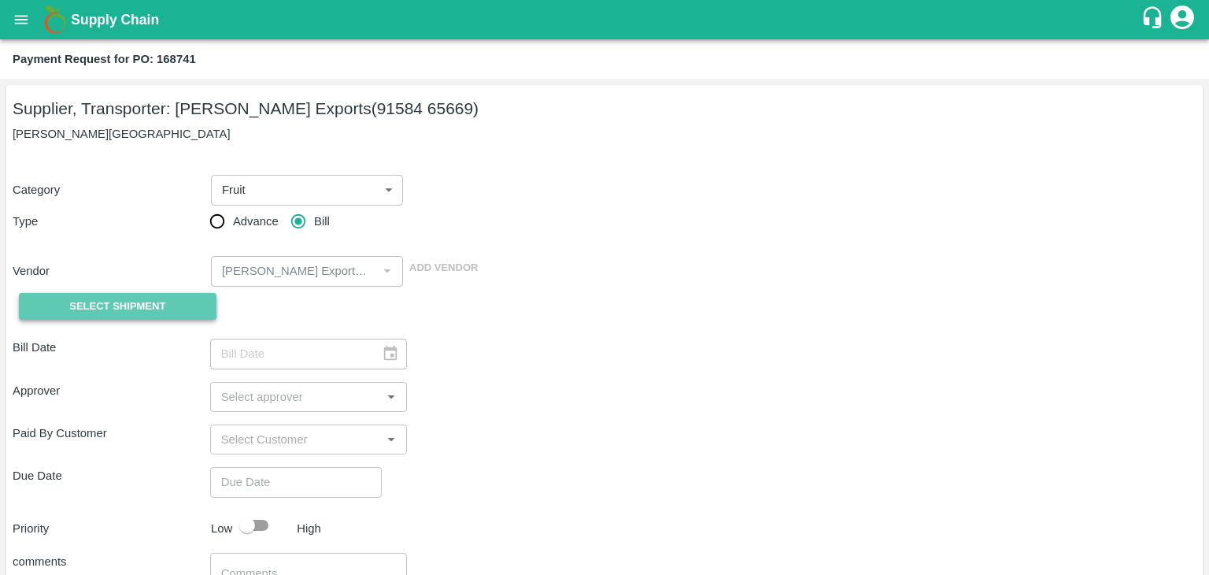
click at [110, 306] on span "Select Shipment" at bounding box center [117, 307] width 96 height 18
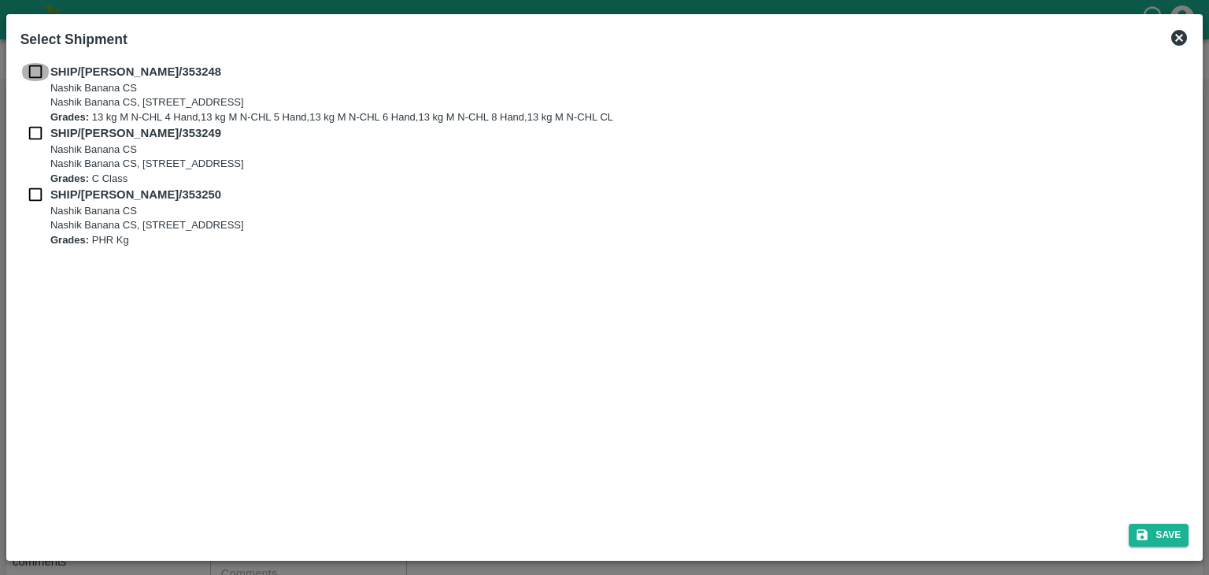
click at [27, 75] on input "checkbox" at bounding box center [35, 71] width 30 height 17
checkbox input "true"
click at [28, 133] on input "checkbox" at bounding box center [35, 132] width 30 height 17
checkbox input "true"
click at [28, 192] on input "checkbox" at bounding box center [35, 194] width 30 height 17
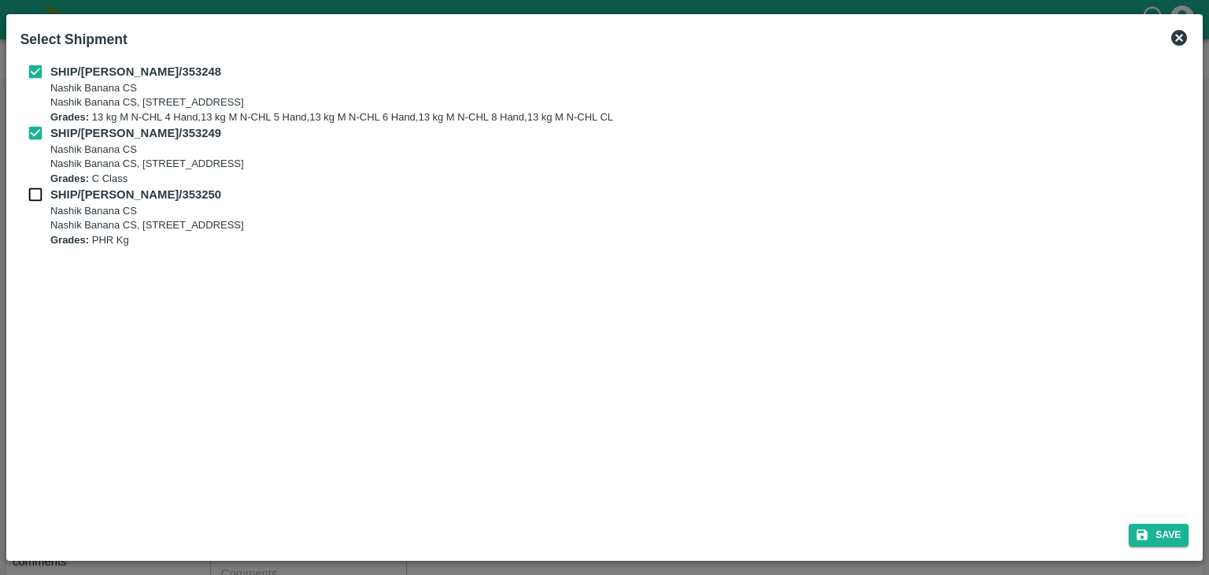
checkbox input "true"
click at [1176, 547] on div "Save" at bounding box center [605, 532] width 1182 height 42
click at [1172, 537] on button "Save" at bounding box center [1159, 535] width 60 height 23
type input "[DATE]"
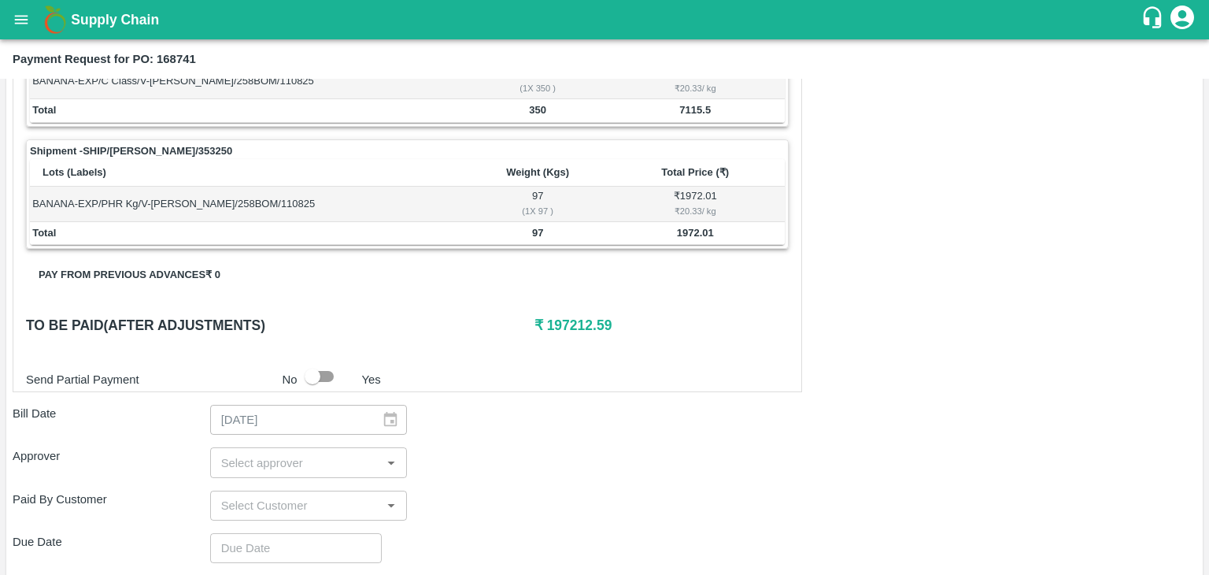
scroll to position [772, 0]
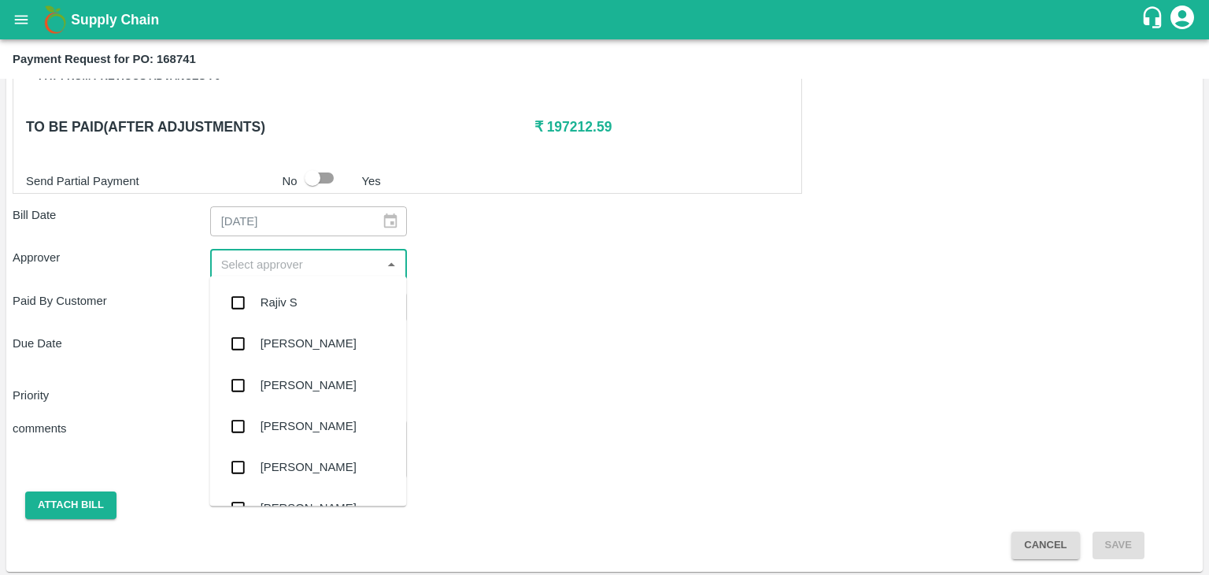
click at [276, 254] on input "input" at bounding box center [296, 264] width 162 height 20
type input "Ajit"
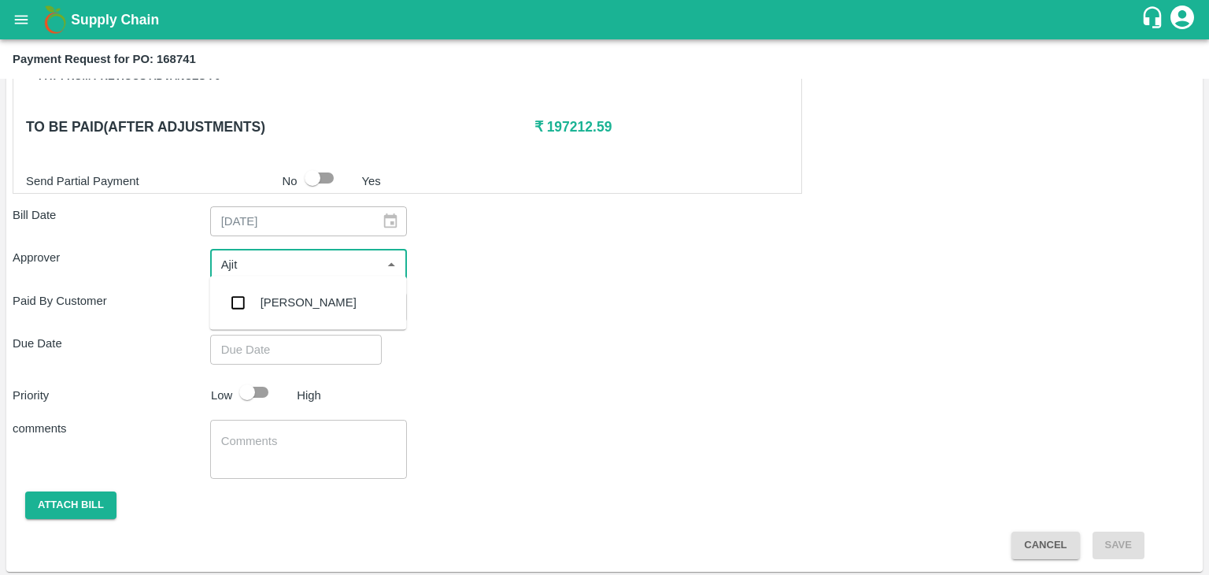
click at [299, 300] on div "[PERSON_NAME]" at bounding box center [309, 302] width 96 height 17
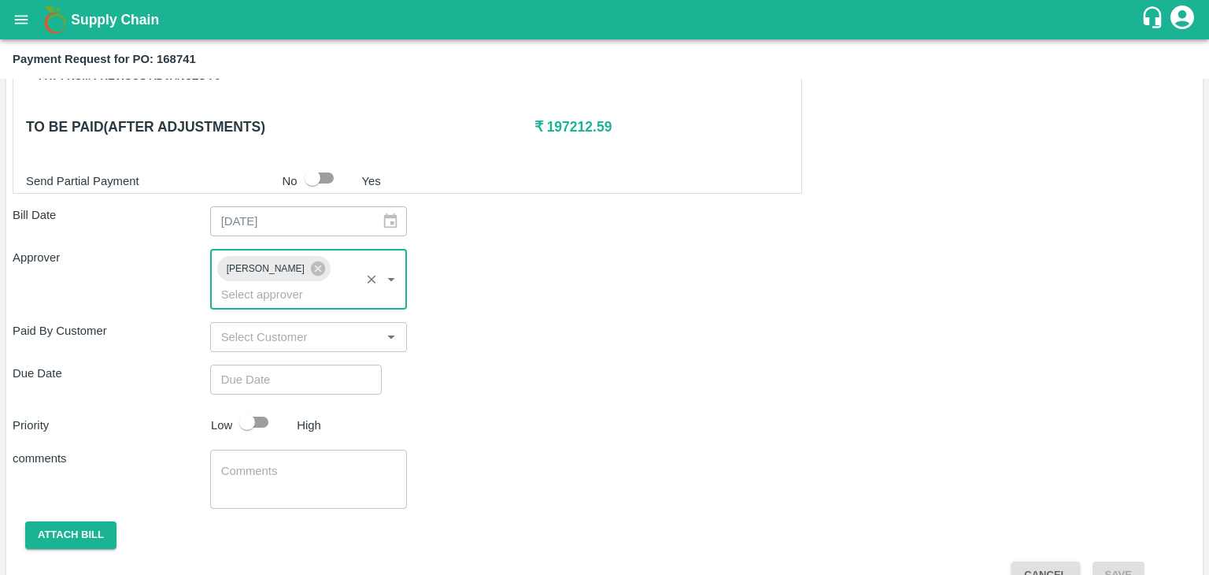
type input "DD/MM/YYYY hh:mm aa"
click at [313, 365] on input "DD/MM/YYYY hh:mm aa" at bounding box center [290, 380] width 161 height 30
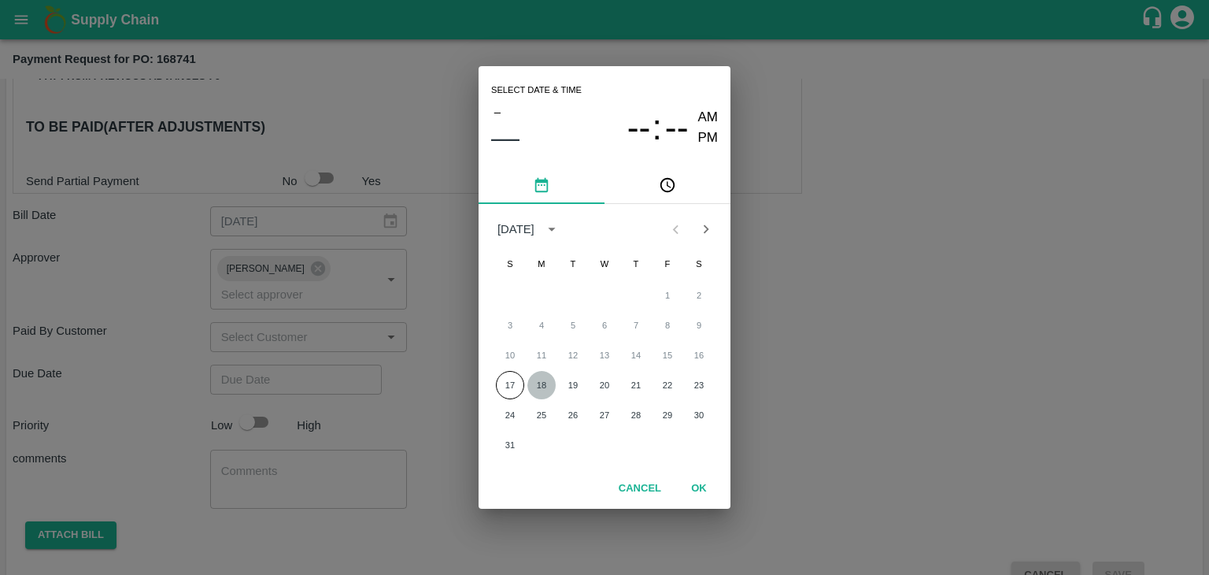
click at [544, 371] on button "18" at bounding box center [542, 385] width 28 height 28
type input "[DATE] 12:00 AM"
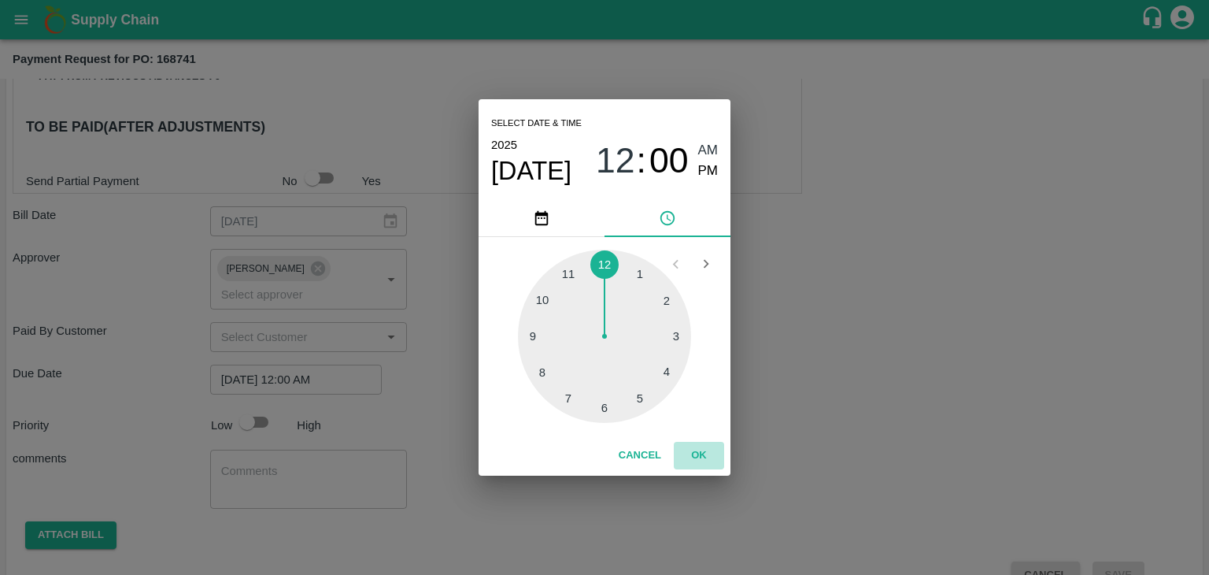
click at [700, 460] on button "OK" at bounding box center [699, 456] width 50 height 28
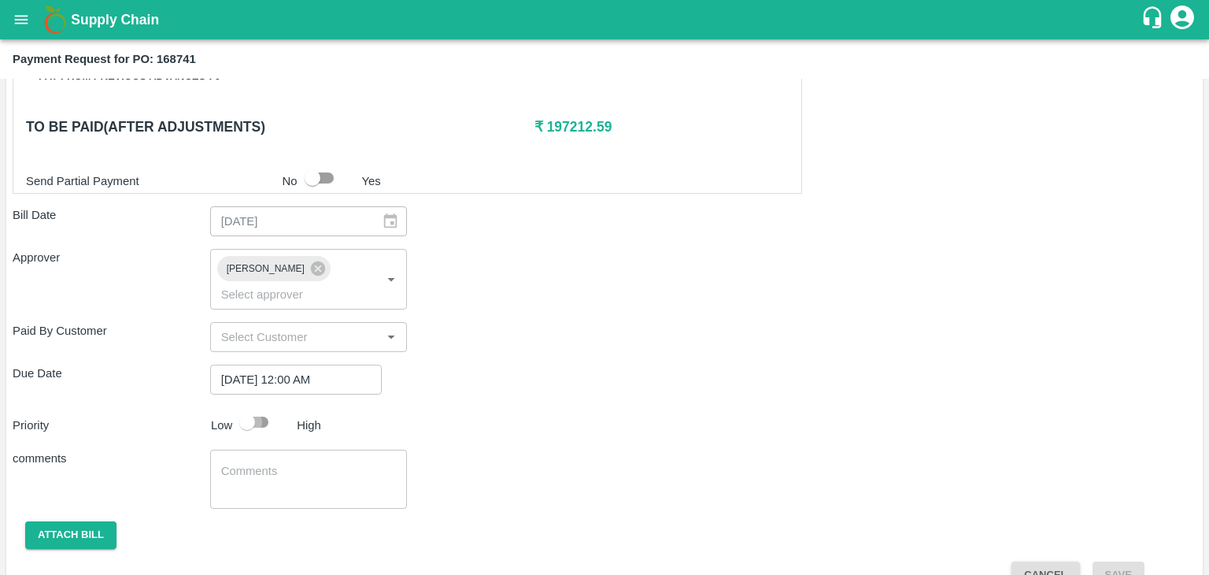
click at [258, 407] on input "checkbox" at bounding box center [247, 422] width 90 height 30
checkbox input "true"
click at [307, 463] on textarea at bounding box center [309, 479] width 176 height 33
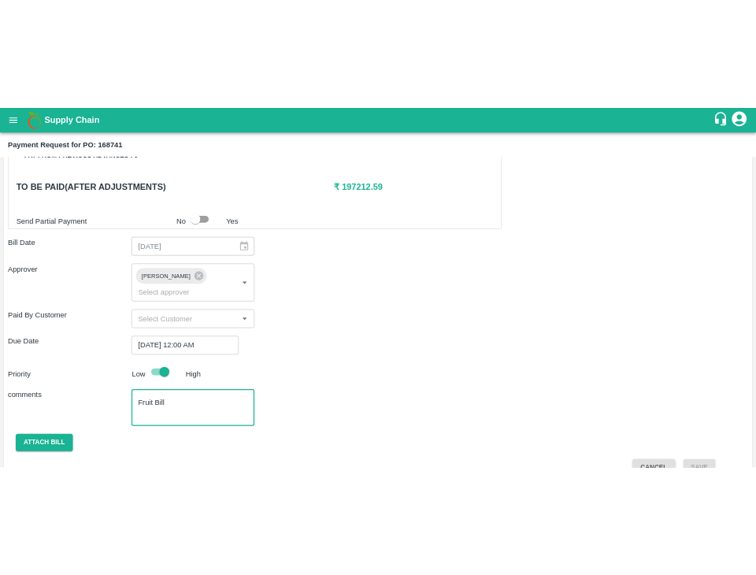
scroll to position [781, 0]
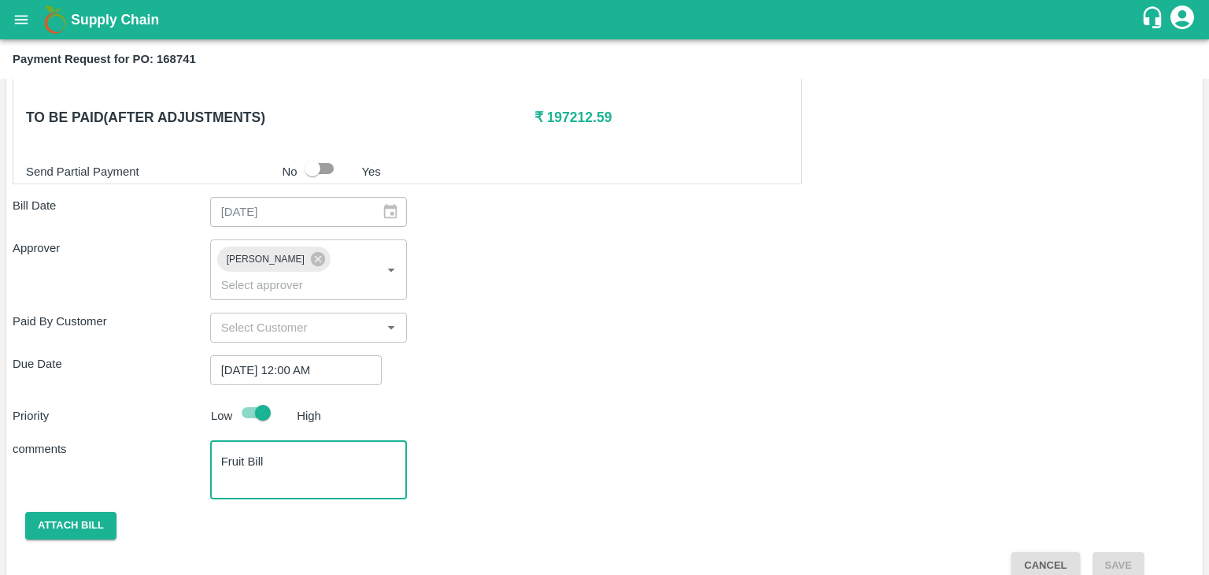
type textarea "Fruit Bill"
checkbox input "false"
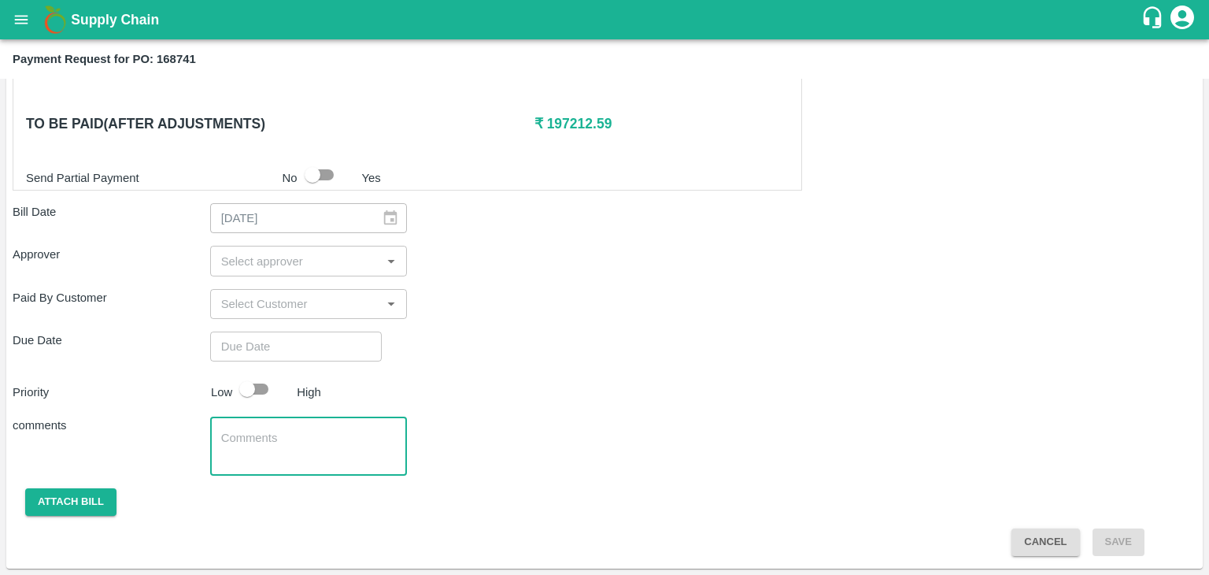
scroll to position [772, 0]
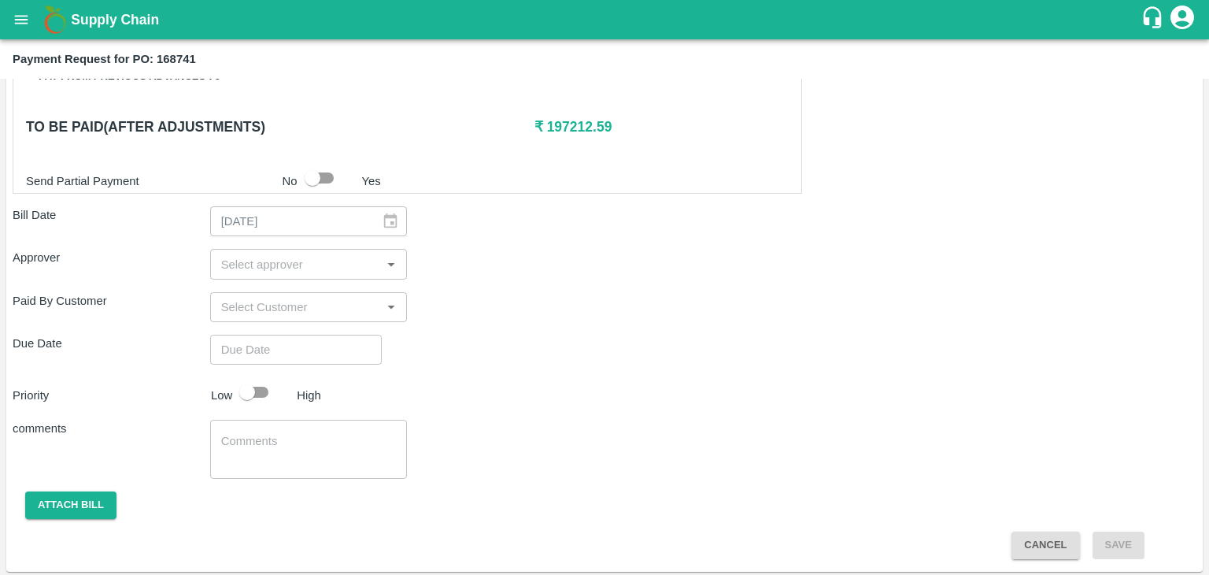
click at [73, 517] on div "Shipment - SHIP/[PERSON_NAME]/353248 Lots (Labels) Weight (Kgs) Total Price (₹)…" at bounding box center [605, 56] width 1184 height 1005
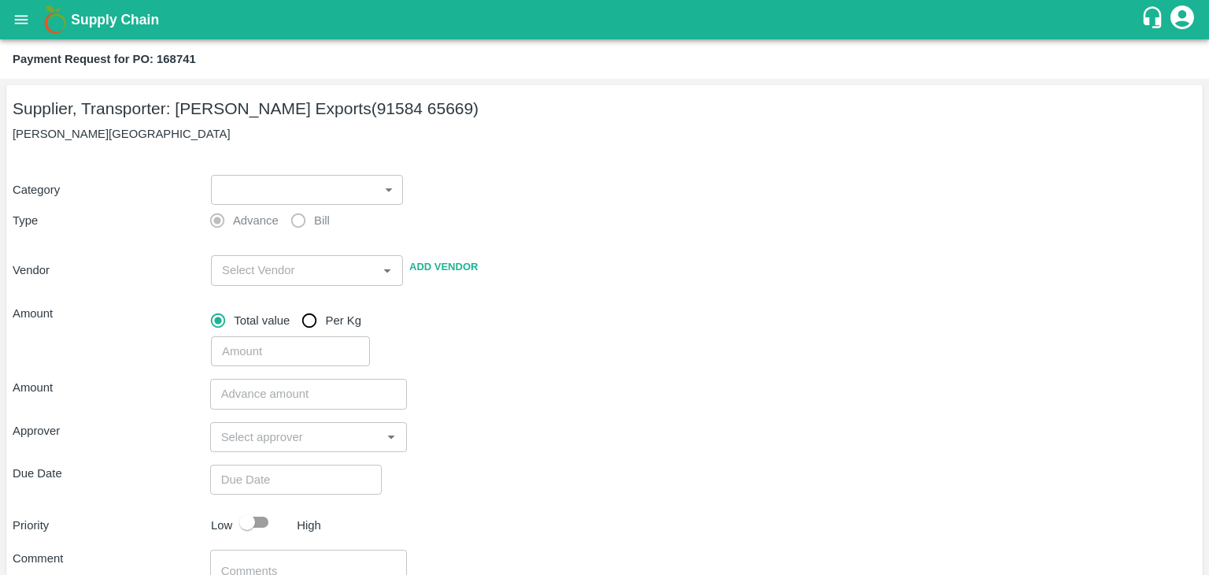
click at [278, 183] on body "Supply Chain Payment Request for PO: 168741 Supplier, Transporter: [PERSON_NAME…" at bounding box center [604, 287] width 1209 height 575
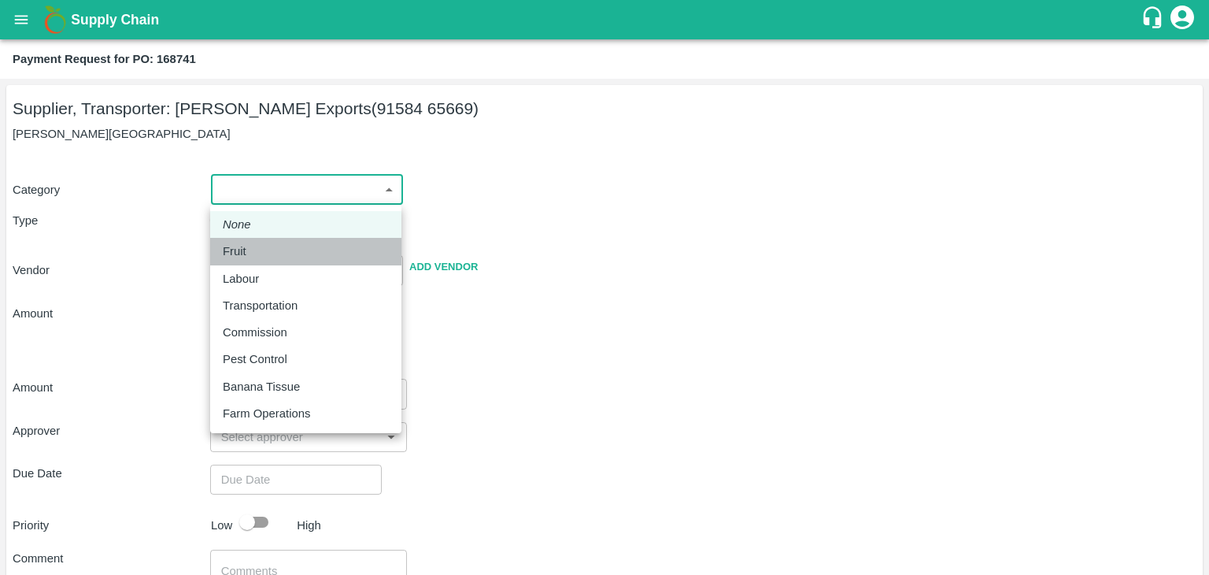
click at [254, 254] on div "Fruit" at bounding box center [306, 251] width 166 height 17
type input "1"
type input "[PERSON_NAME] Exports - 91584 65669(Supplier, Transporter)"
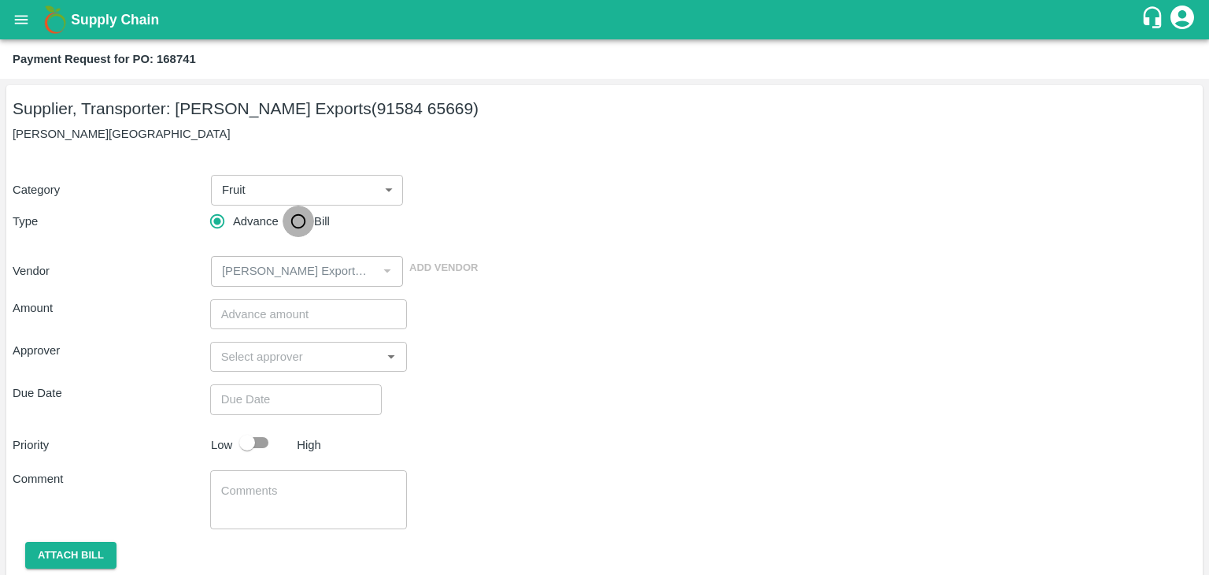
click at [287, 227] on input "Bill" at bounding box center [298, 221] width 31 height 31
radio input "true"
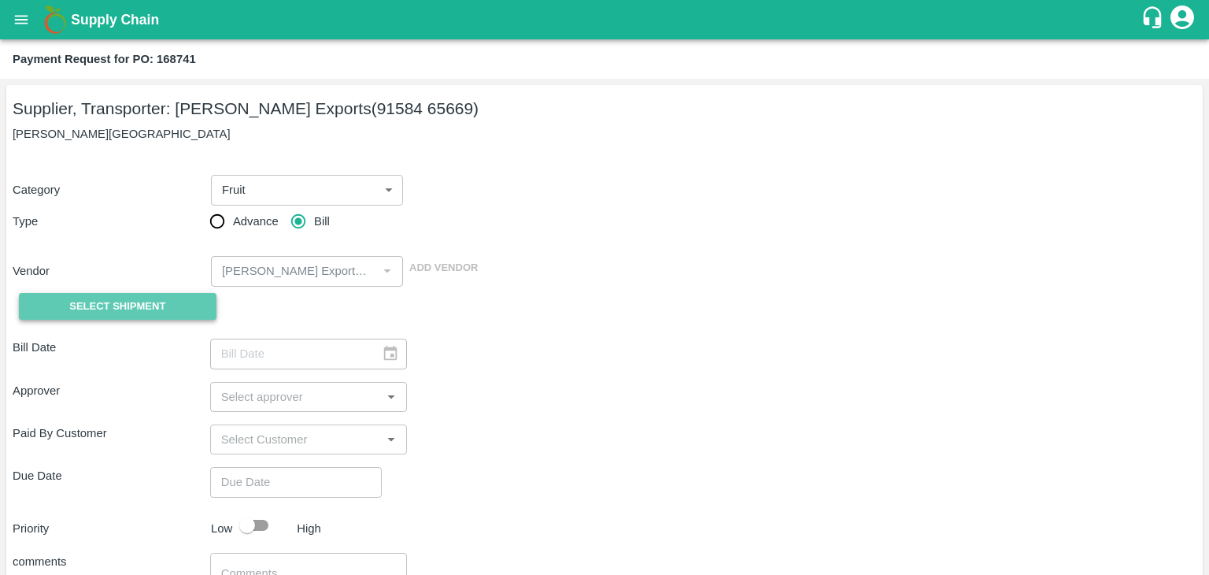
click at [100, 316] on button "Select Shipment" at bounding box center [118, 307] width 198 height 28
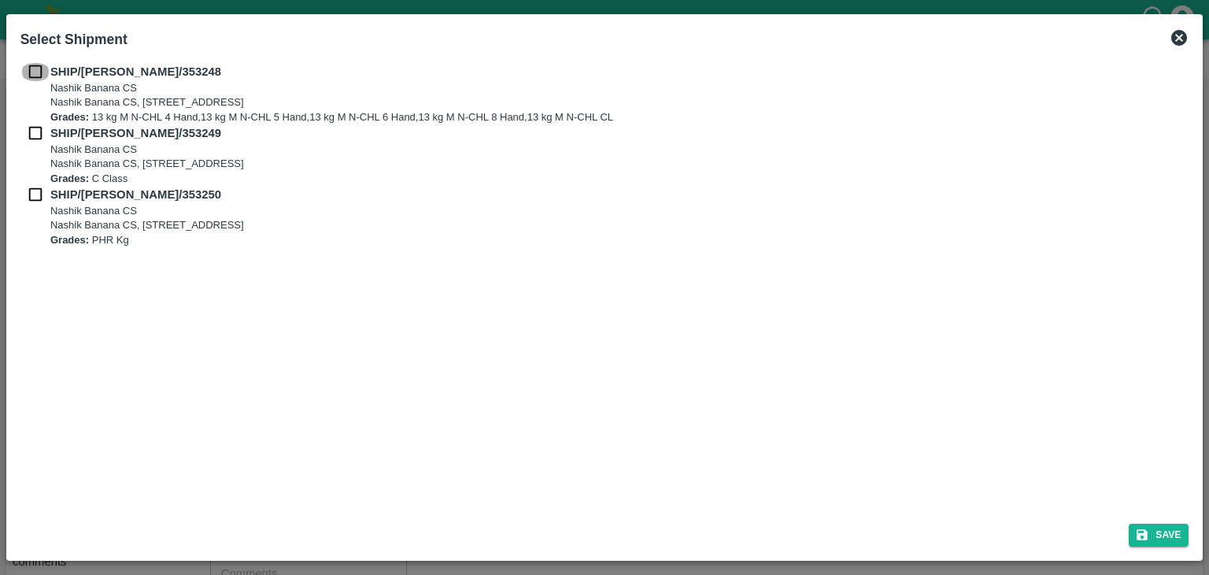
click at [35, 79] on input "checkbox" at bounding box center [35, 71] width 30 height 17
checkbox input "true"
click at [28, 143] on div "SHIP/NASH/353249 Nashik Banana CS Nashik Banana CS, Gat No. 314/2/1, A/p- Mohad…" at bounding box center [604, 154] width 1169 height 61
click at [38, 130] on input "checkbox" at bounding box center [35, 132] width 30 height 17
checkbox input "true"
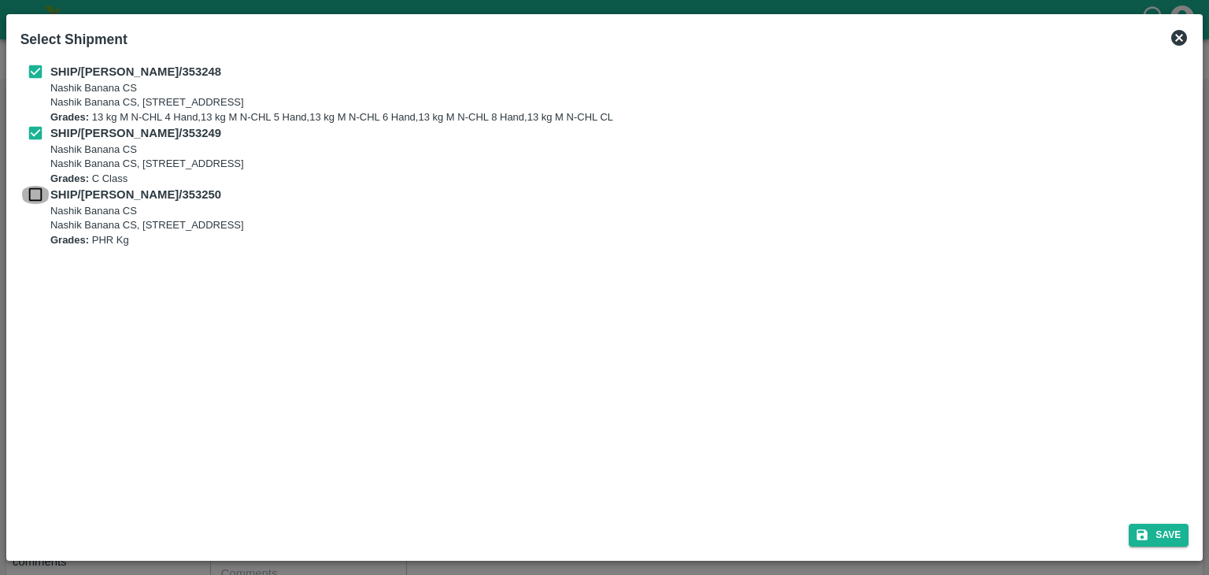
click at [30, 187] on input "checkbox" at bounding box center [35, 194] width 30 height 17
checkbox input "true"
click at [1158, 533] on button "Save" at bounding box center [1159, 535] width 60 height 23
type input "12/08/2025"
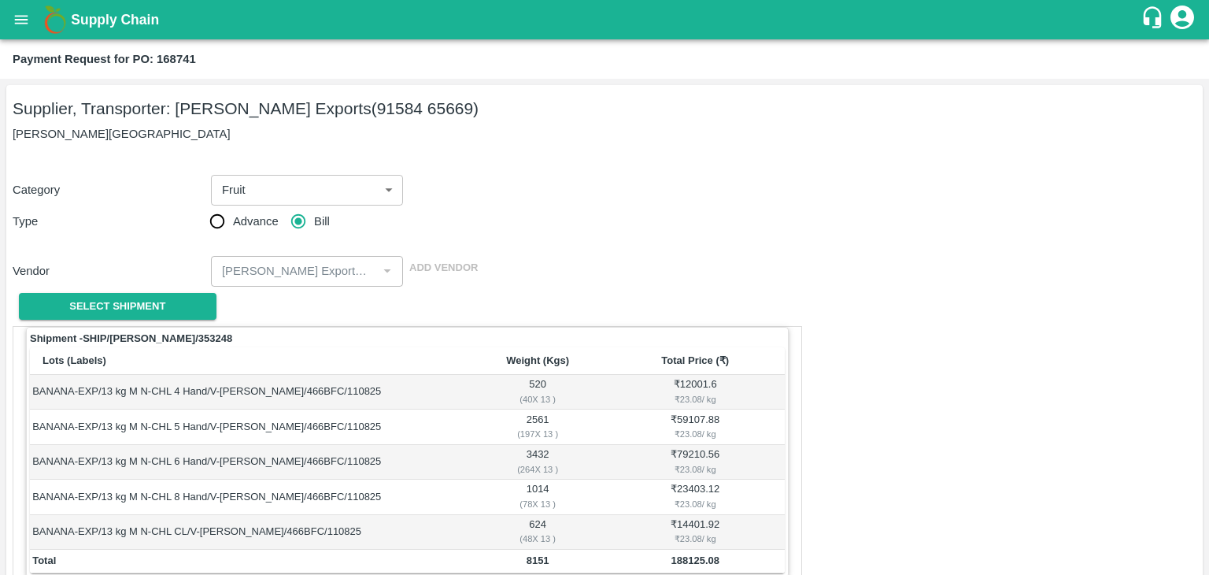
scroll to position [772, 0]
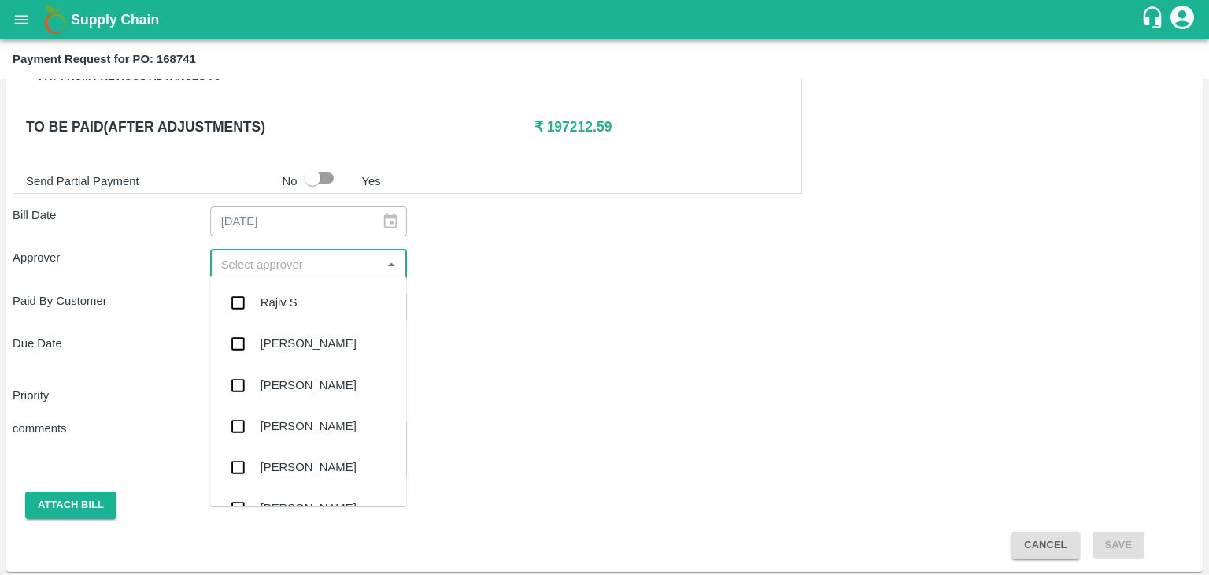
click at [306, 265] on input "input" at bounding box center [296, 264] width 162 height 20
type input "Ajit"
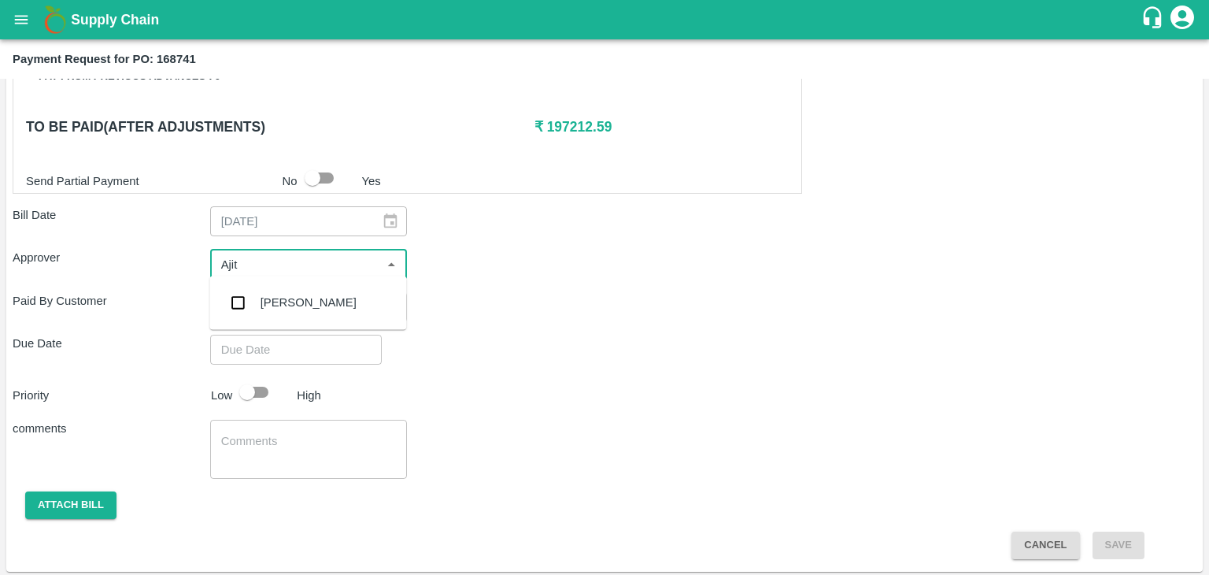
click at [300, 302] on div "[PERSON_NAME]" at bounding box center [309, 302] width 96 height 17
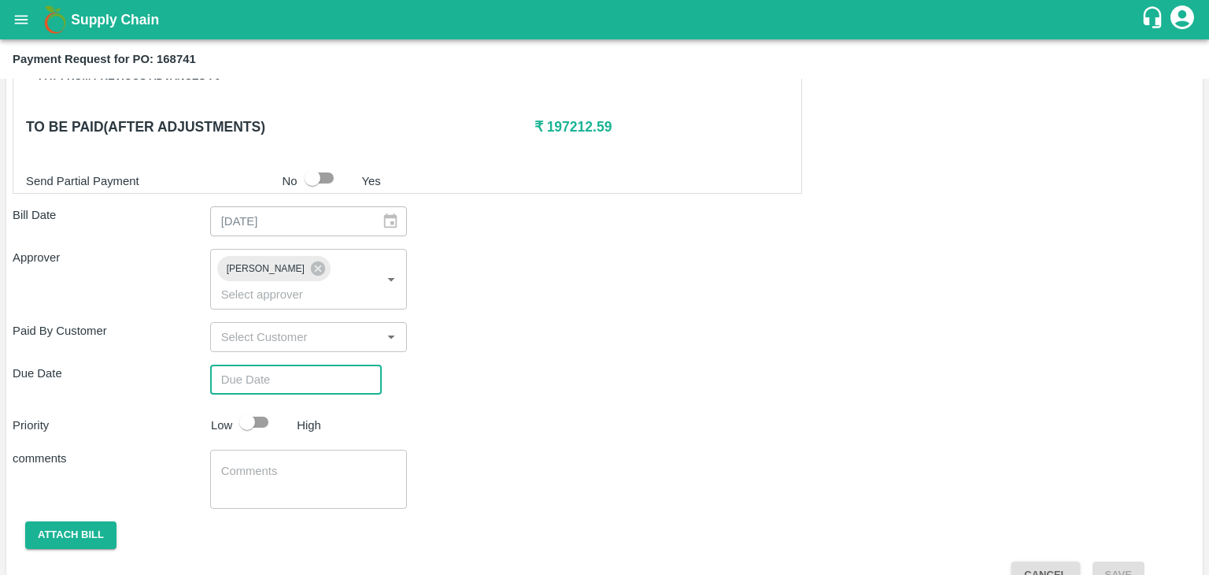
type input "DD/MM/YYYY hh:mm aa"
click at [315, 366] on input "DD/MM/YYYY hh:mm aa" at bounding box center [290, 380] width 161 height 30
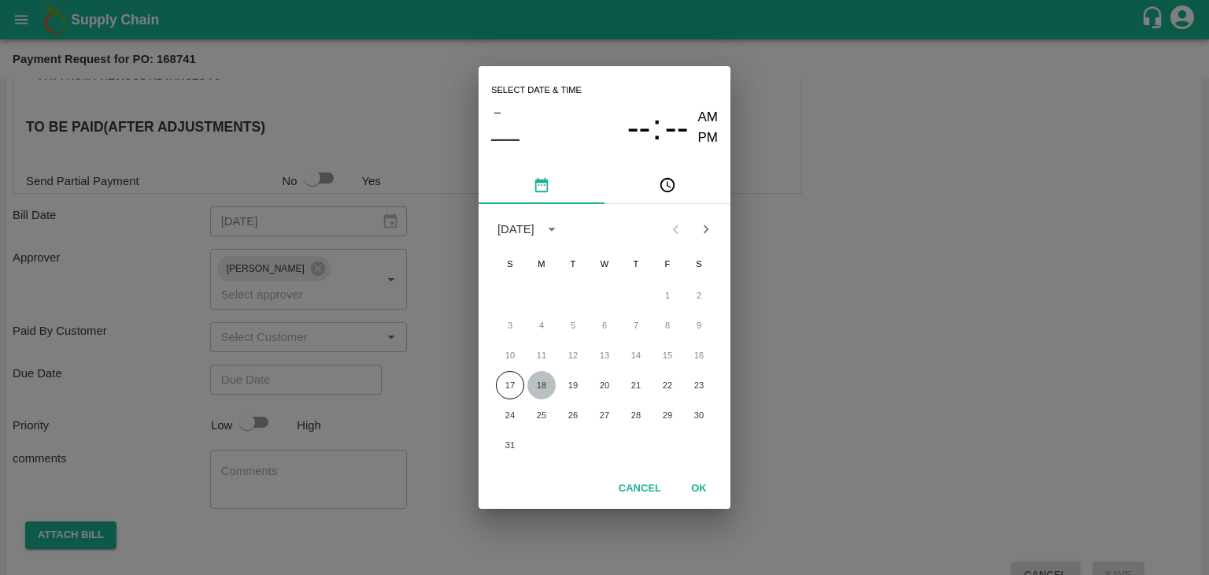
click at [547, 376] on button "18" at bounding box center [542, 385] width 28 height 28
type input "18/08/2025 12:00 AM"
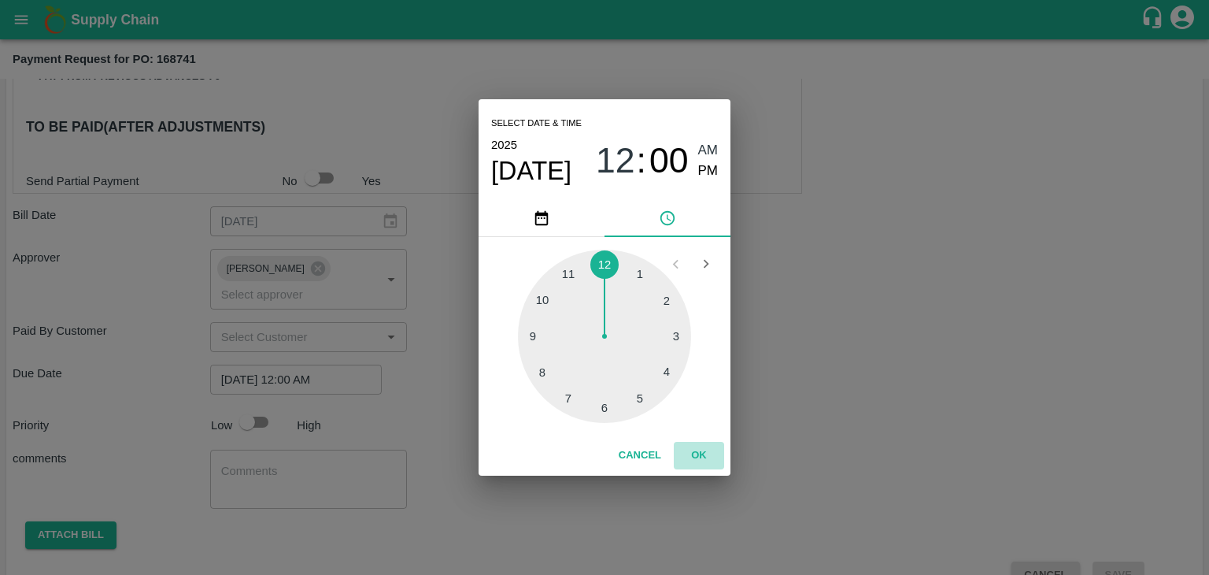
click at [698, 454] on button "OK" at bounding box center [699, 456] width 50 height 28
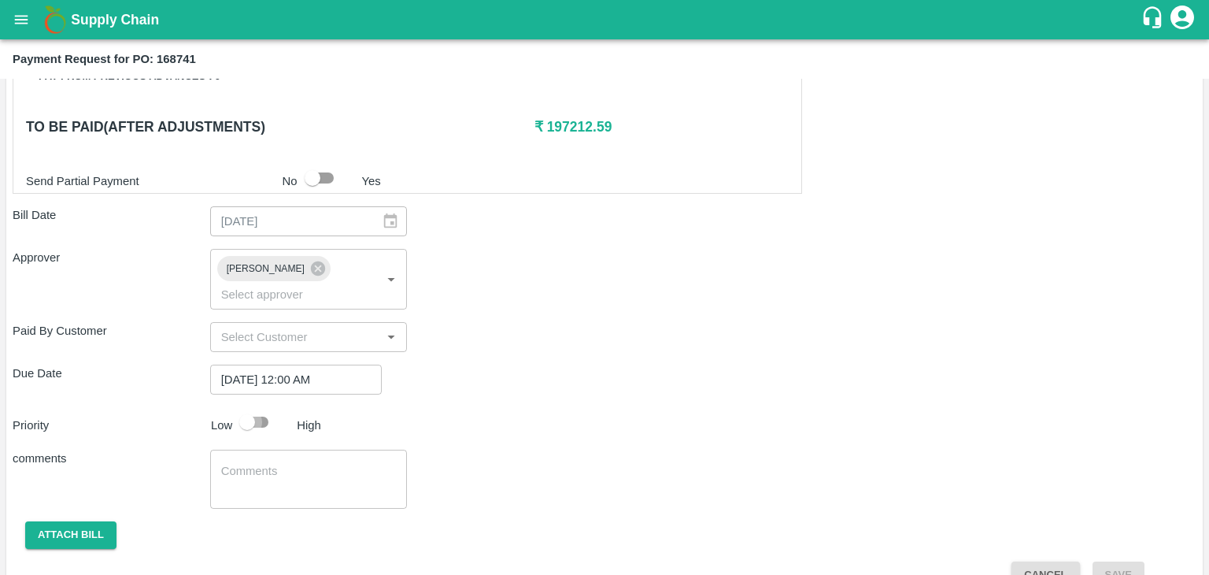
click at [254, 407] on input "checkbox" at bounding box center [247, 422] width 90 height 30
checkbox input "true"
click at [290, 463] on textarea at bounding box center [309, 479] width 176 height 33
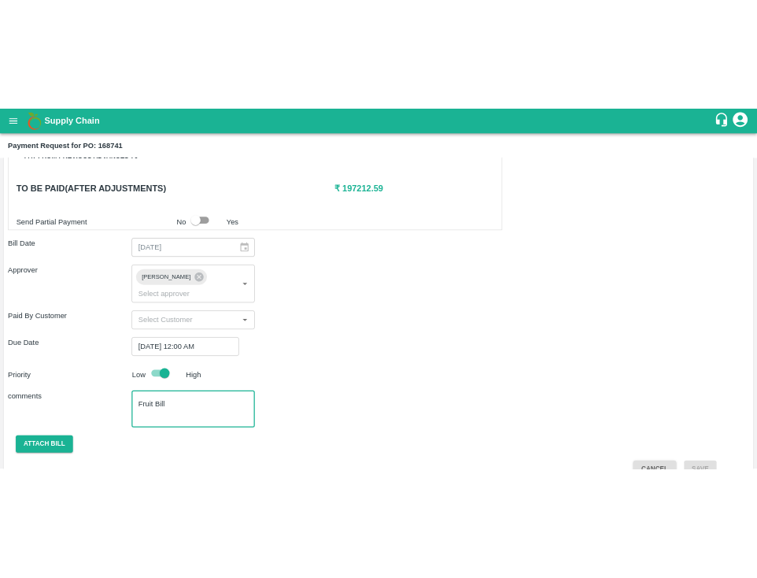
scroll to position [781, 0]
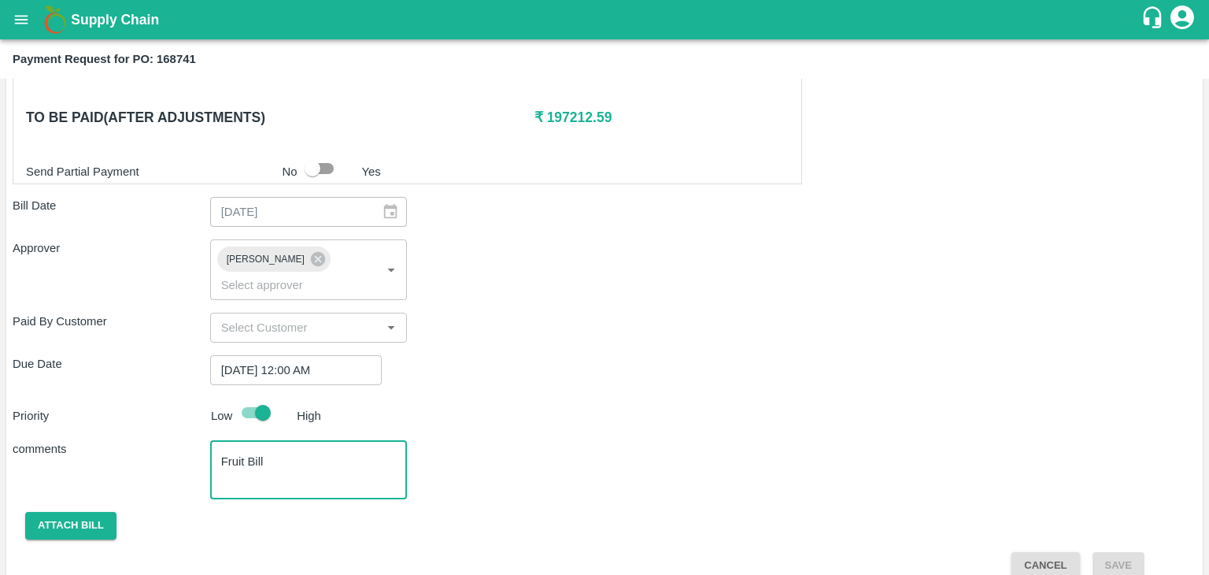
type textarea "Fruit Bill"
checkbox input "false"
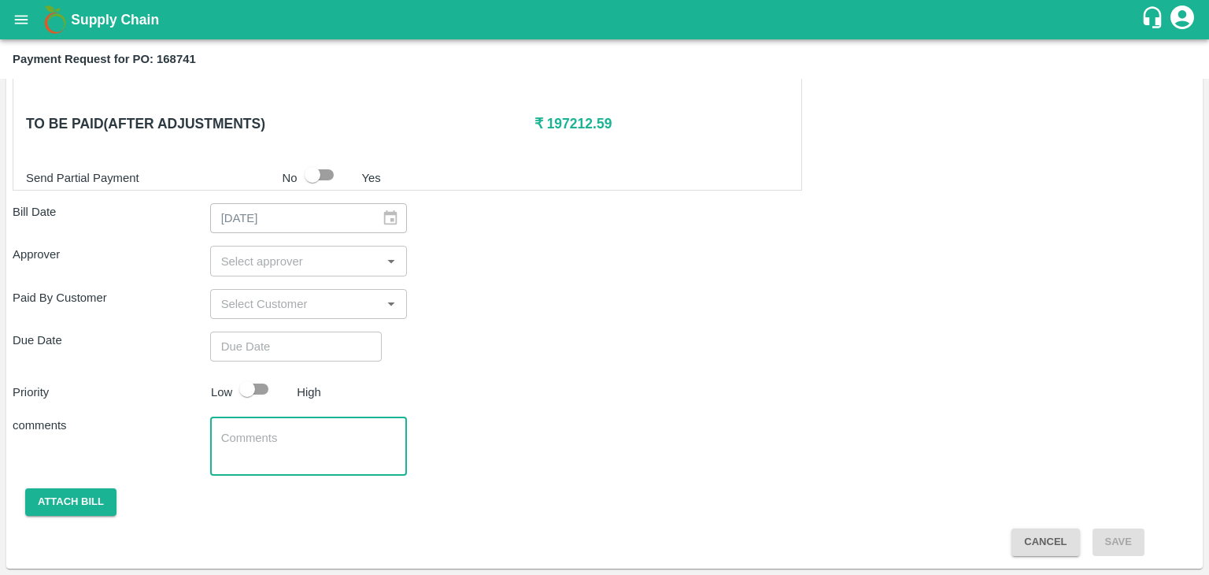
scroll to position [772, 0]
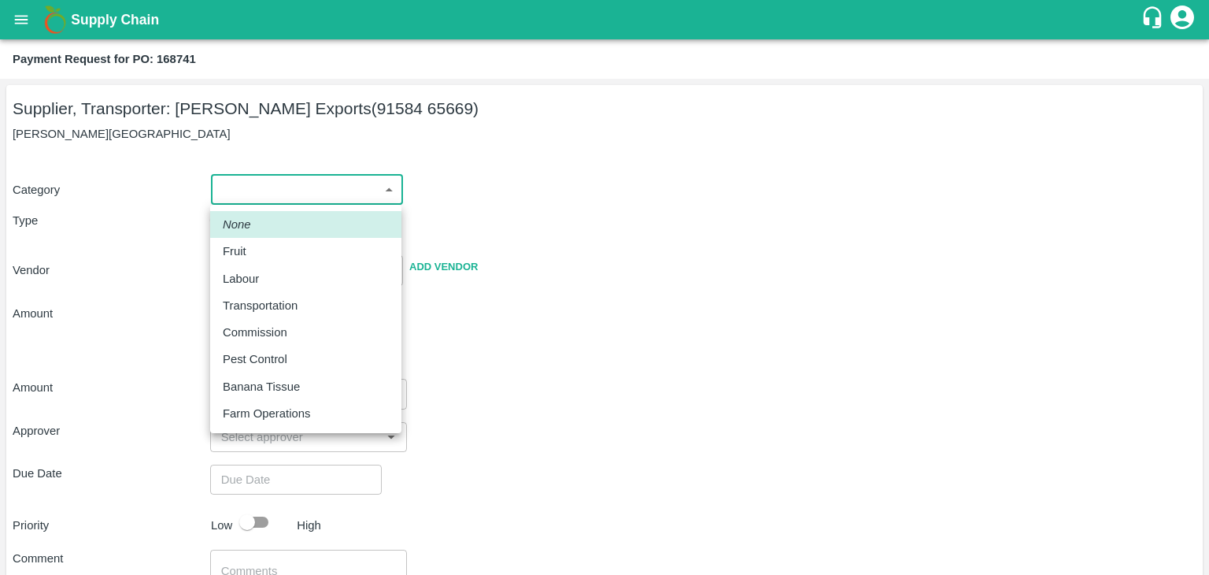
click at [235, 183] on body "Supply Chain Payment Request for PO: 168741 Supplier, Transporter: Shreyansh Ex…" at bounding box center [604, 287] width 1209 height 575
click at [265, 244] on ul "None Fruit Labour Transportation Commission Pest Control Banana Tissue Farm Ope…" at bounding box center [305, 319] width 191 height 228
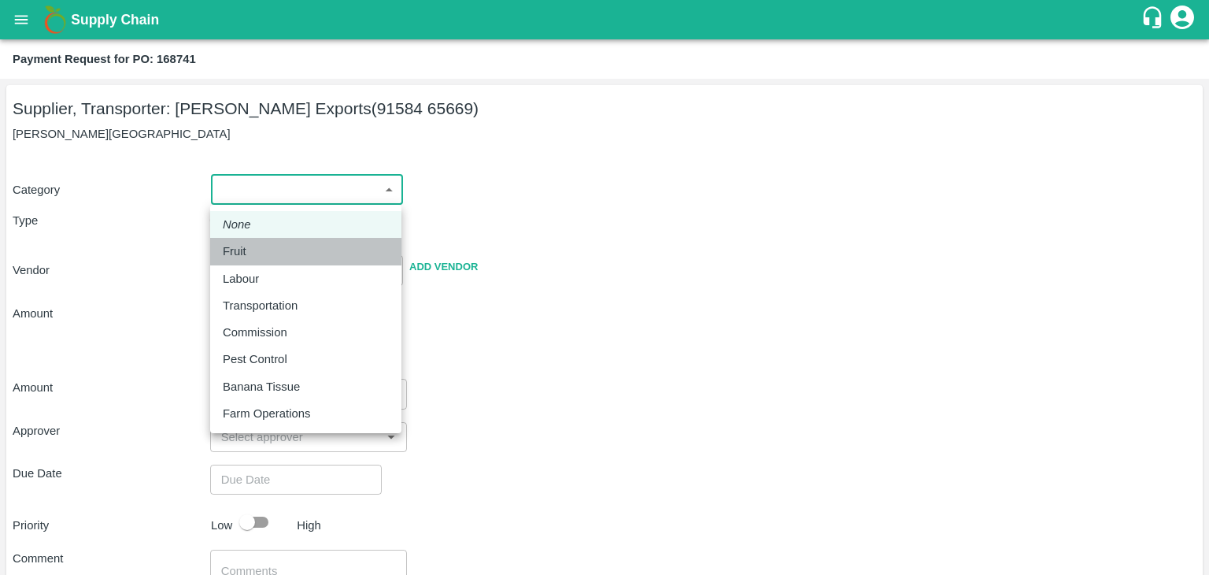
click at [265, 244] on div "Fruit" at bounding box center [306, 251] width 166 height 17
type input "1"
type input "[PERSON_NAME] Exports - 91584 65669(Supplier, Transporter)"
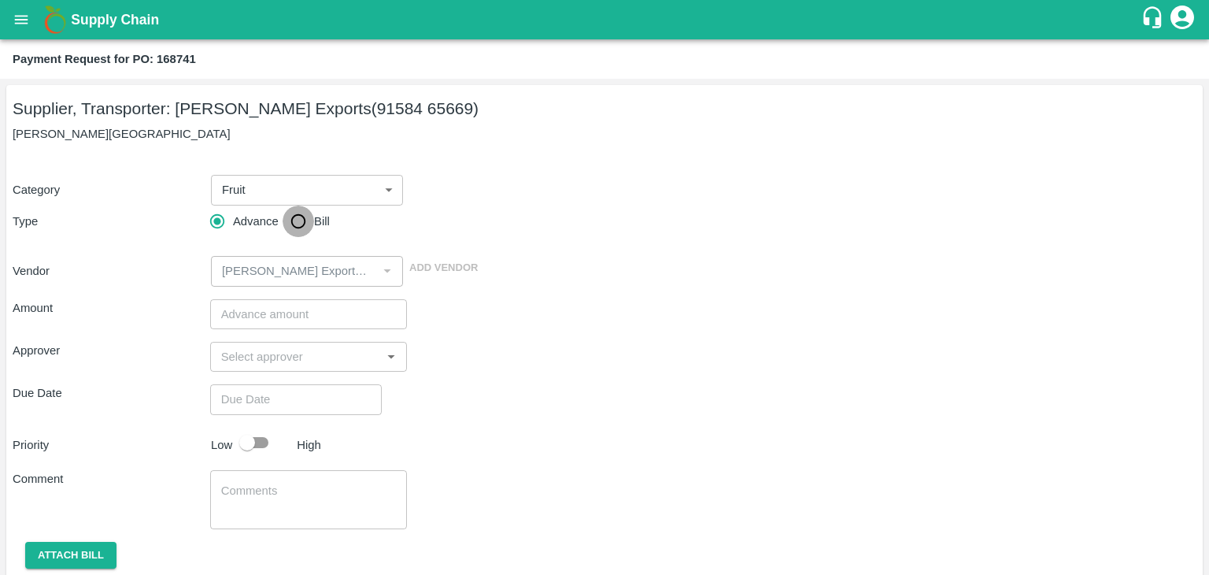
click at [290, 229] on input "Bill" at bounding box center [298, 221] width 31 height 31
radio input "true"
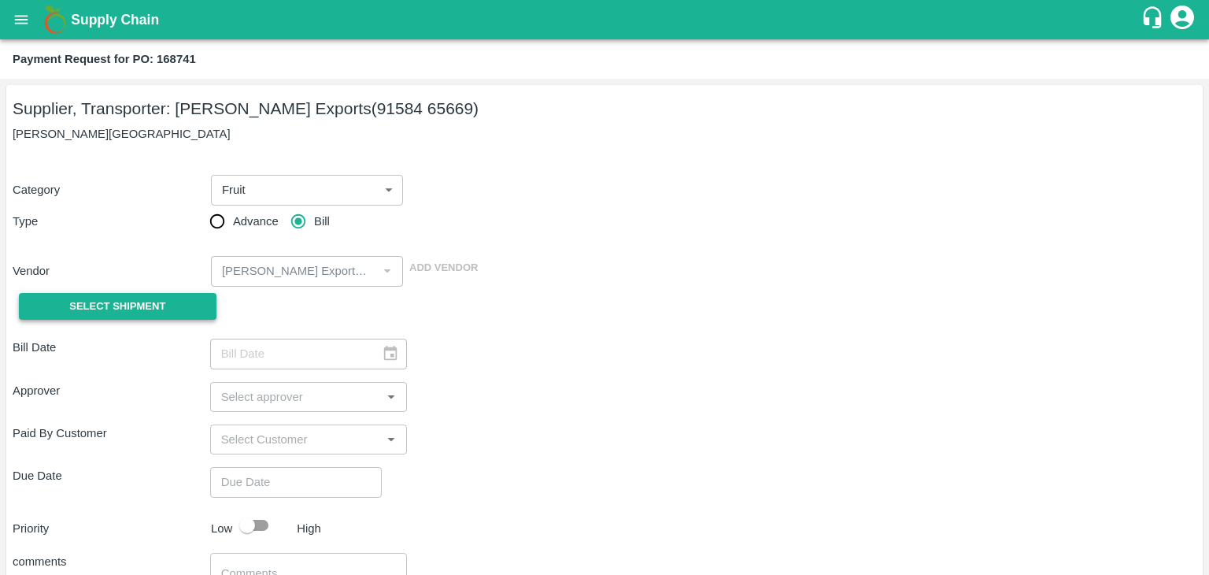
click at [113, 303] on span "Select Shipment" at bounding box center [117, 307] width 96 height 18
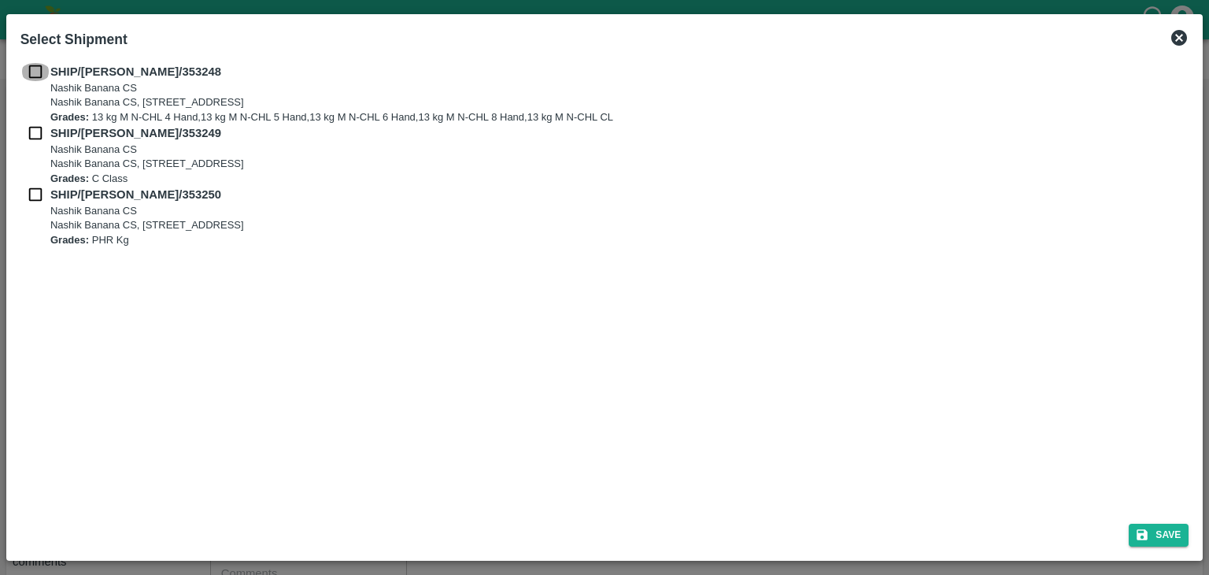
click at [35, 71] on input "checkbox" at bounding box center [35, 71] width 30 height 17
checkbox input "true"
click at [35, 133] on input "checkbox" at bounding box center [35, 132] width 30 height 17
checkbox input "true"
click at [32, 192] on input "checkbox" at bounding box center [35, 194] width 30 height 17
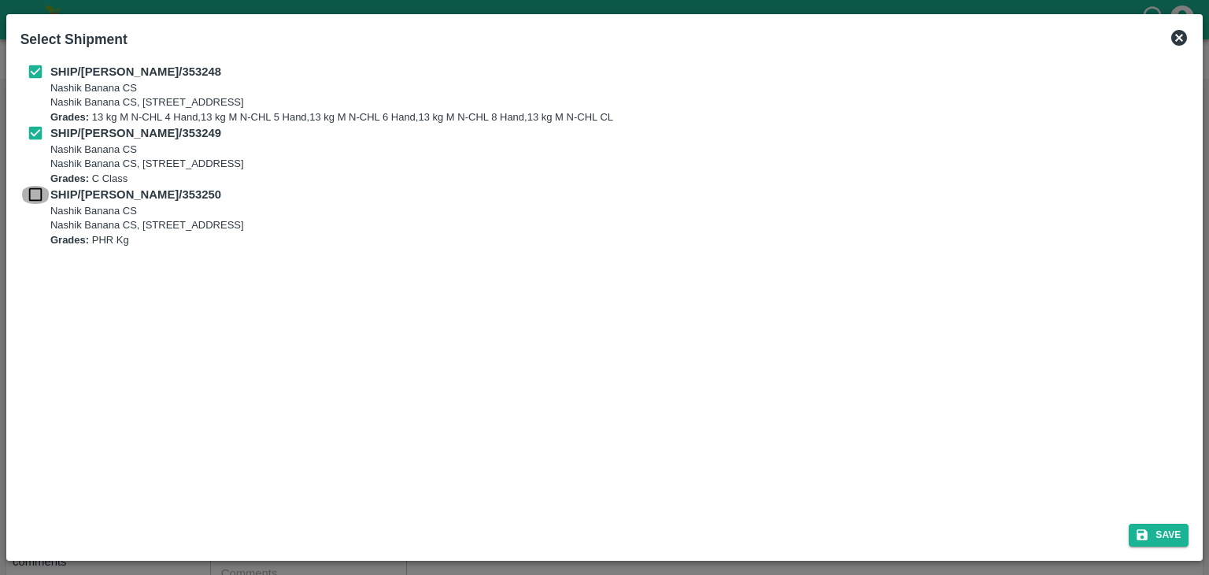
checkbox input "true"
click at [1187, 548] on div "Save" at bounding box center [605, 532] width 1182 height 42
click at [1162, 524] on button "Save" at bounding box center [1159, 535] width 60 height 23
type input "[DATE]"
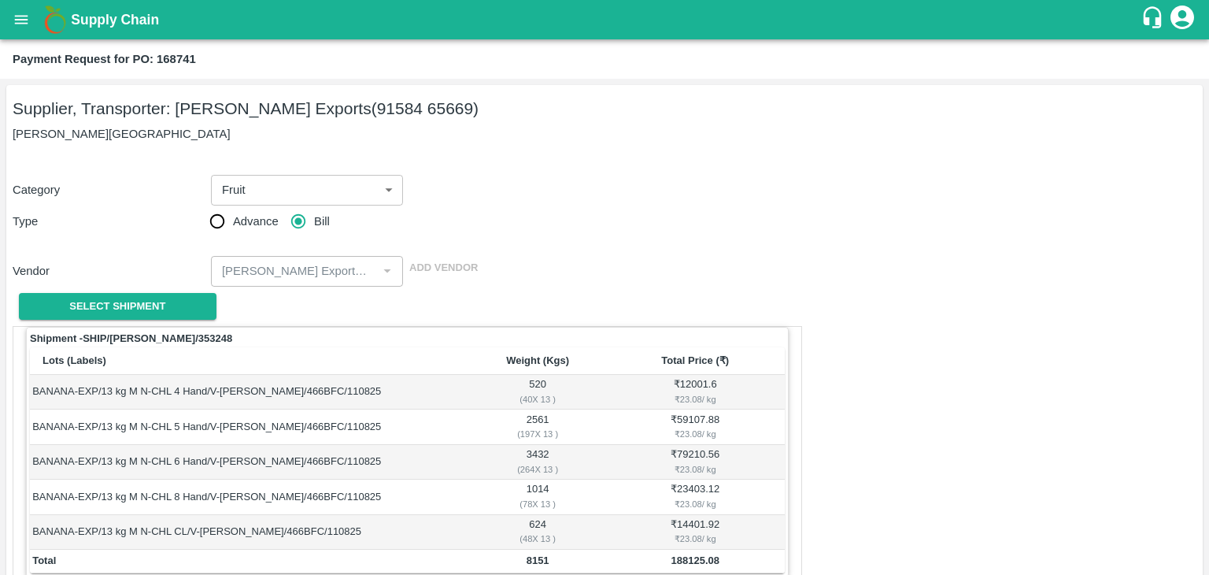
scroll to position [772, 0]
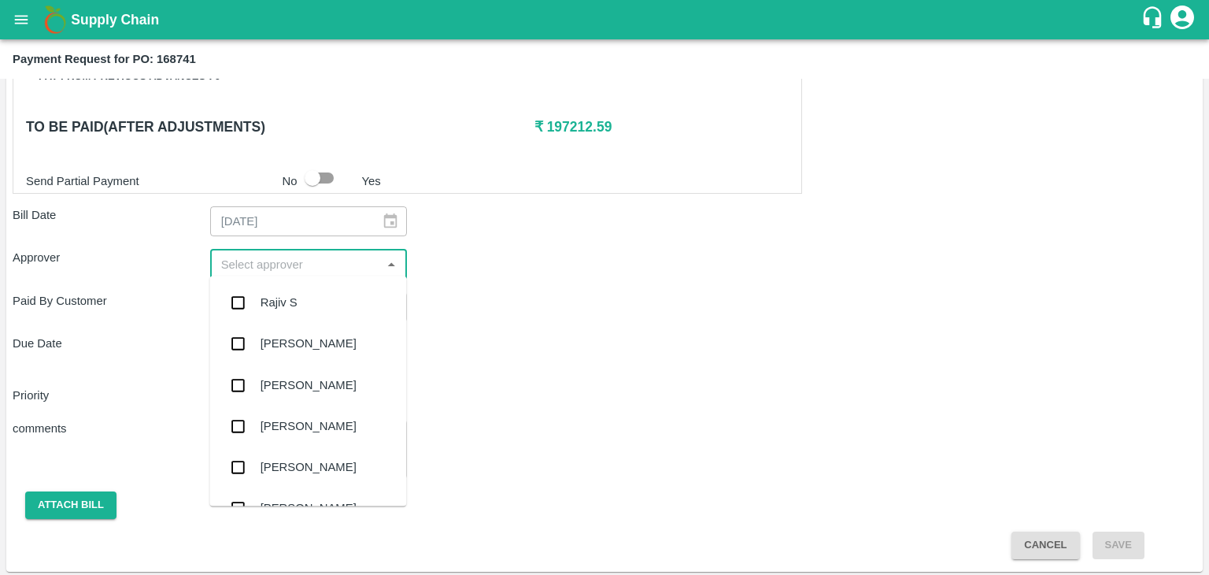
click at [217, 254] on input "input" at bounding box center [296, 264] width 162 height 20
type input "Ajit"
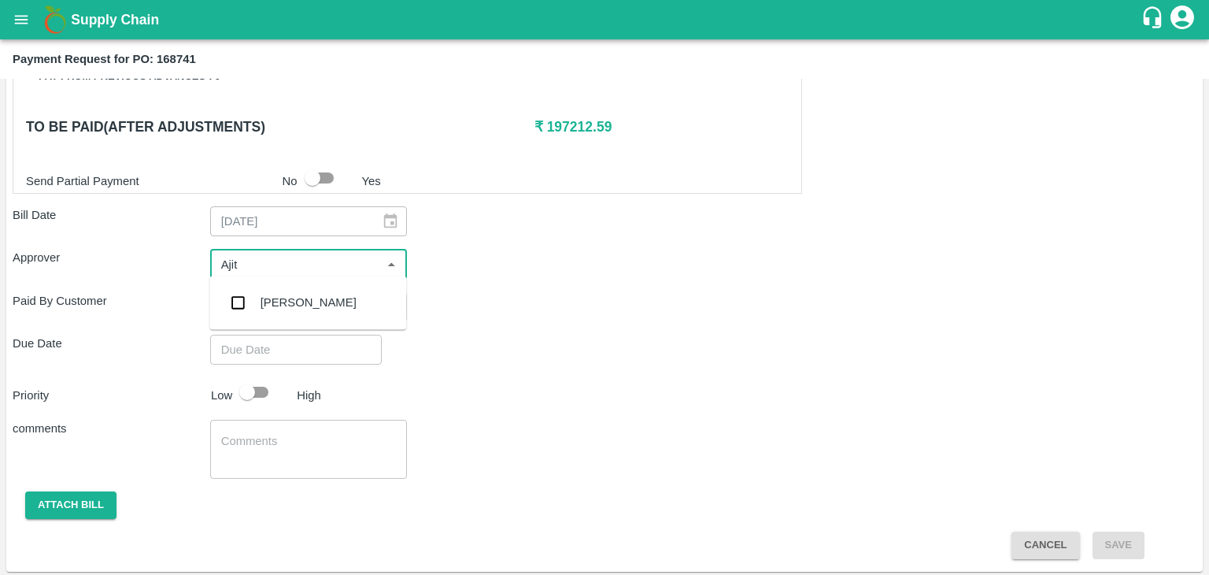
drag, startPoint x: 249, startPoint y: 276, endPoint x: 287, endPoint y: 308, distance: 49.7
click at [287, 308] on ul "[PERSON_NAME]" at bounding box center [307, 303] width 197 height 54
click at [287, 308] on div "[PERSON_NAME]" at bounding box center [309, 302] width 96 height 17
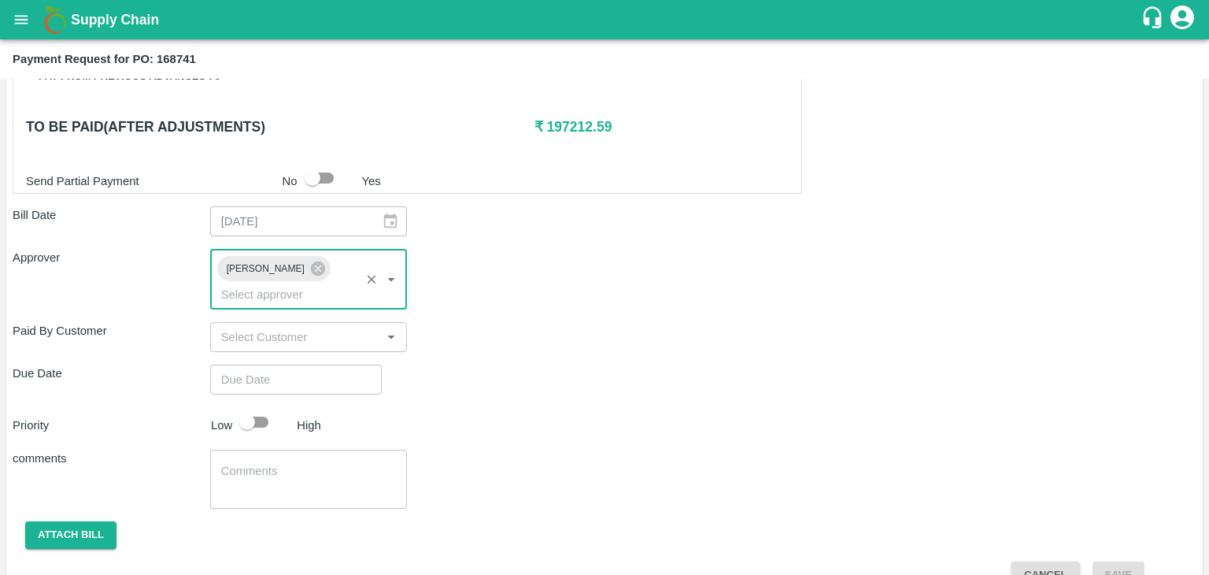
type input "DD/MM/YYYY hh:mm aa"
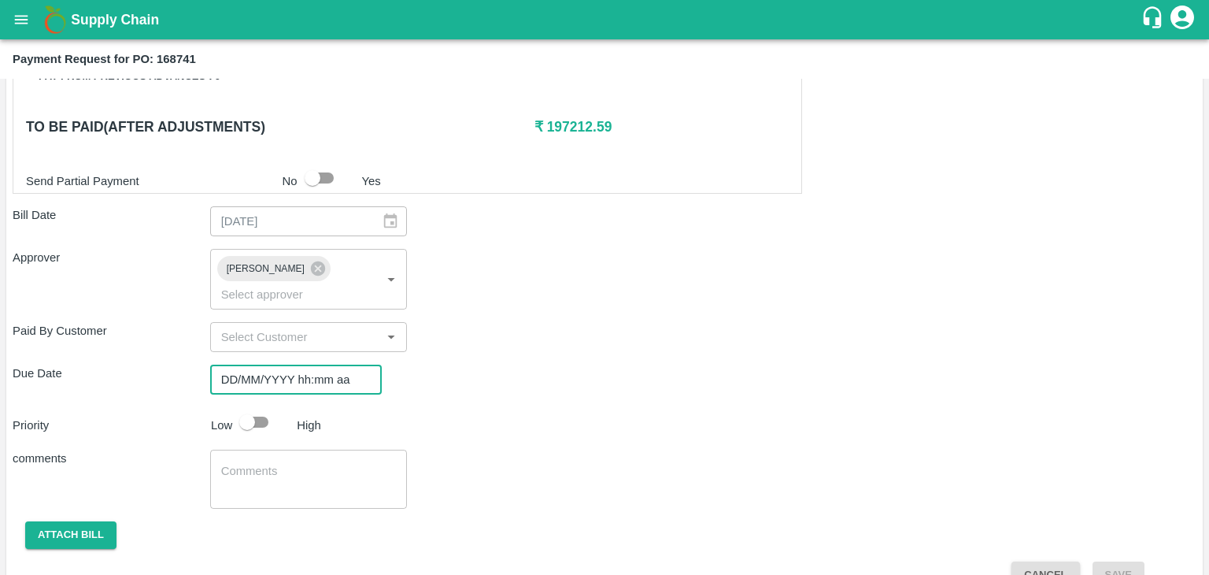
click at [307, 365] on input "DD/MM/YYYY hh:mm aa" at bounding box center [290, 380] width 161 height 30
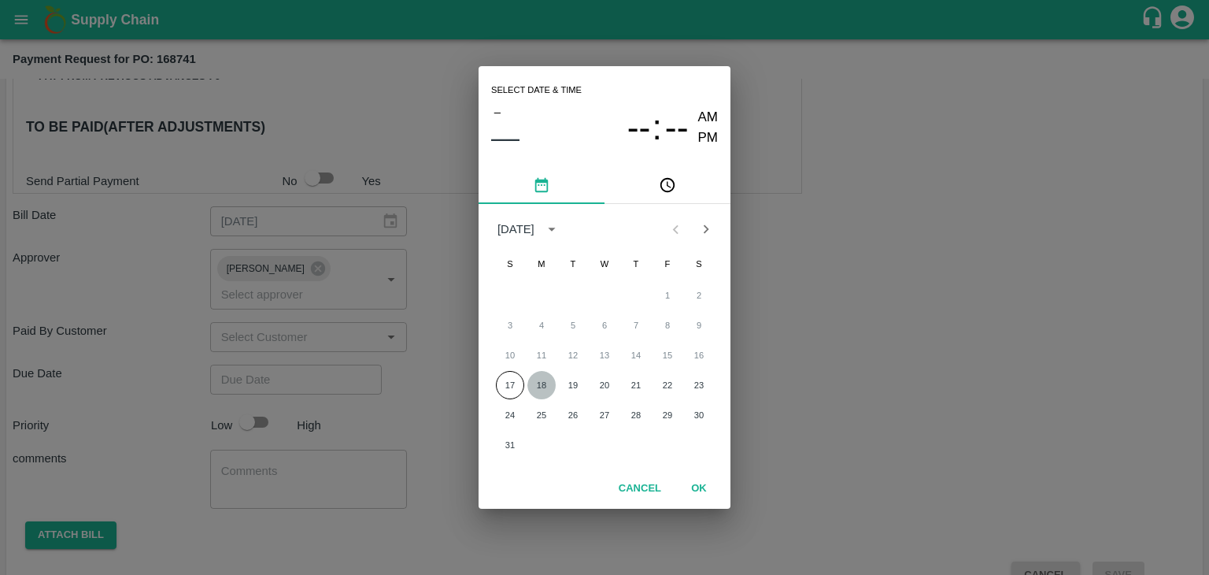
click at [541, 376] on button "18" at bounding box center [542, 385] width 28 height 28
type input "[DATE] 12:00 AM"
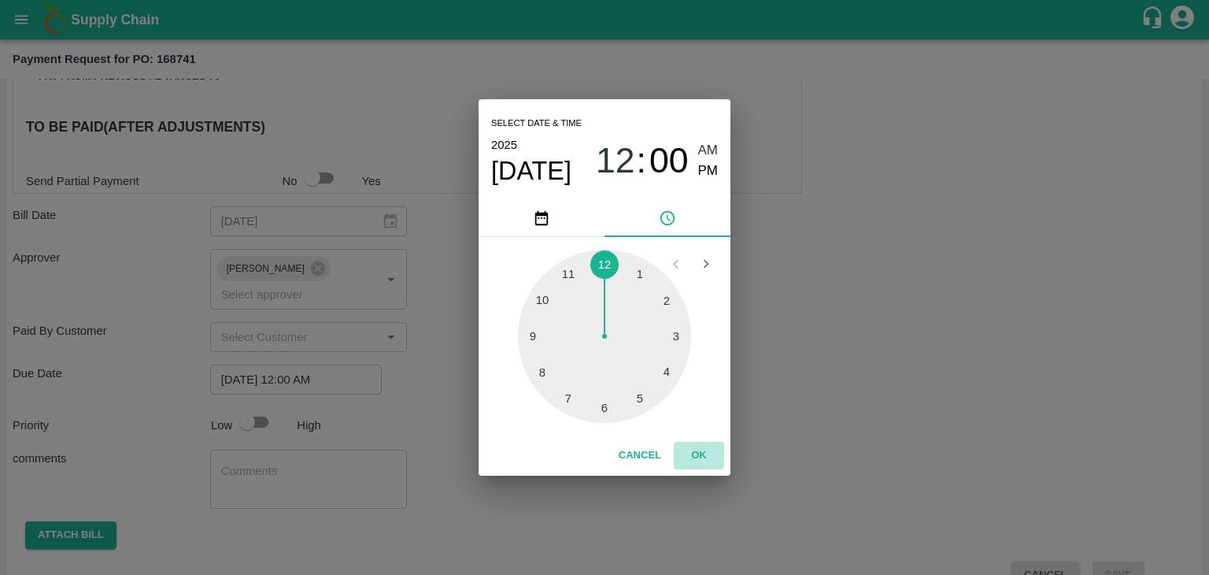
click at [690, 448] on button "OK" at bounding box center [699, 456] width 50 height 28
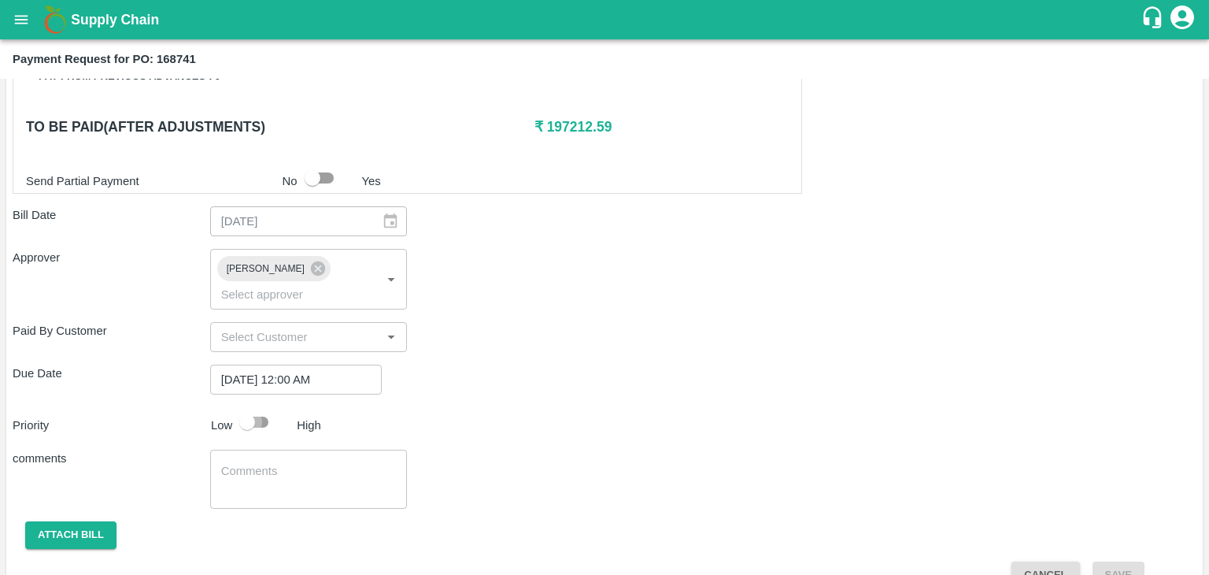
click at [247, 407] on input "checkbox" at bounding box center [247, 422] width 90 height 30
checkbox input "true"
click at [296, 463] on textarea at bounding box center [309, 479] width 176 height 33
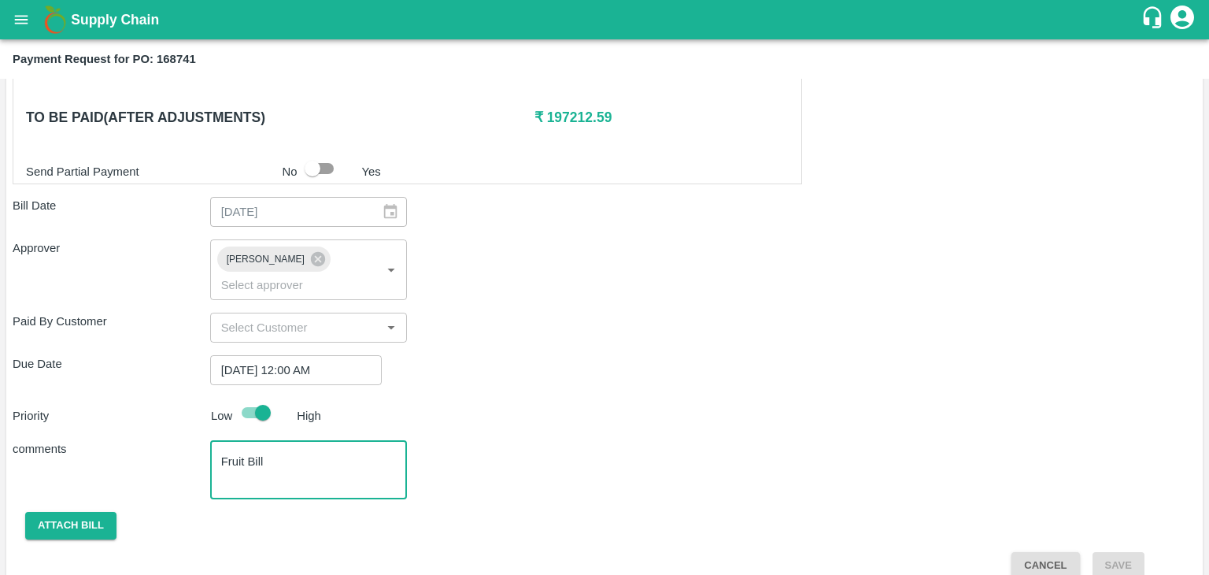
type textarea "Fruit Bill"
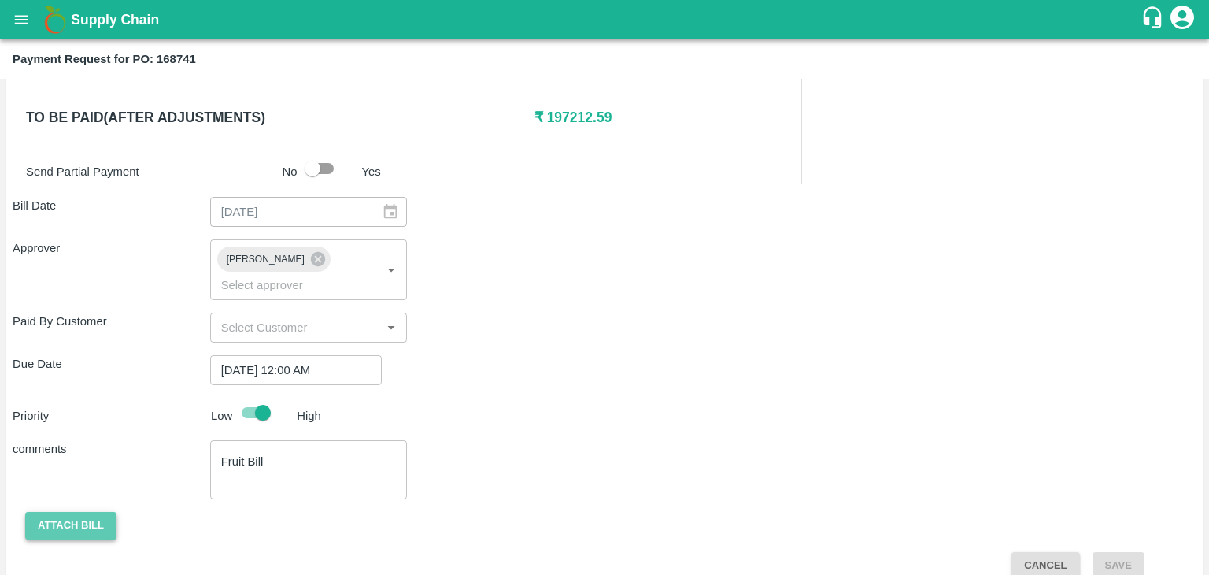
click at [72, 512] on button "Attach bill" at bounding box center [70, 526] width 91 height 28
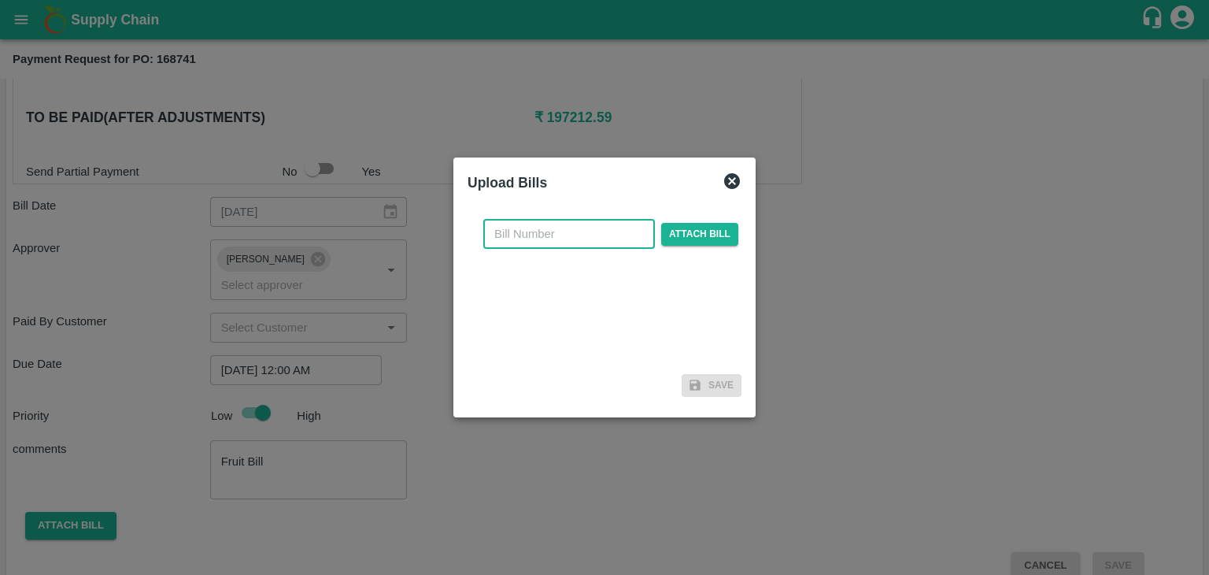
click at [520, 237] on input "text" at bounding box center [569, 234] width 172 height 30
click at [594, 240] on input "SE/25-26/971" at bounding box center [569, 234] width 172 height 30
type input "SE/25-26/1260"
click at [695, 243] on span "Attach bill" at bounding box center [699, 234] width 77 height 23
click at [0, 0] on input "Attach bill" at bounding box center [0, 0] width 0 height 0
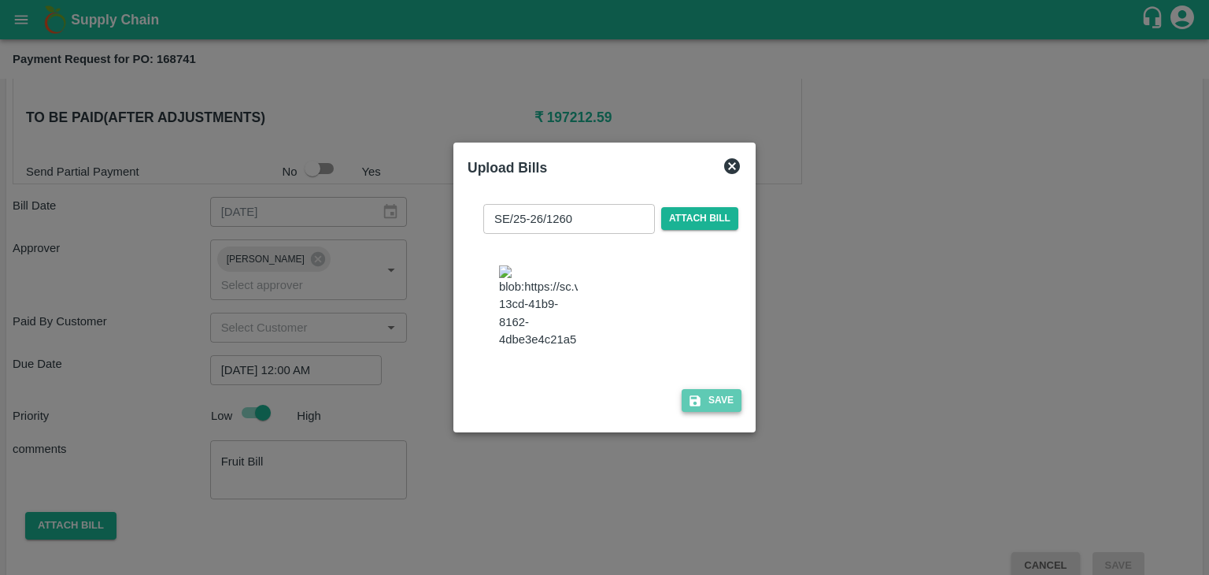
click at [714, 410] on button "Save" at bounding box center [712, 400] width 60 height 23
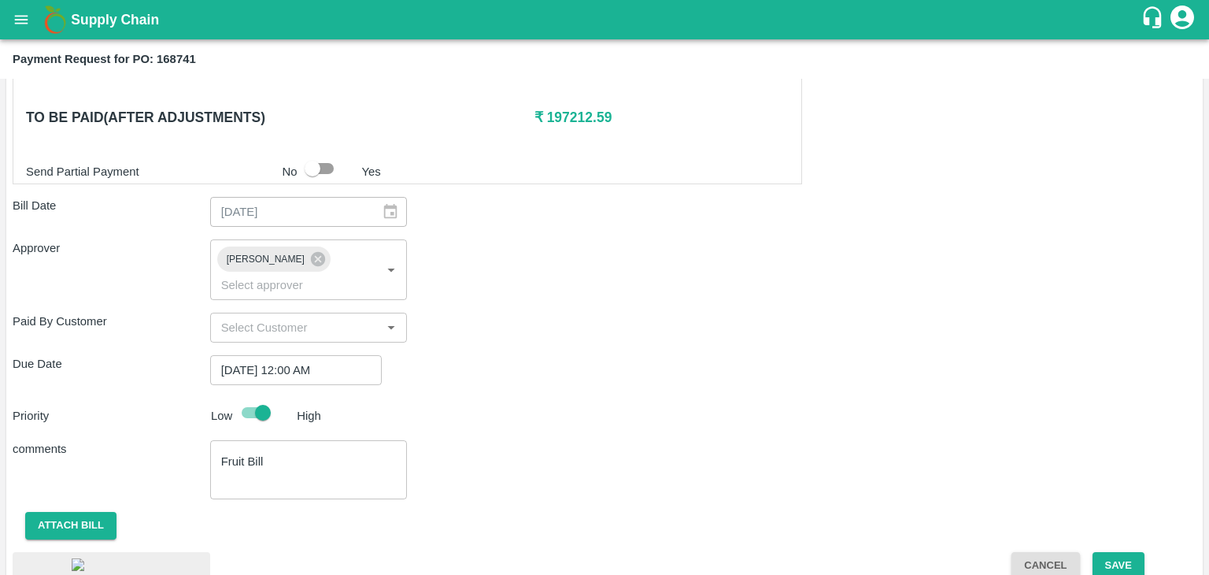
scroll to position [892, 0]
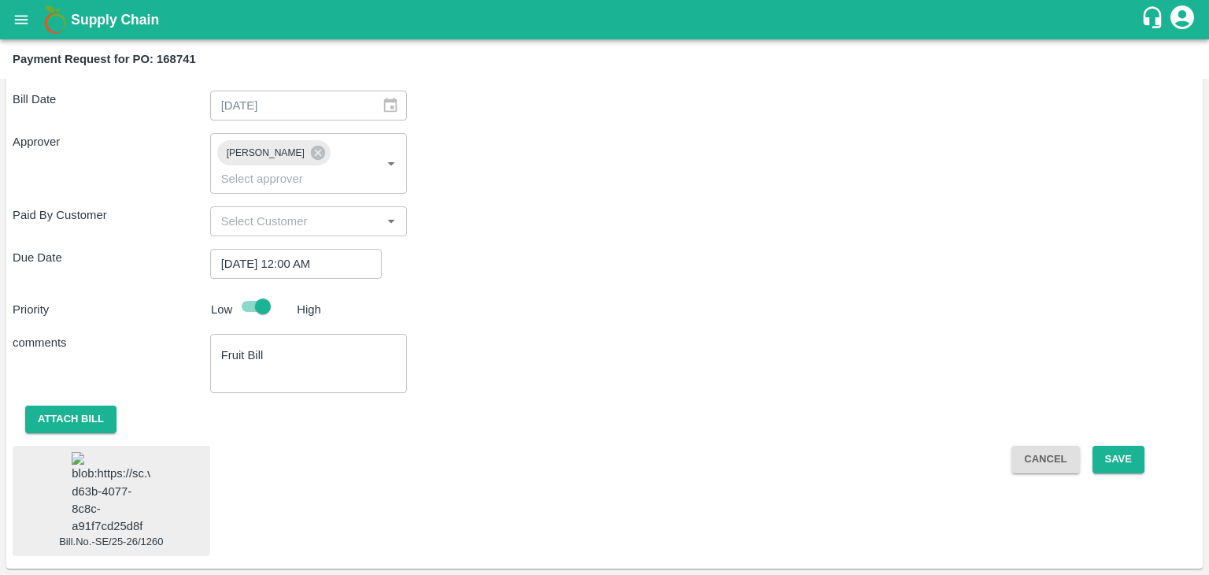
click at [105, 505] on img at bounding box center [111, 493] width 79 height 83
click at [1124, 446] on button "Save" at bounding box center [1119, 460] width 52 height 28
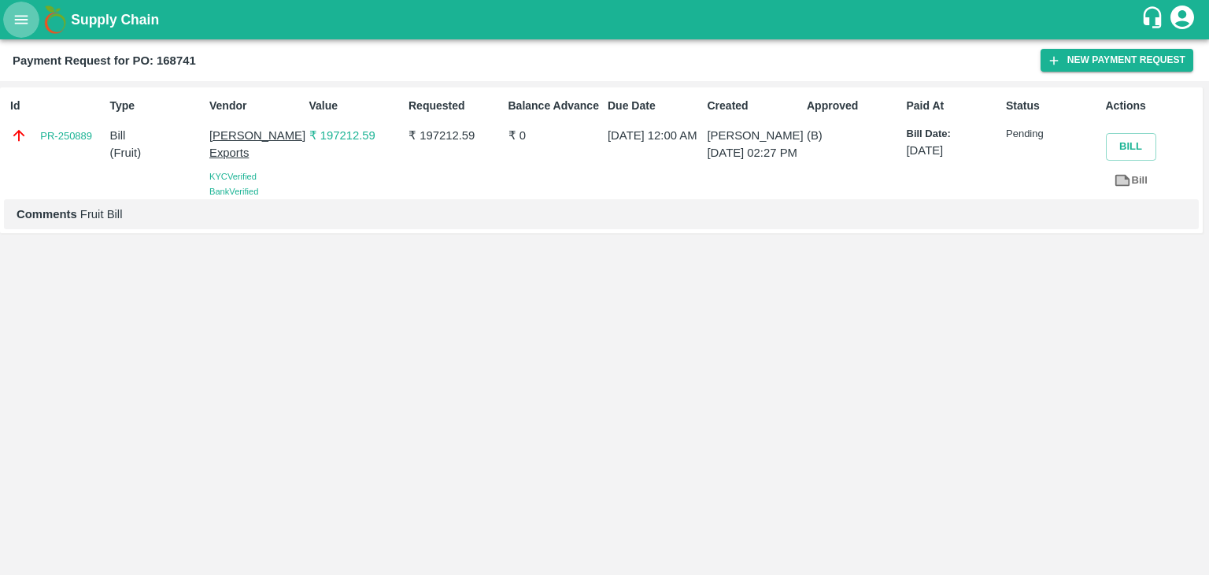
click at [13, 33] on button "open drawer" at bounding box center [21, 20] width 36 height 36
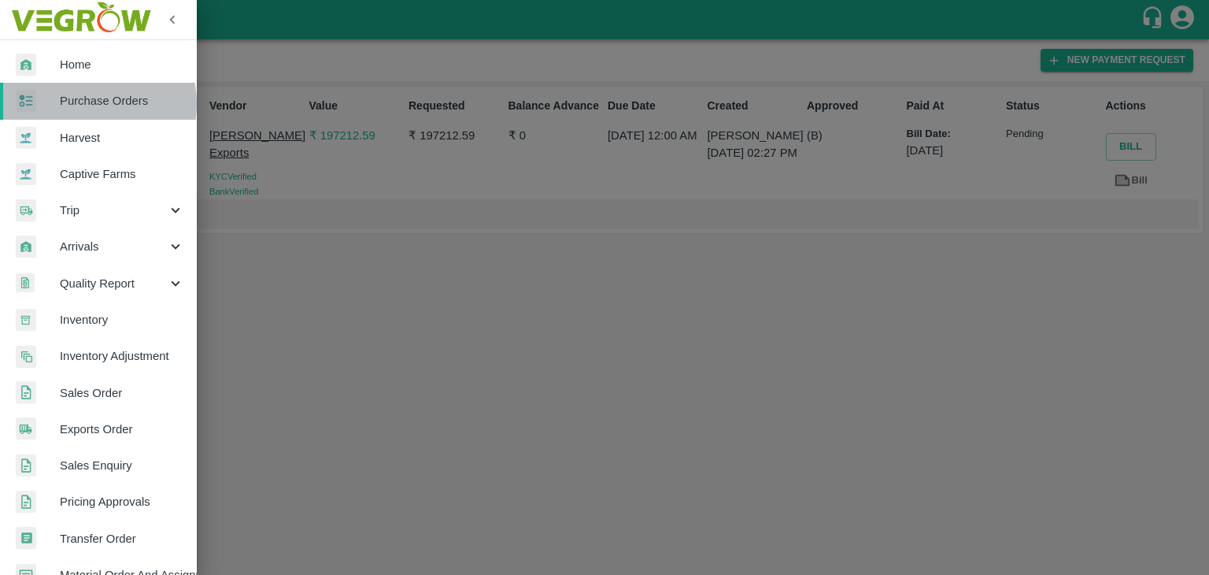
click at [89, 103] on span "Purchase Orders" at bounding box center [122, 100] width 124 height 17
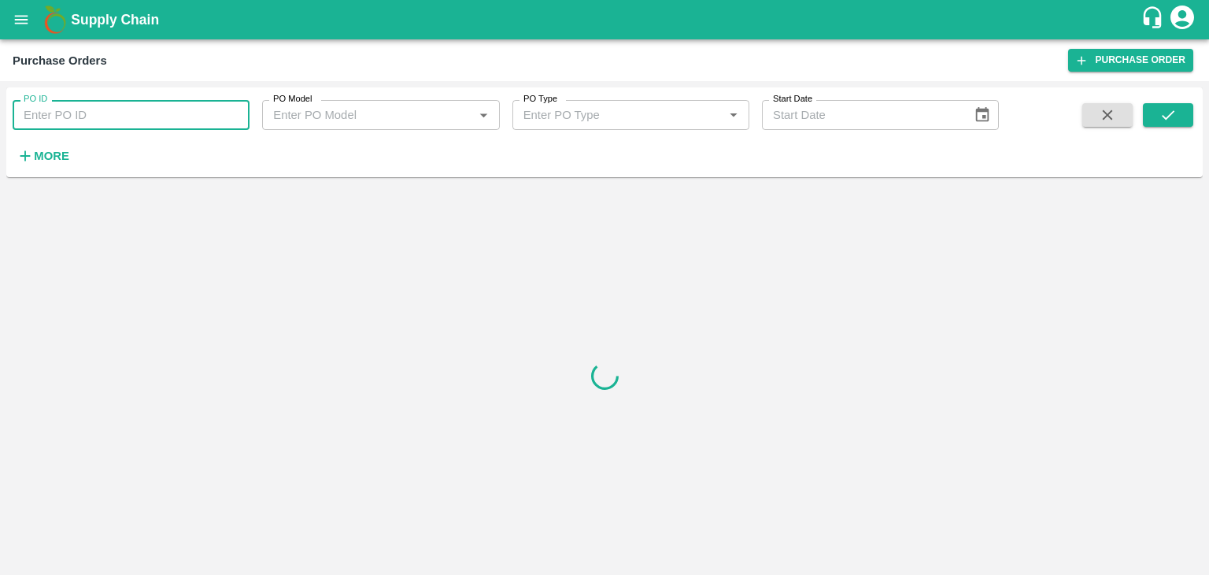
click at [142, 117] on input "PO ID" at bounding box center [131, 115] width 237 height 30
paste input "168742"
type input "168742"
click at [1155, 111] on button "submit" at bounding box center [1168, 115] width 50 height 24
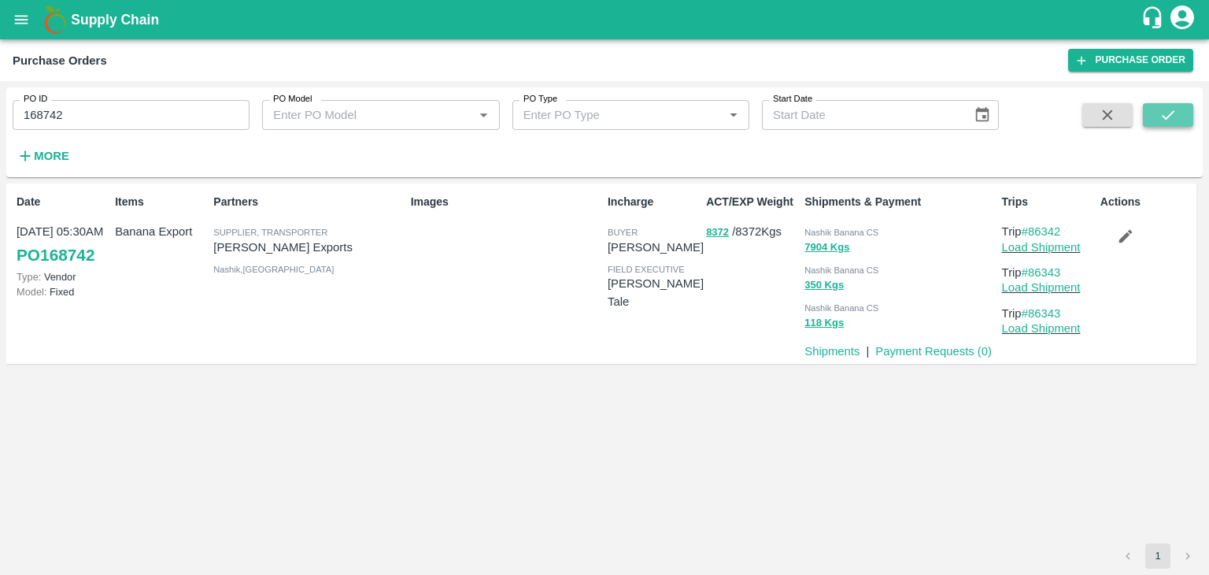
click at [1155, 111] on button "submit" at bounding box center [1168, 115] width 50 height 24
click at [917, 354] on link "Payment Requests ( 0 )" at bounding box center [934, 351] width 117 height 13
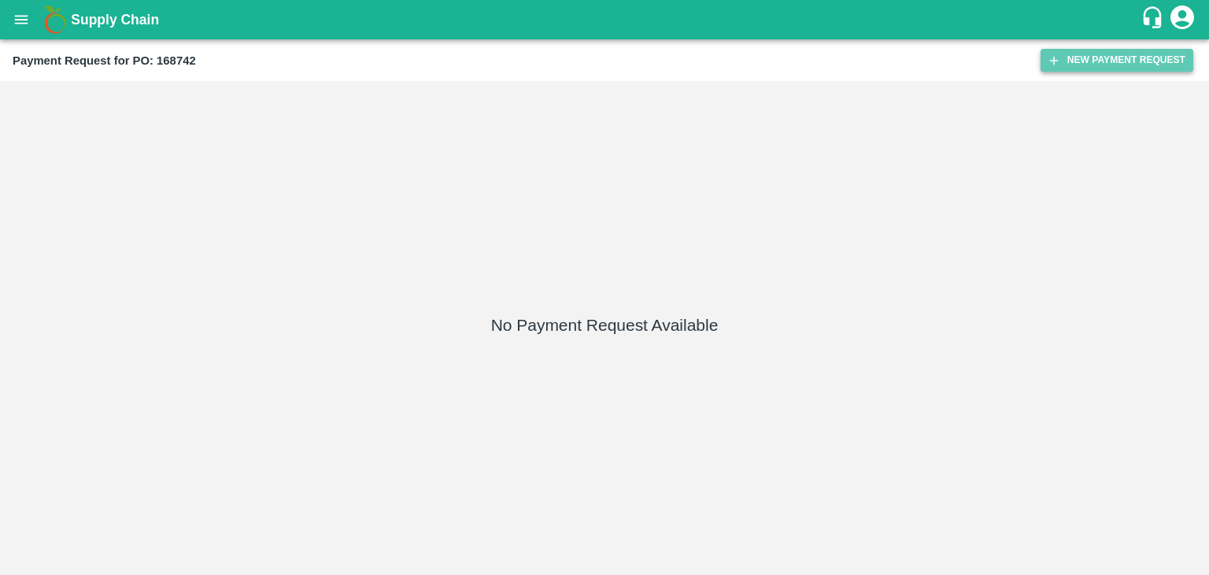
click at [1091, 51] on button "New Payment Request" at bounding box center [1117, 60] width 153 height 23
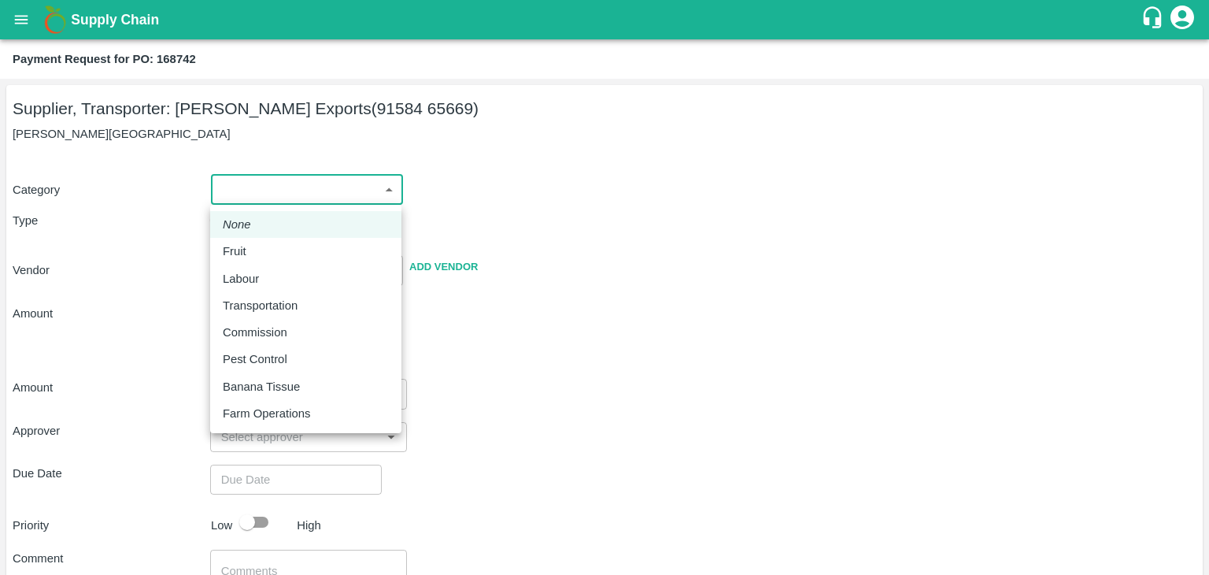
drag, startPoint x: 227, startPoint y: 194, endPoint x: 268, endPoint y: 252, distance: 71.2
click at [268, 252] on body "Supply Chain Payment Request for PO: 168742 Supplier, Transporter: [PERSON_NAME…" at bounding box center [604, 287] width 1209 height 575
click at [268, 252] on div "Fruit" at bounding box center [306, 251] width 166 height 17
type input "1"
type input "[PERSON_NAME] Exports - 91584 65669(Supplier, Transporter)"
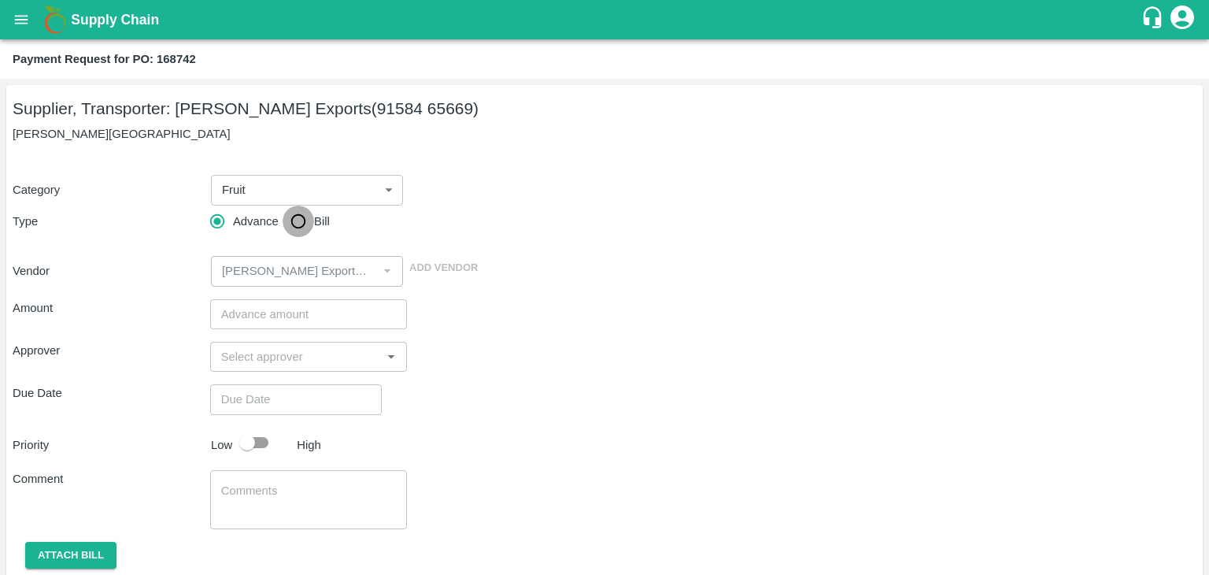
click at [305, 212] on input "Bill" at bounding box center [298, 221] width 31 height 31
radio input "true"
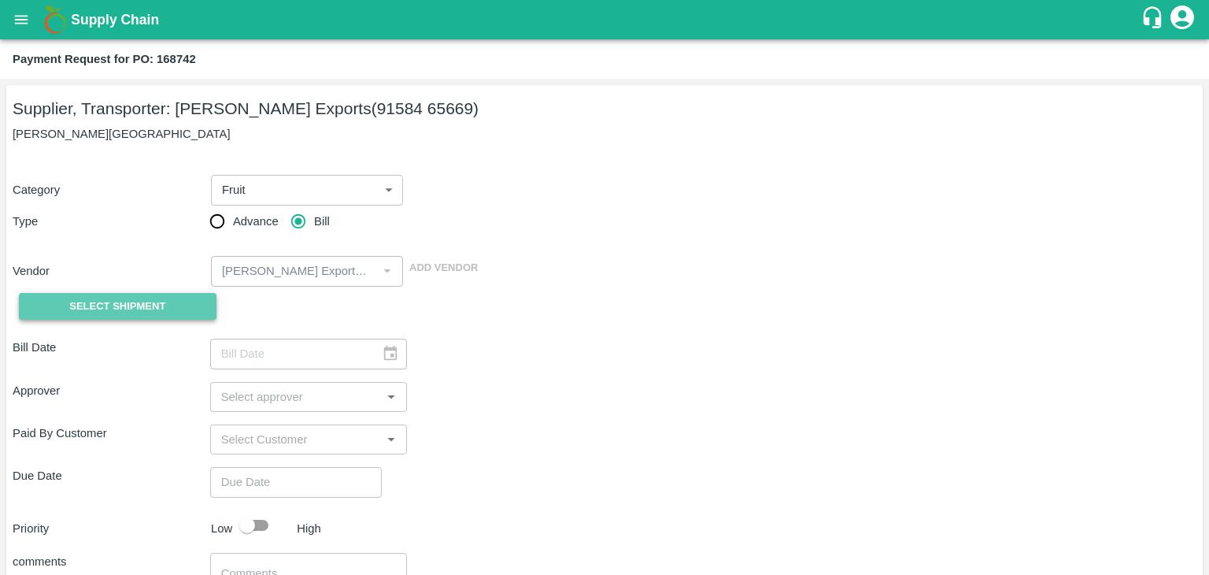
click at [145, 298] on span "Select Shipment" at bounding box center [117, 307] width 96 height 18
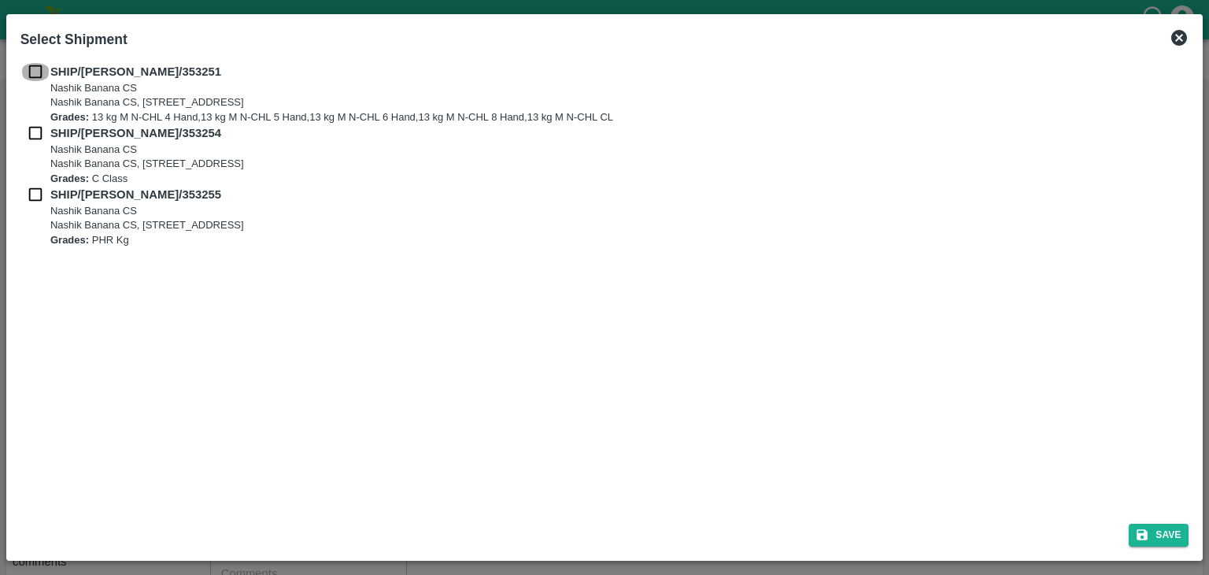
click at [36, 69] on input "checkbox" at bounding box center [35, 71] width 30 height 17
checkbox input "true"
click at [33, 138] on input "checkbox" at bounding box center [35, 132] width 30 height 17
checkbox input "true"
click at [33, 187] on input "checkbox" at bounding box center [35, 194] width 30 height 17
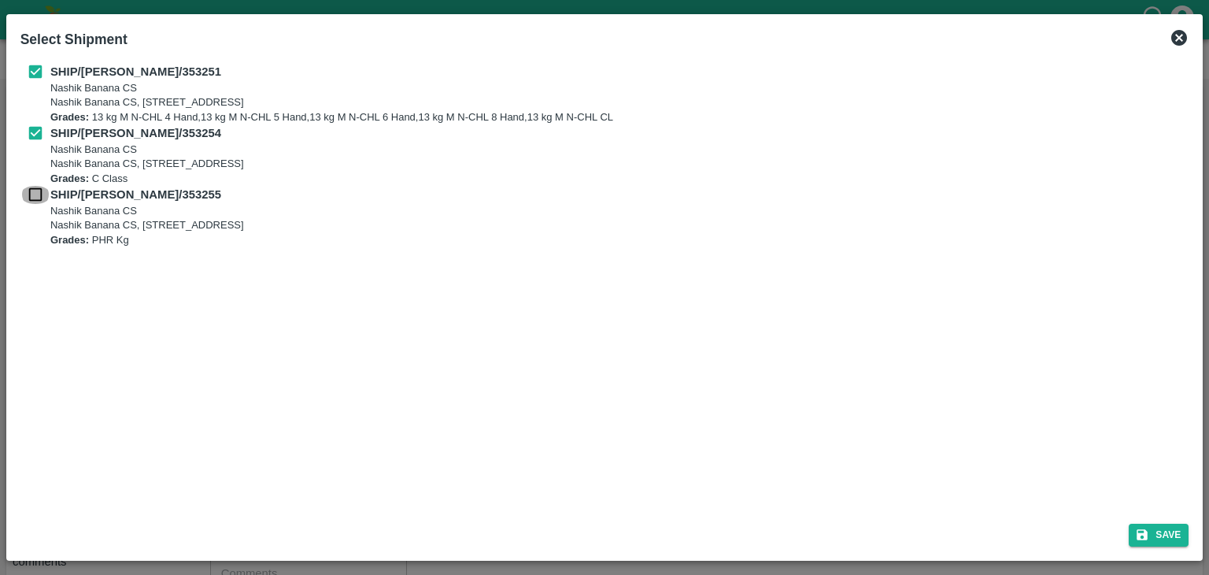
checkbox input "true"
click at [1169, 533] on button "Save" at bounding box center [1159, 535] width 60 height 23
type input "[DATE]"
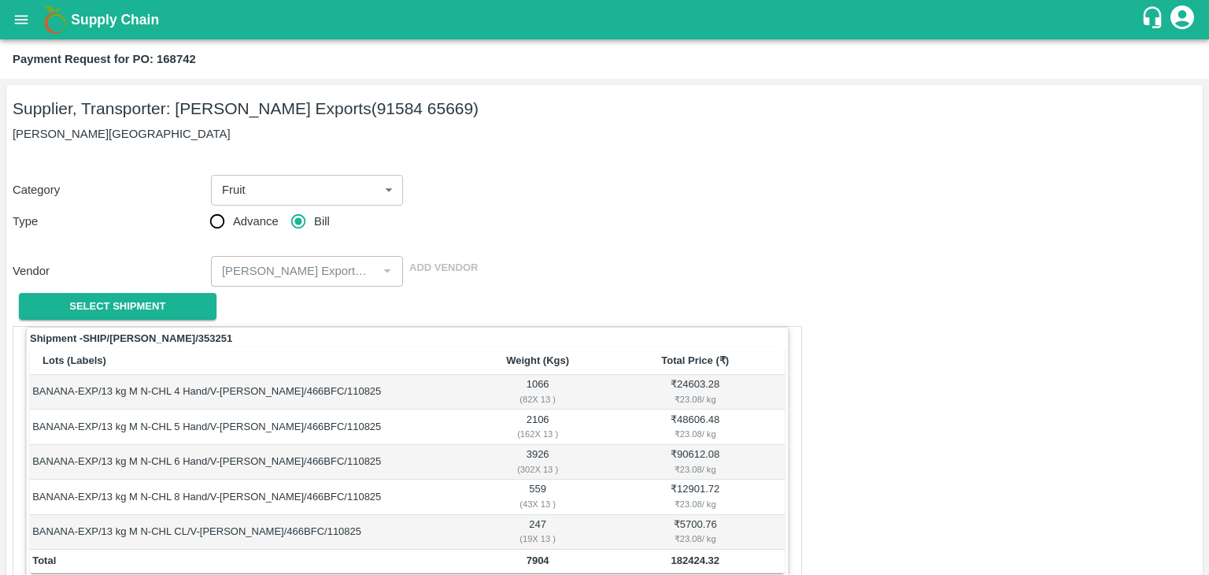
scroll to position [772, 0]
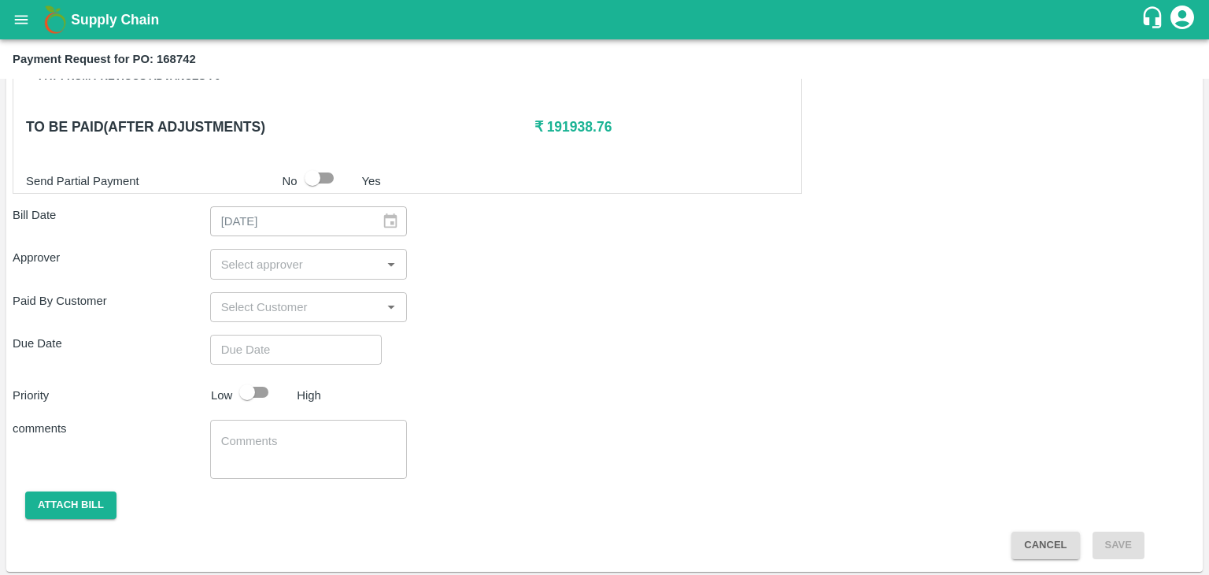
click at [309, 259] on input "input" at bounding box center [296, 264] width 162 height 20
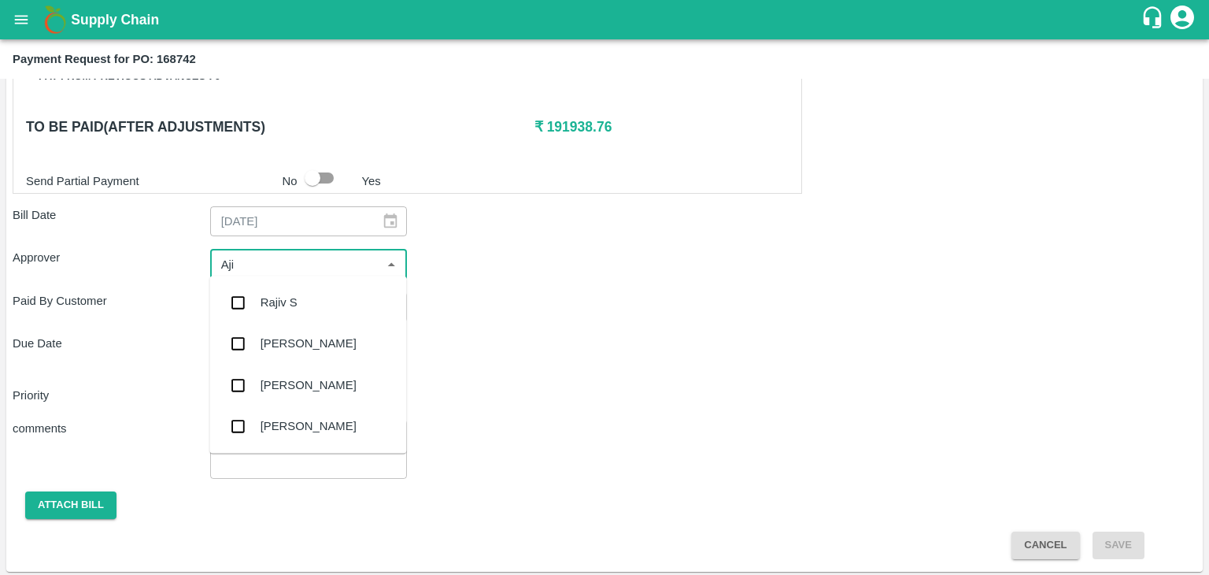
type input "Ajit"
click at [293, 297] on div "[PERSON_NAME]" at bounding box center [309, 302] width 96 height 17
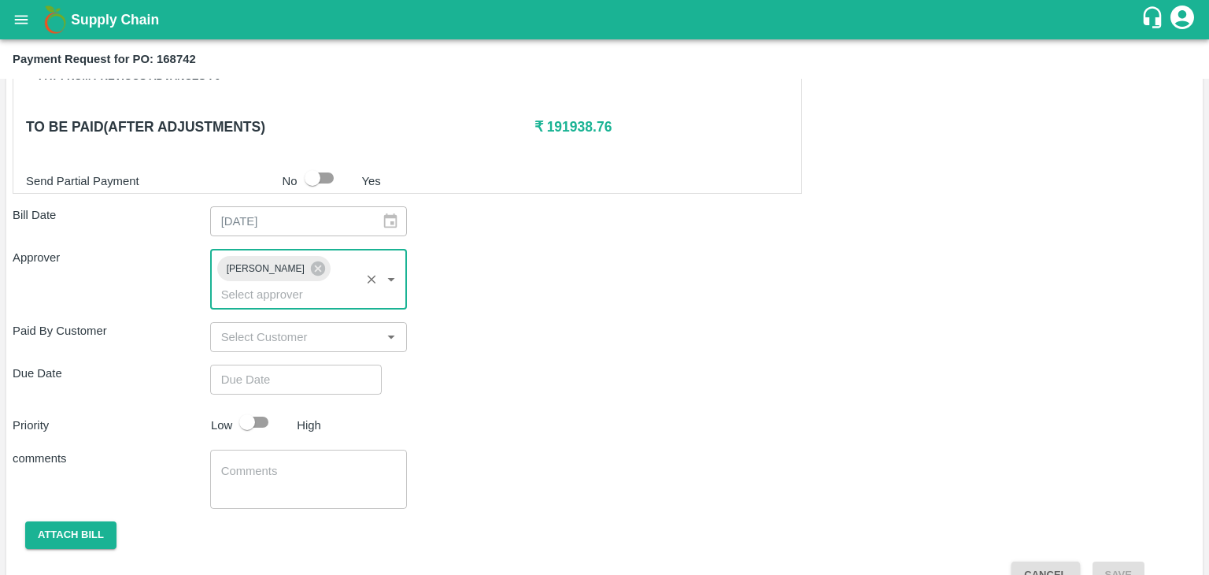
type input "DD/MM/YYYY hh:mm aa"
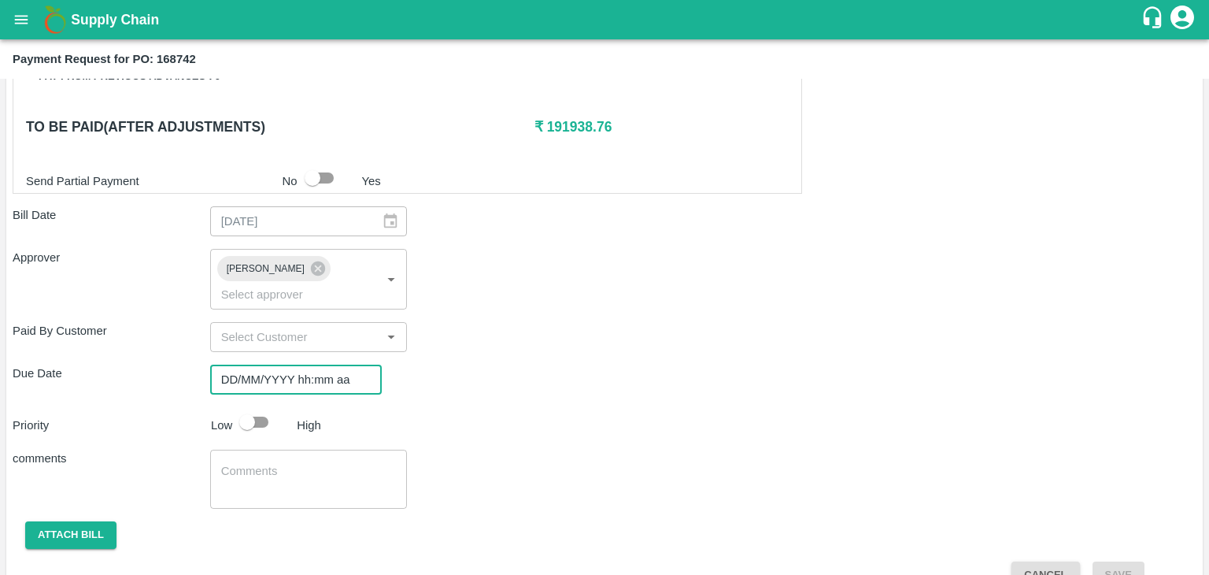
click at [313, 365] on input "DD/MM/YYYY hh:mm aa" at bounding box center [290, 380] width 161 height 30
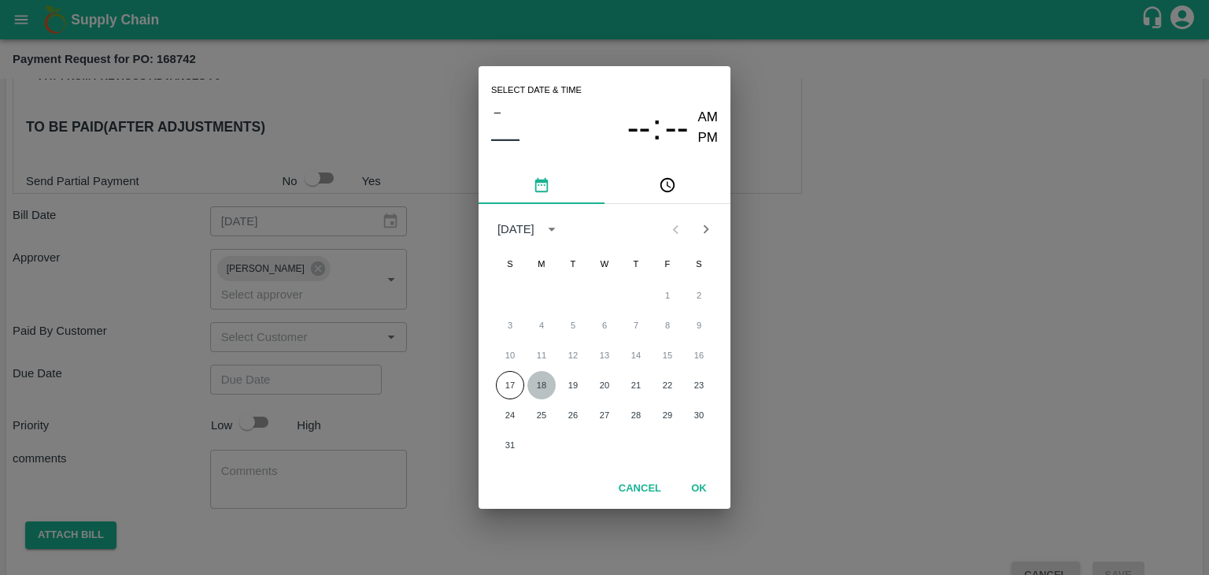
click at [546, 387] on button "18" at bounding box center [542, 385] width 28 height 28
type input "[DATE] 12:00 AM"
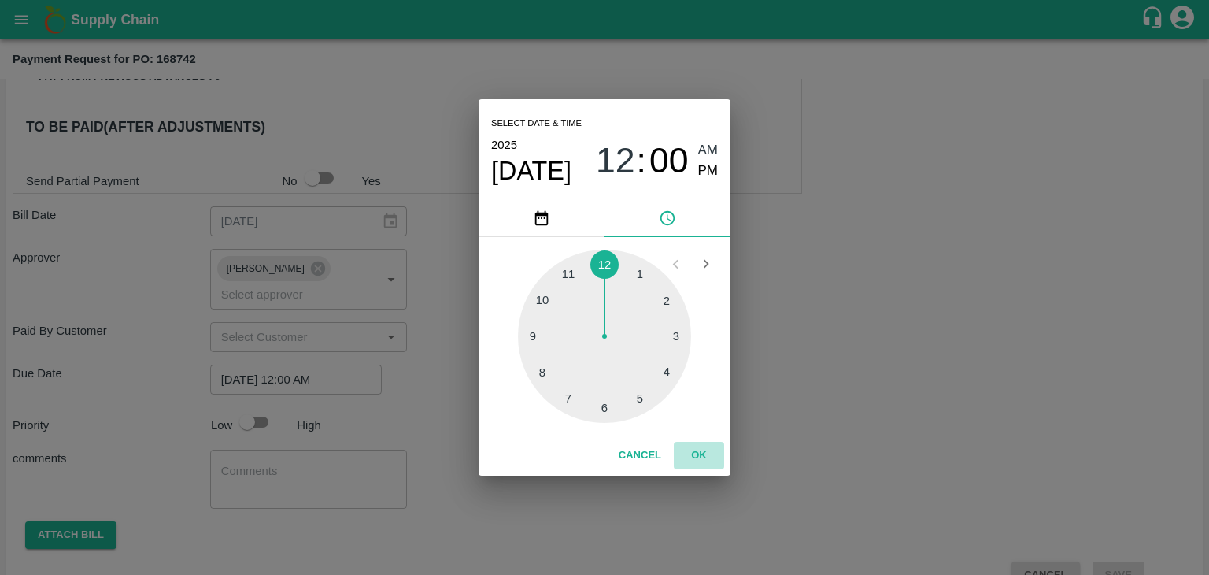
click at [696, 448] on button "OK" at bounding box center [699, 456] width 50 height 28
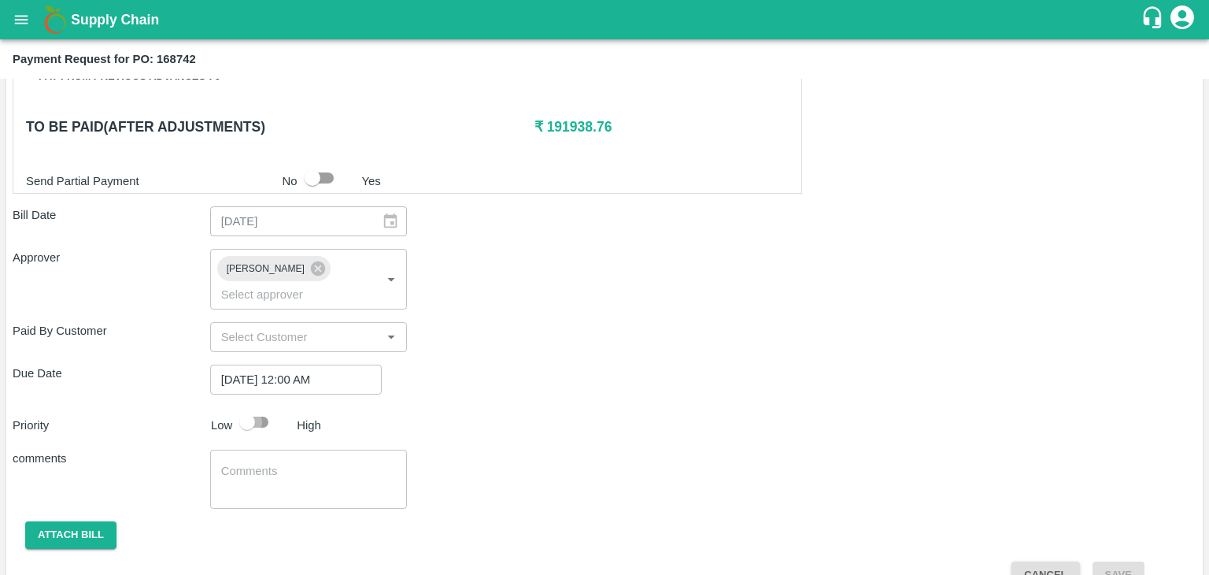
click at [276, 407] on input "checkbox" at bounding box center [247, 422] width 90 height 30
checkbox input "true"
click at [290, 463] on textarea at bounding box center [309, 479] width 176 height 33
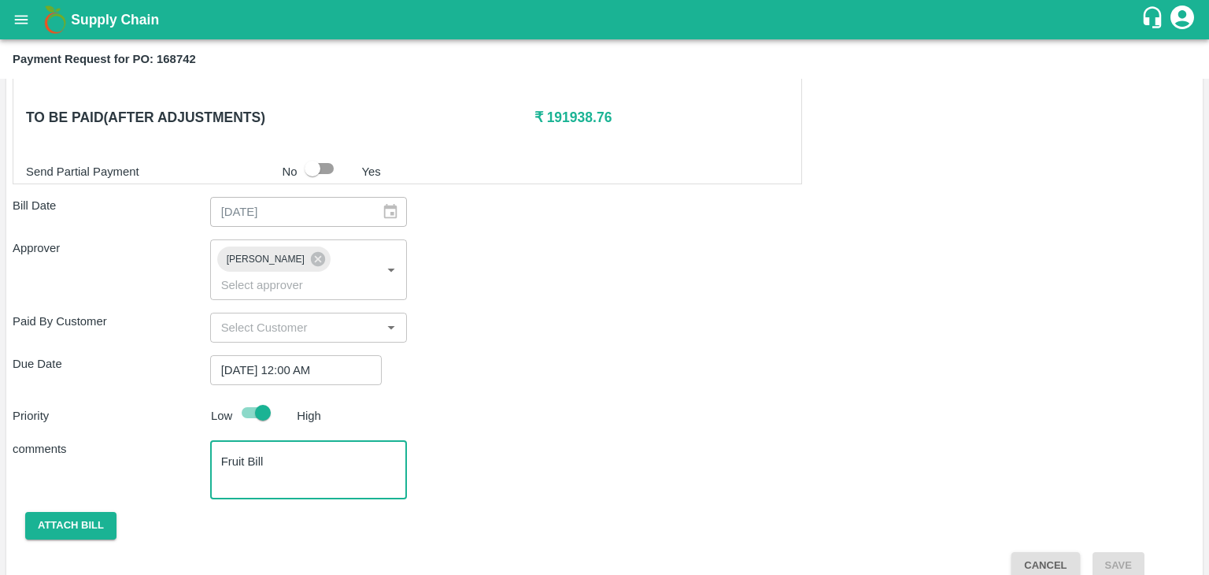
type textarea "Fruit Bill"
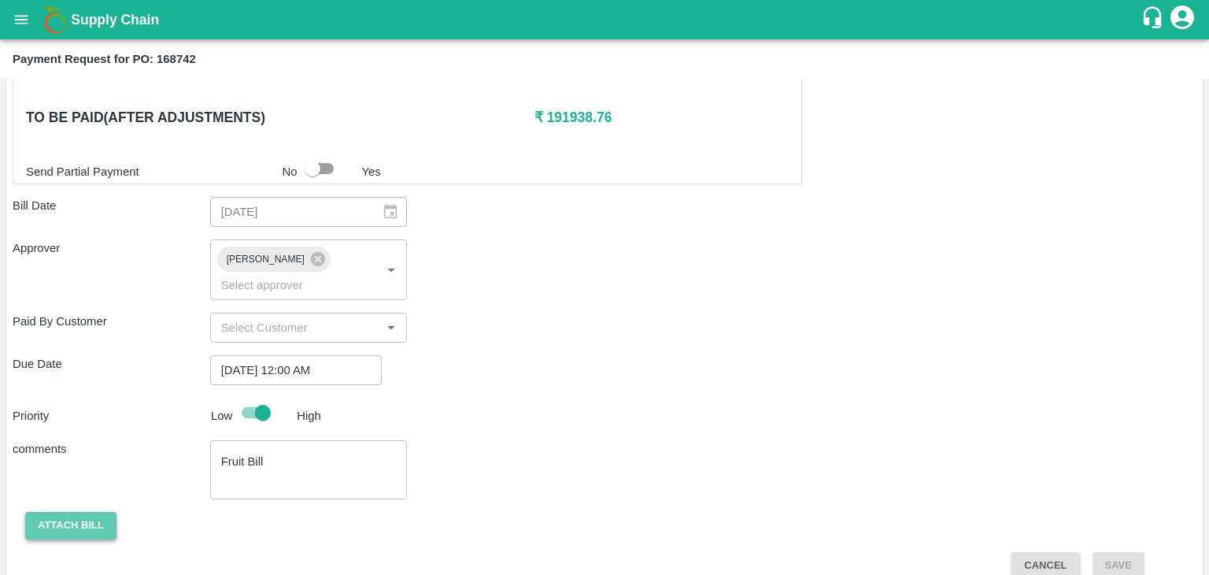
click at [65, 512] on button "Attach bill" at bounding box center [70, 526] width 91 height 28
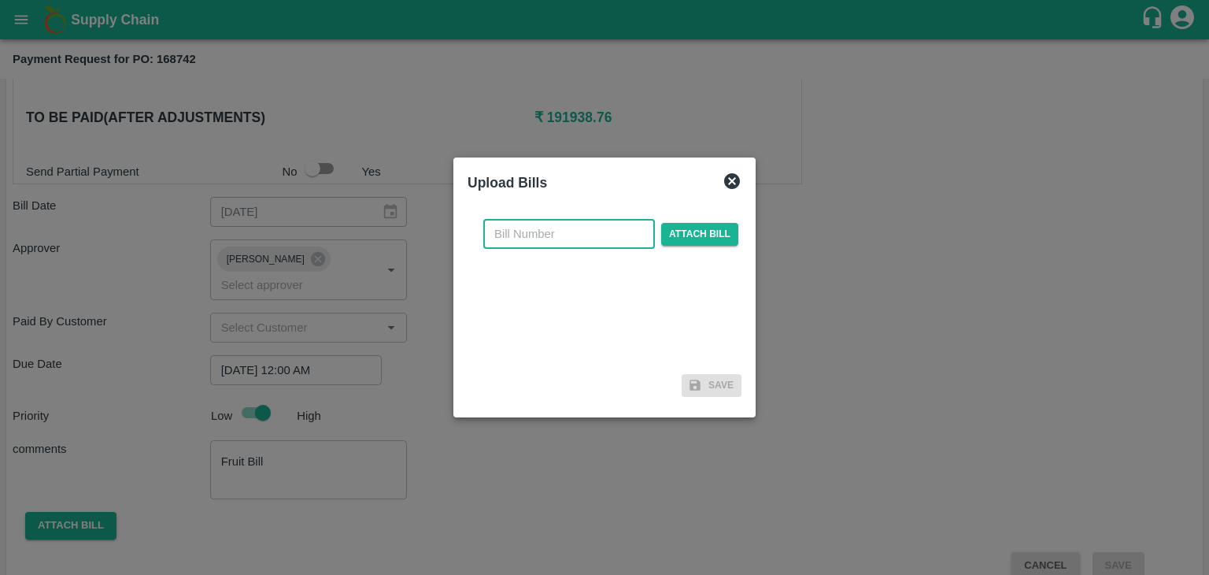
click at [535, 231] on input "text" at bounding box center [569, 234] width 172 height 30
click at [598, 220] on input "SE/25-26/971" at bounding box center [569, 234] width 172 height 30
type input "SE/25-26/1261"
click at [699, 242] on span "Attach bill" at bounding box center [699, 234] width 77 height 23
click at [0, 0] on input "Attach bill" at bounding box center [0, 0] width 0 height 0
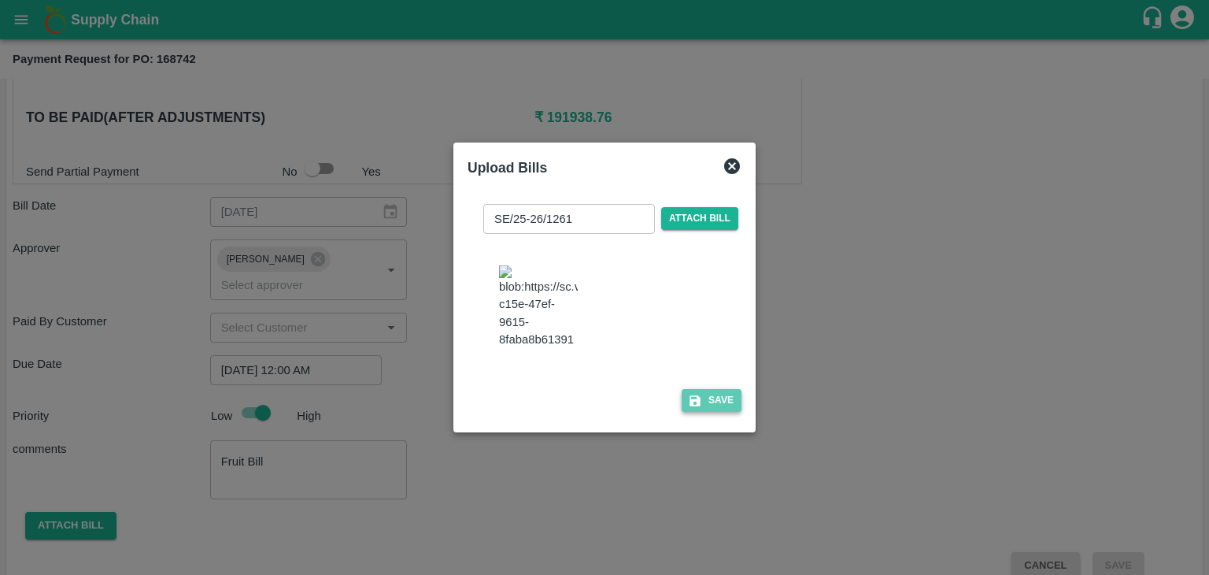
click at [718, 412] on button "Save" at bounding box center [712, 400] width 60 height 23
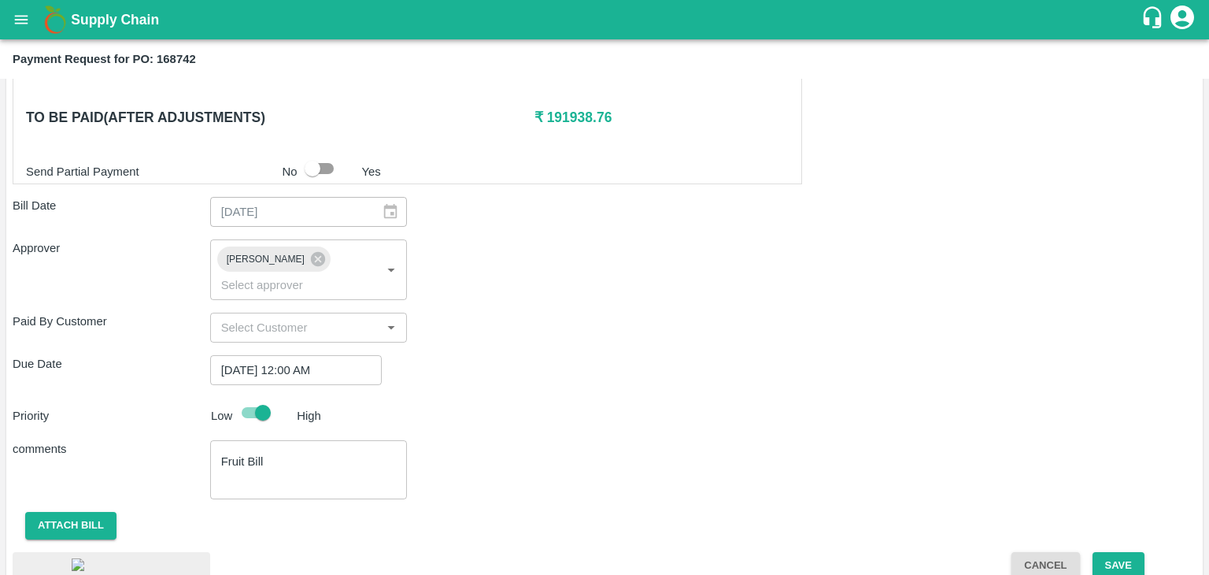
scroll to position [894, 0]
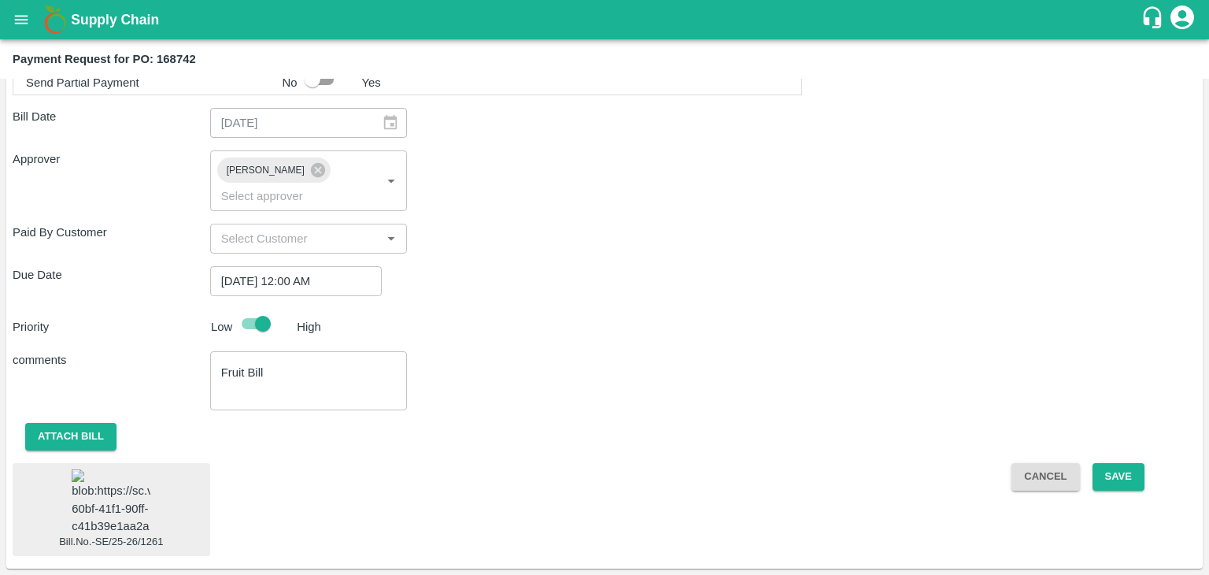
click at [134, 486] on img at bounding box center [111, 501] width 79 height 65
click at [1124, 463] on button "Save" at bounding box center [1119, 477] width 52 height 28
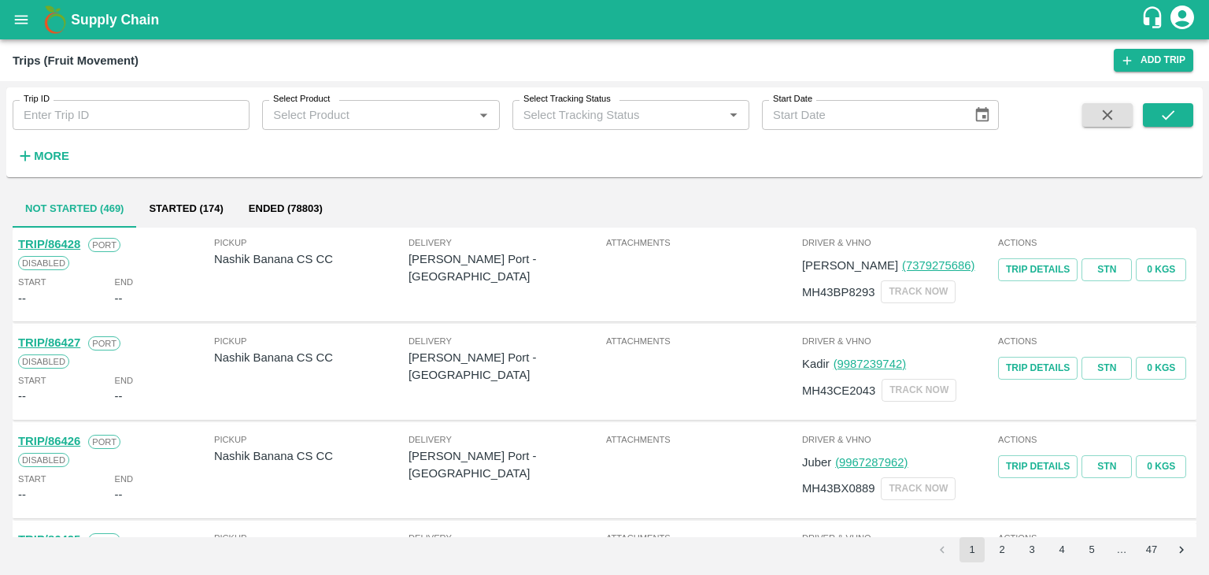
click at [13, 24] on icon "open drawer" at bounding box center [21, 19] width 17 height 17
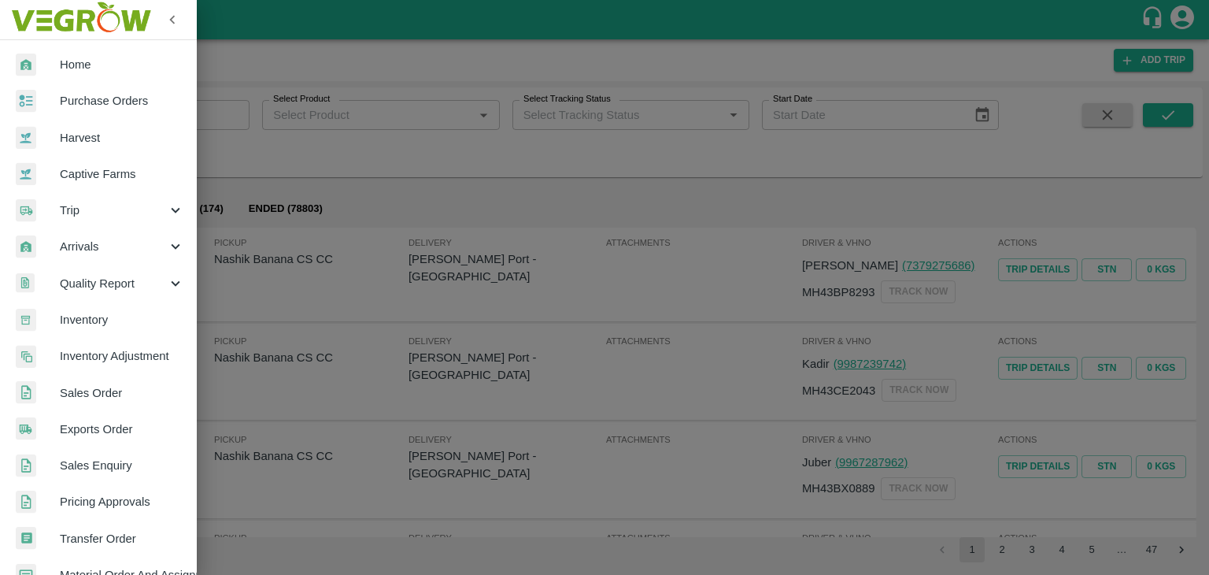
scroll to position [322, 0]
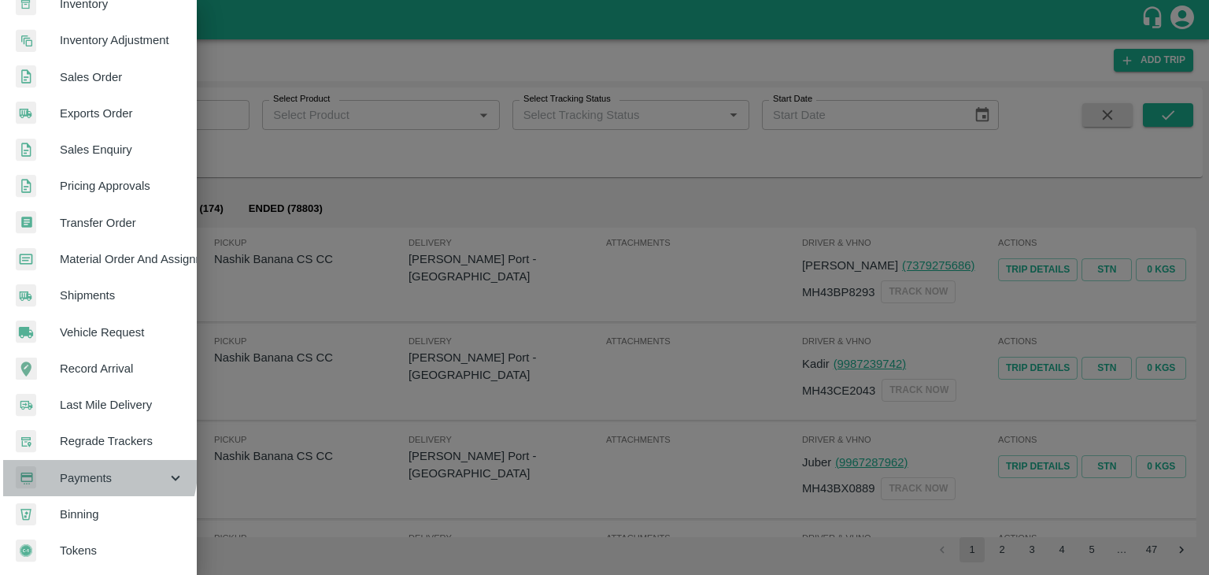
click at [92, 469] on span "Payments" at bounding box center [113, 477] width 107 height 17
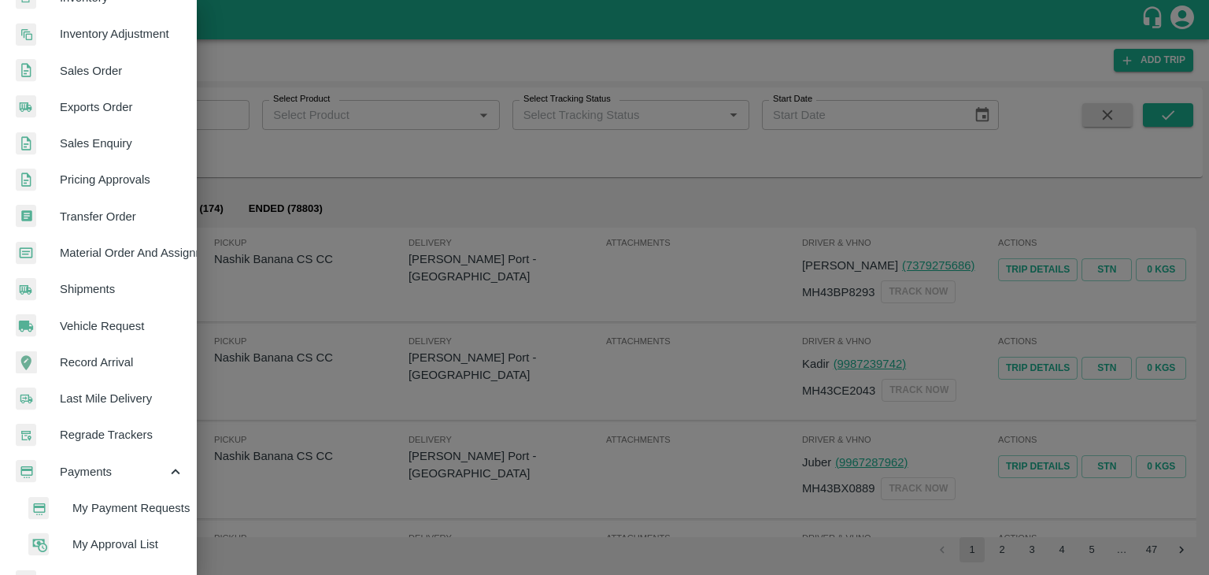
click at [129, 506] on span "My Payment Requests" at bounding box center [128, 507] width 112 height 17
